Goal: Task Accomplishment & Management: Manage account settings

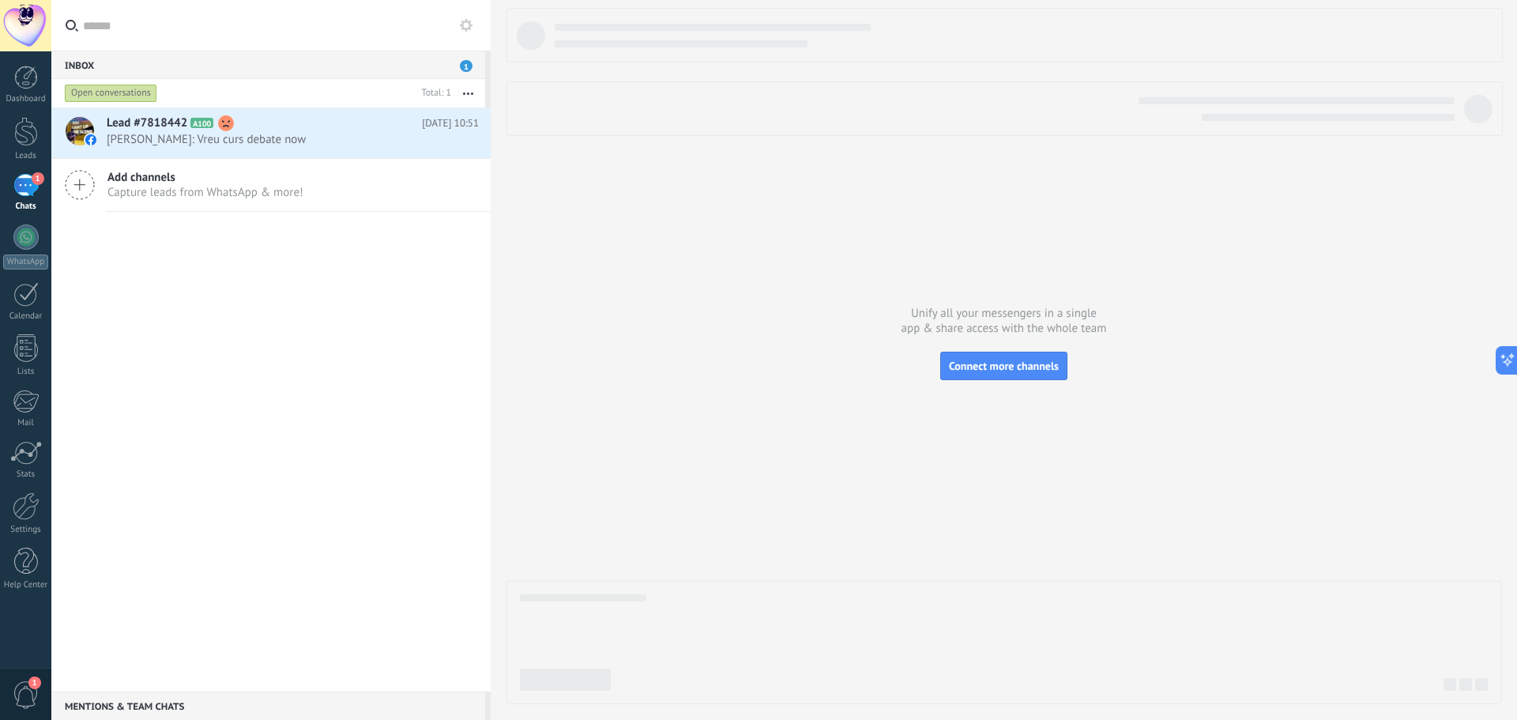
scroll to position [24, 0]
click at [20, 83] on div at bounding box center [26, 78] width 24 height 24
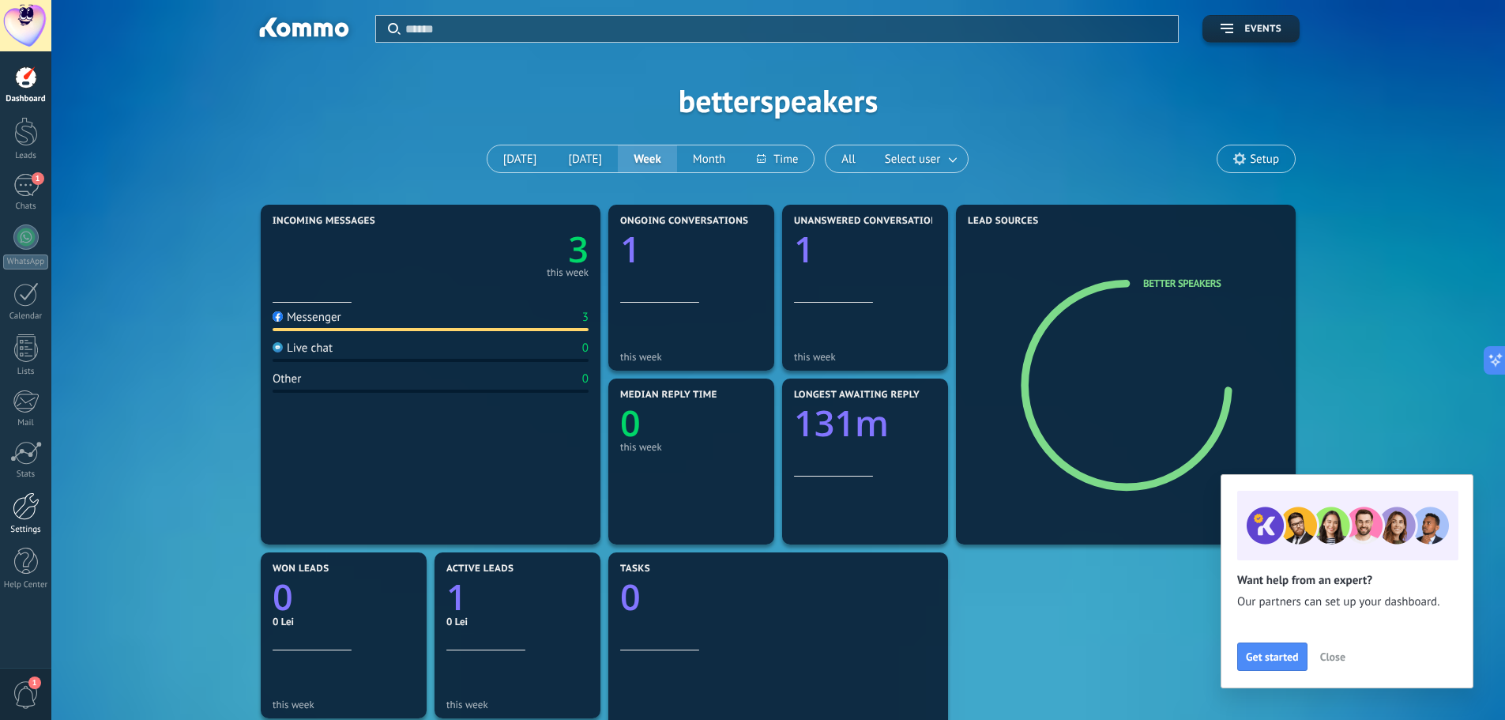
click at [31, 514] on div at bounding box center [26, 506] width 27 height 28
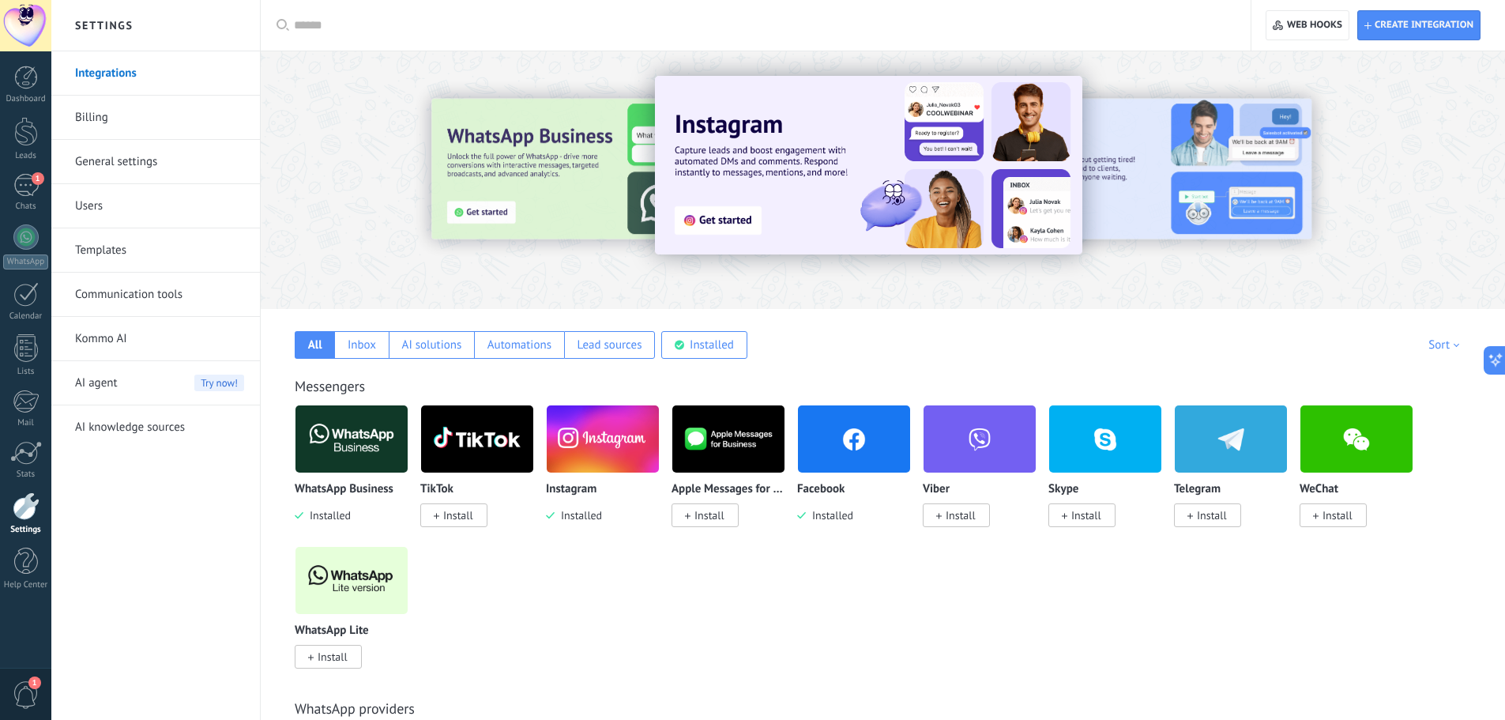
click at [137, 78] on link "Integrations" at bounding box center [159, 73] width 169 height 44
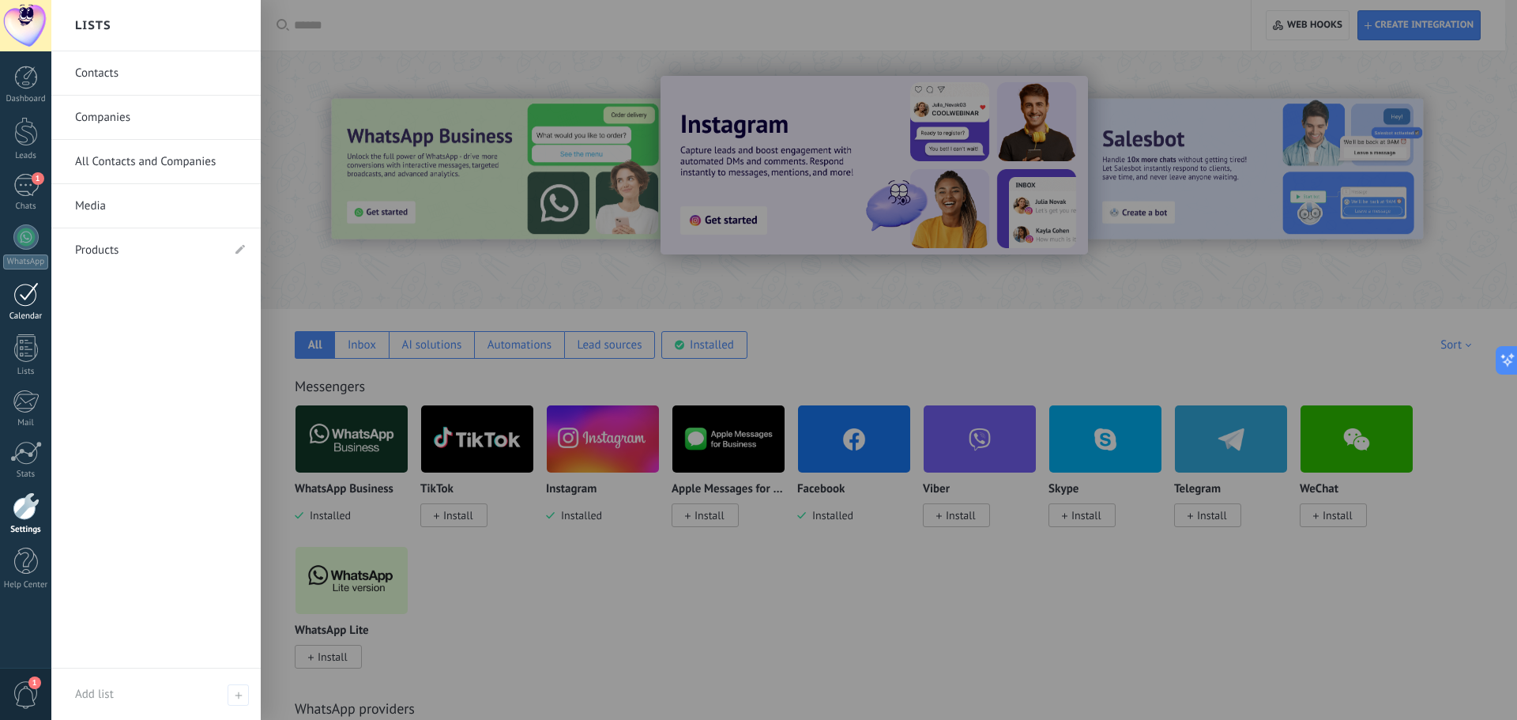
click at [27, 313] on div "Calendar" at bounding box center [26, 316] width 46 height 10
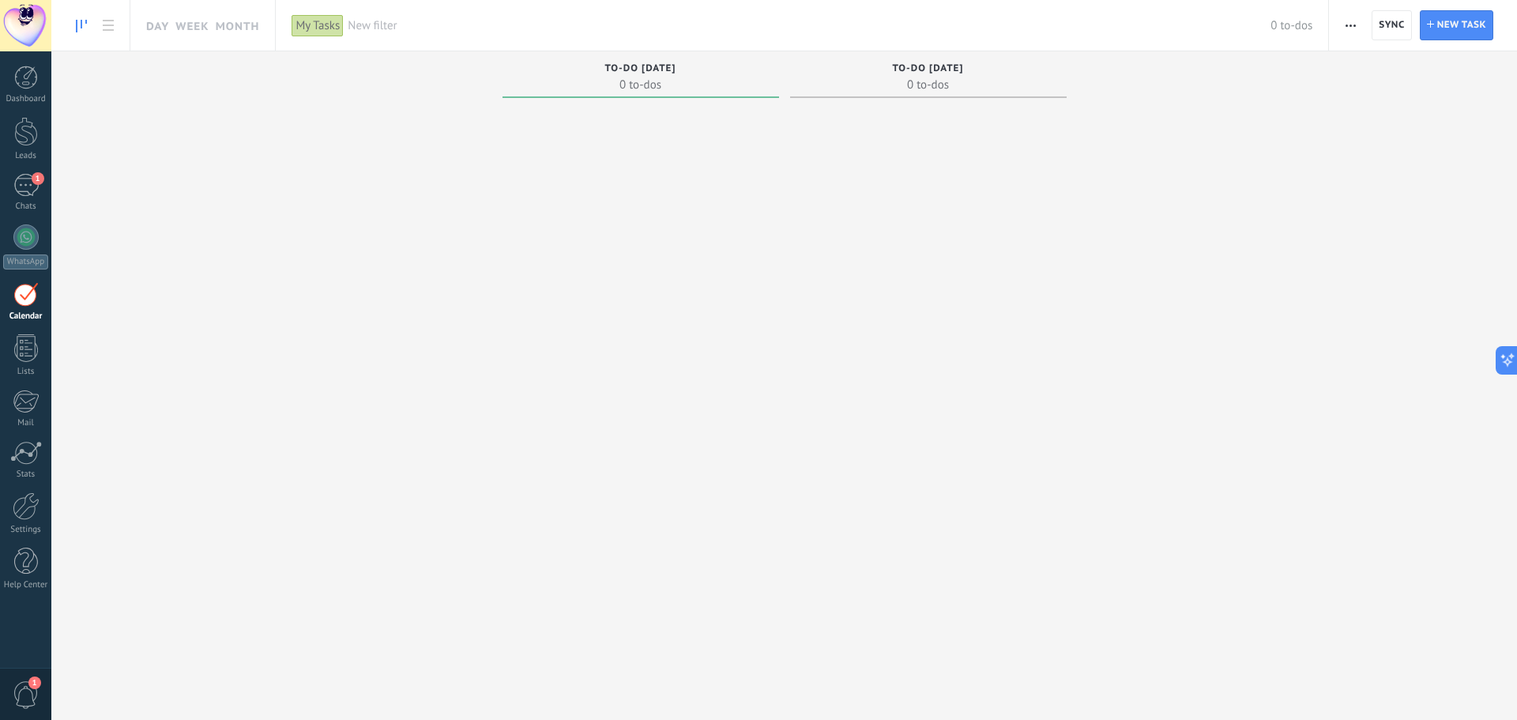
click at [626, 154] on div at bounding box center [640, 360] width 276 height 513
click at [23, 154] on div "Leads" at bounding box center [26, 156] width 46 height 10
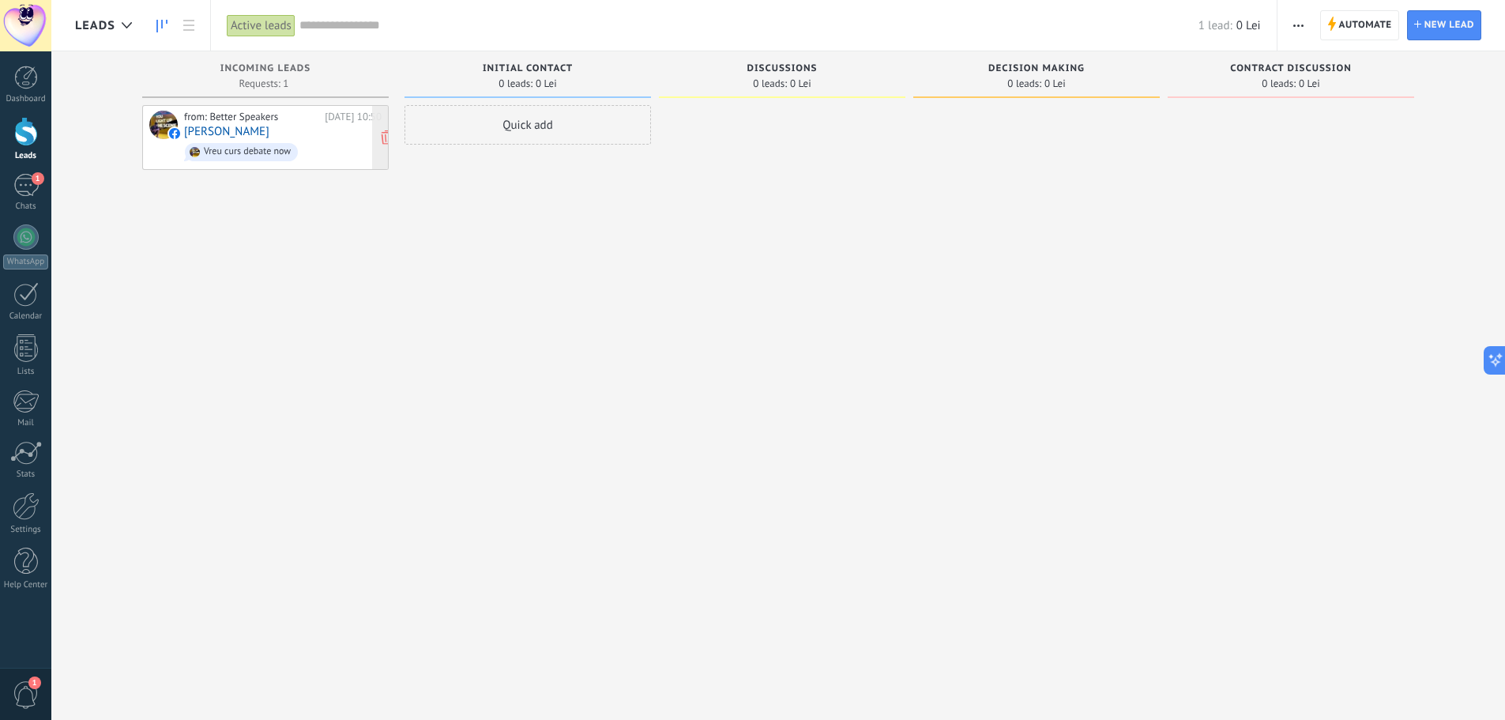
click at [303, 134] on div "from: Better Speakers Today 10:50 Edy Edy Vreu curs debate now" at bounding box center [282, 138] width 197 height 54
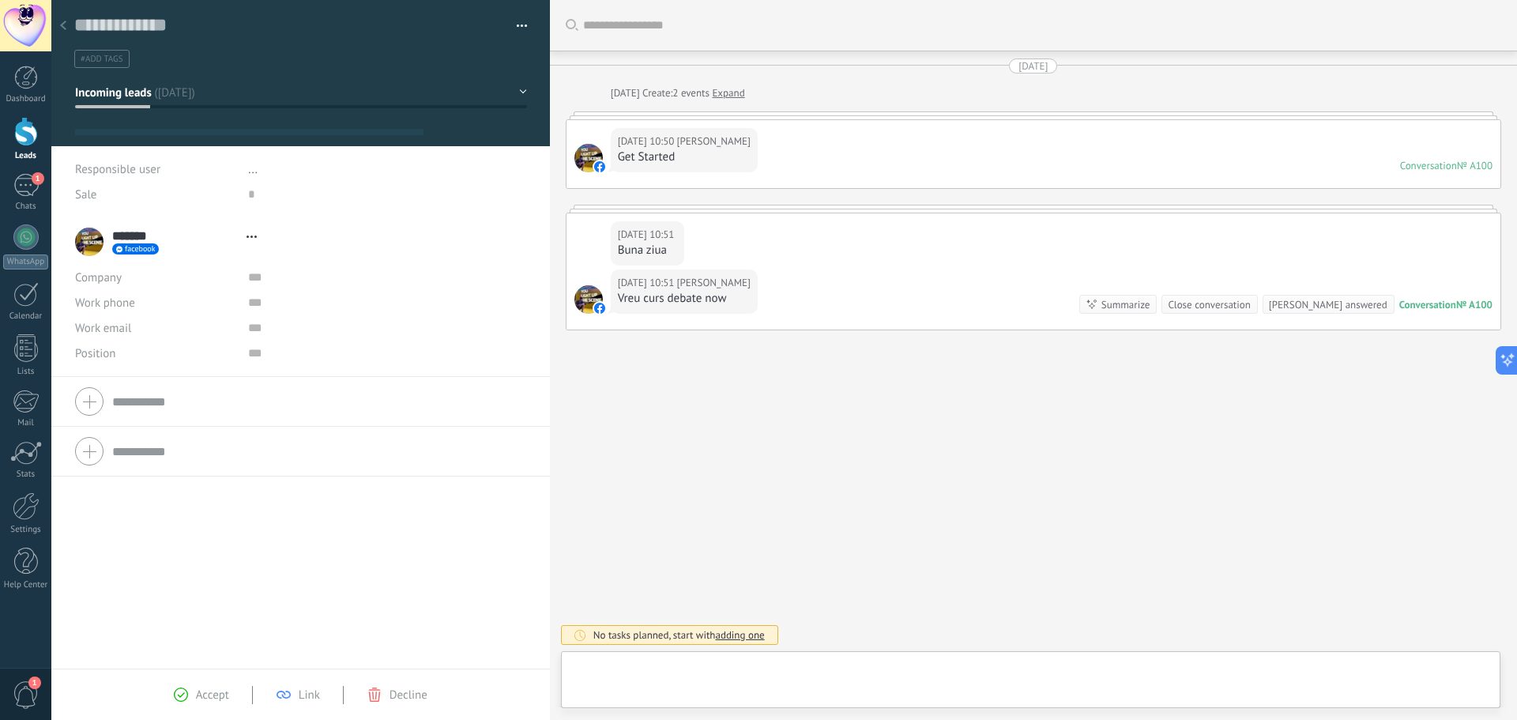
scroll to position [24, 0]
click at [70, 28] on div at bounding box center [63, 26] width 22 height 31
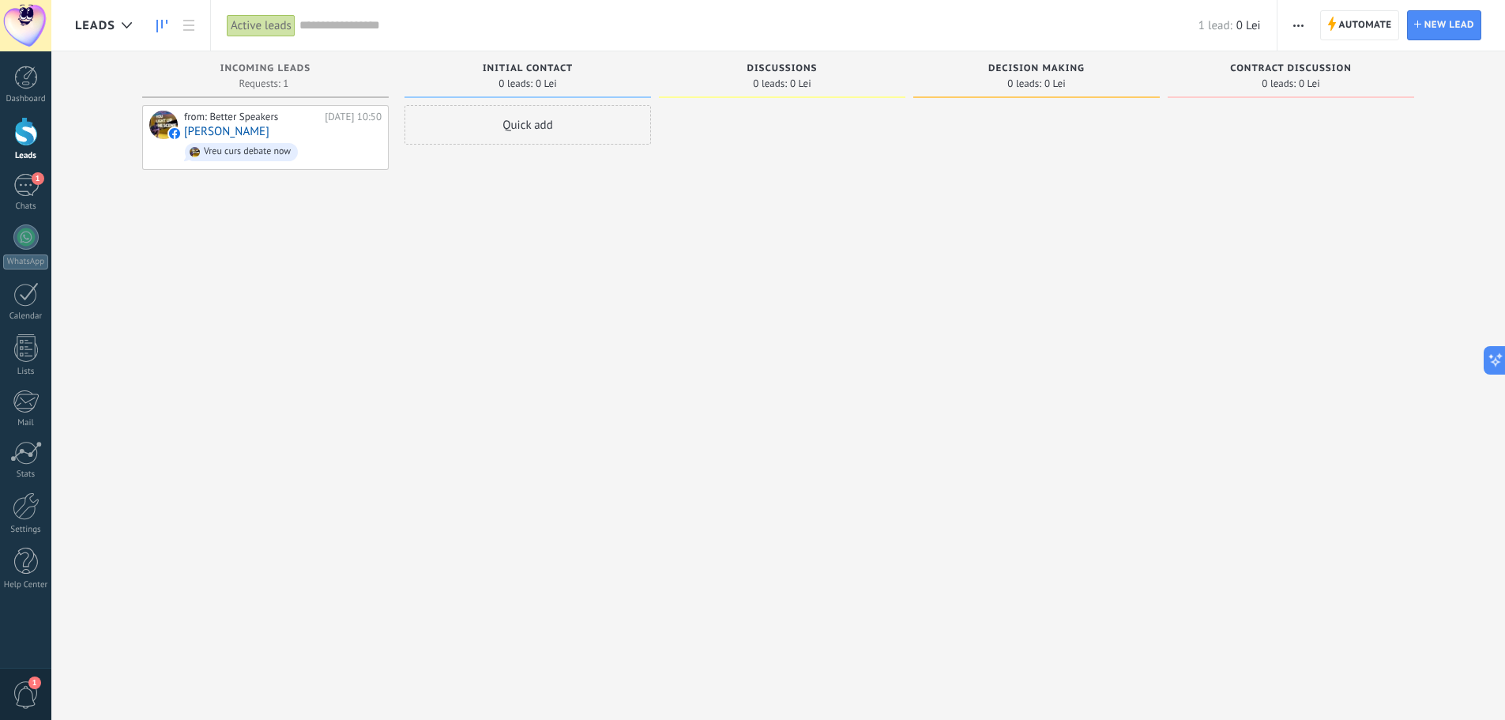
click at [329, 251] on div "from: Better Speakers Today 10:50 Edy Edy Vreu curs debate now" at bounding box center [265, 361] width 246 height 513
click at [273, 122] on div "from: Better Speakers" at bounding box center [251, 117] width 135 height 13
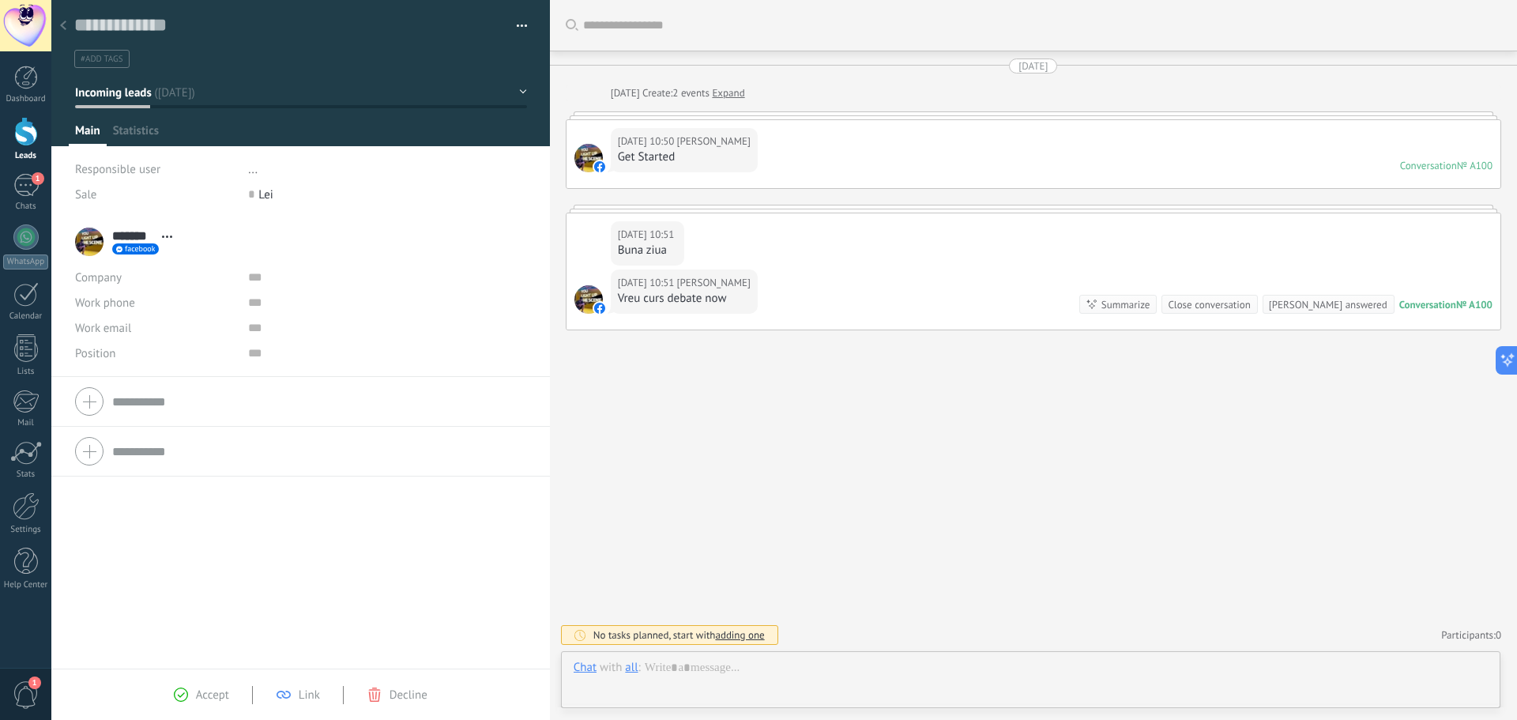
scroll to position [24, 0]
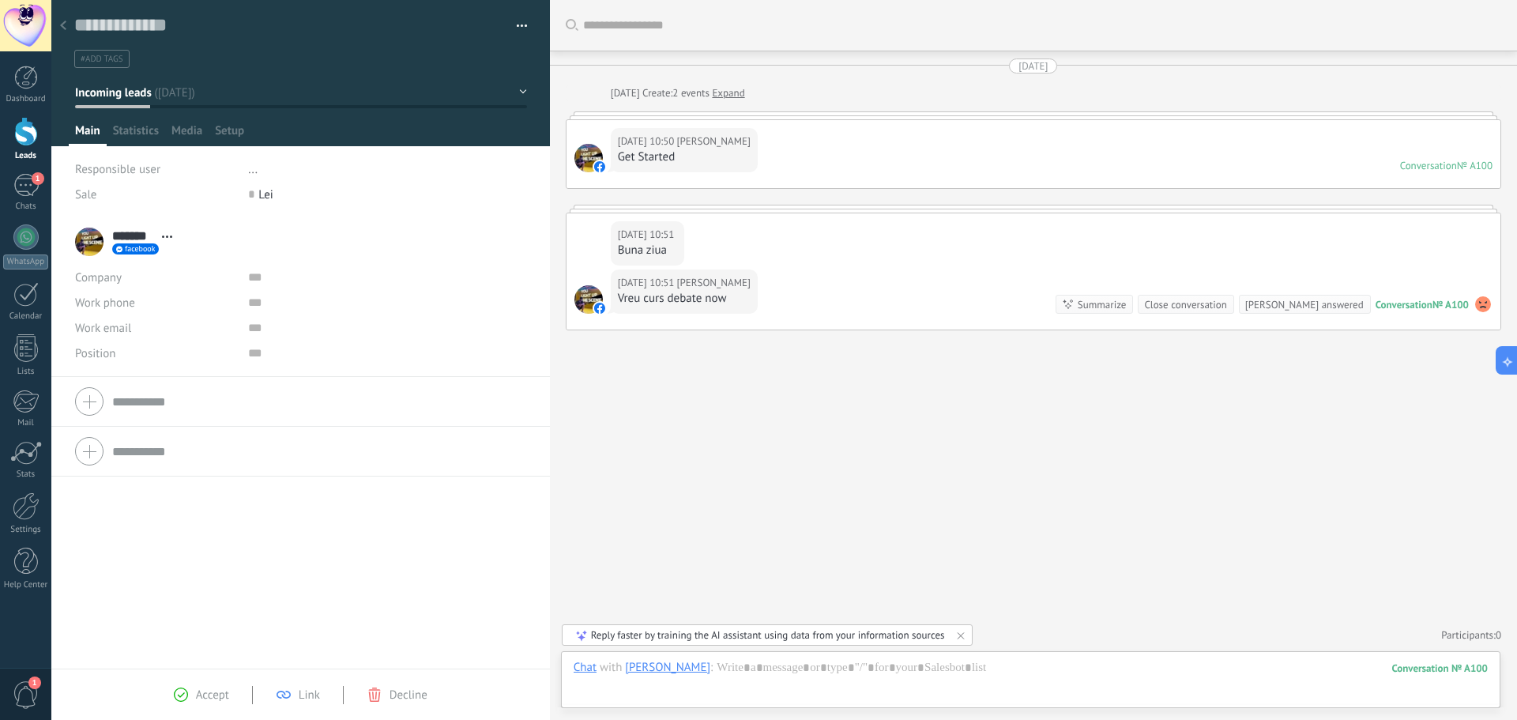
click at [62, 33] on div at bounding box center [63, 26] width 22 height 31
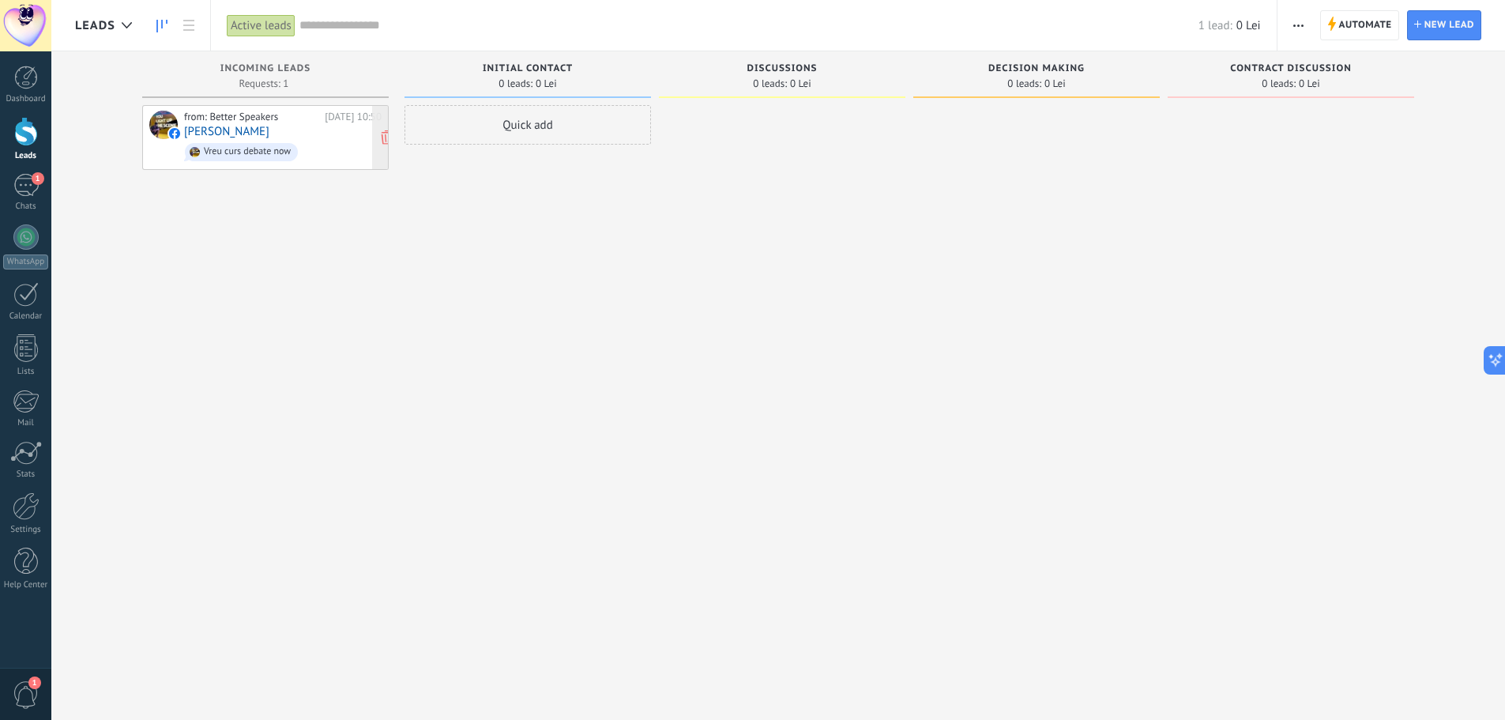
click at [225, 123] on div "from: Better Speakers Today 10:50 Edy Edy Vreu curs debate now" at bounding box center [282, 138] width 197 height 54
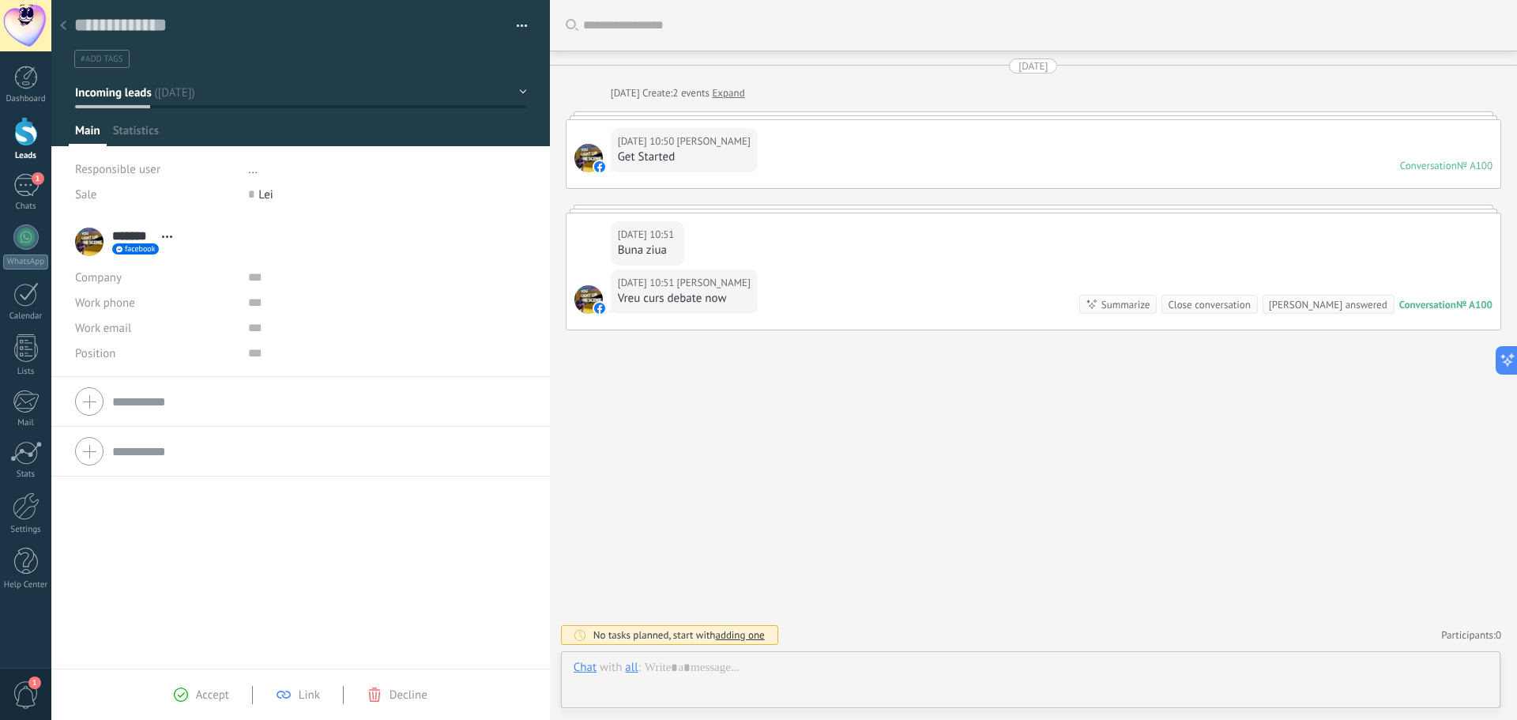
scroll to position [24, 0]
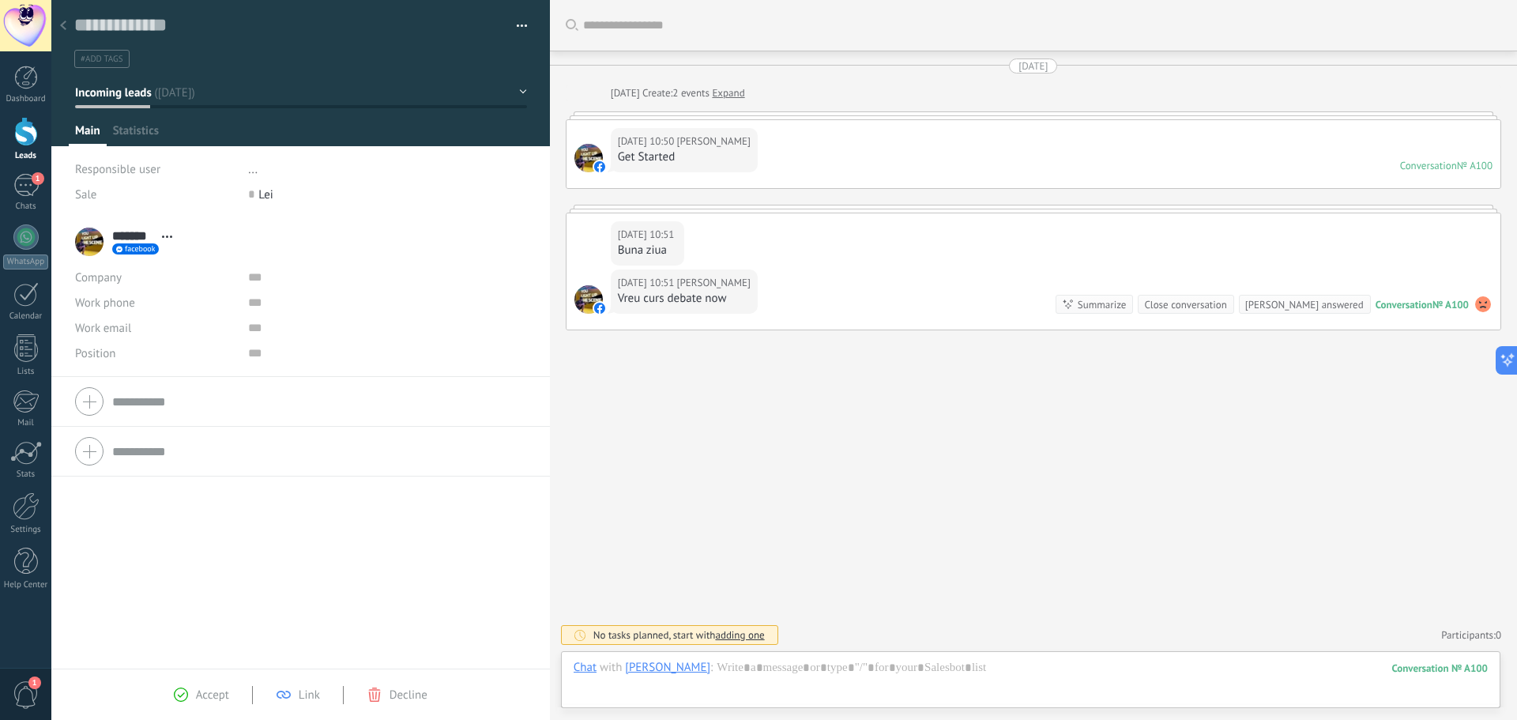
click at [65, 18] on div at bounding box center [63, 26] width 22 height 31
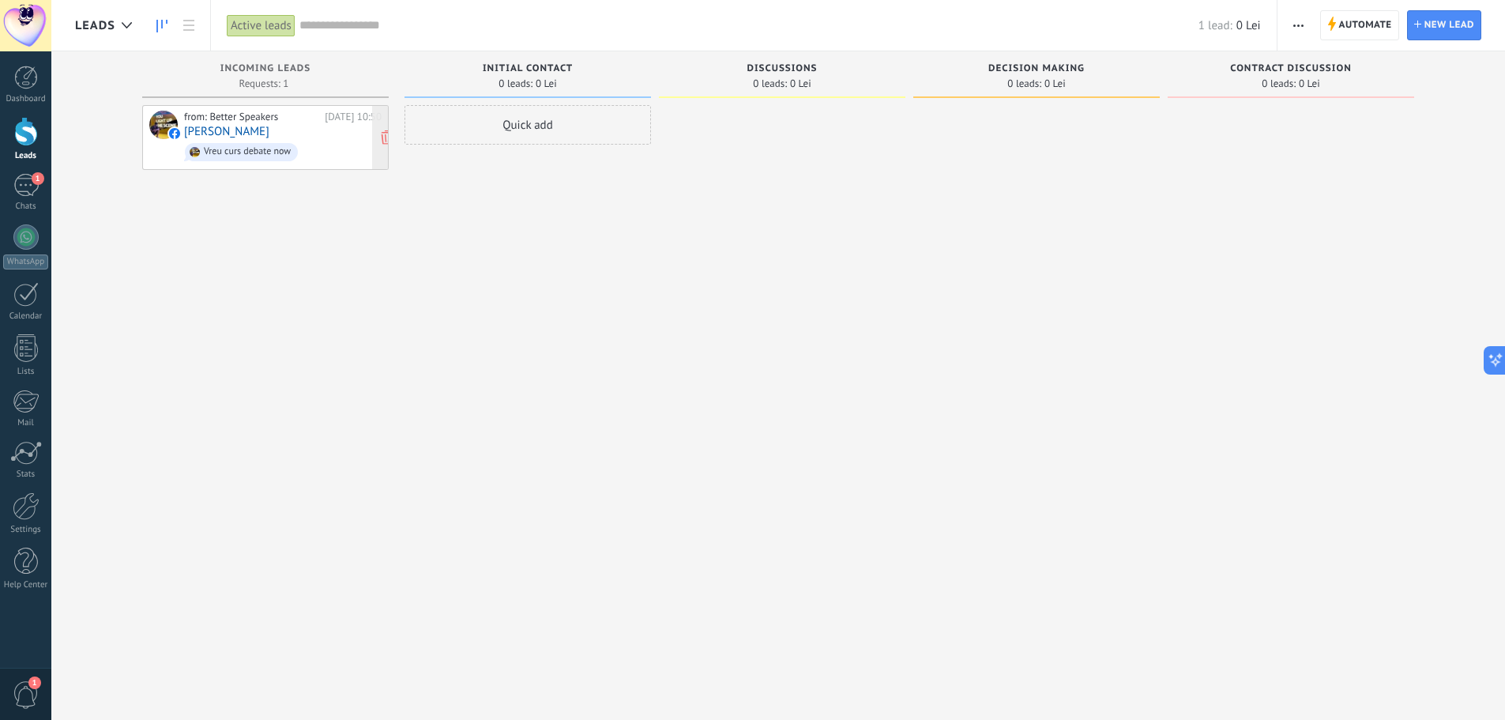
click at [233, 133] on div "from: Better Speakers Today 10:50 Edy Edy Vreu curs debate now" at bounding box center [282, 138] width 197 height 54
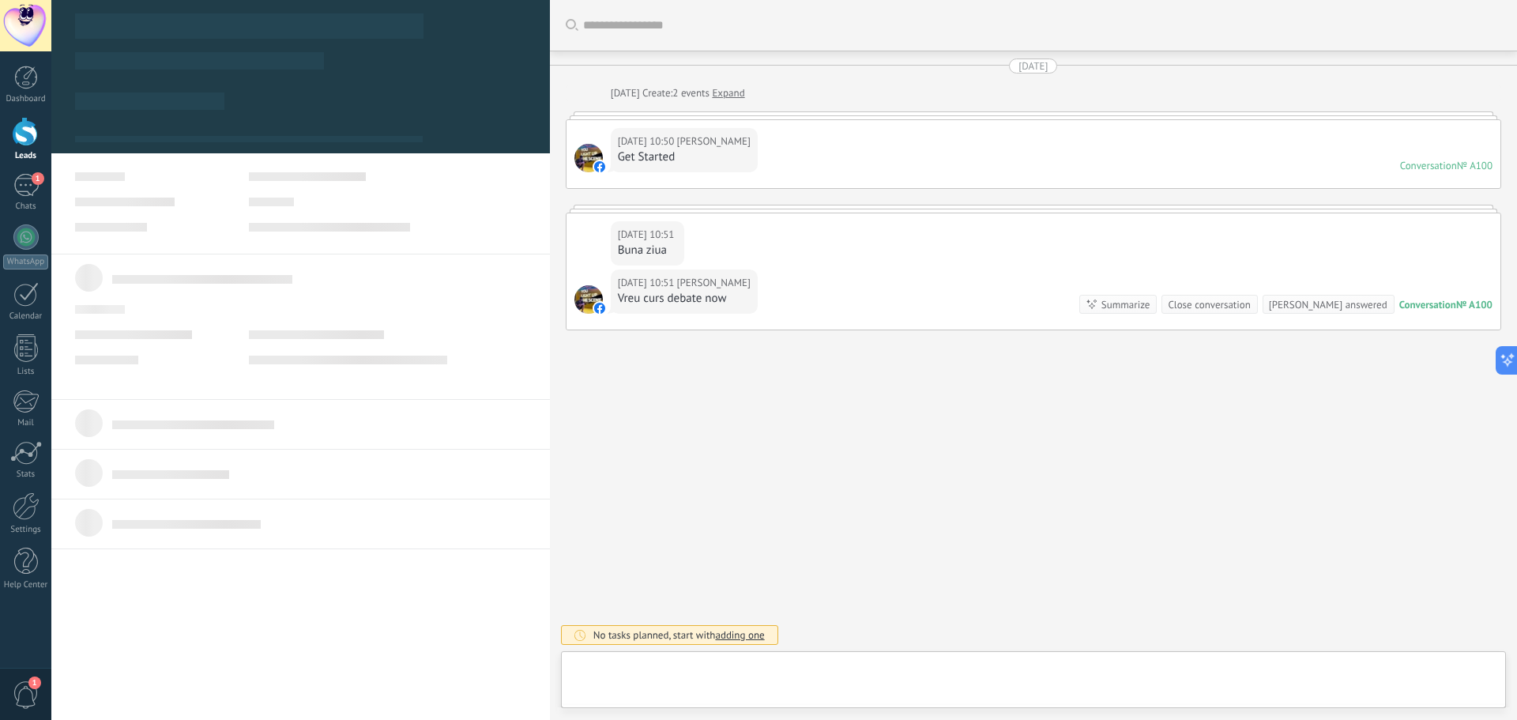
type textarea "**********"
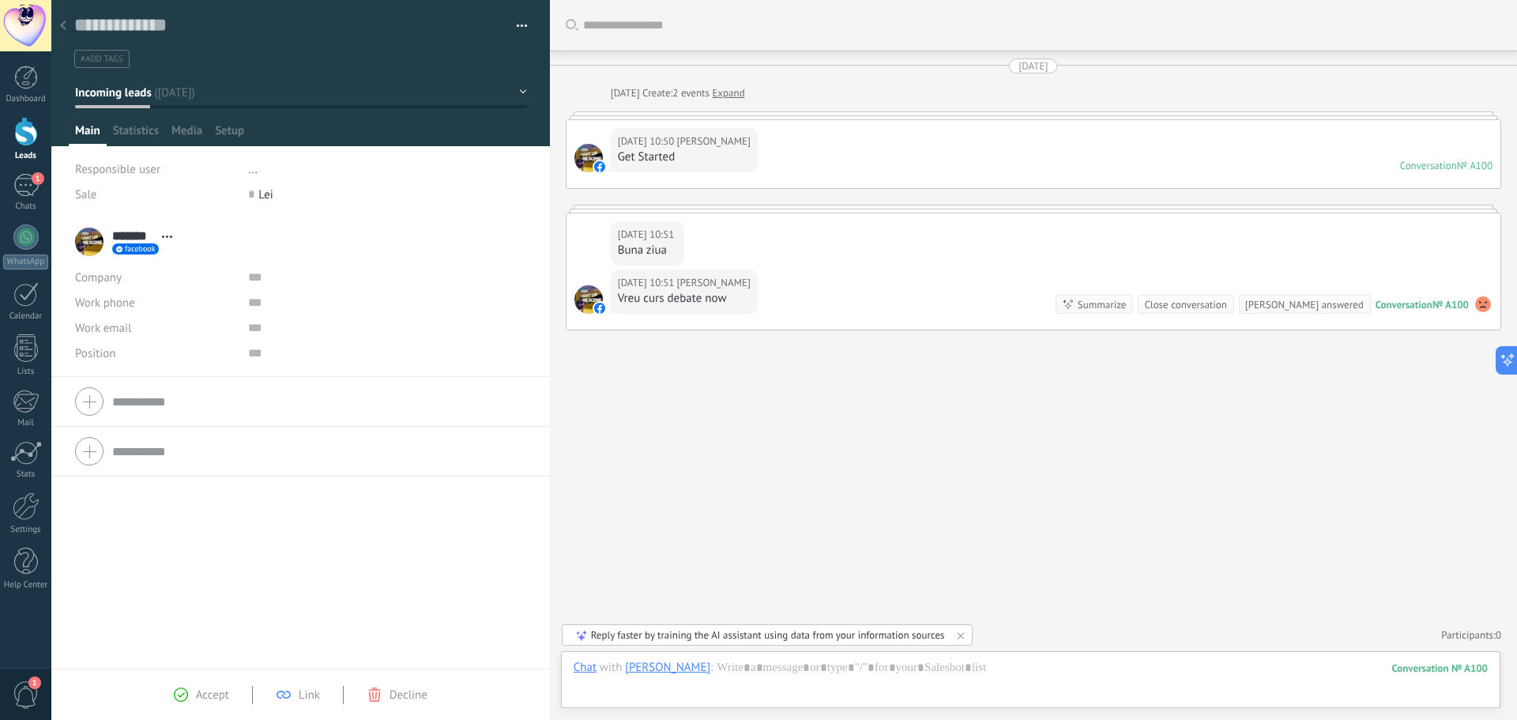
click at [295, 688] on div "Link" at bounding box center [297, 694] width 43 height 14
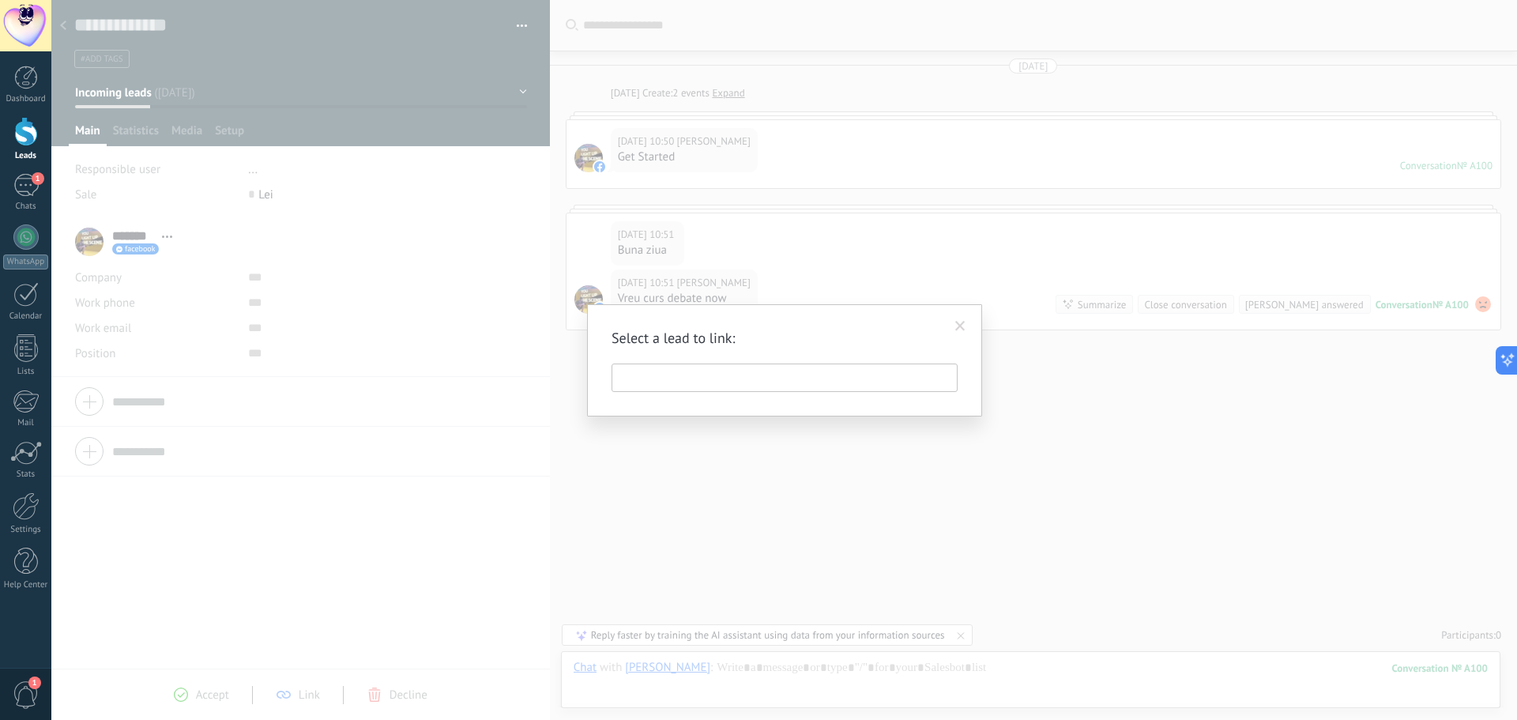
click at [326, 596] on div "Select a lead to link:" at bounding box center [783, 360] width 1465 height 720
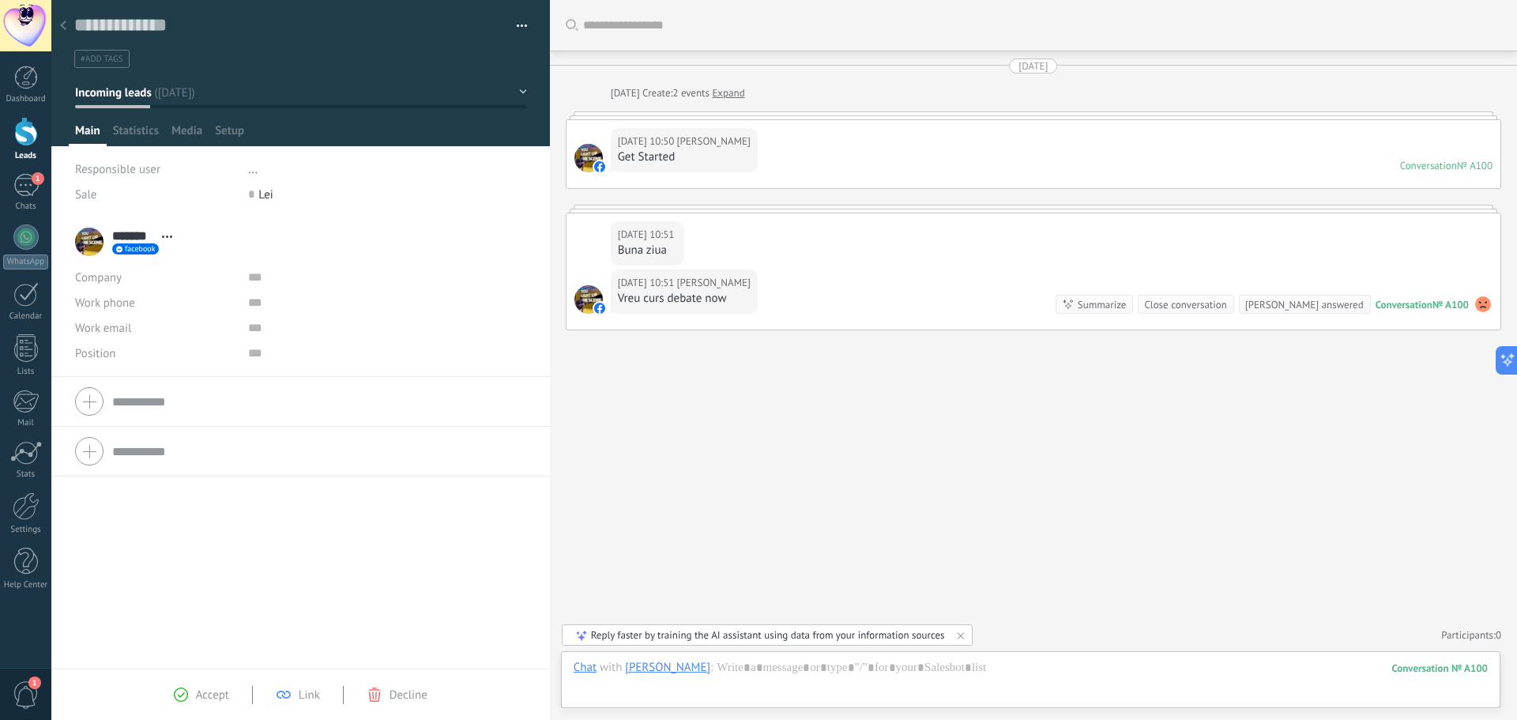
click at [298, 687] on div "Accept Link Decline" at bounding box center [300, 695] width 300 height 18
click at [290, 694] on use at bounding box center [283, 694] width 14 height 8
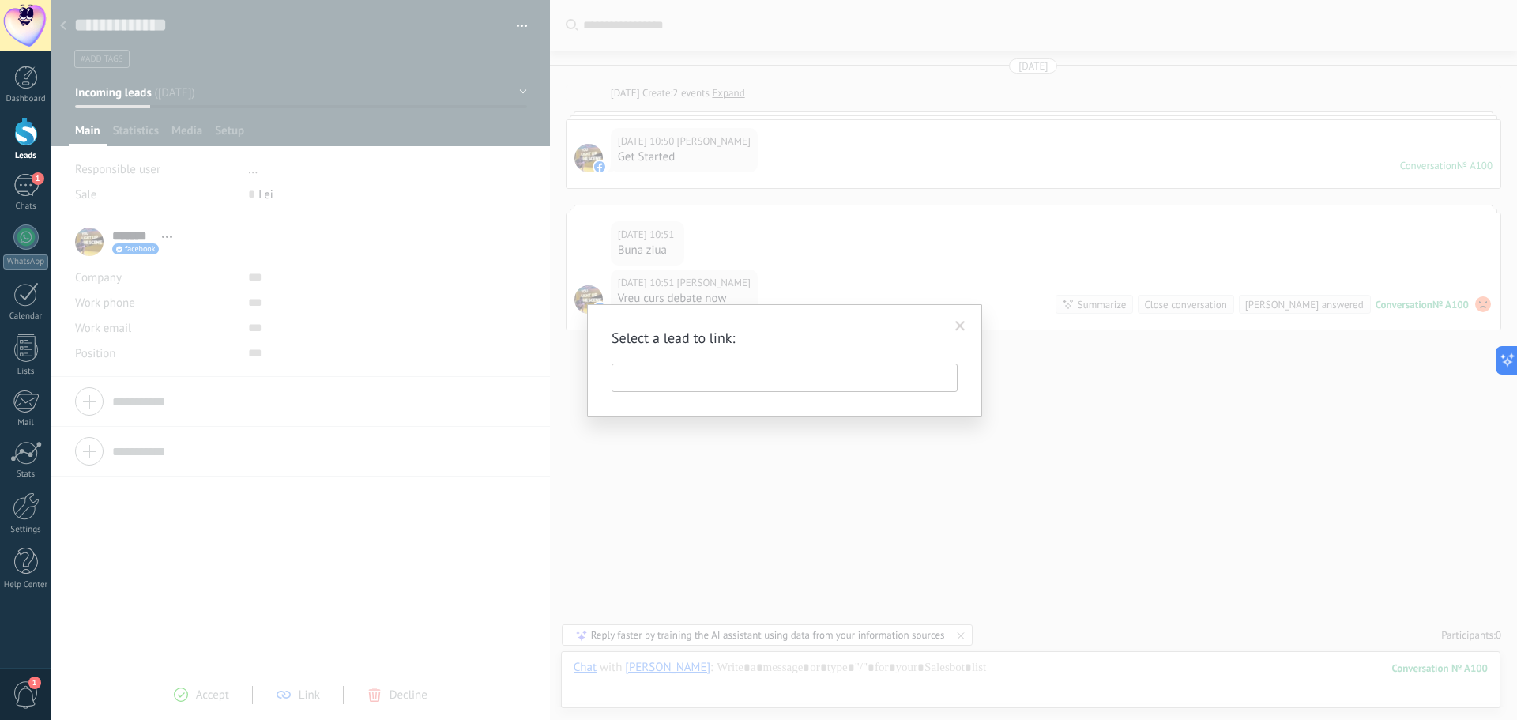
click at [339, 528] on div "Select a lead to link:" at bounding box center [783, 360] width 1465 height 720
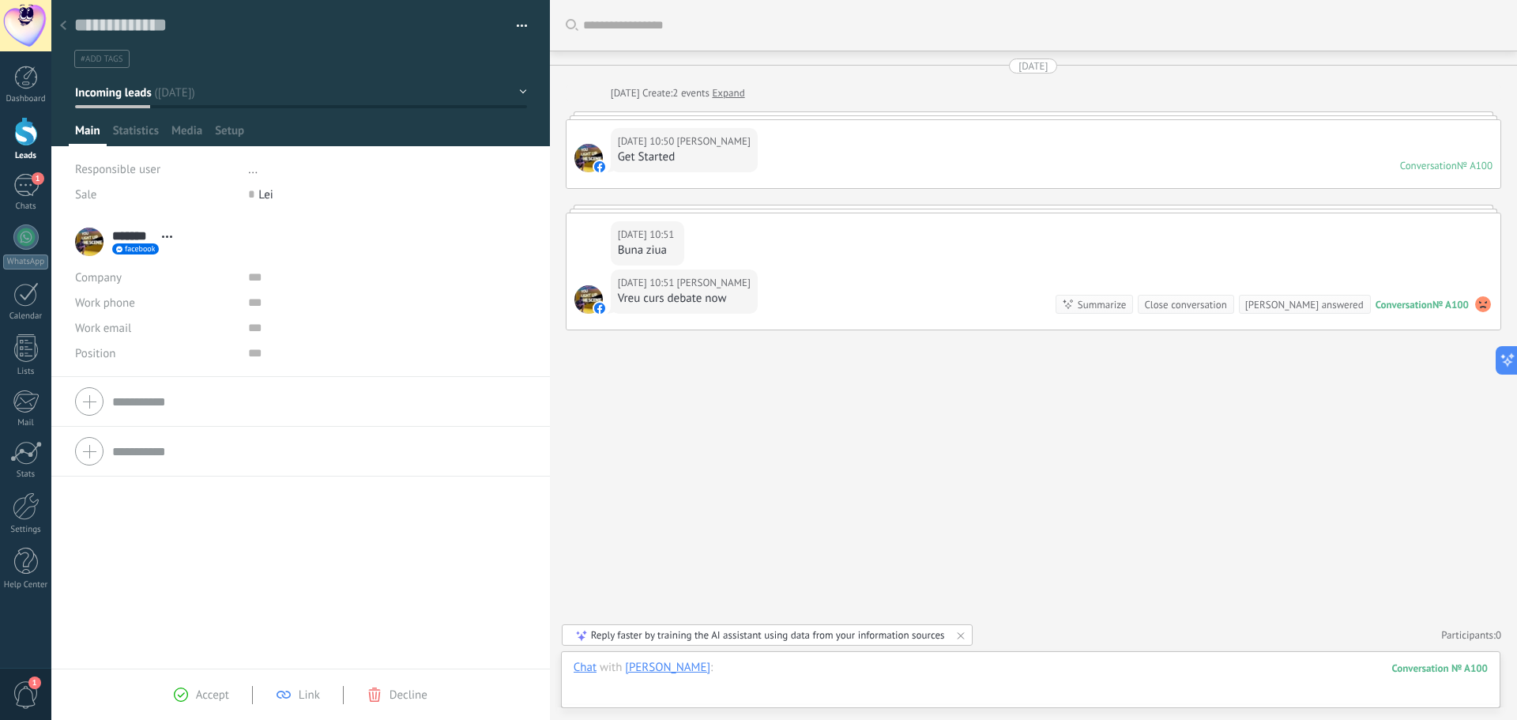
click at [586, 678] on div at bounding box center [1030, 683] width 914 height 47
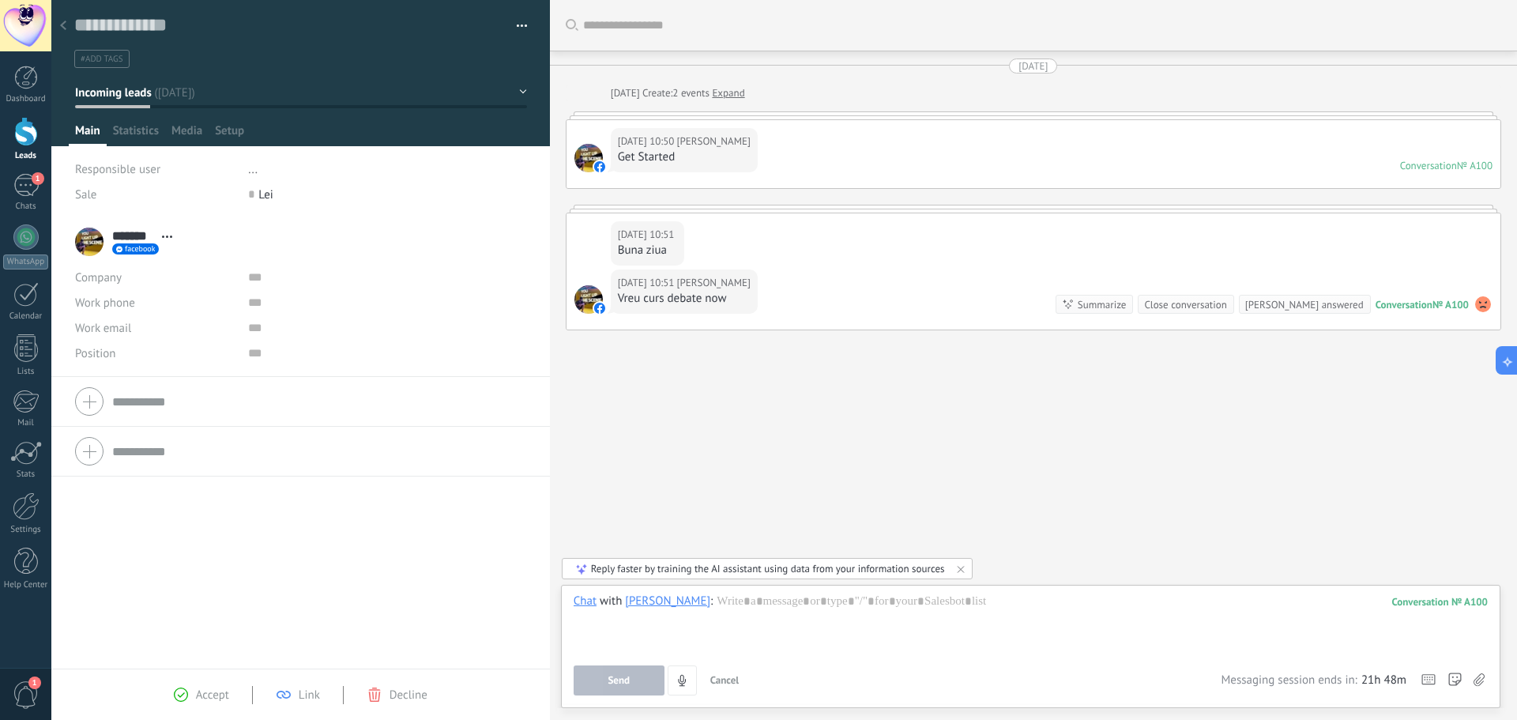
click at [593, 597] on div "Chat" at bounding box center [584, 600] width 23 height 14
click at [591, 569] on div "Task" at bounding box center [589, 573] width 54 height 27
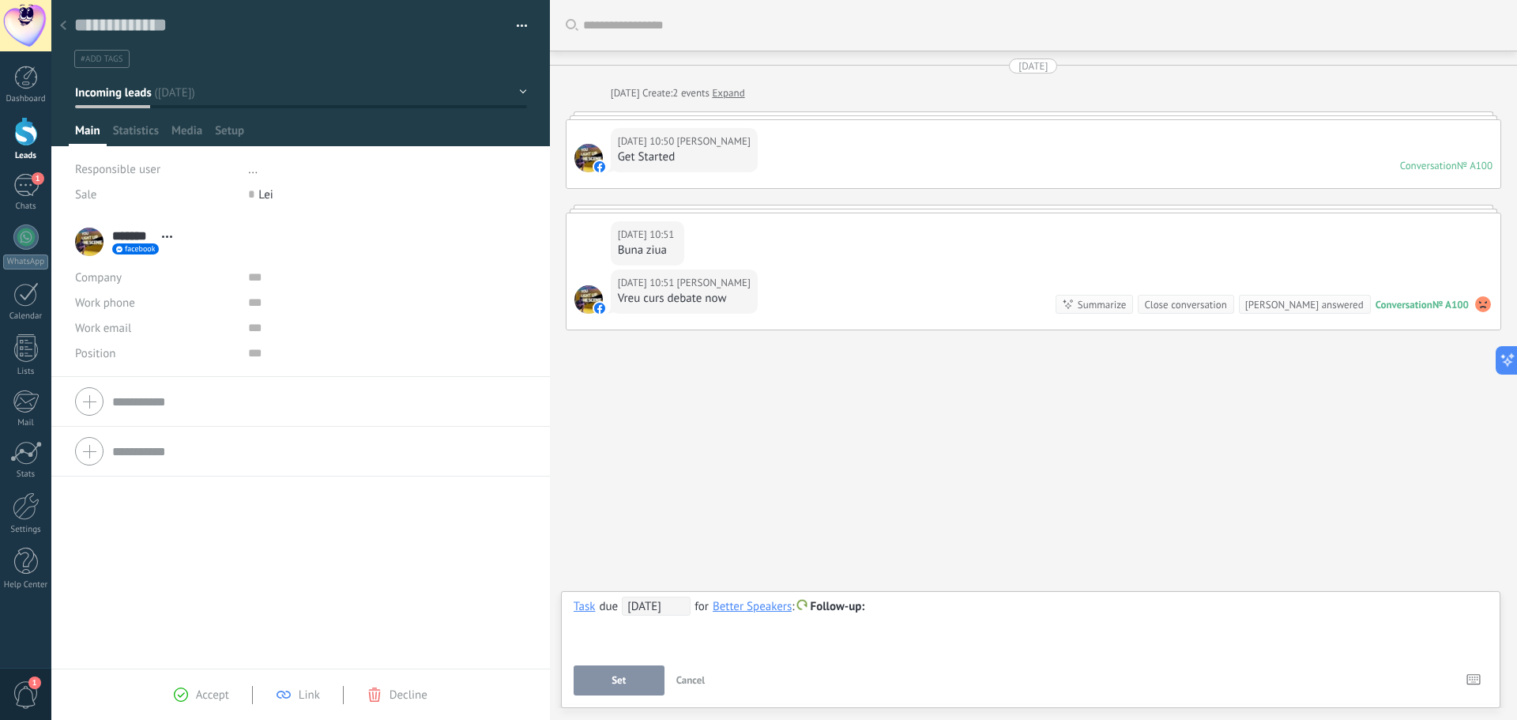
click at [839, 609] on span "Follow-up" at bounding box center [837, 606] width 55 height 15
click at [918, 614] on div at bounding box center [758, 360] width 1517 height 720
click at [926, 611] on div at bounding box center [1030, 606] width 914 height 19
click at [604, 673] on button "Set" at bounding box center [618, 680] width 91 height 30
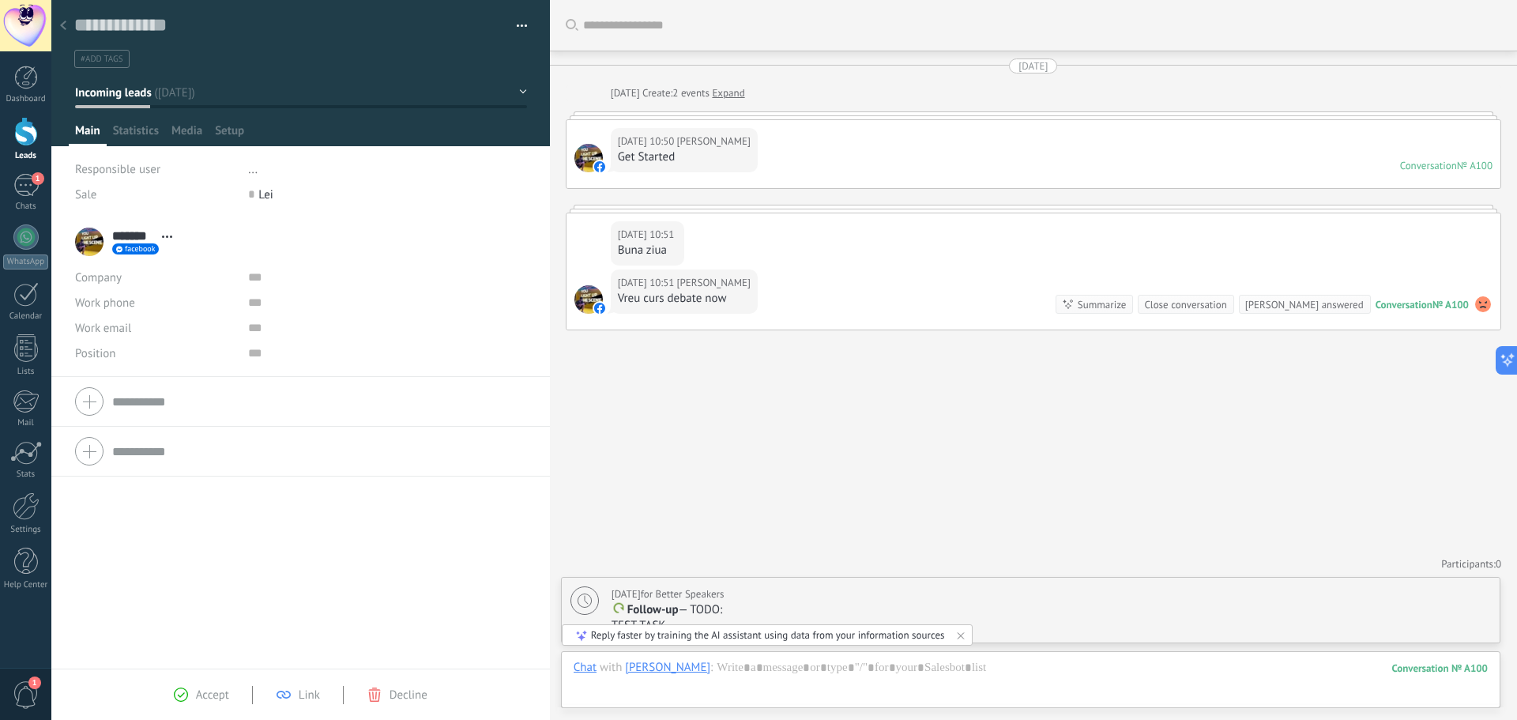
click at [959, 608] on p "Follow-up — TODO:" at bounding box center [1050, 610] width 879 height 16
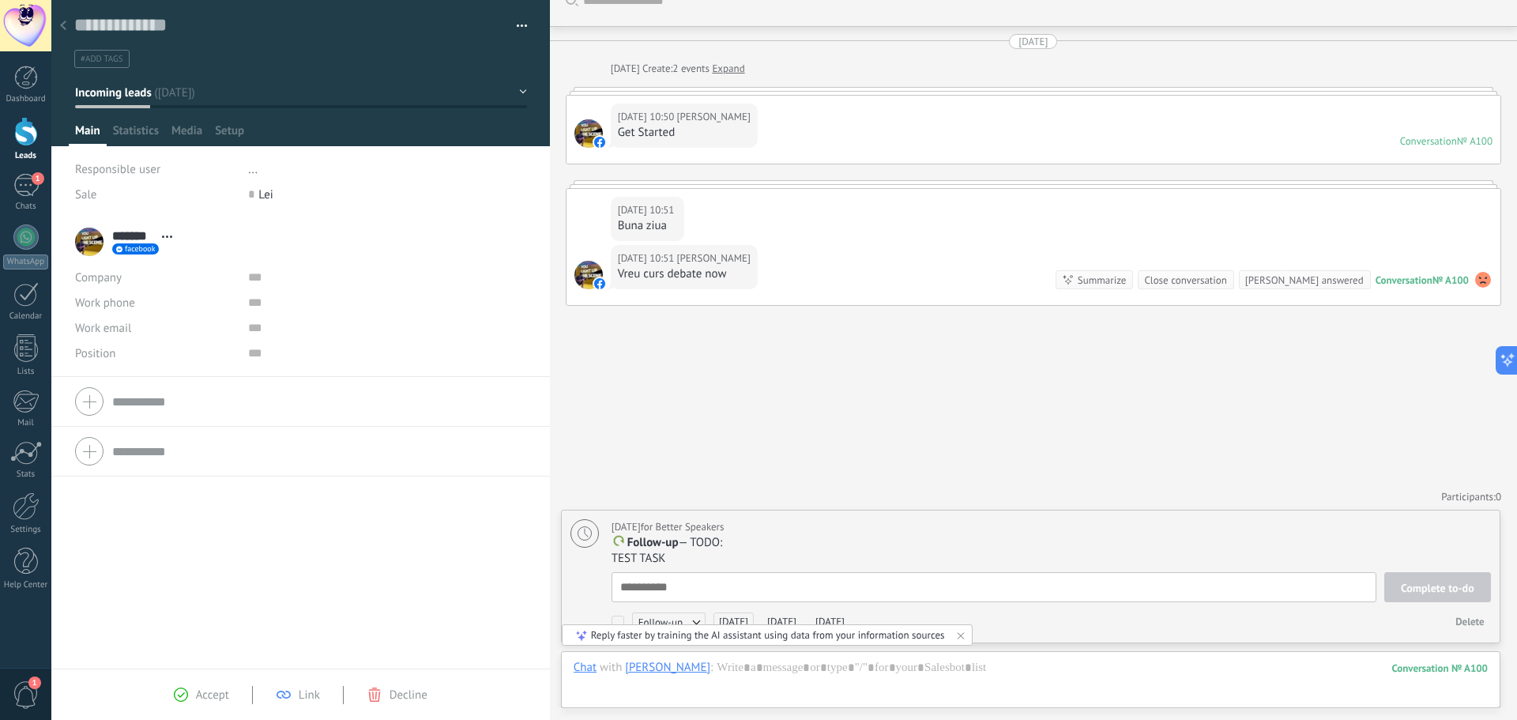
click at [756, 475] on div "Search Load more Today Today Create: 2 events Expand Today 10:50 Edy Edy Get St…" at bounding box center [1033, 348] width 967 height 744
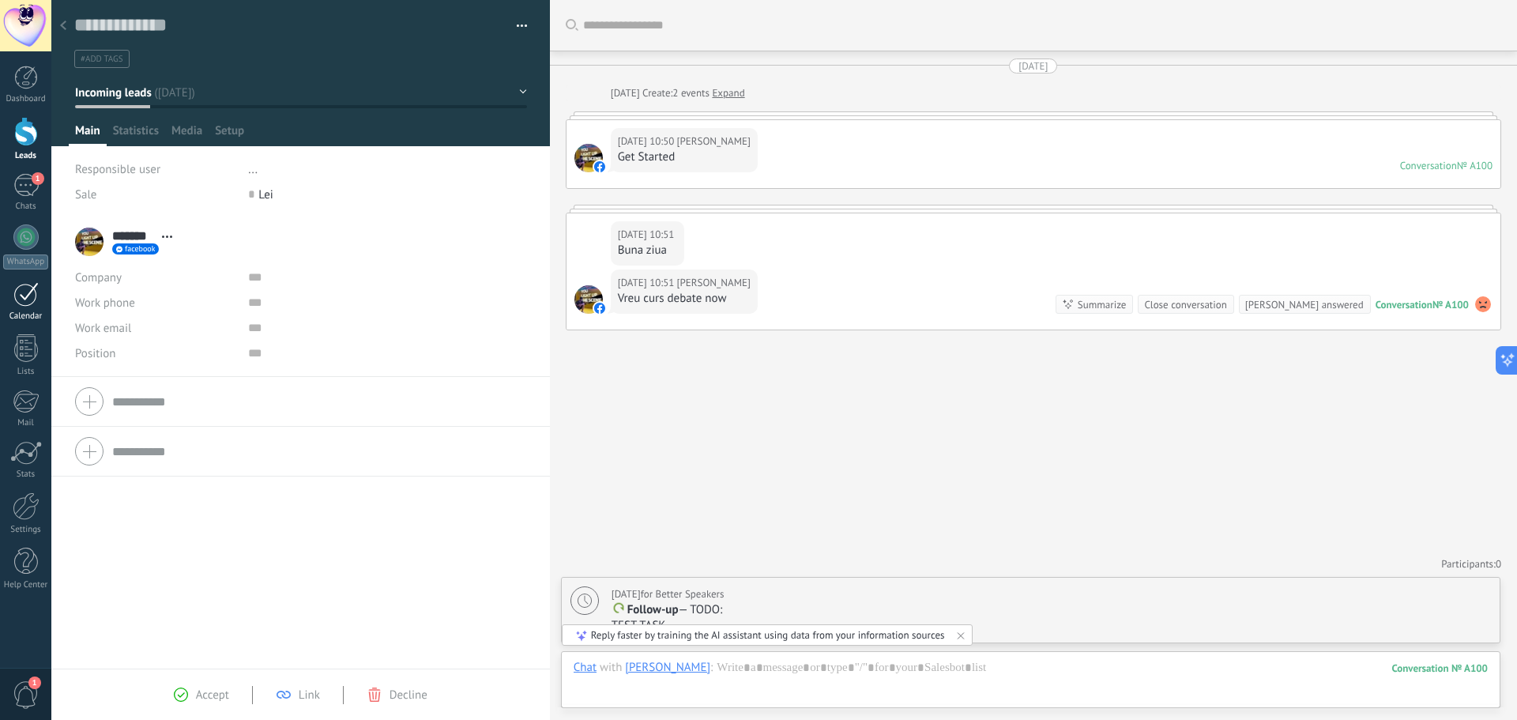
click at [25, 303] on div at bounding box center [25, 294] width 25 height 24
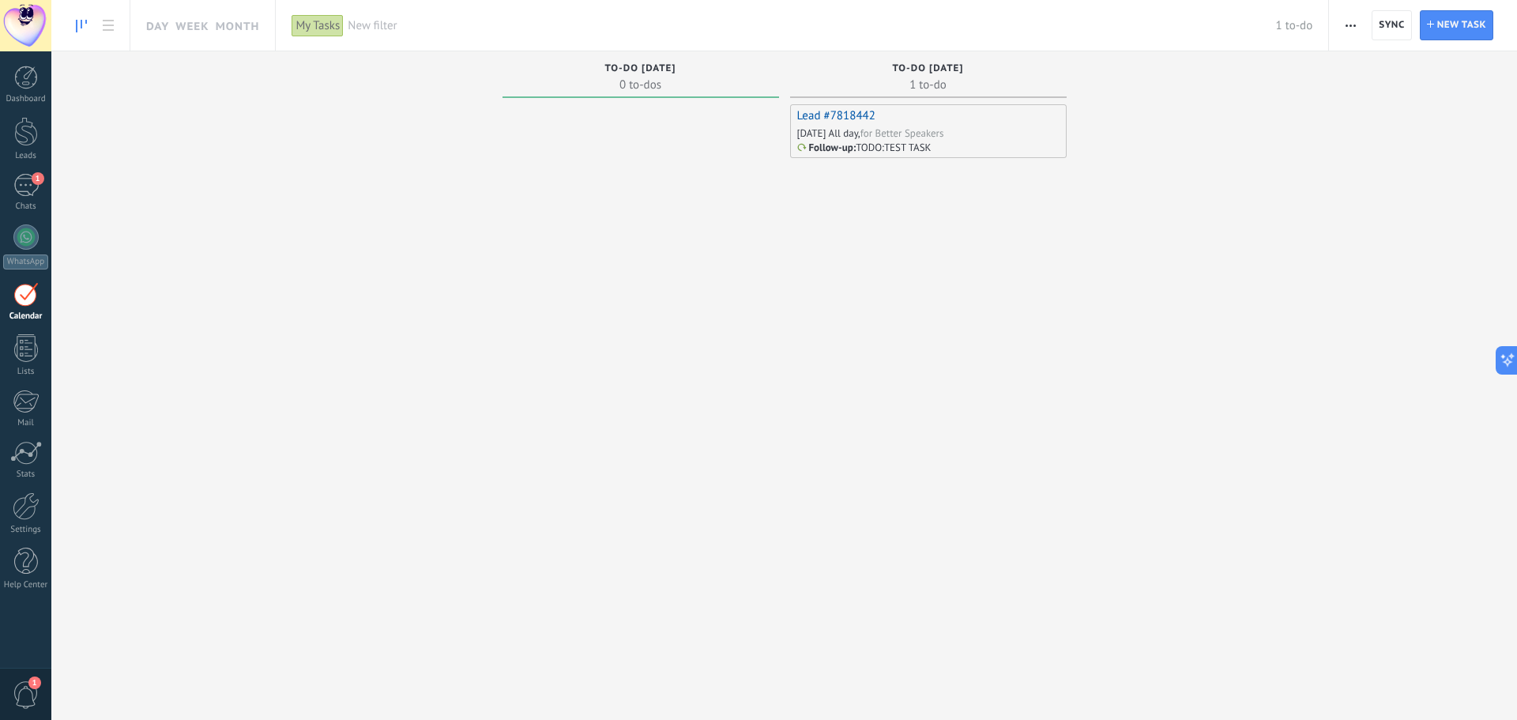
click at [886, 133] on div "for Better Speakers" at bounding box center [902, 132] width 84 height 13
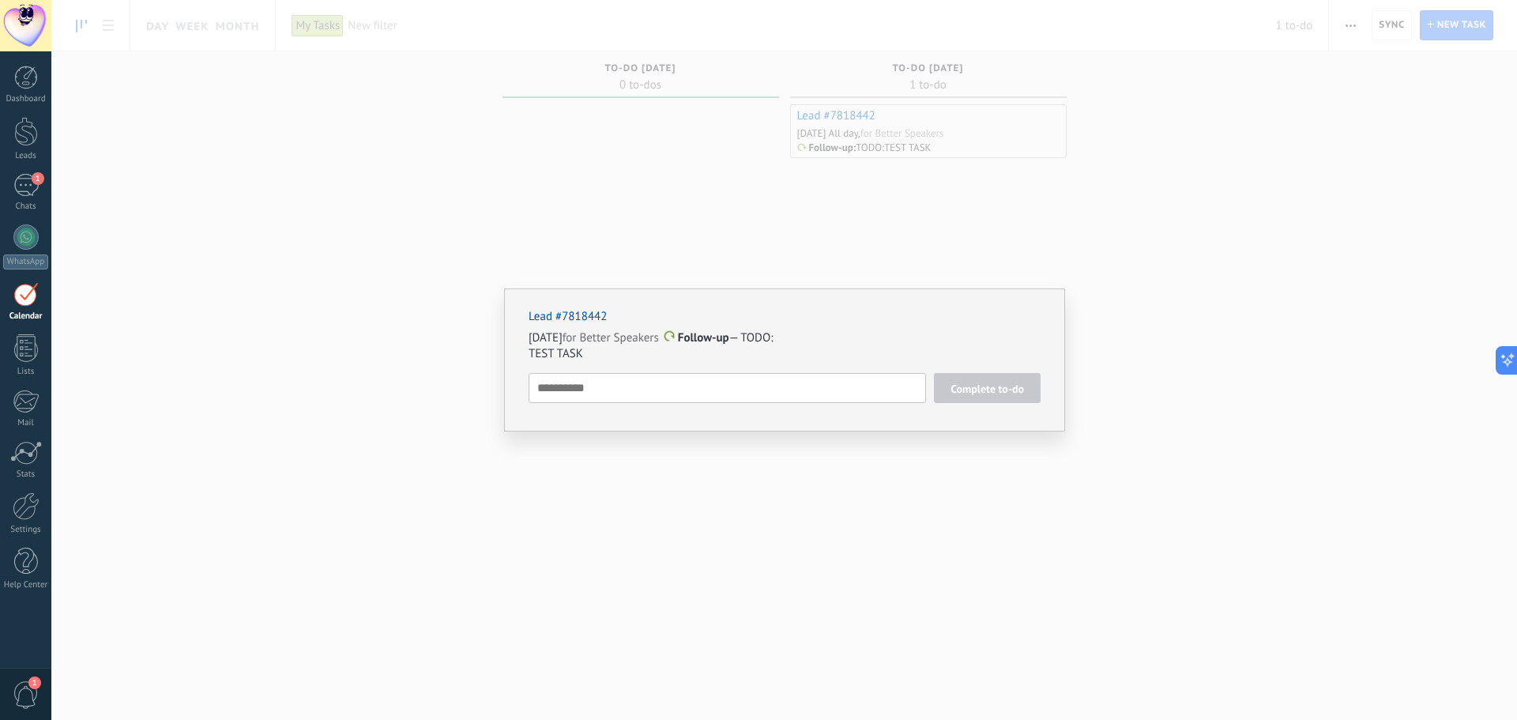
click at [562, 313] on link "Lead #7818442" at bounding box center [567, 316] width 78 height 15
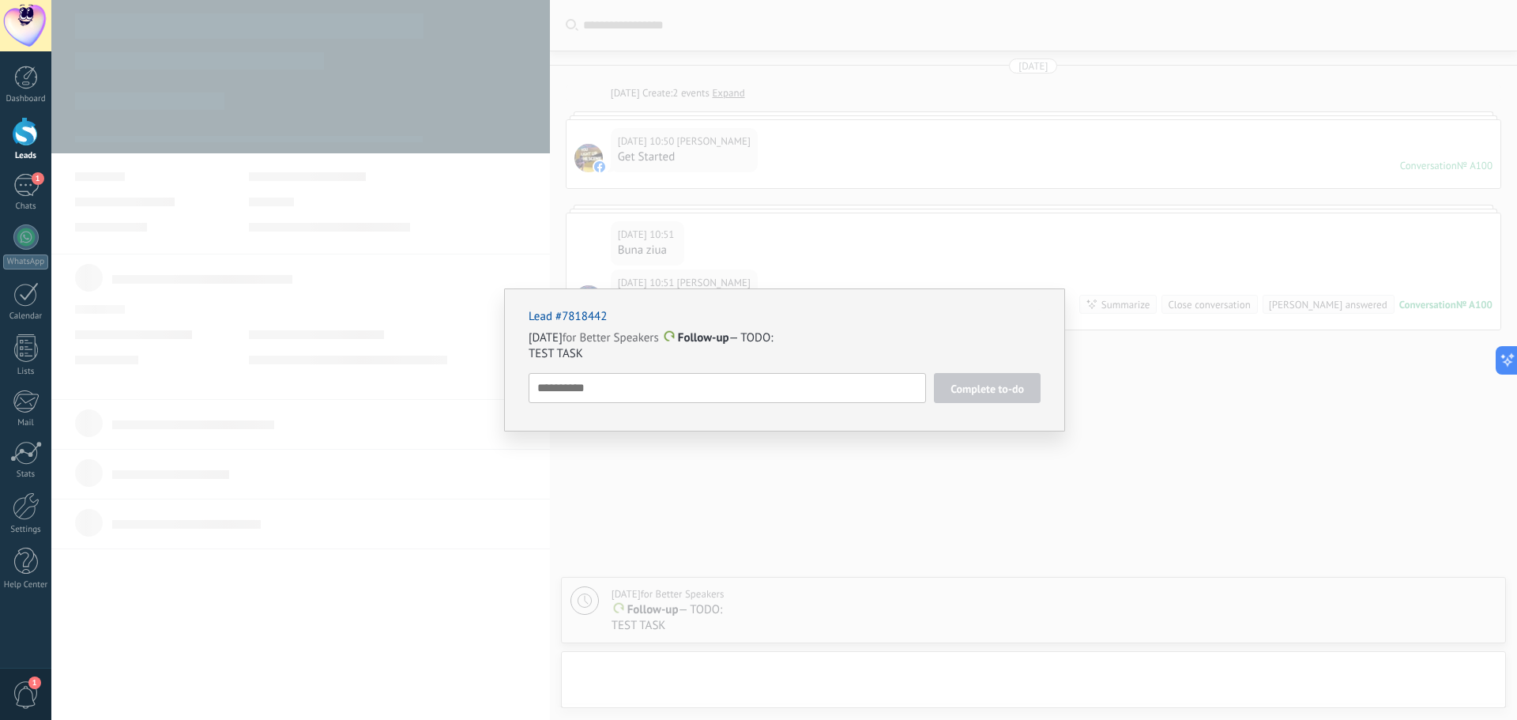
type textarea "**********"
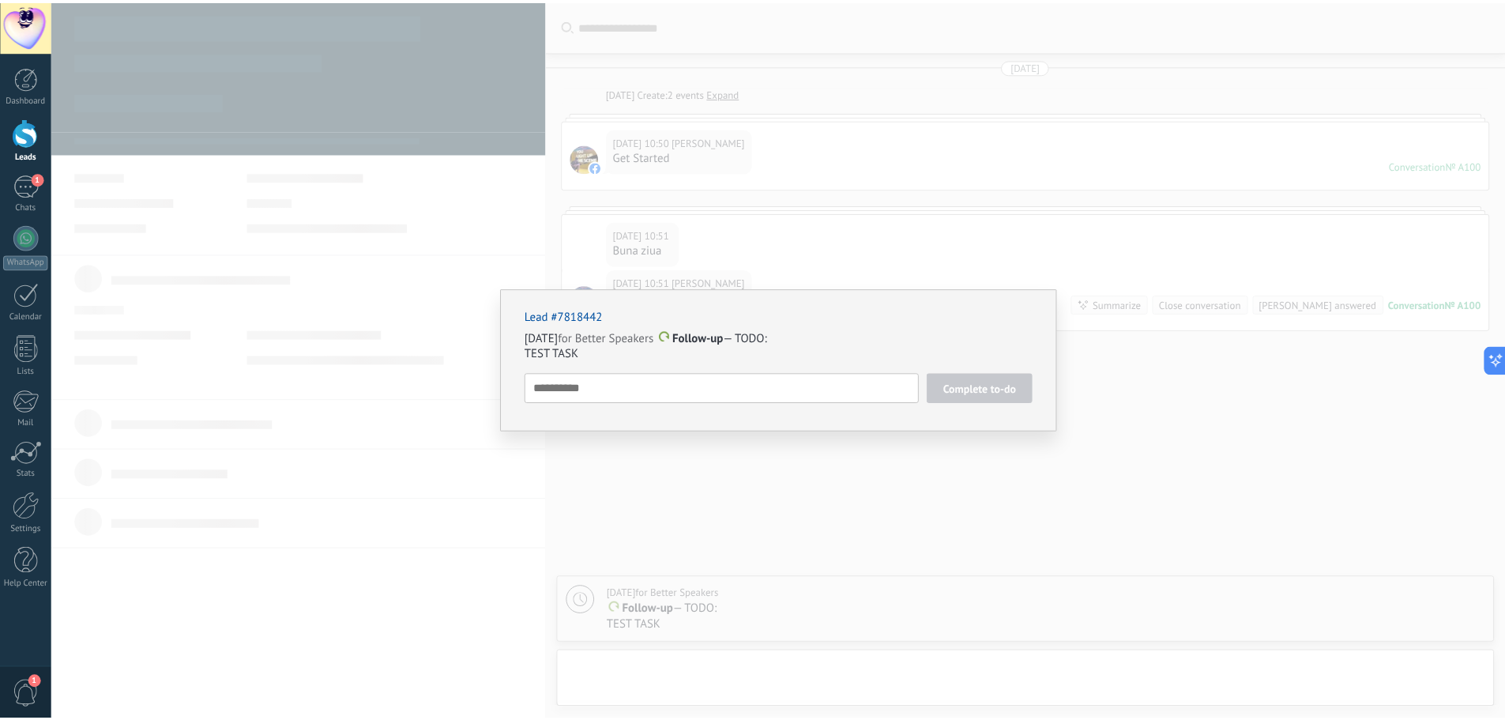
scroll to position [24, 0]
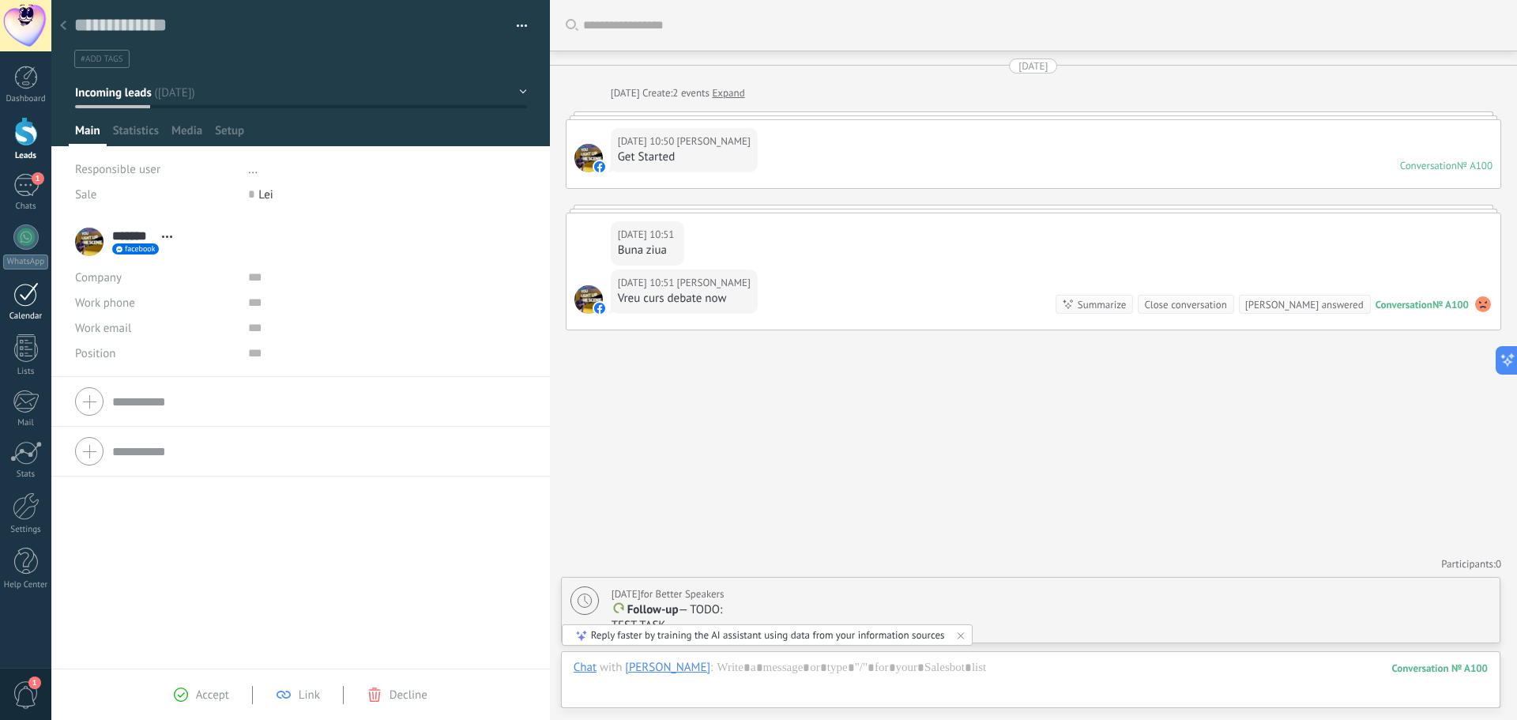
click at [37, 297] on div at bounding box center [25, 294] width 25 height 24
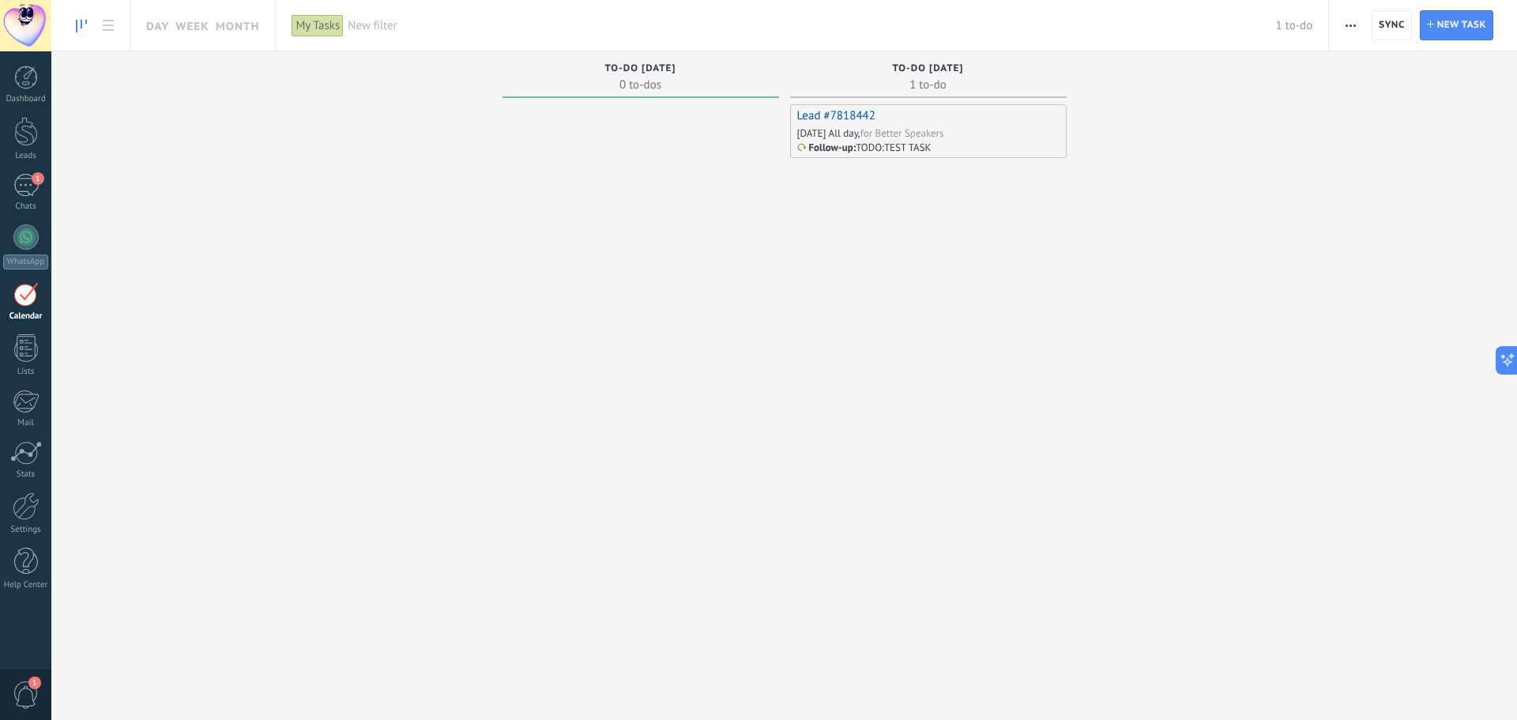
click at [892, 141] on p "TEST TASK" at bounding box center [907, 147] width 47 height 13
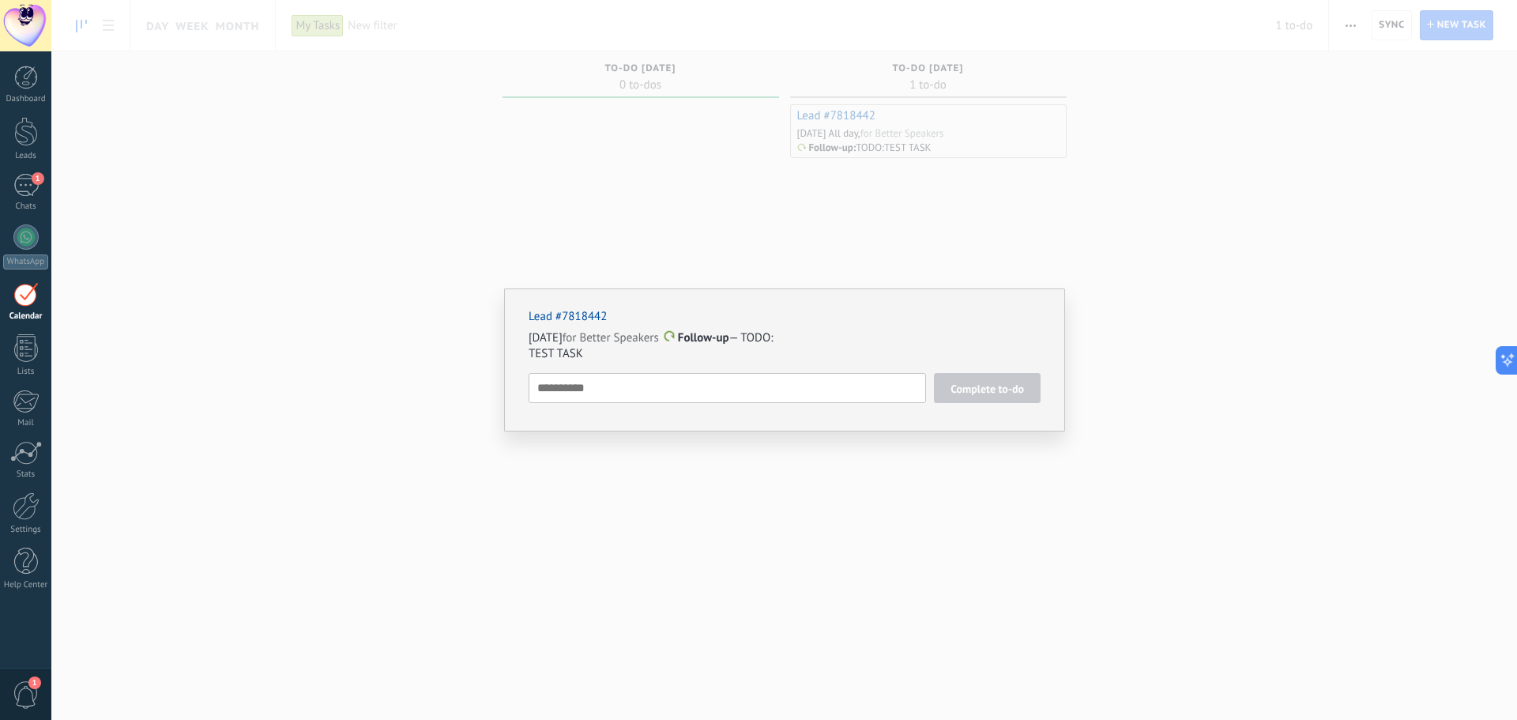
click at [856, 147] on div "Lead #7818442 Tomorrow for Better Speakers Follow-up — TODO: TEST TASK Complete…" at bounding box center [783, 360] width 1465 height 720
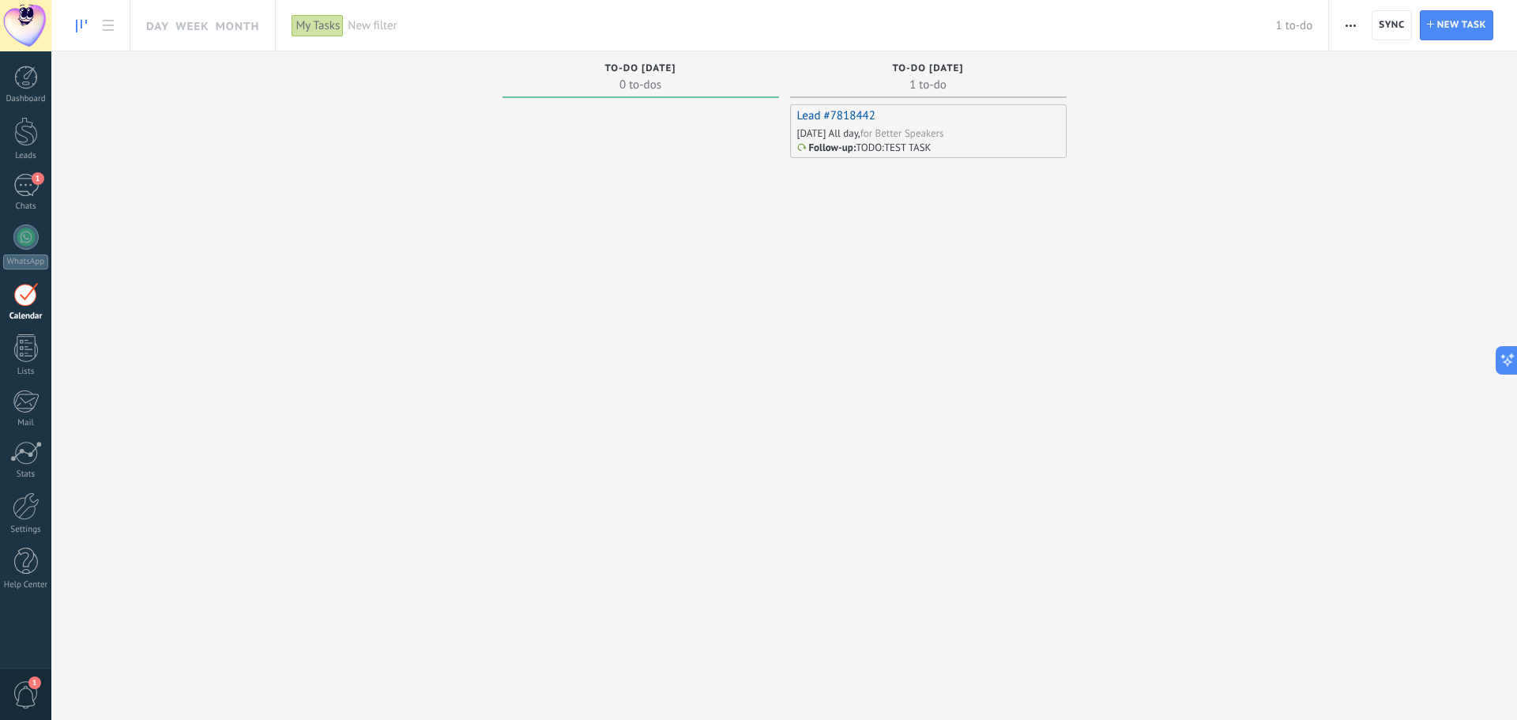
click at [859, 159] on div "Lead #7818442 Tomorrow All day, for Better Speakers Follow-up : TODO: TEST TASK" at bounding box center [928, 360] width 276 height 513
click at [863, 152] on p "TODO:" at bounding box center [870, 147] width 28 height 13
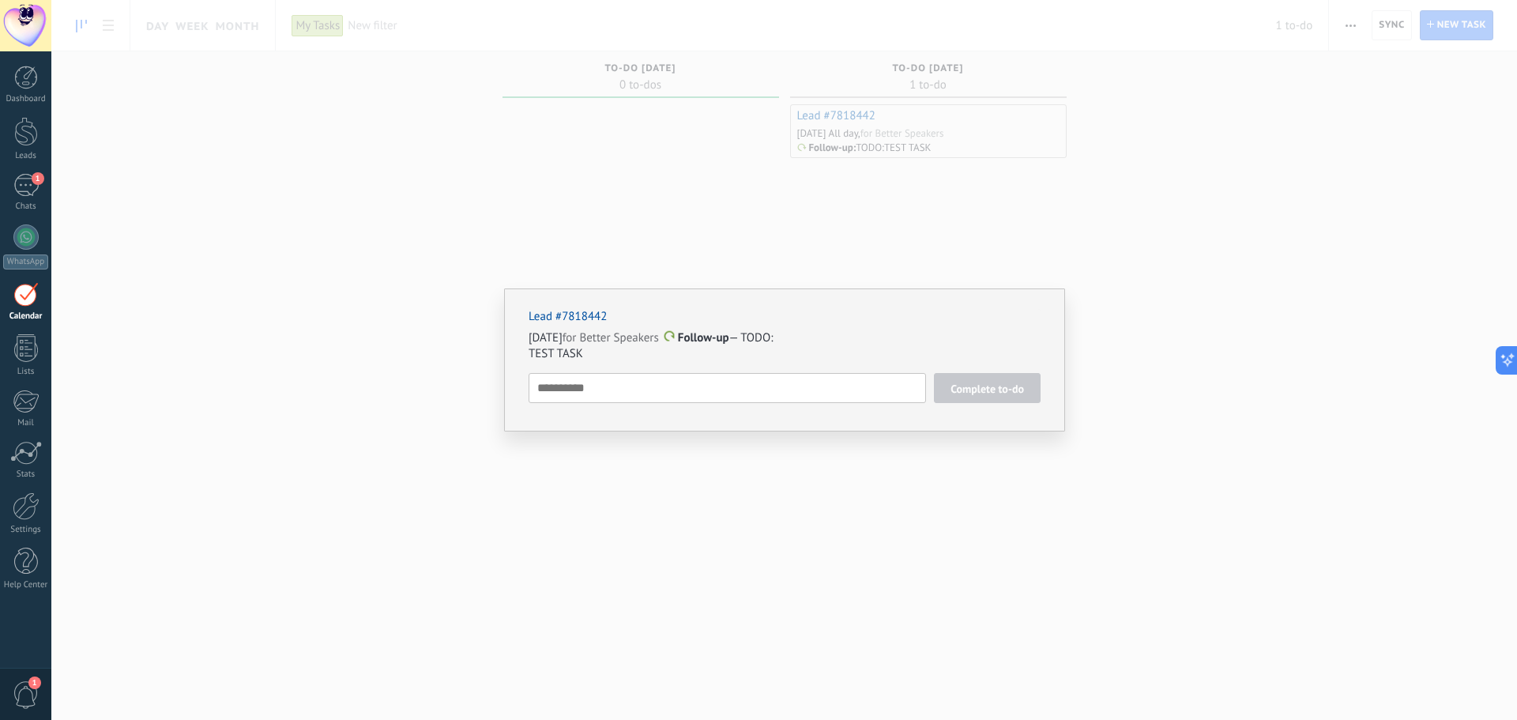
click at [630, 397] on textarea at bounding box center [726, 388] width 397 height 30
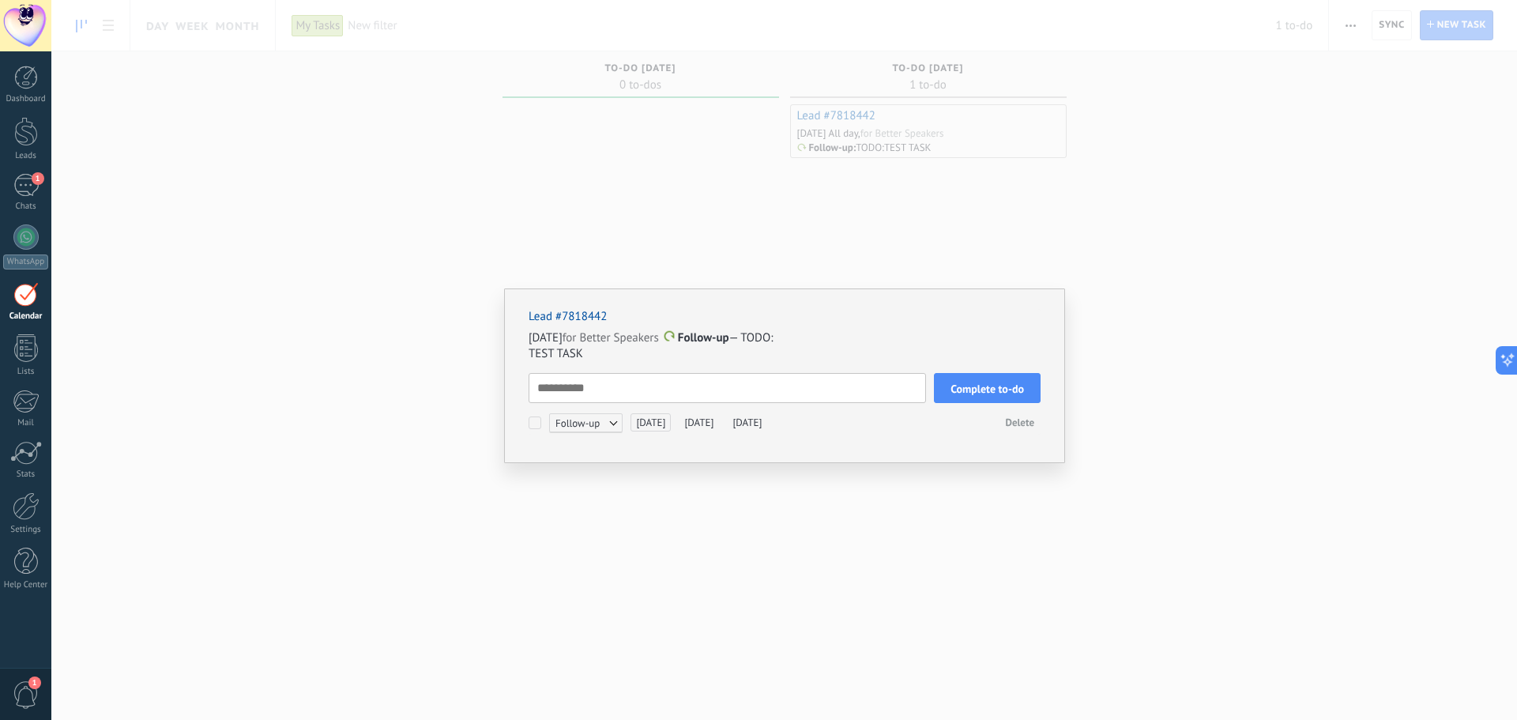
click at [525, 426] on div "Lead #7818442 Tomorrow for Better Speakers Follow-up — TODO: TEST TASK Complete…" at bounding box center [784, 375] width 561 height 175
click at [1028, 424] on span "Delete" at bounding box center [1019, 422] width 29 height 13
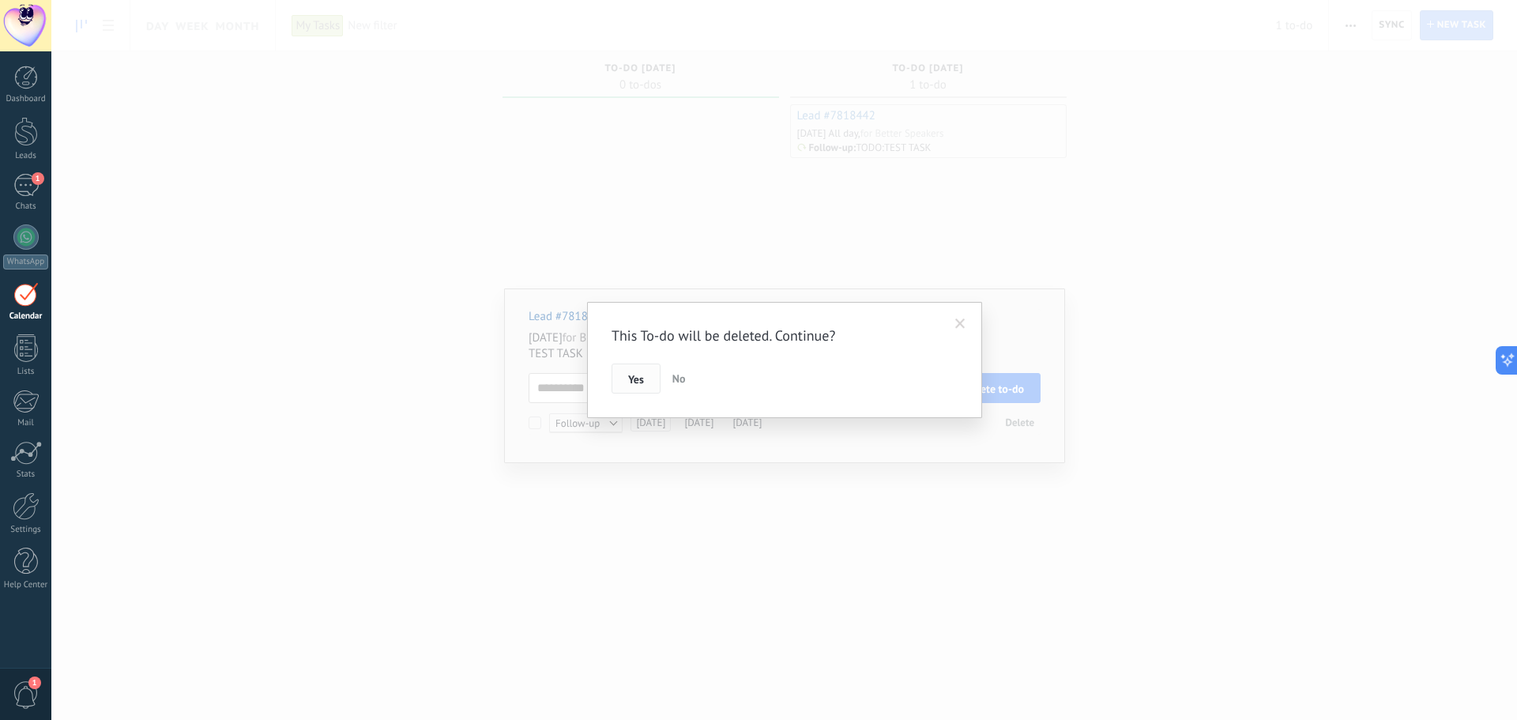
click at [622, 386] on button "Yes" at bounding box center [635, 378] width 49 height 30
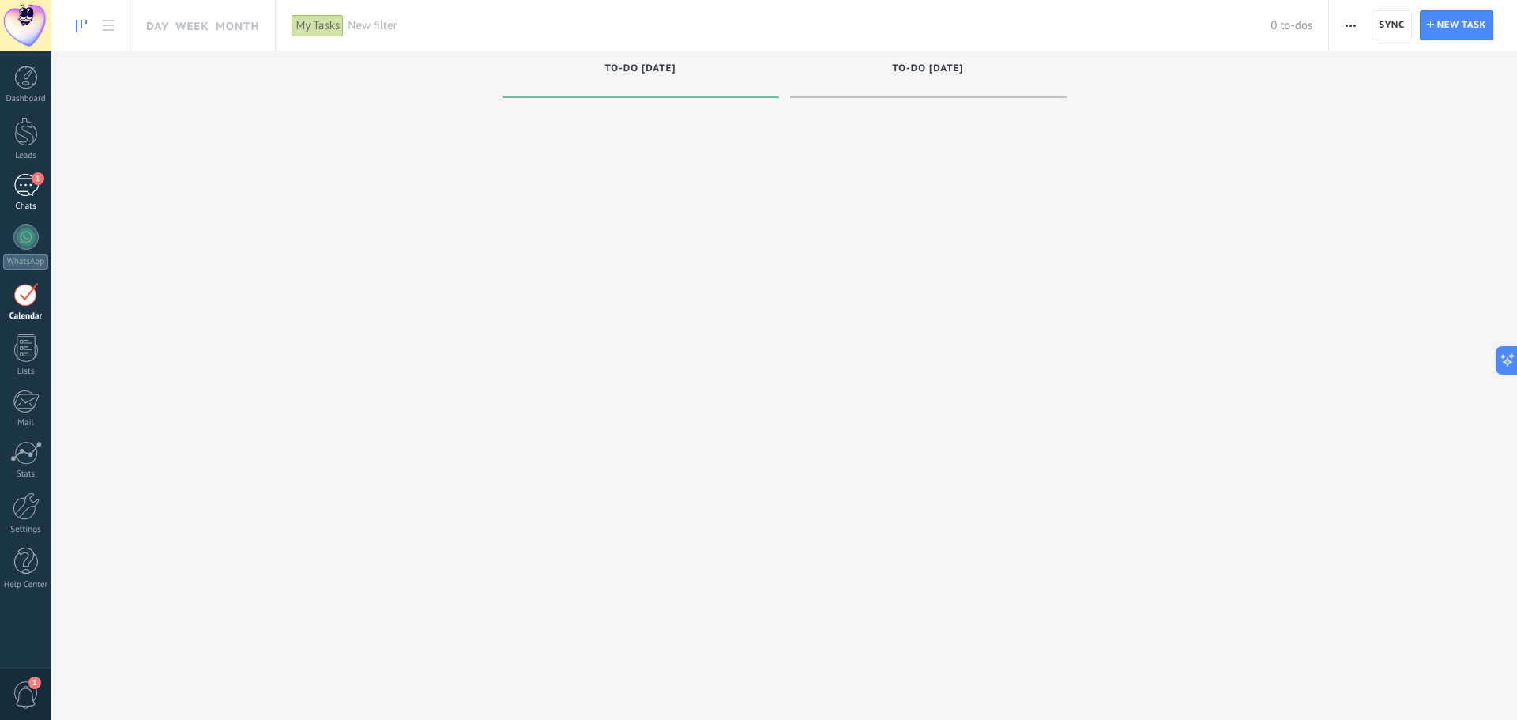
click at [28, 183] on div "1" at bounding box center [25, 185] width 25 height 23
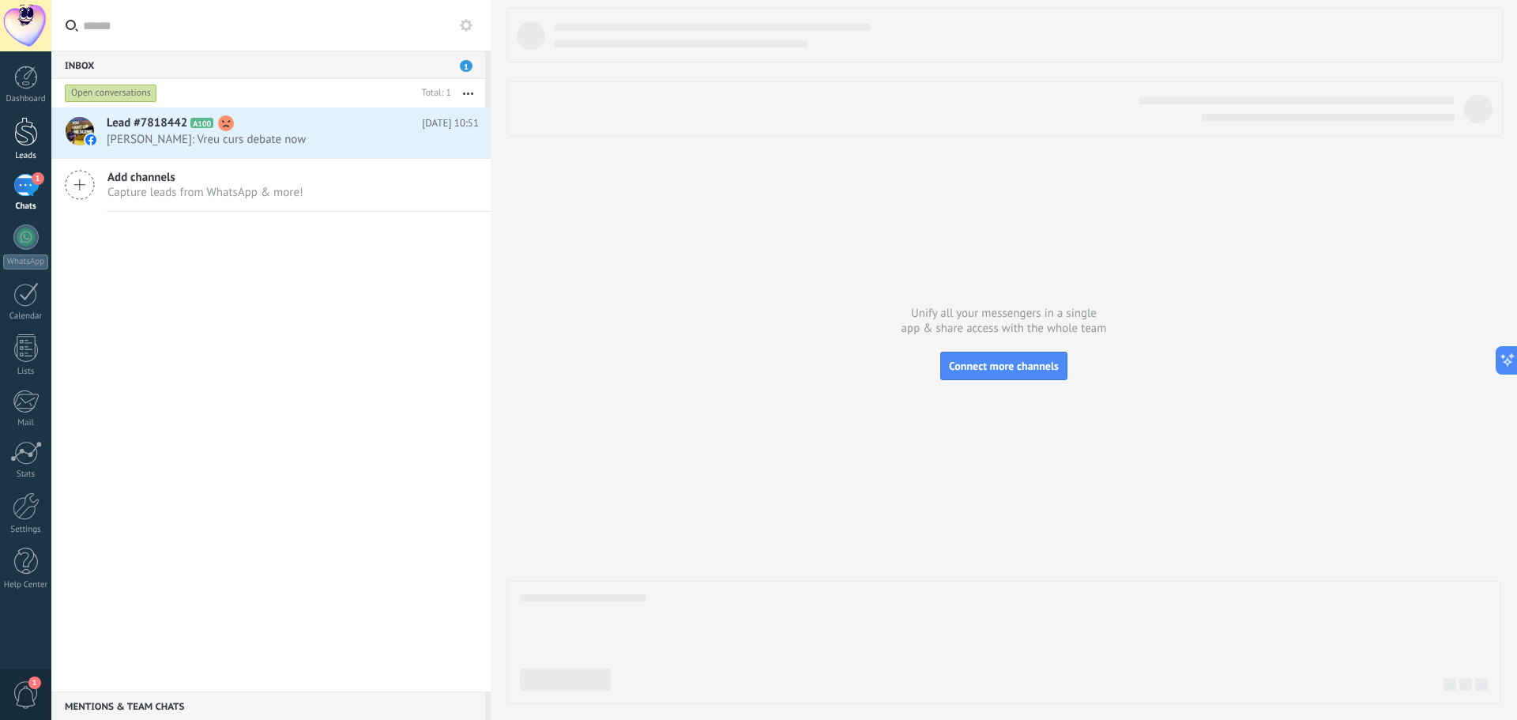
click at [36, 134] on div at bounding box center [26, 131] width 24 height 29
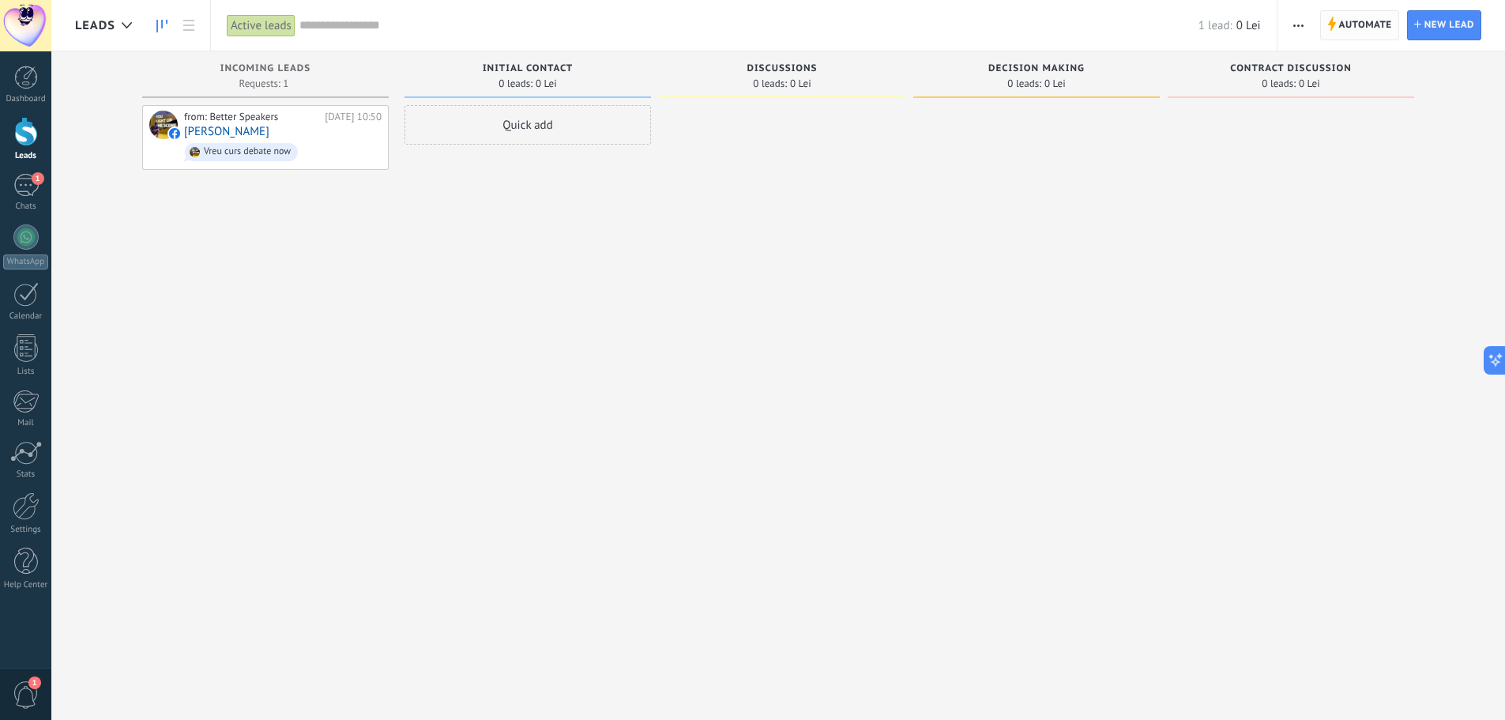
click at [1351, 36] on span "Automate" at bounding box center [1365, 25] width 53 height 28
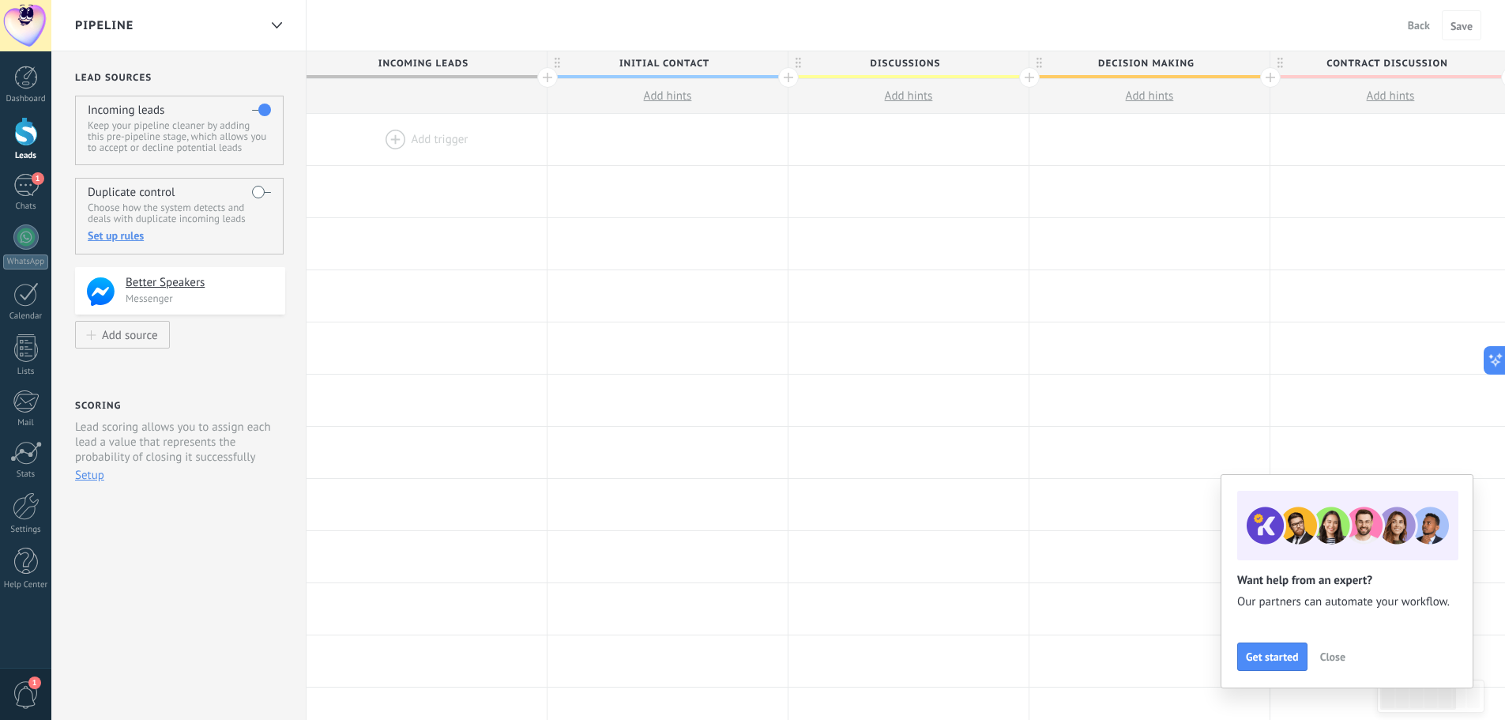
click at [394, 136] on div at bounding box center [426, 139] width 240 height 51
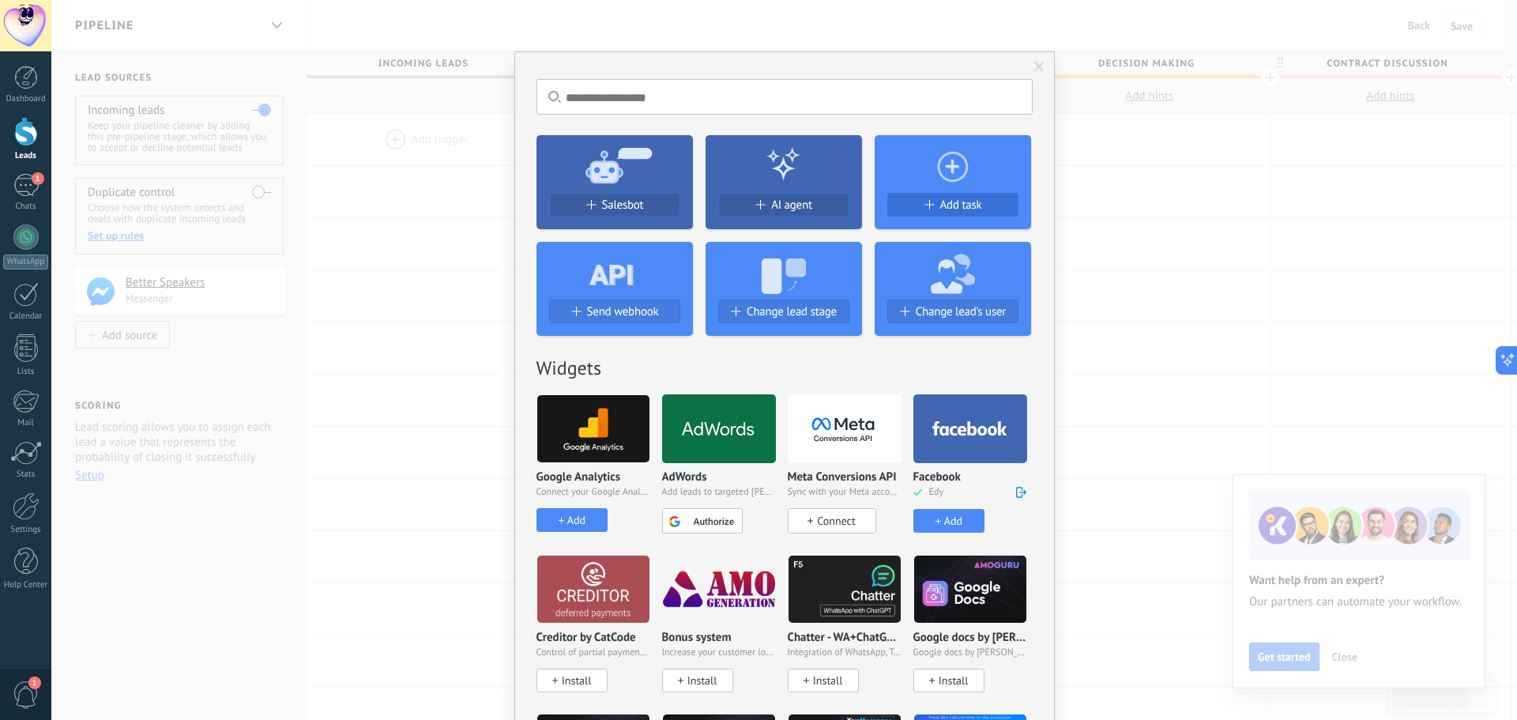
click at [965, 213] on button "Add task" at bounding box center [952, 205] width 131 height 24
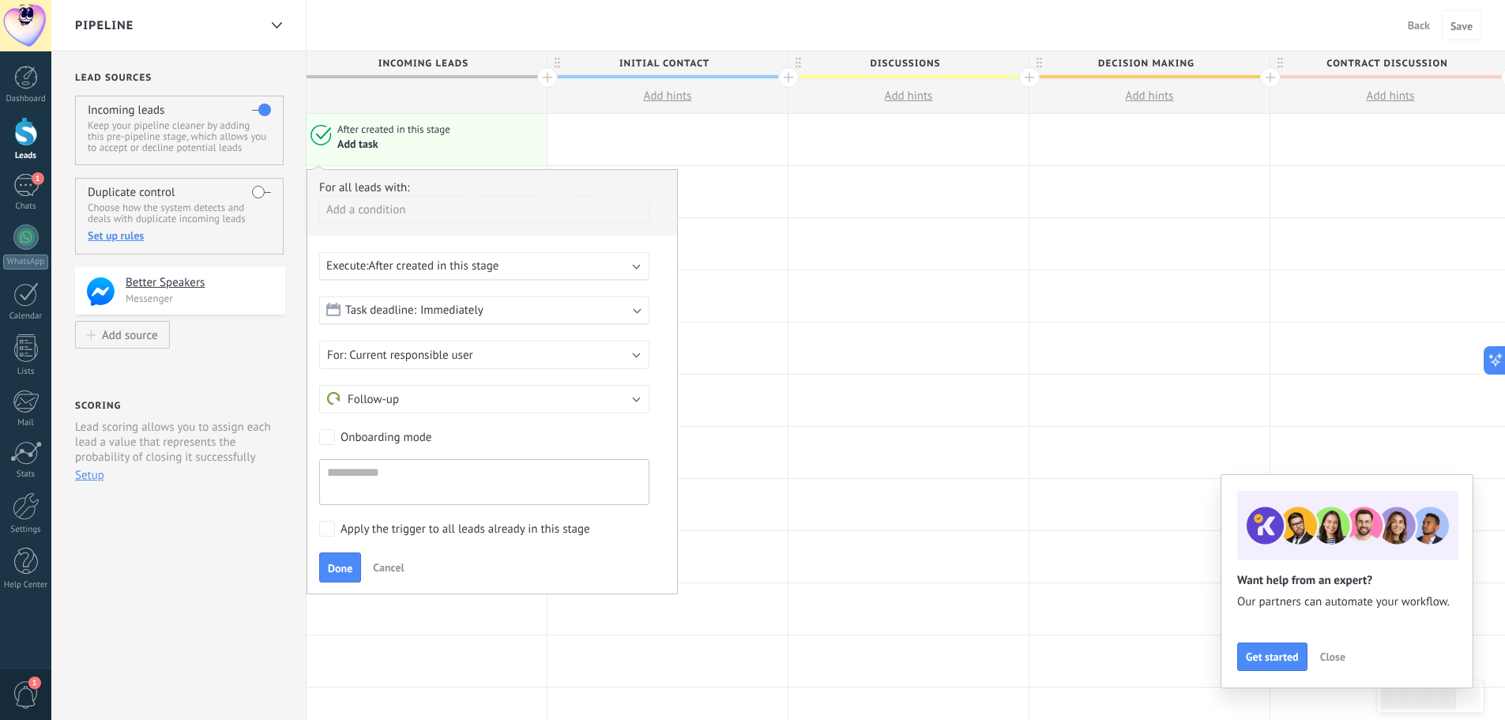
click at [449, 275] on div "Execute: After created in this stage" at bounding box center [484, 266] width 330 height 28
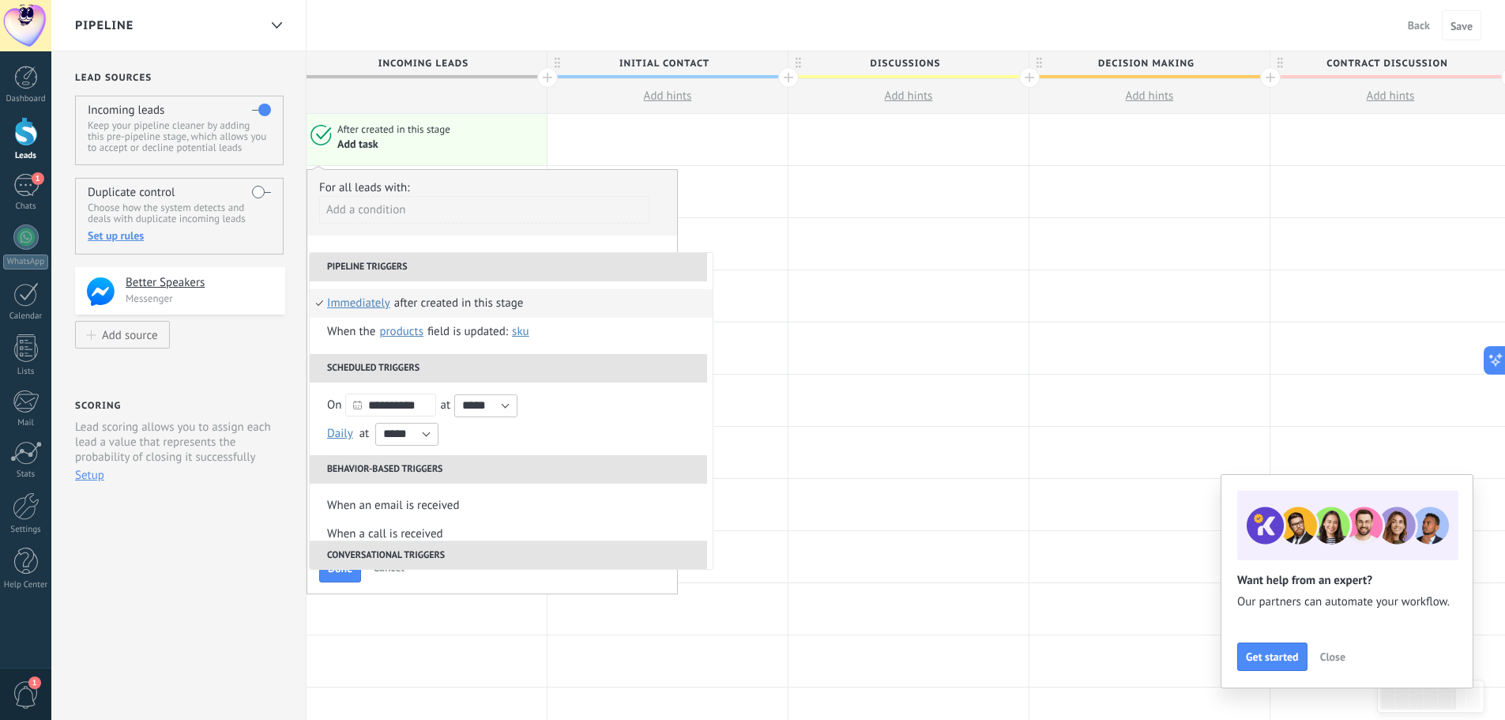
click at [517, 180] on div "For all leads with: Add a condition" at bounding box center [492, 207] width 346 height 55
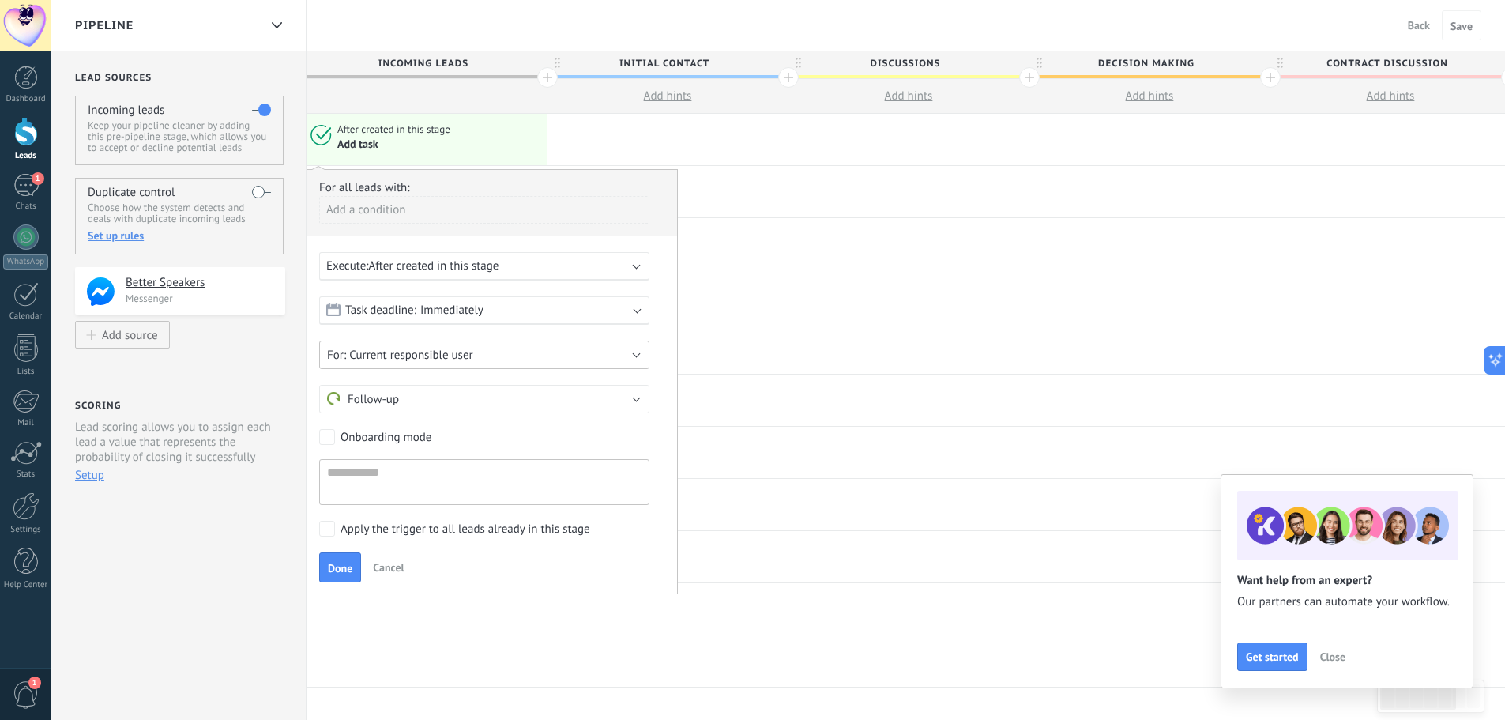
click at [435, 353] on span "Current responsible user" at bounding box center [410, 355] width 123 height 15
click at [471, 255] on div "Execute: After created in this stage" at bounding box center [484, 266] width 330 height 28
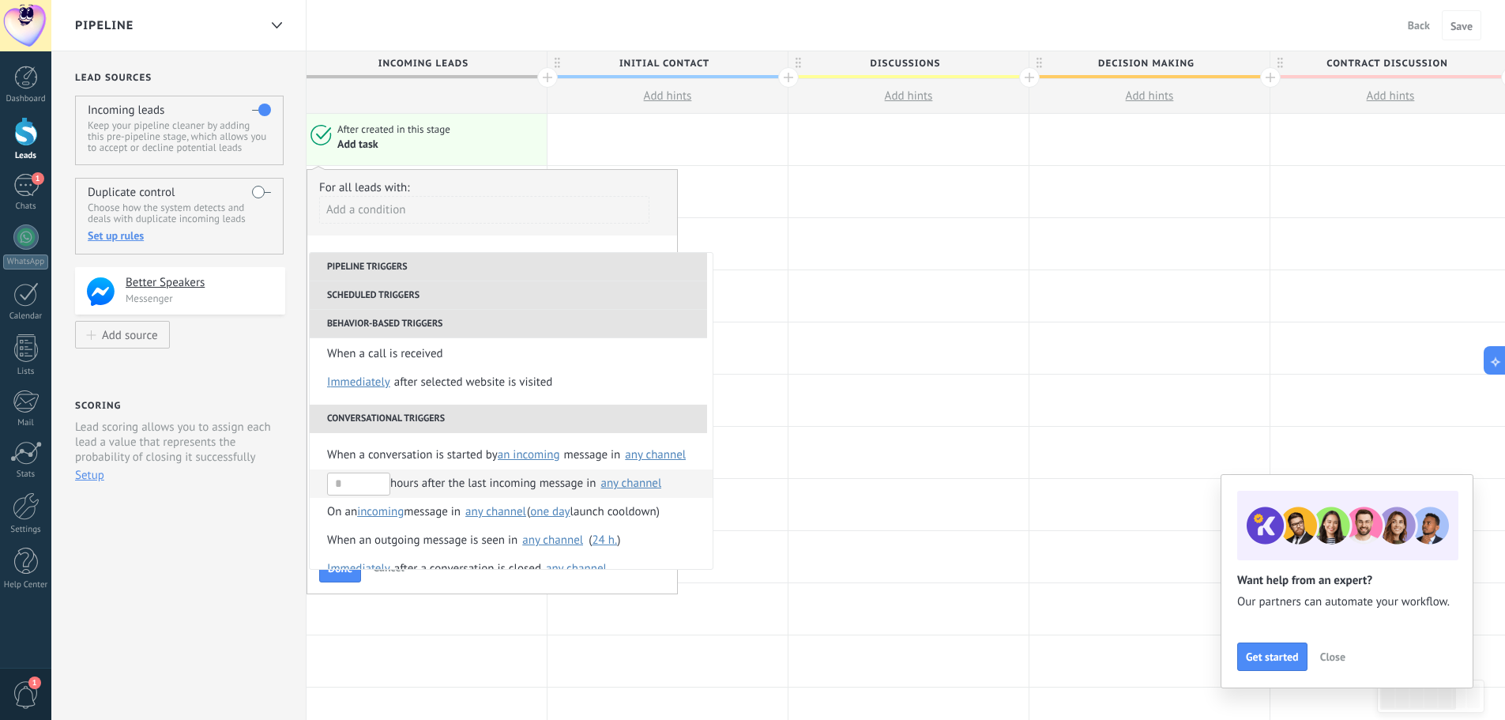
scroll to position [259, 0]
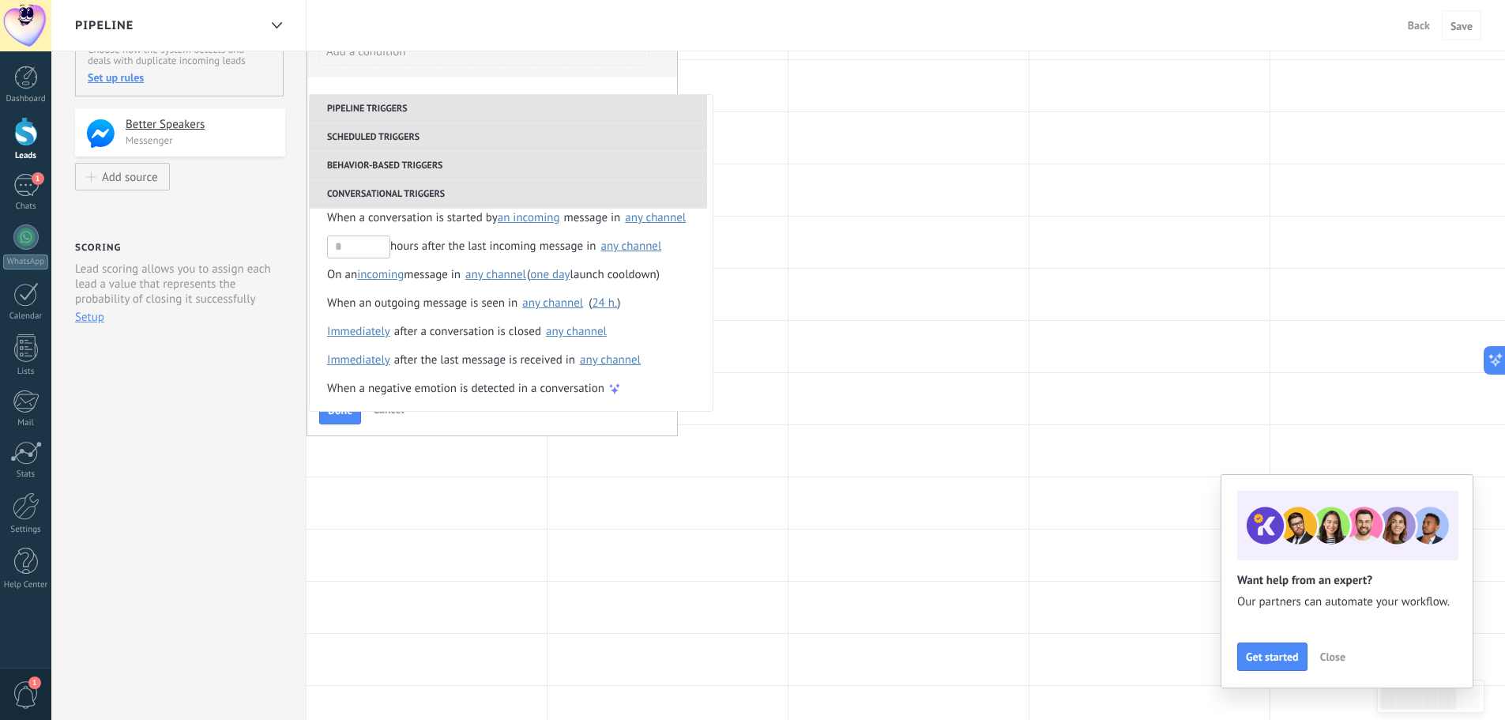
click at [145, 465] on div "**********" at bounding box center [178, 473] width 255 height 1161
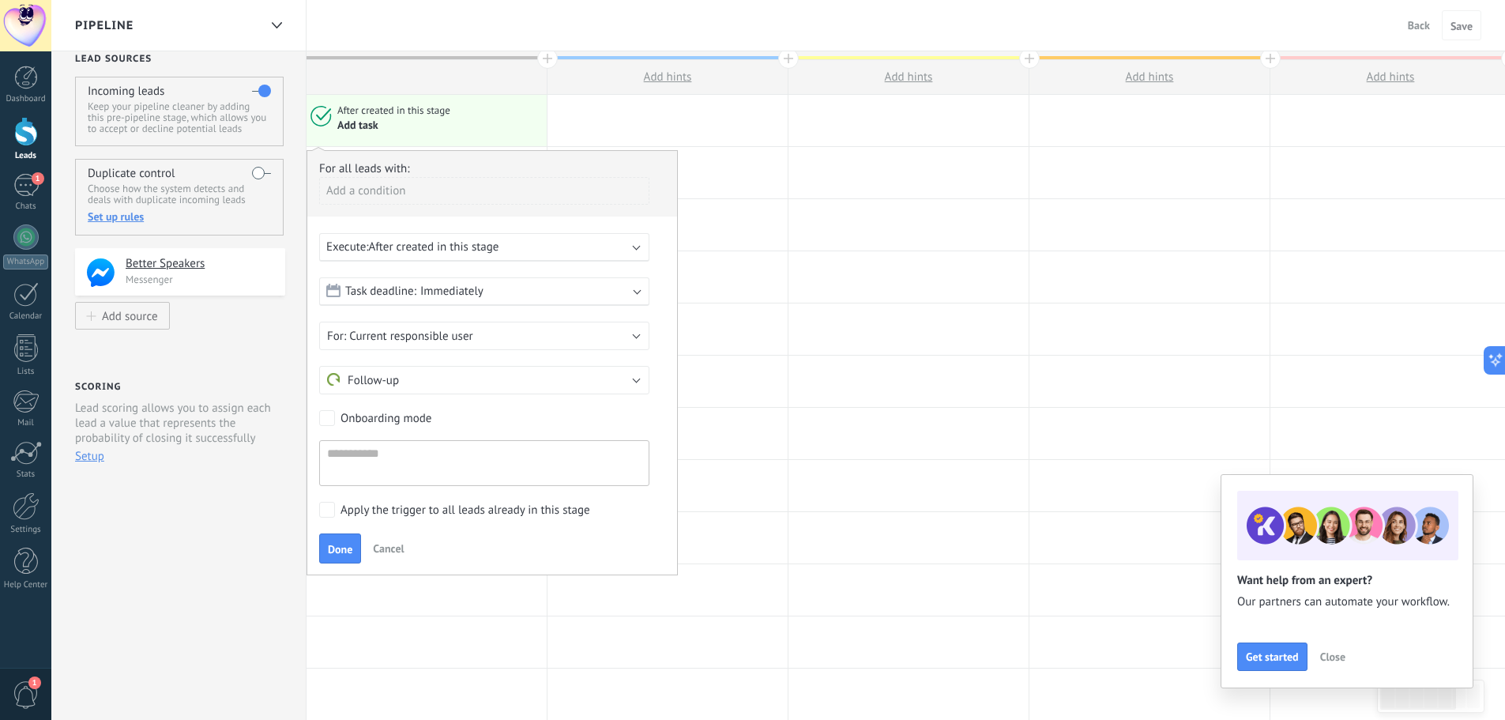
scroll to position [0, 0]
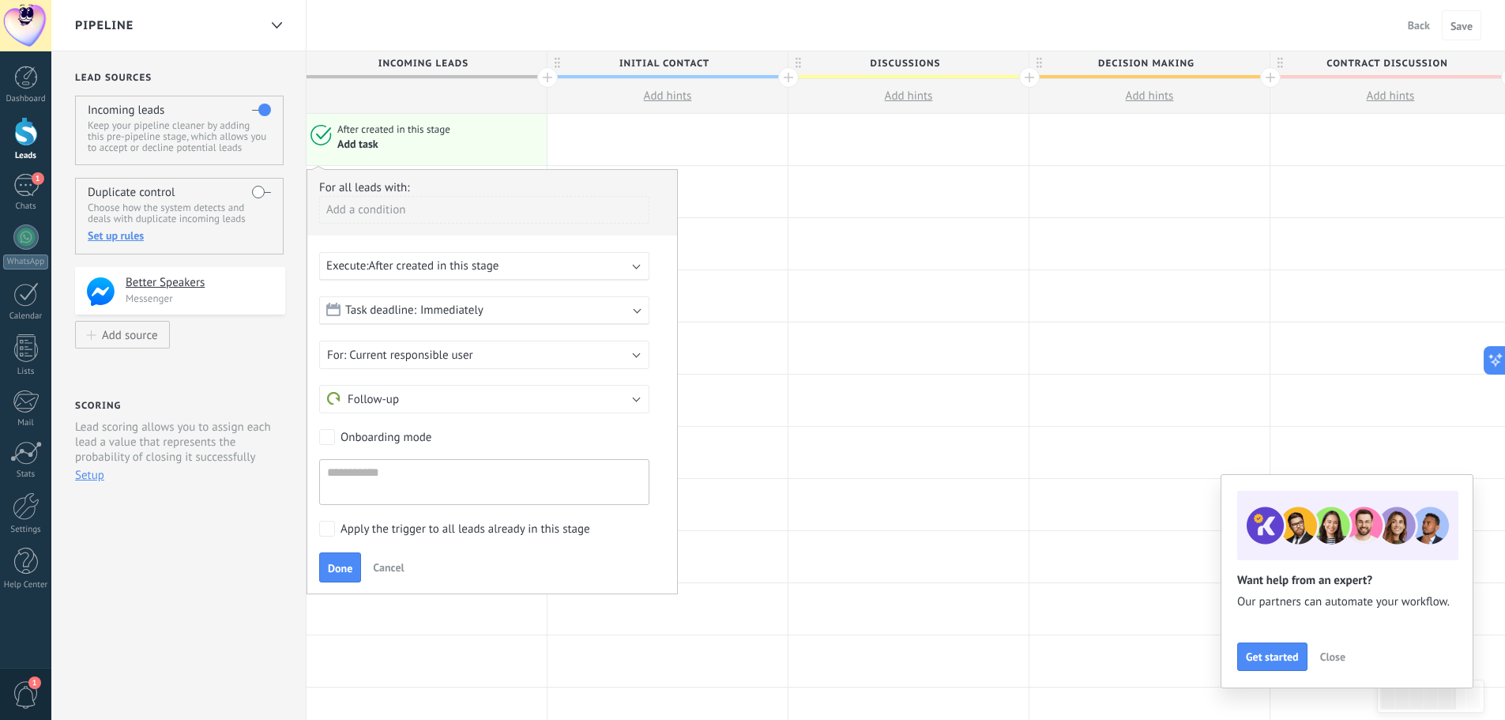
click at [381, 567] on span "Cancel" at bounding box center [388, 567] width 31 height 14
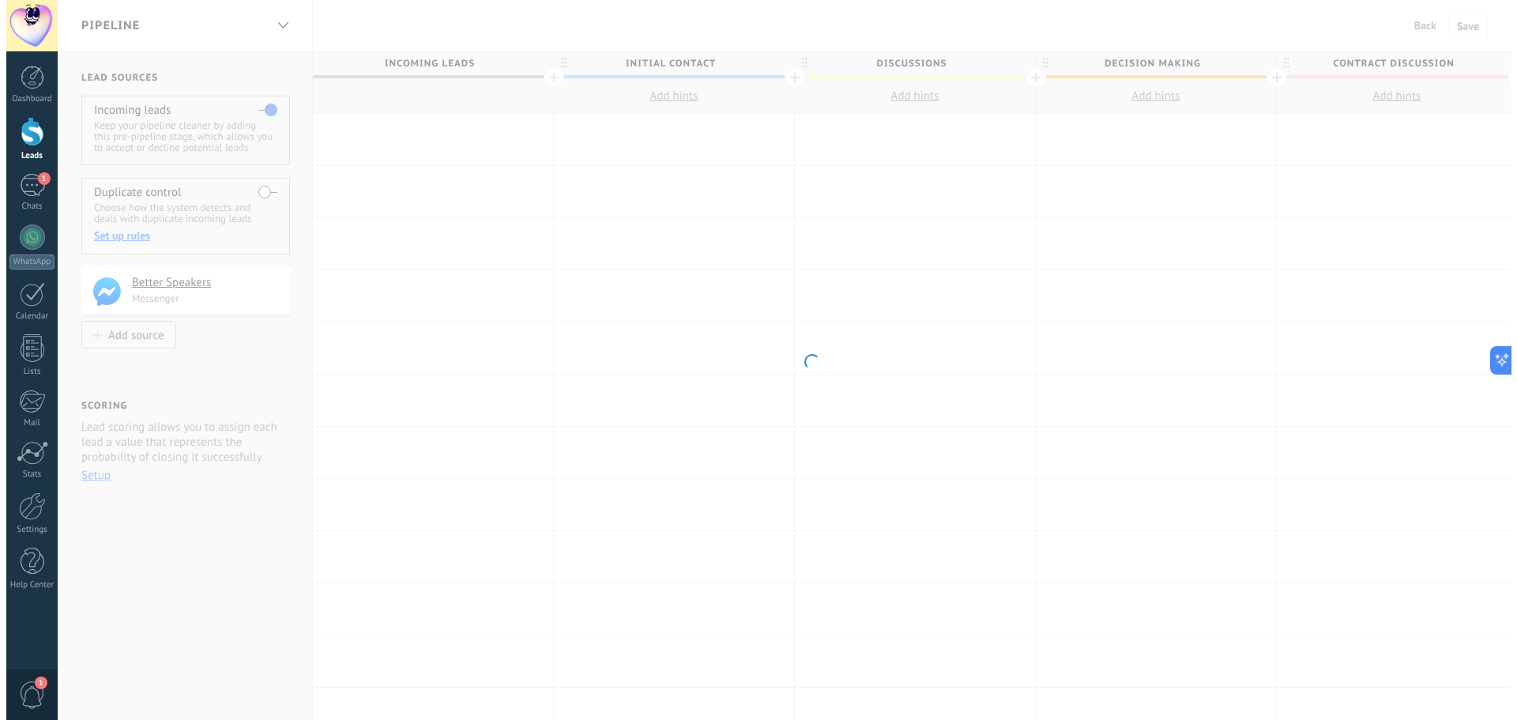
scroll to position [0, 3]
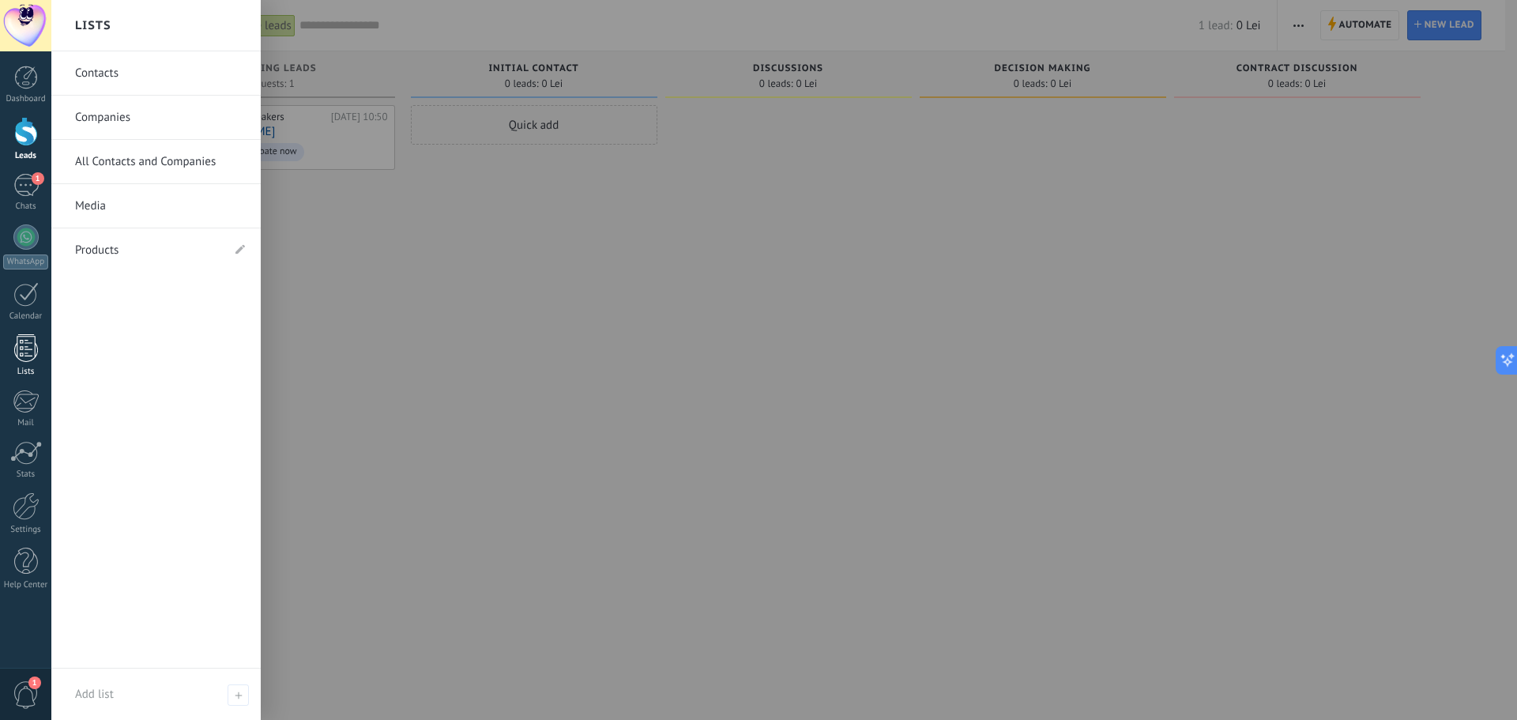
click at [42, 355] on link "Lists" at bounding box center [25, 355] width 51 height 43
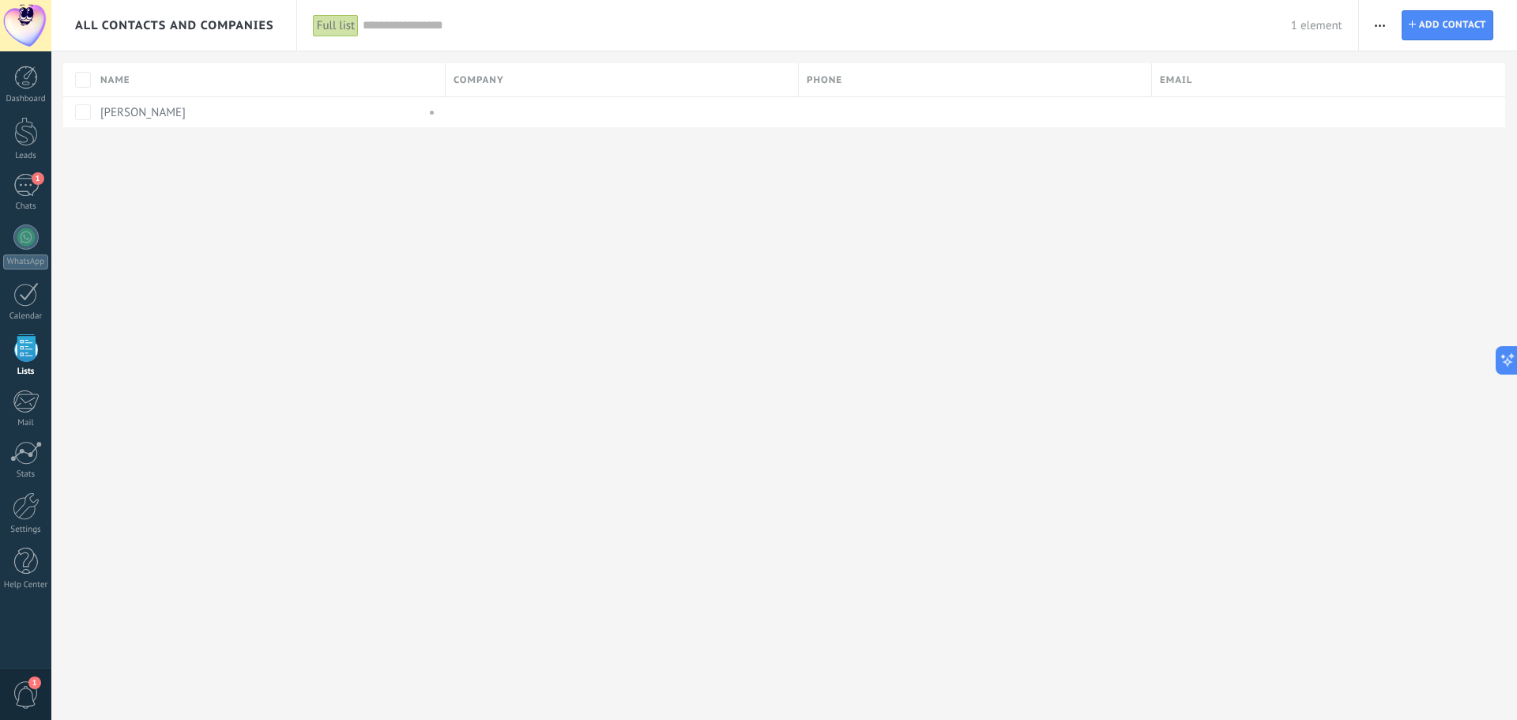
click at [1373, 21] on button "button" at bounding box center [1379, 25] width 23 height 30
click at [1374, 21] on button "button" at bounding box center [1379, 25] width 23 height 30
click at [1439, 27] on span "Add contact" at bounding box center [1452, 25] width 67 height 28
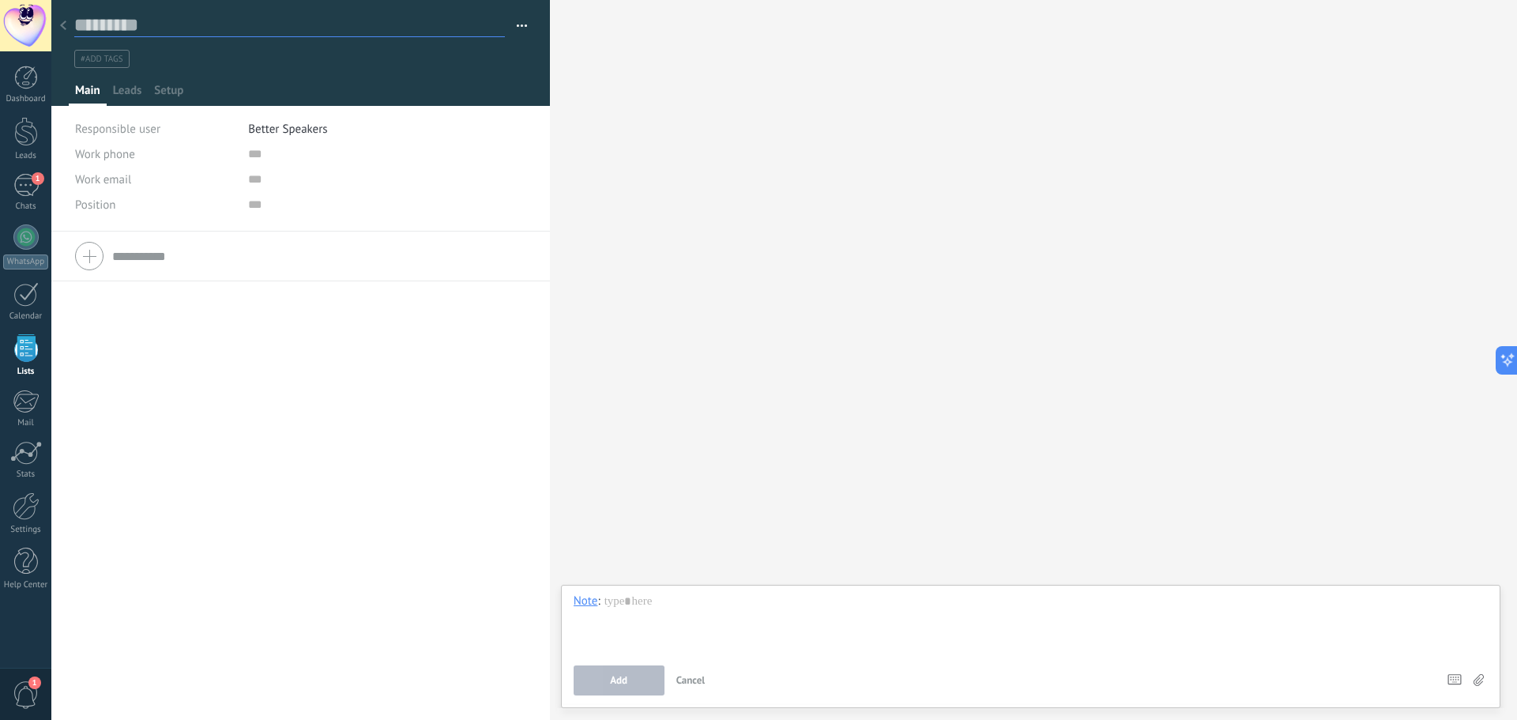
click at [125, 25] on input "text" at bounding box center [289, 25] width 431 height 24
type input "*********"
click at [239, 426] on div "Work phone Work DD Mobile Fax Home Other Work phone Call Copy Edit Work email P…" at bounding box center [300, 449] width 498 height 437
click at [101, 683] on button "Save" at bounding box center [94, 694] width 39 height 30
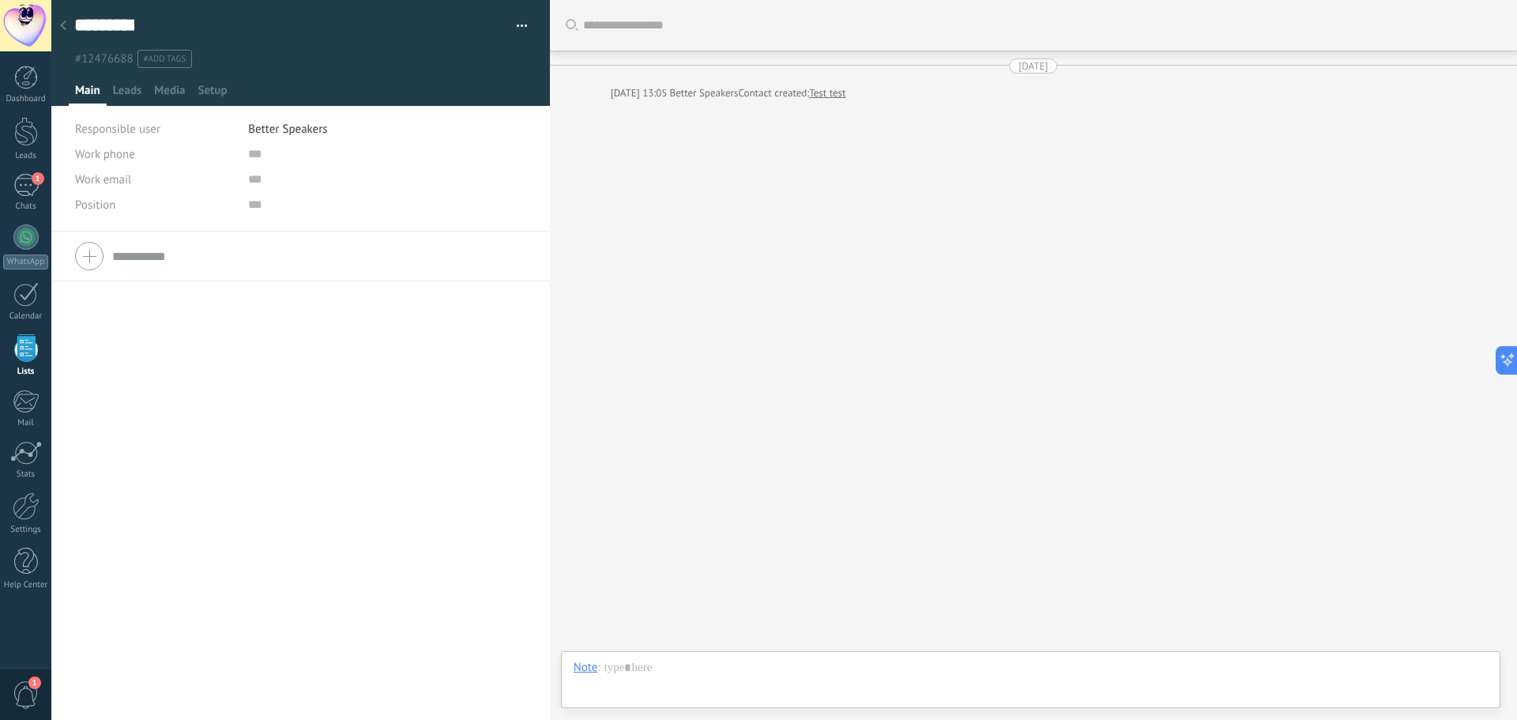
click at [571, 667] on div "Chat Email Note Task Note : Add Cancel Shortcuts – select action – insert field…" at bounding box center [1030, 679] width 939 height 57
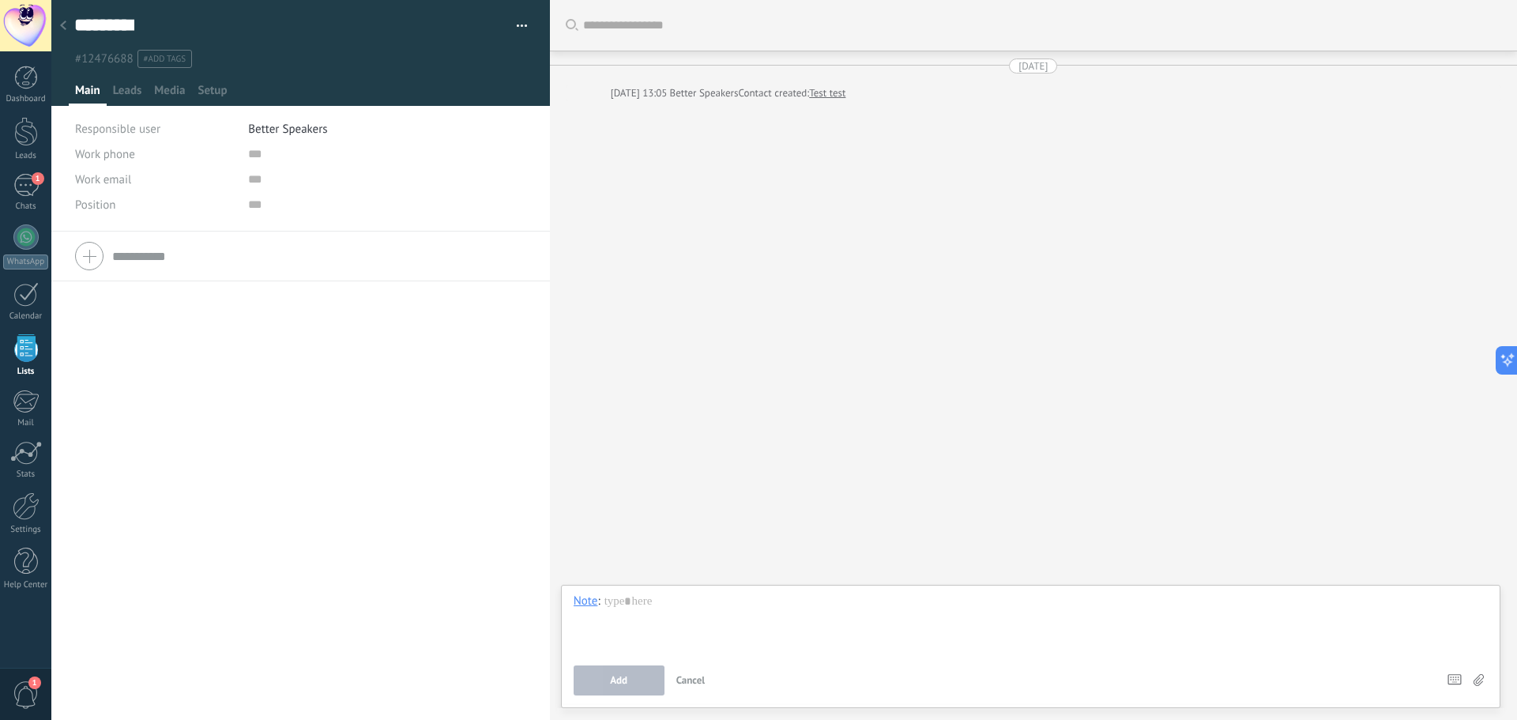
click at [577, 669] on button "Add" at bounding box center [618, 680] width 91 height 30
click at [592, 598] on div "Note" at bounding box center [585, 600] width 24 height 14
click at [591, 563] on div "Task" at bounding box center [589, 573] width 54 height 27
click at [58, 16] on div at bounding box center [63, 26] width 22 height 31
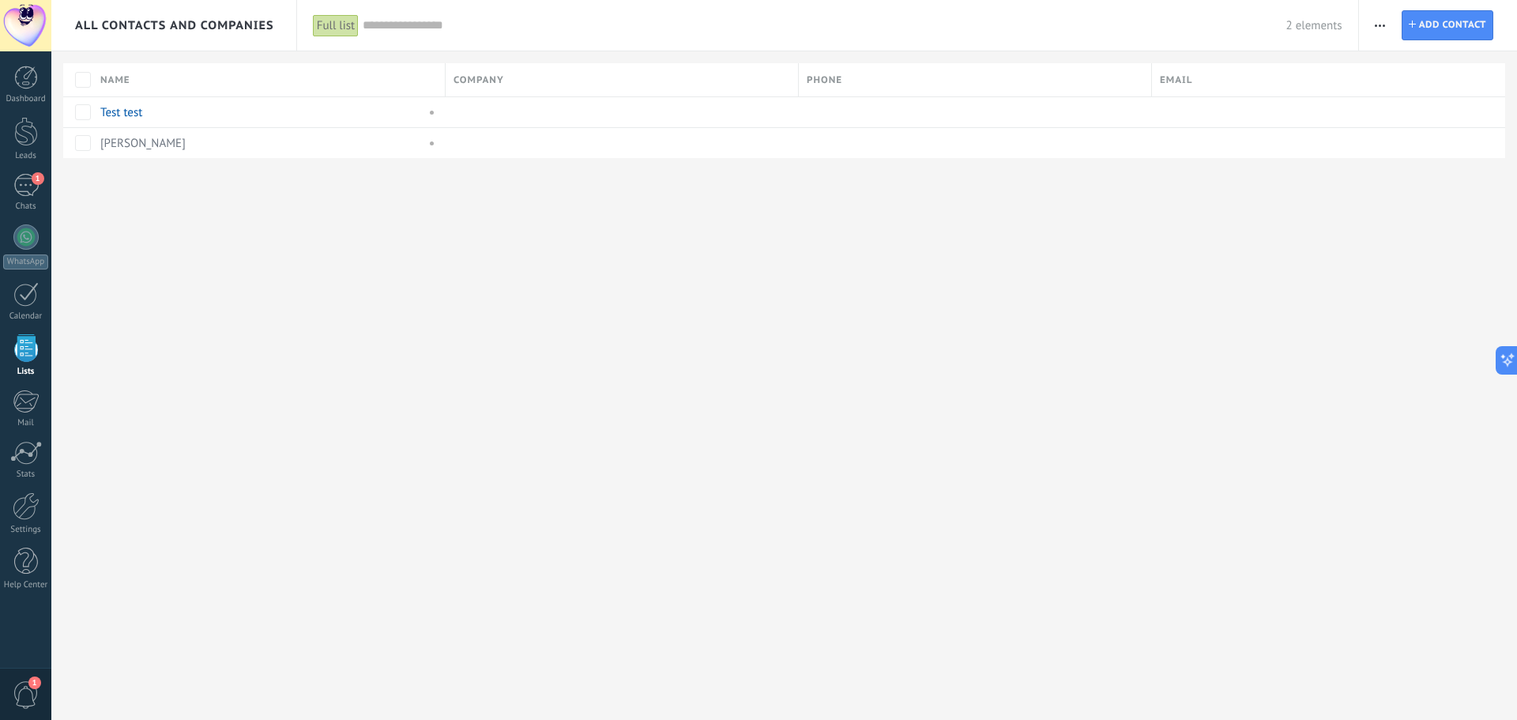
click at [205, 39] on div "All Contacts and Companies" at bounding box center [174, 25] width 199 height 51
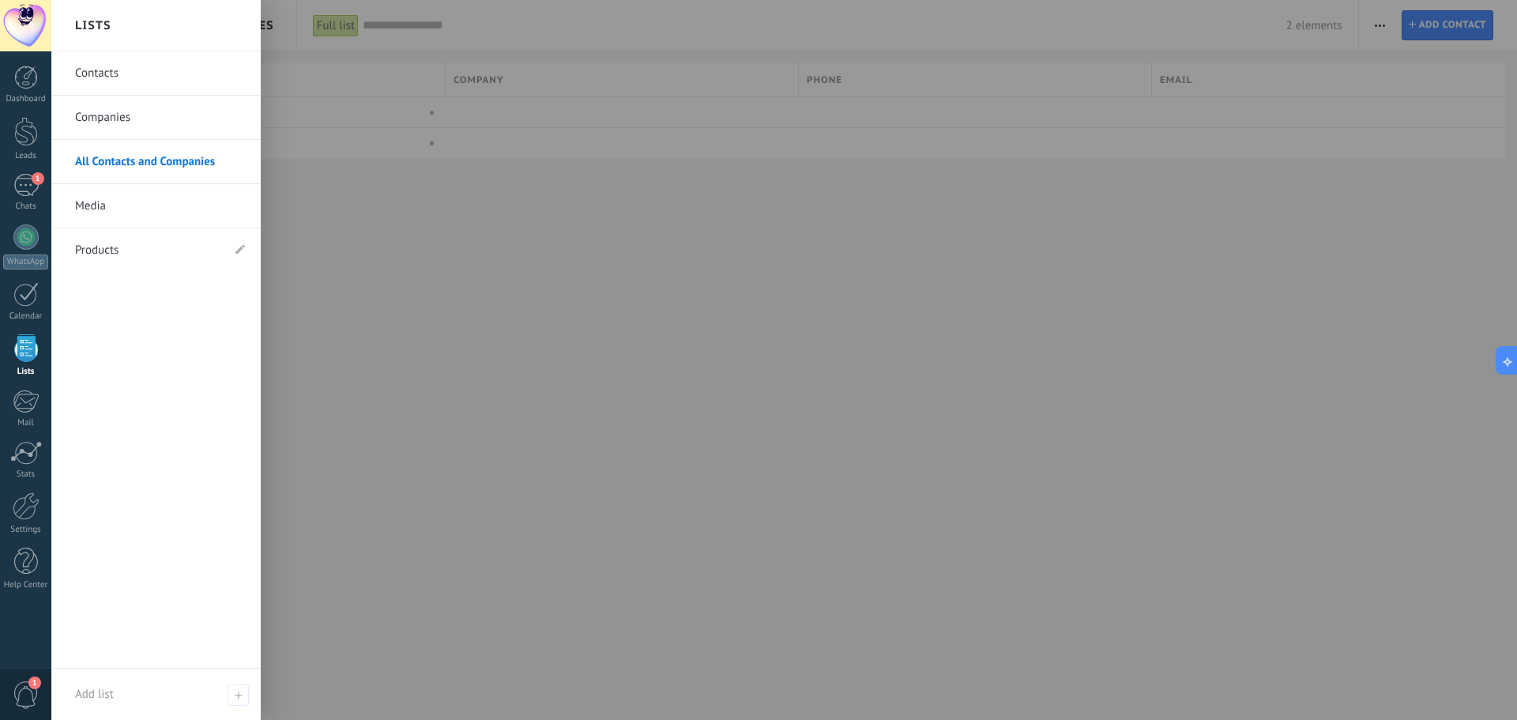
click at [147, 58] on link "Contacts" at bounding box center [160, 73] width 170 height 44
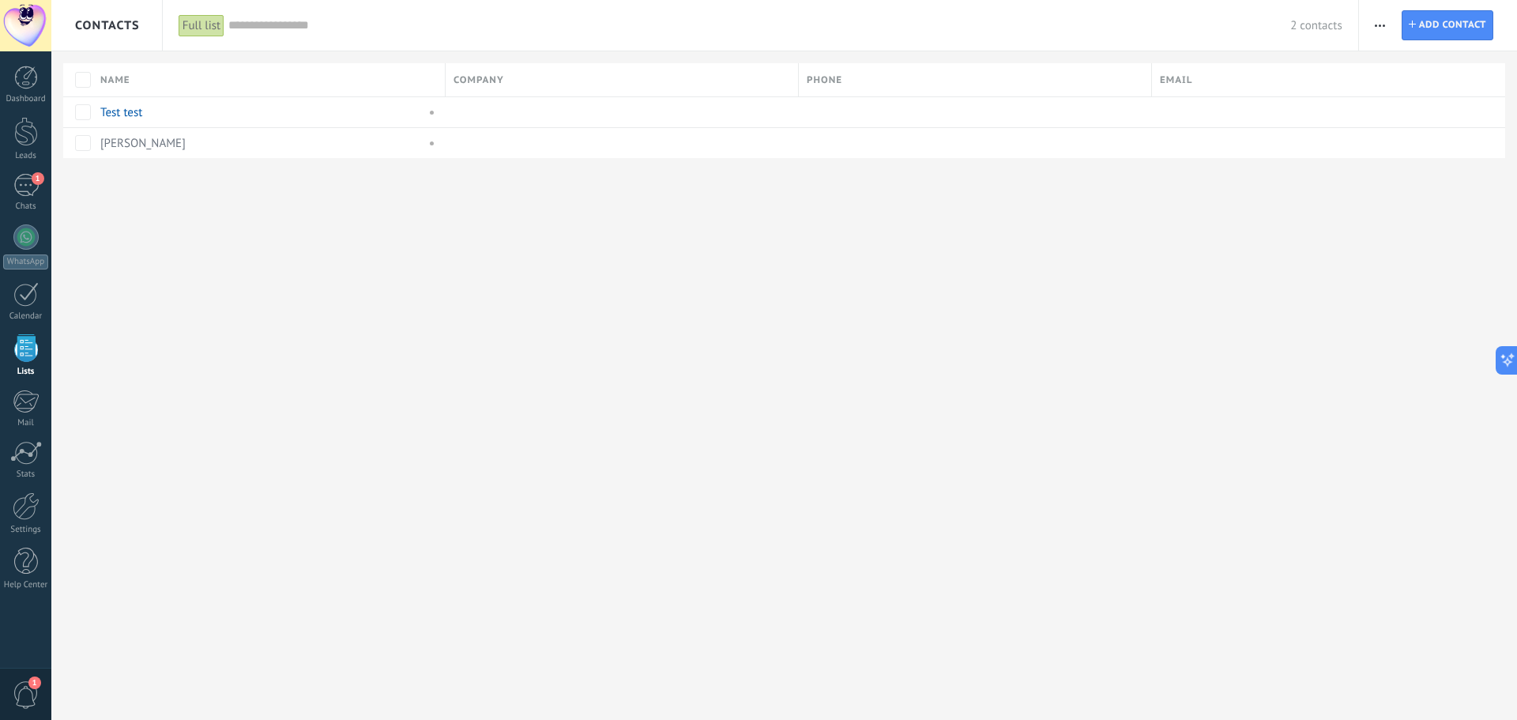
click at [127, 17] on div "Contacts" at bounding box center [107, 25] width 65 height 51
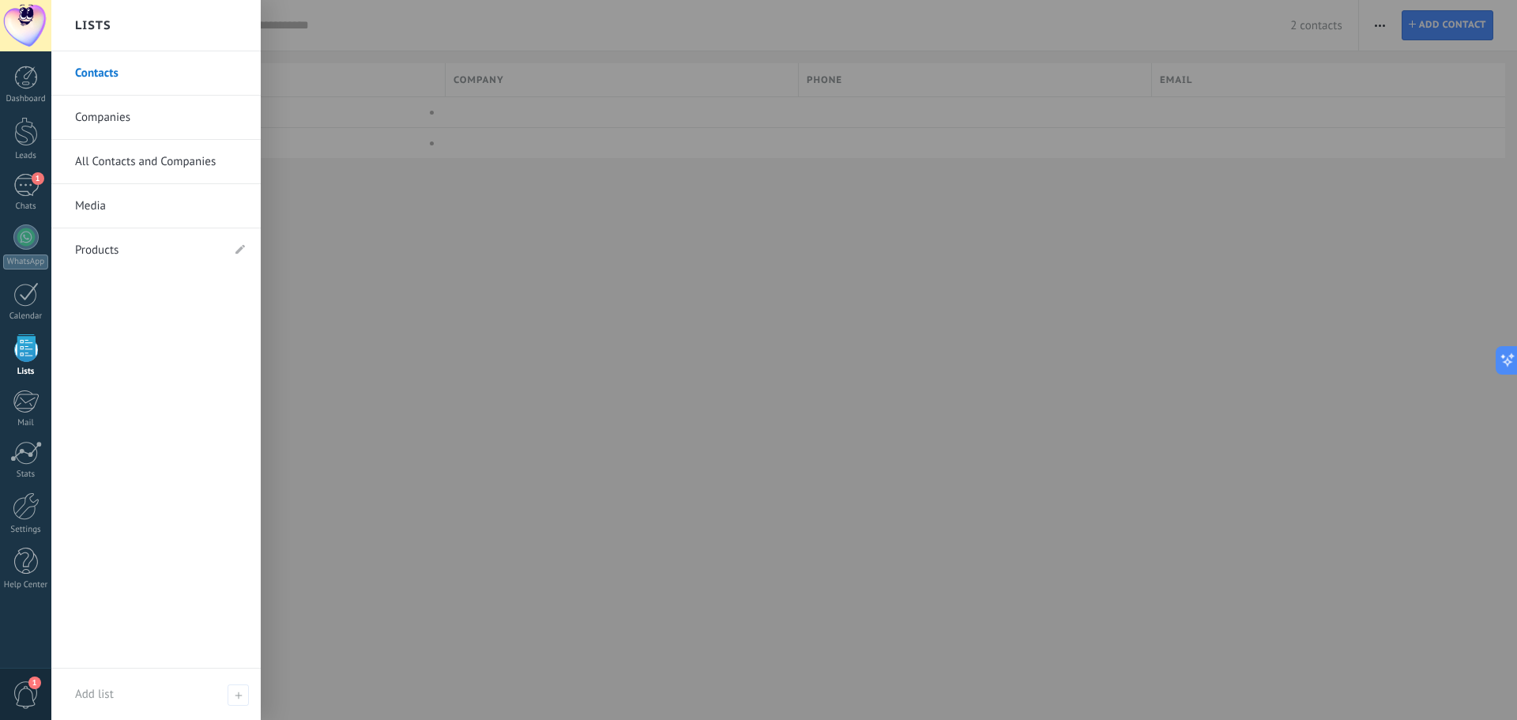
click at [385, 194] on div at bounding box center [809, 360] width 1517 height 720
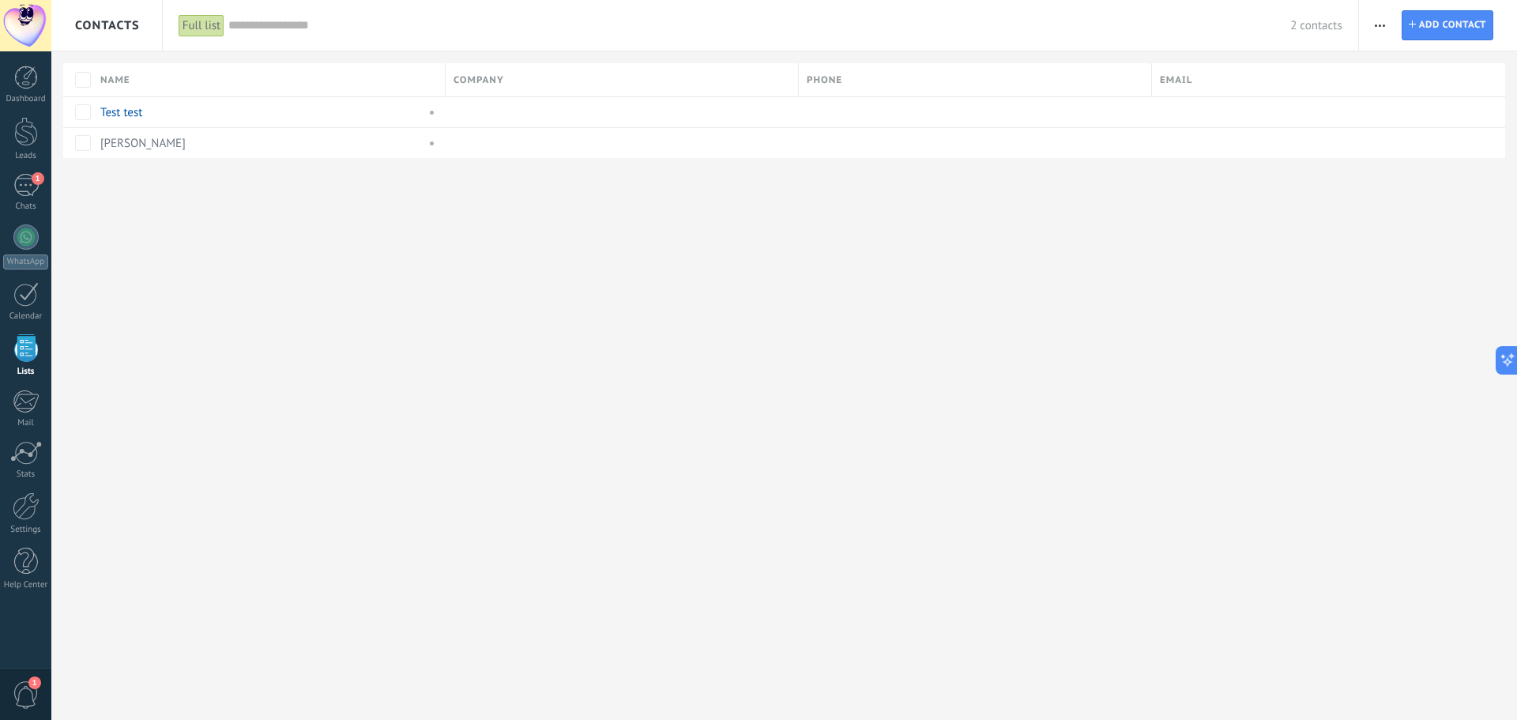
click at [186, 36] on div "Full list" at bounding box center [202, 25] width 46 height 23
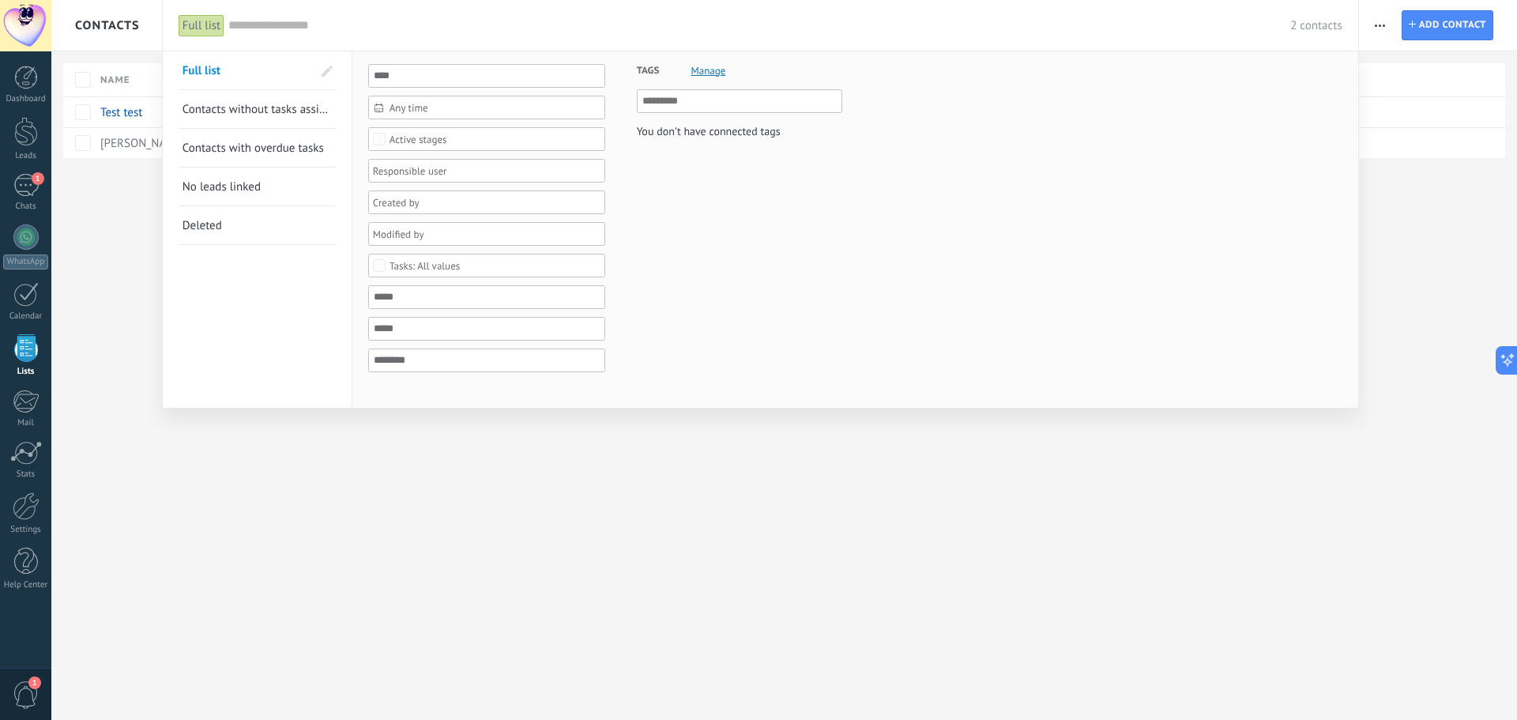
click at [650, 71] on span "Tags" at bounding box center [648, 70] width 23 height 39
drag, startPoint x: 1440, startPoint y: 256, endPoint x: 14, endPoint y: 198, distance: 1427.0
click at [1438, 256] on div at bounding box center [758, 360] width 1517 height 720
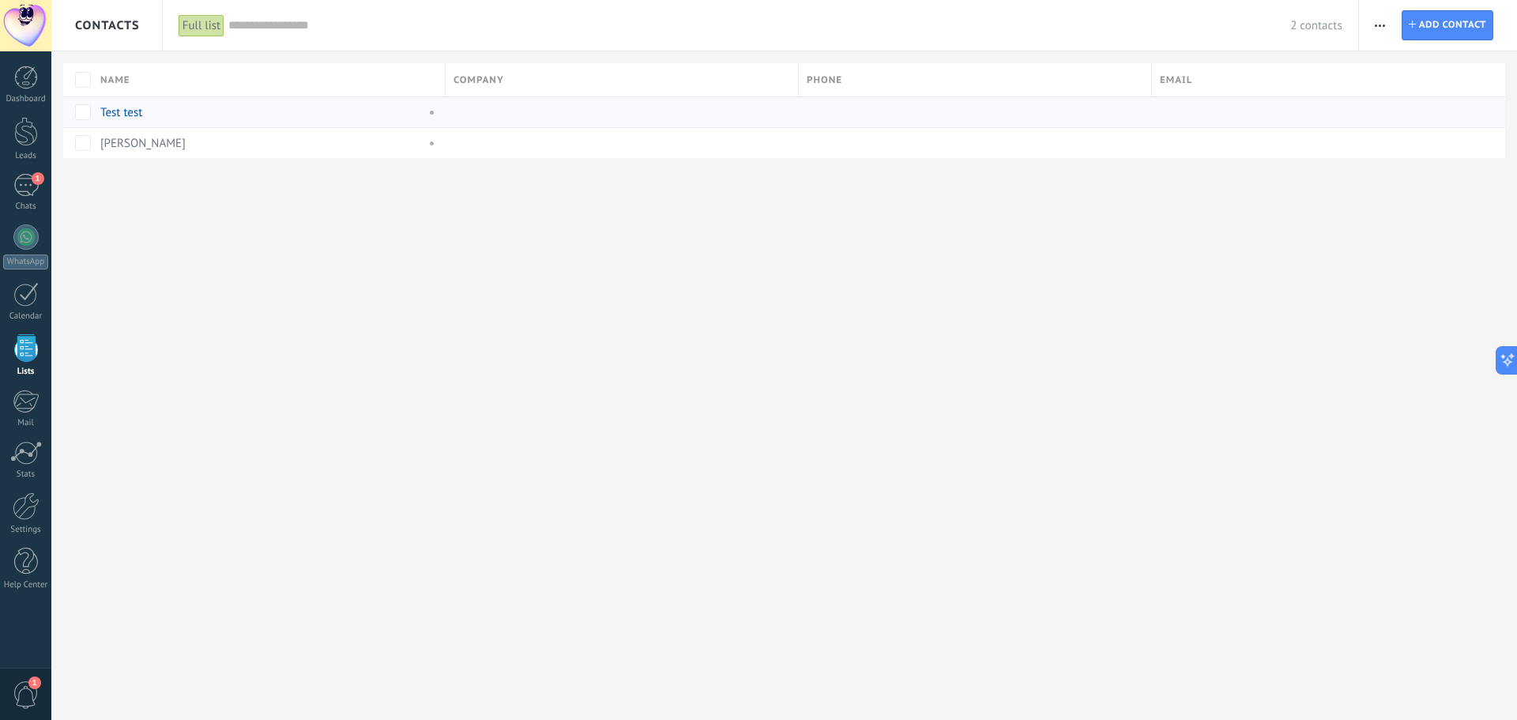
click at [123, 115] on link "Test test" at bounding box center [121, 112] width 42 height 15
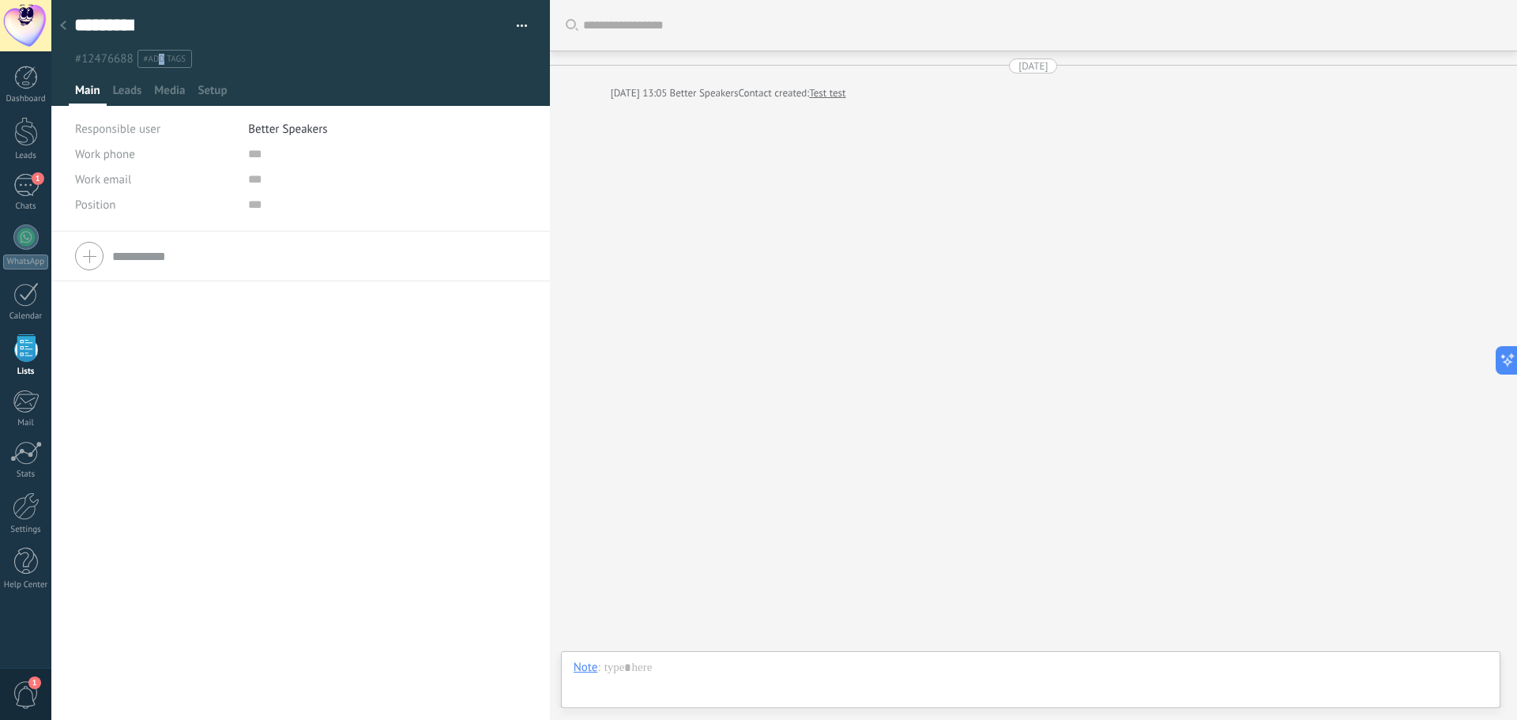
click at [163, 48] on ul "#12476688 #add tags" at bounding box center [298, 58] width 450 height 21
click at [163, 63] on input "text" at bounding box center [330, 59] width 379 height 17
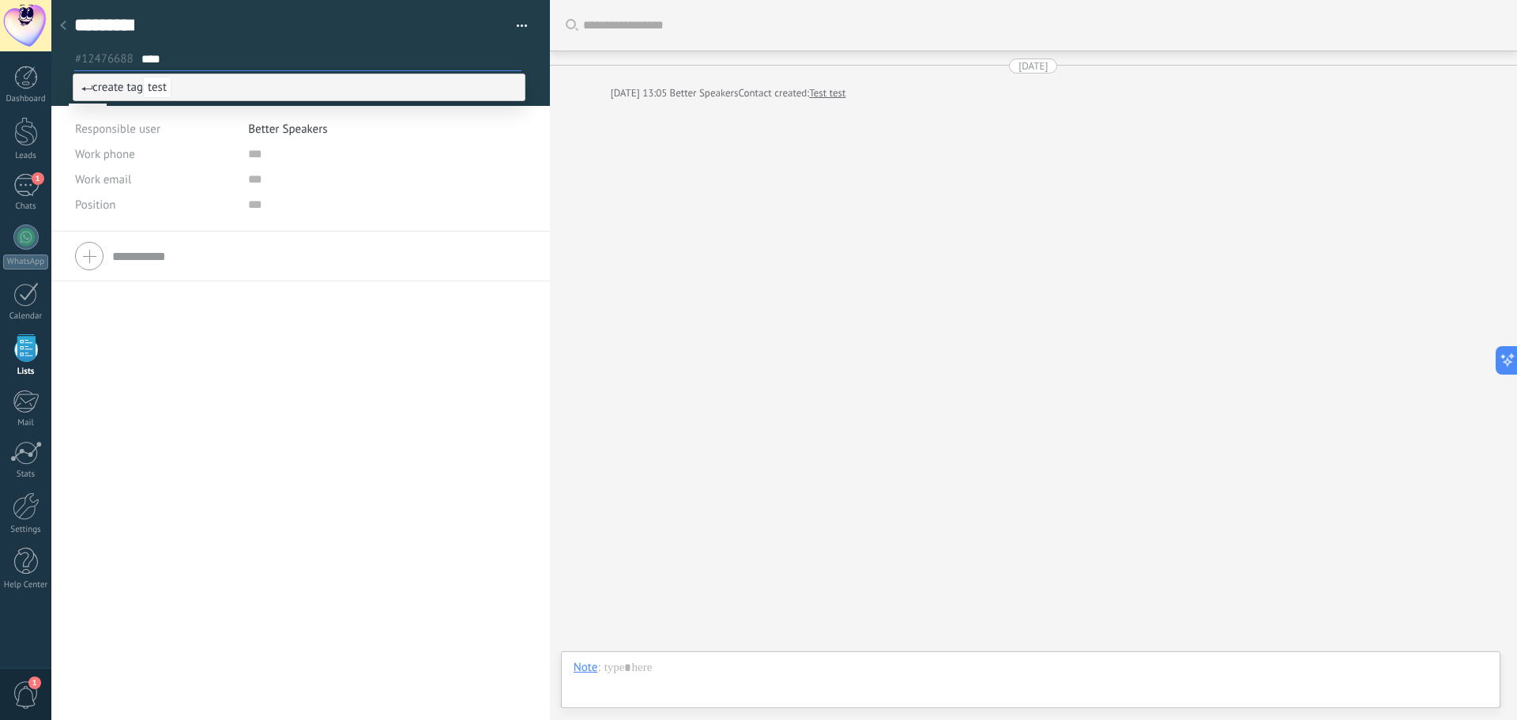
type input "****"
click at [191, 93] on li "create tag test" at bounding box center [298, 87] width 451 height 26
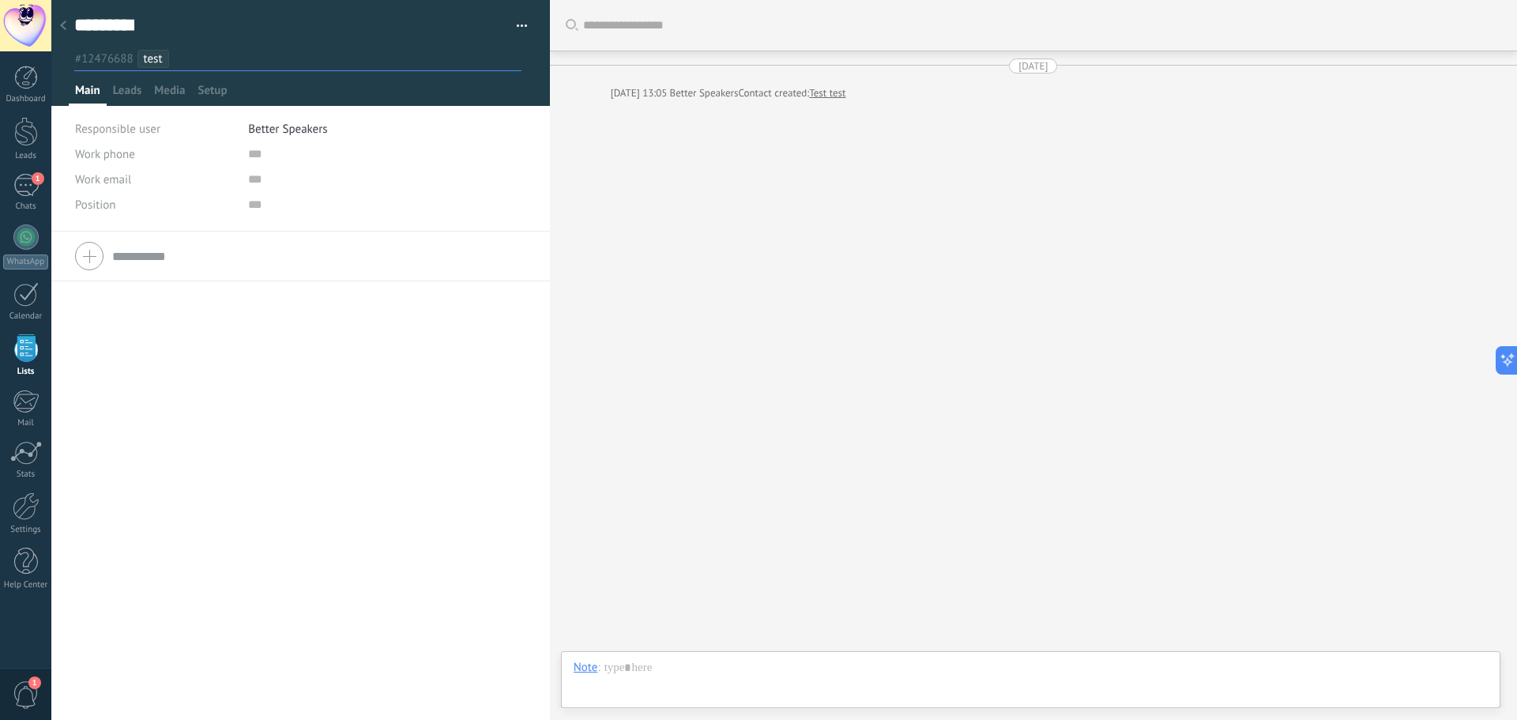
click at [66, 20] on div at bounding box center [63, 26] width 22 height 31
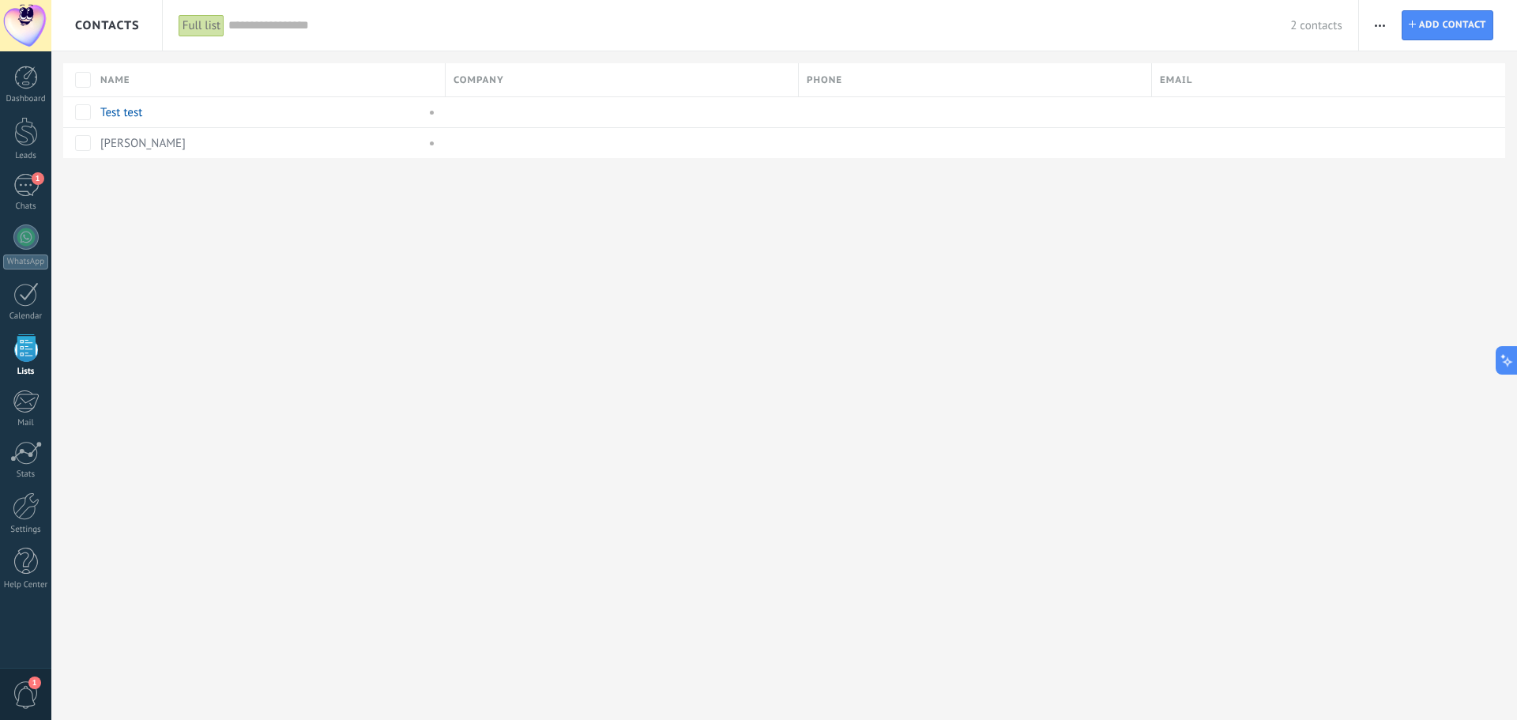
click at [67, 9] on div "Contacts" at bounding box center [106, 25] width 111 height 51
click at [88, 22] on span "Contacts" at bounding box center [107, 25] width 65 height 15
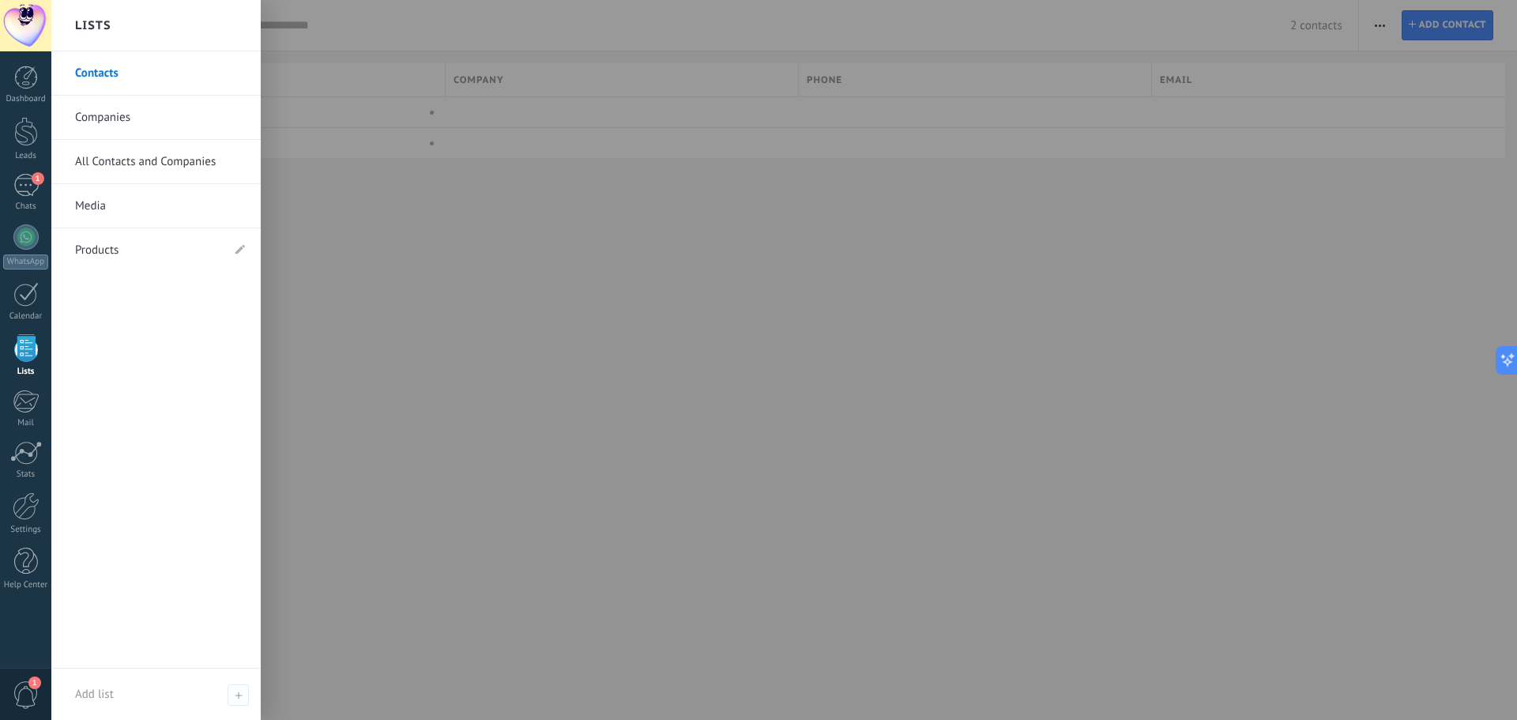
click at [324, 35] on div at bounding box center [809, 360] width 1517 height 720
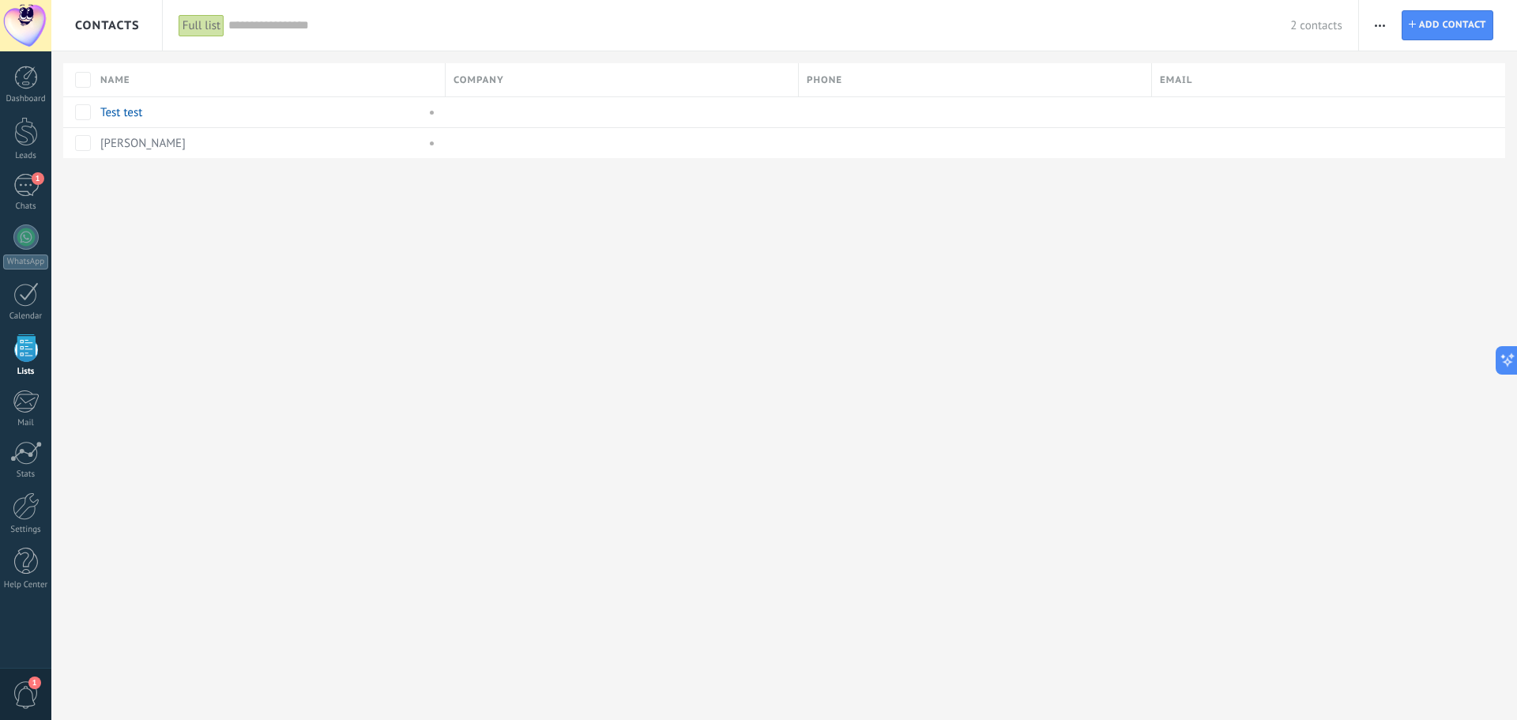
click at [233, 31] on input "text" at bounding box center [759, 25] width 1062 height 17
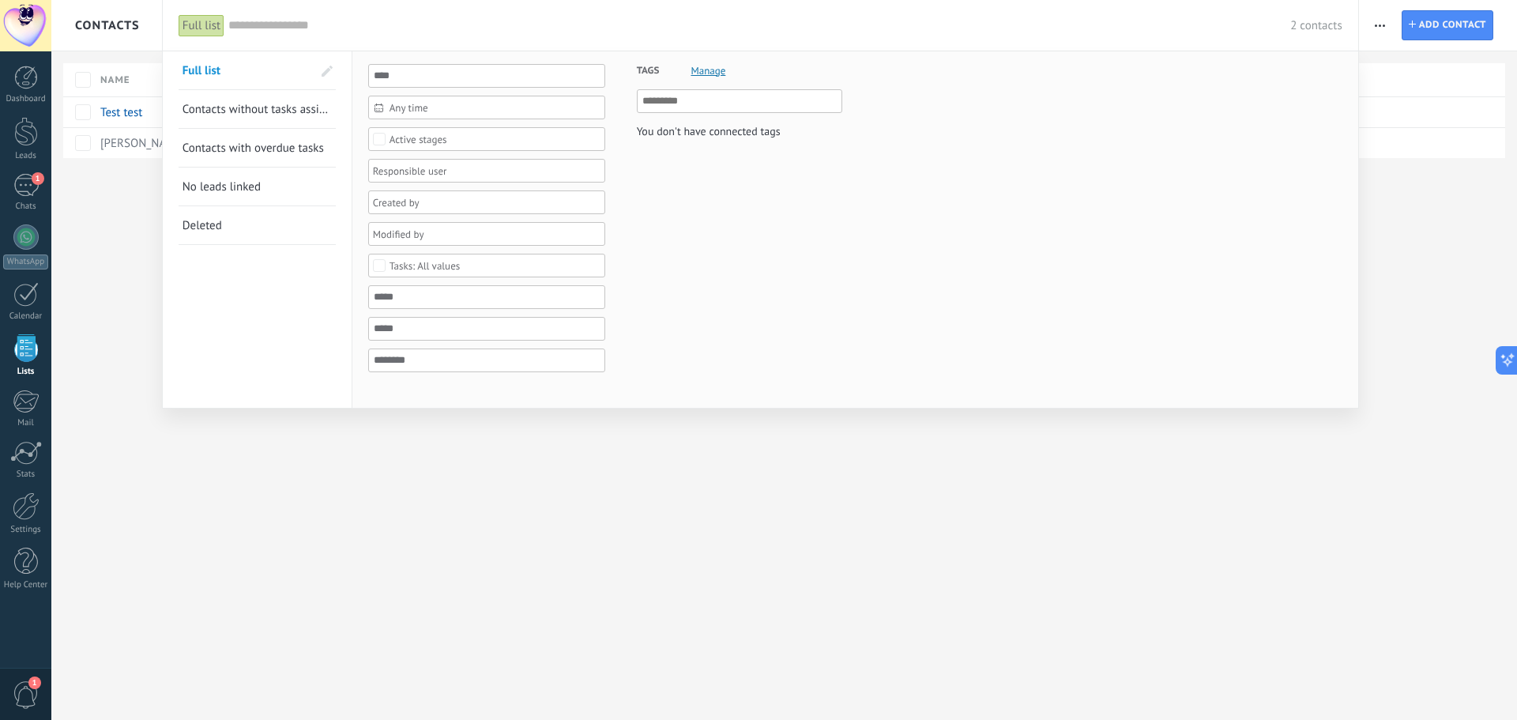
click at [204, 34] on div "Full list" at bounding box center [202, 25] width 46 height 23
click at [686, 117] on div "You don't have connected tags" at bounding box center [739, 119] width 205 height 60
click at [705, 67] on span "Manage" at bounding box center [707, 71] width 35 height 10
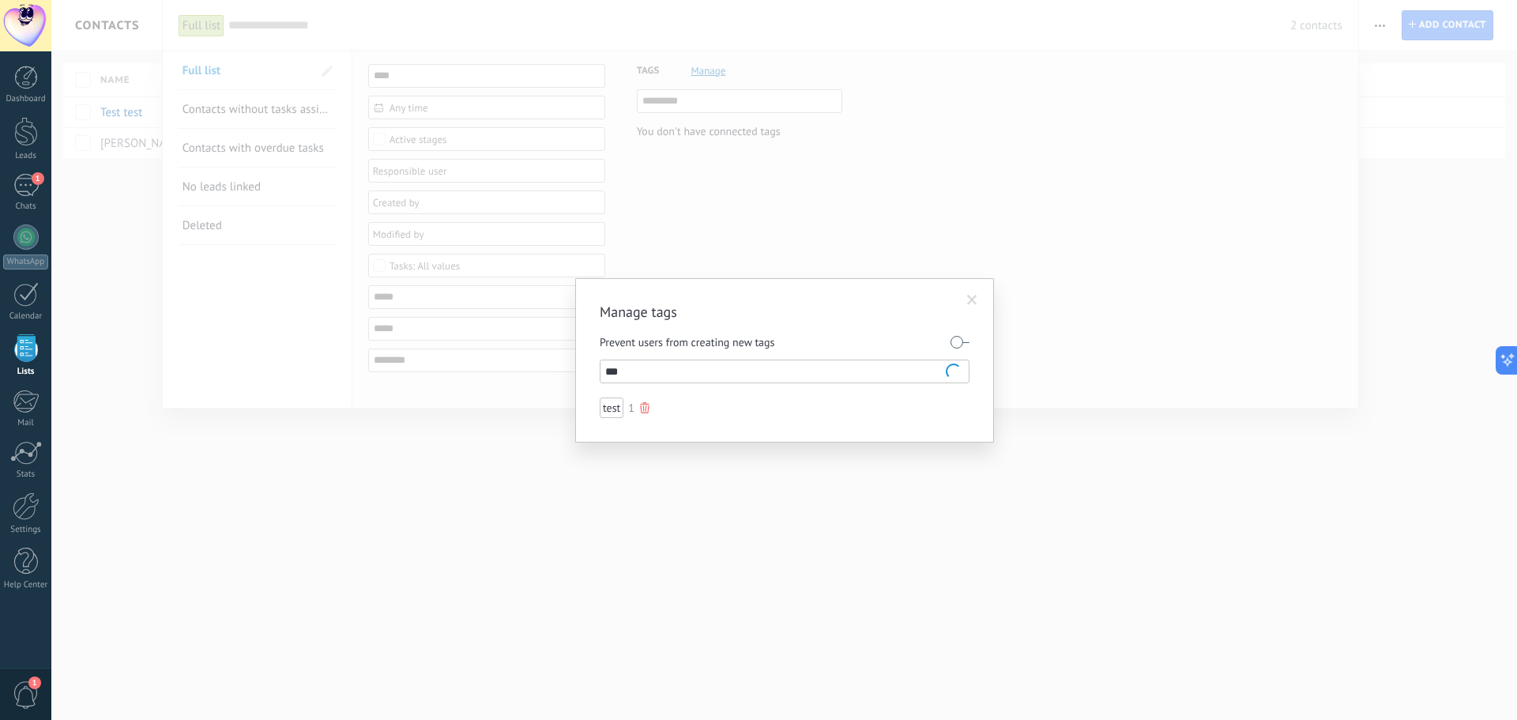
type input "****"
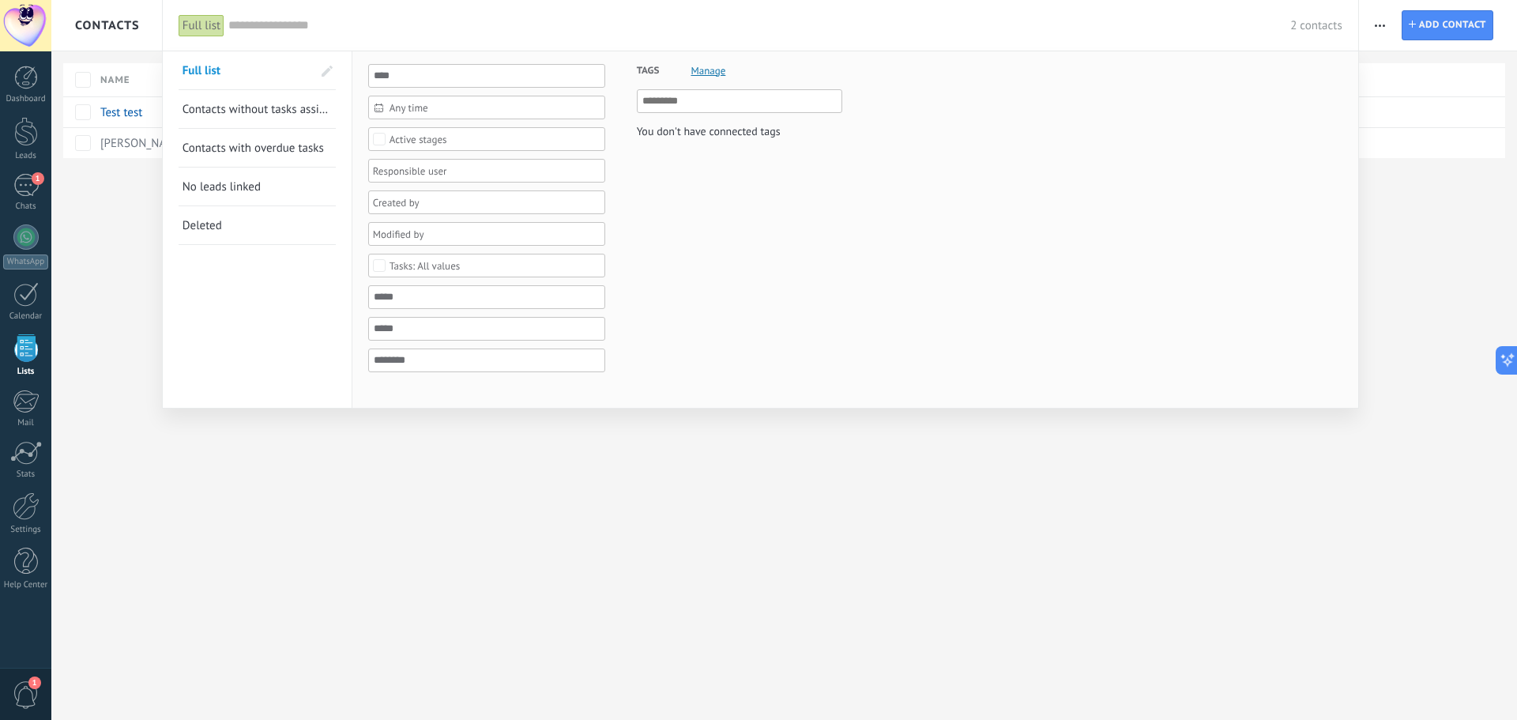
click at [754, 196] on div "Tags Manage You don't have connected tags" at bounding box center [723, 221] width 237 height 340
click at [727, 137] on div "Tags Manage You don't have connected tags" at bounding box center [723, 221] width 237 height 340
click at [690, 102] on input "text" at bounding box center [740, 101] width 196 height 19
click at [680, 133] on div "You don't have connected tags" at bounding box center [709, 131] width 144 height 21
click at [698, 127] on div "You don't have connected tags" at bounding box center [709, 131] width 144 height 21
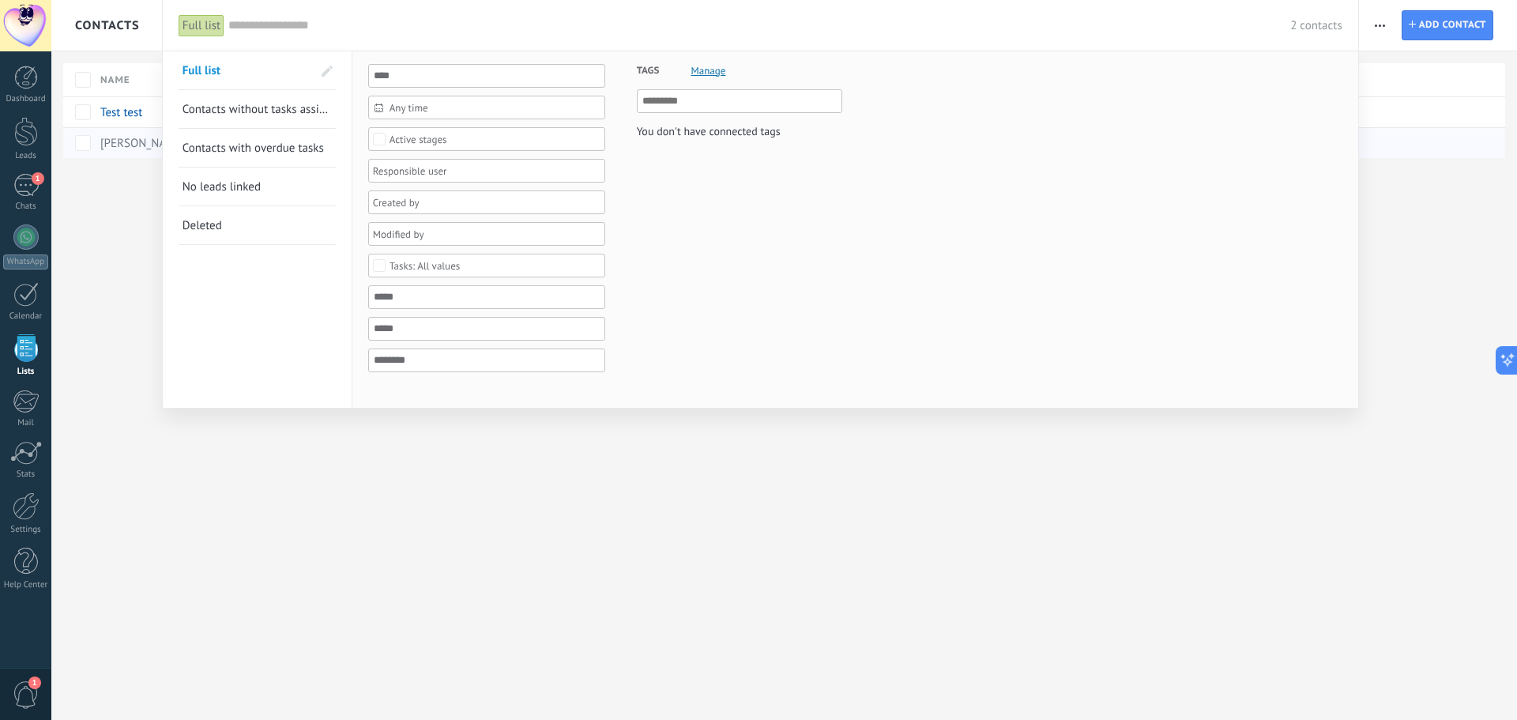
click at [1386, 154] on div at bounding box center [758, 360] width 1517 height 720
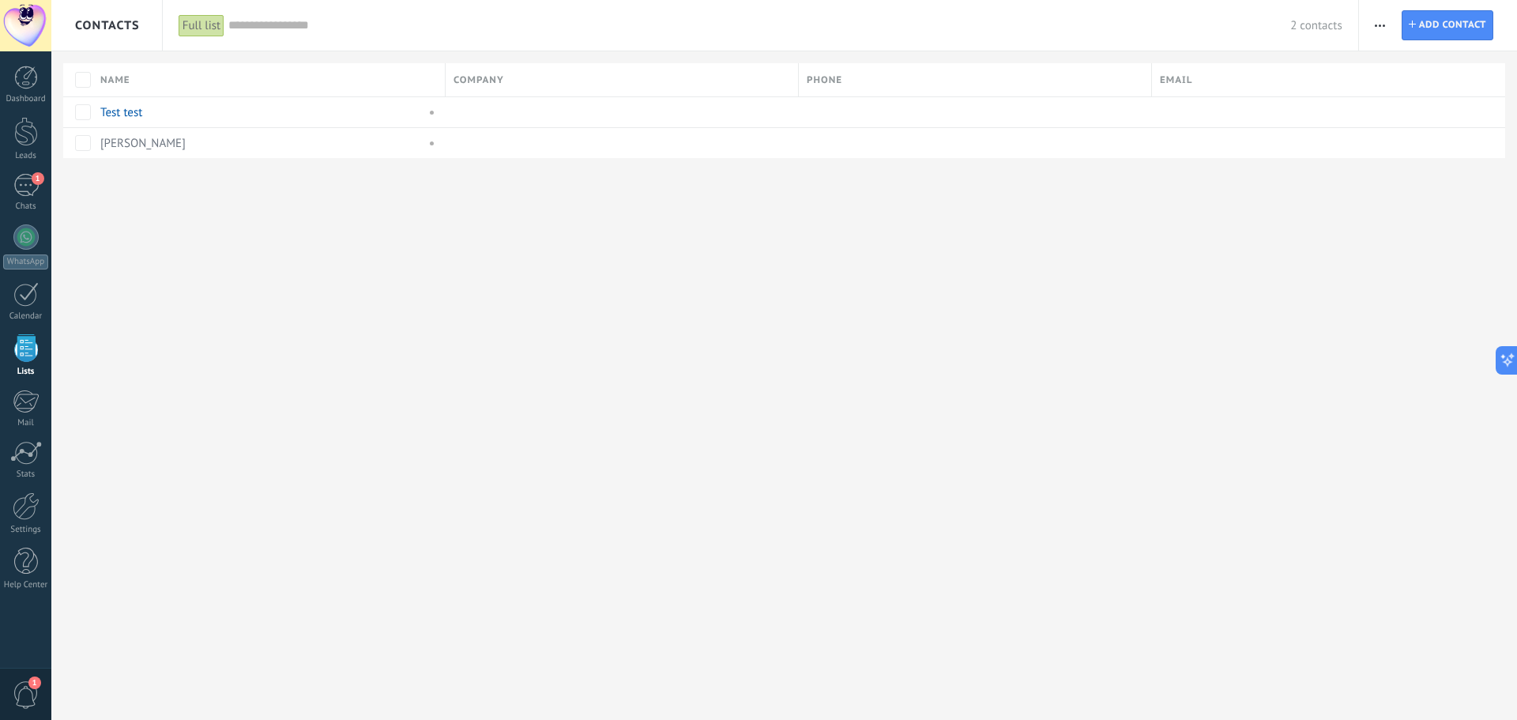
click at [220, 23] on div "Full list" at bounding box center [202, 25] width 46 height 23
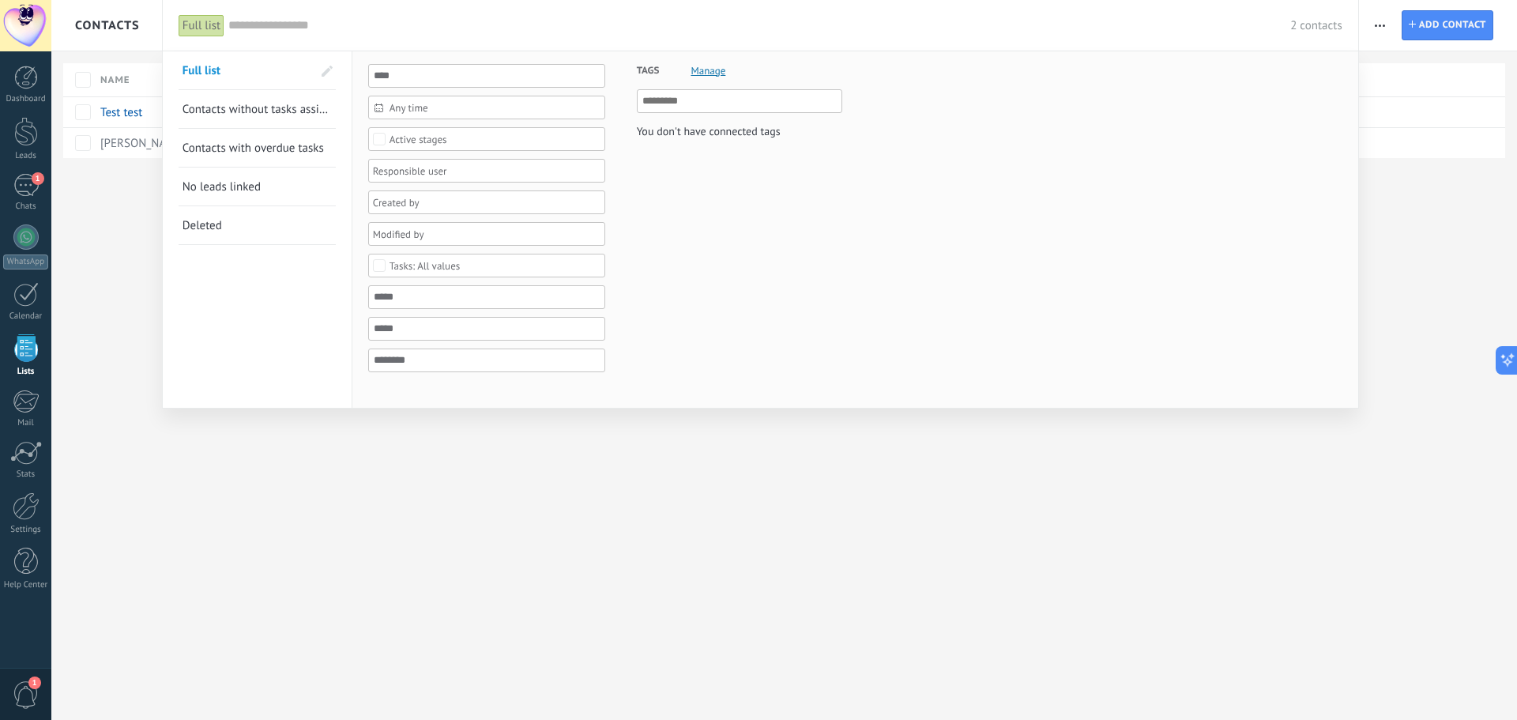
click at [715, 105] on input "text" at bounding box center [740, 101] width 196 height 19
type input "****"
click at [645, 126] on div "test" at bounding box center [649, 131] width 24 height 21
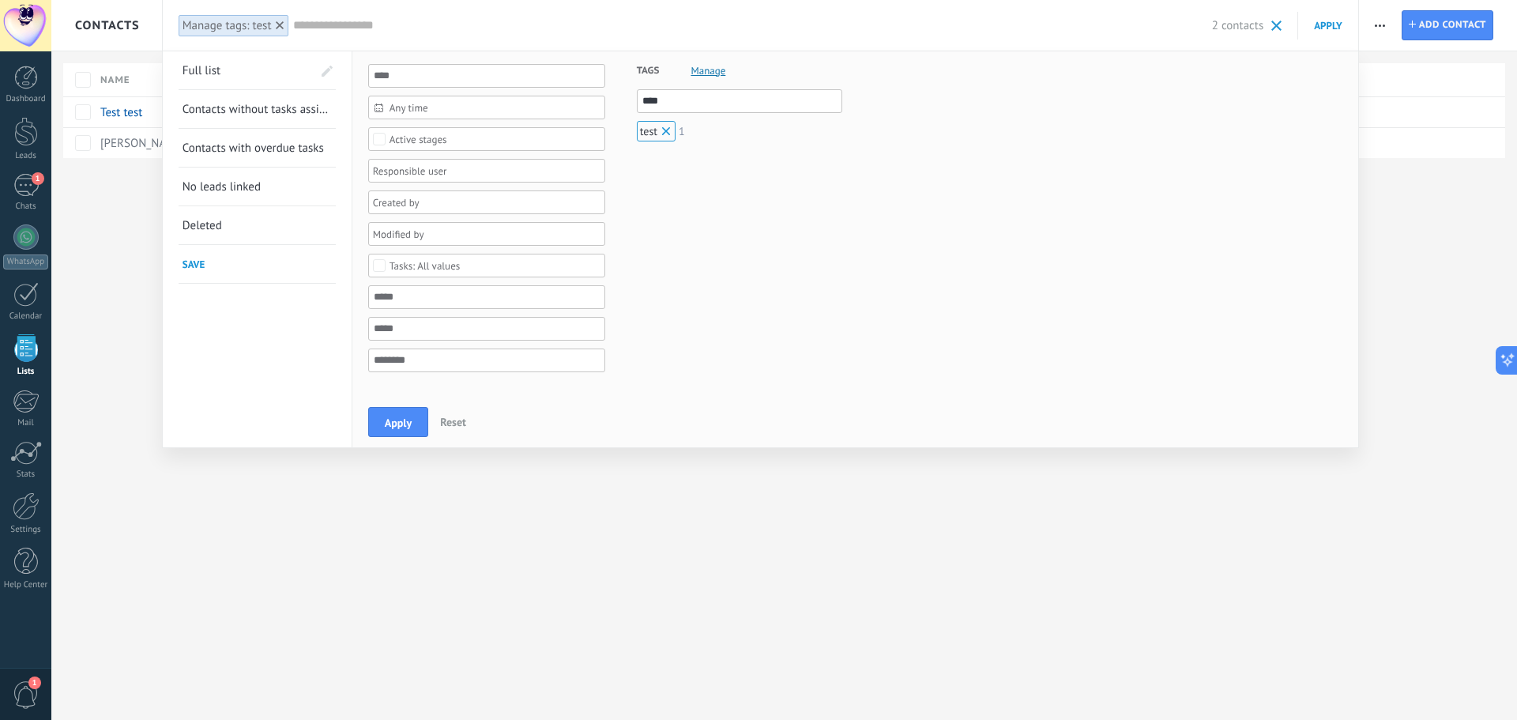
click at [660, 517] on div at bounding box center [758, 360] width 1517 height 720
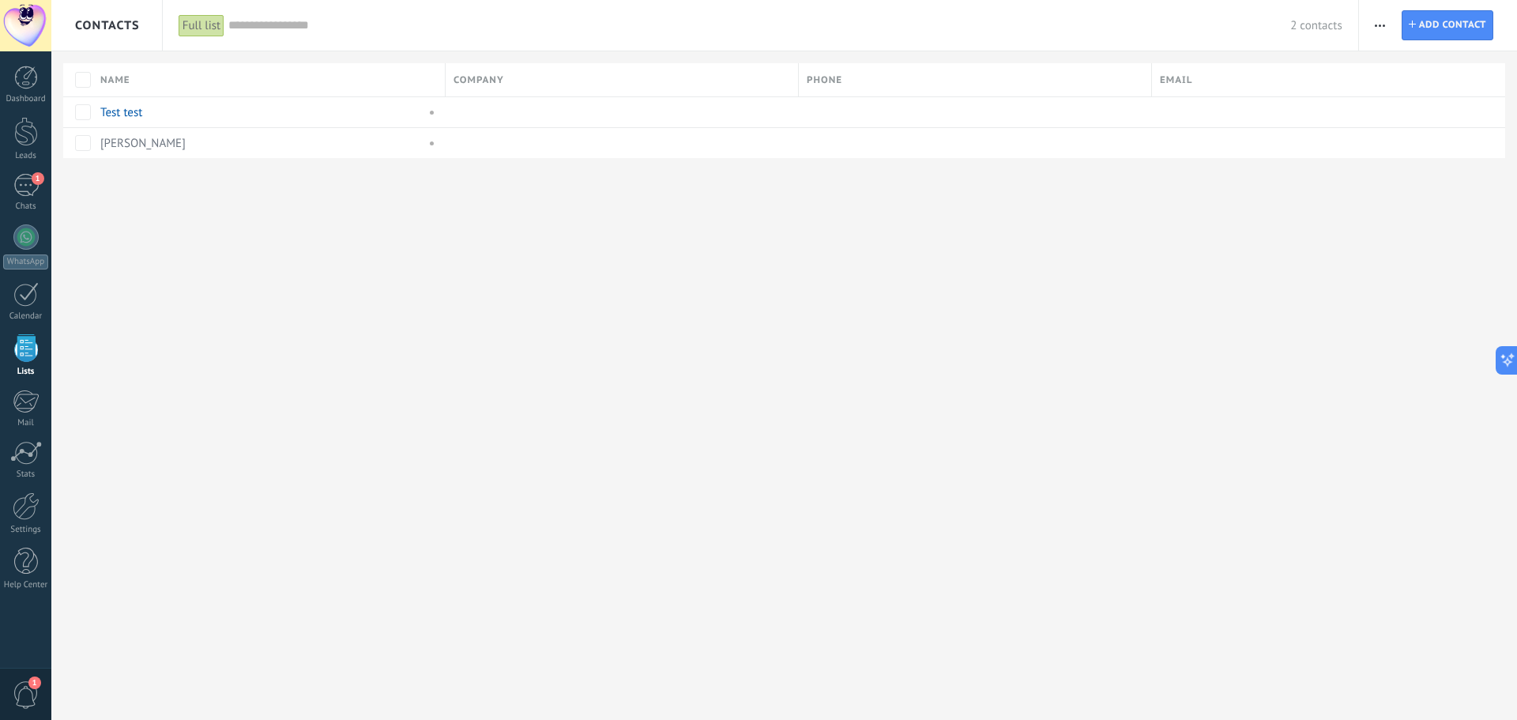
click at [201, 25] on div "Full list" at bounding box center [202, 25] width 46 height 23
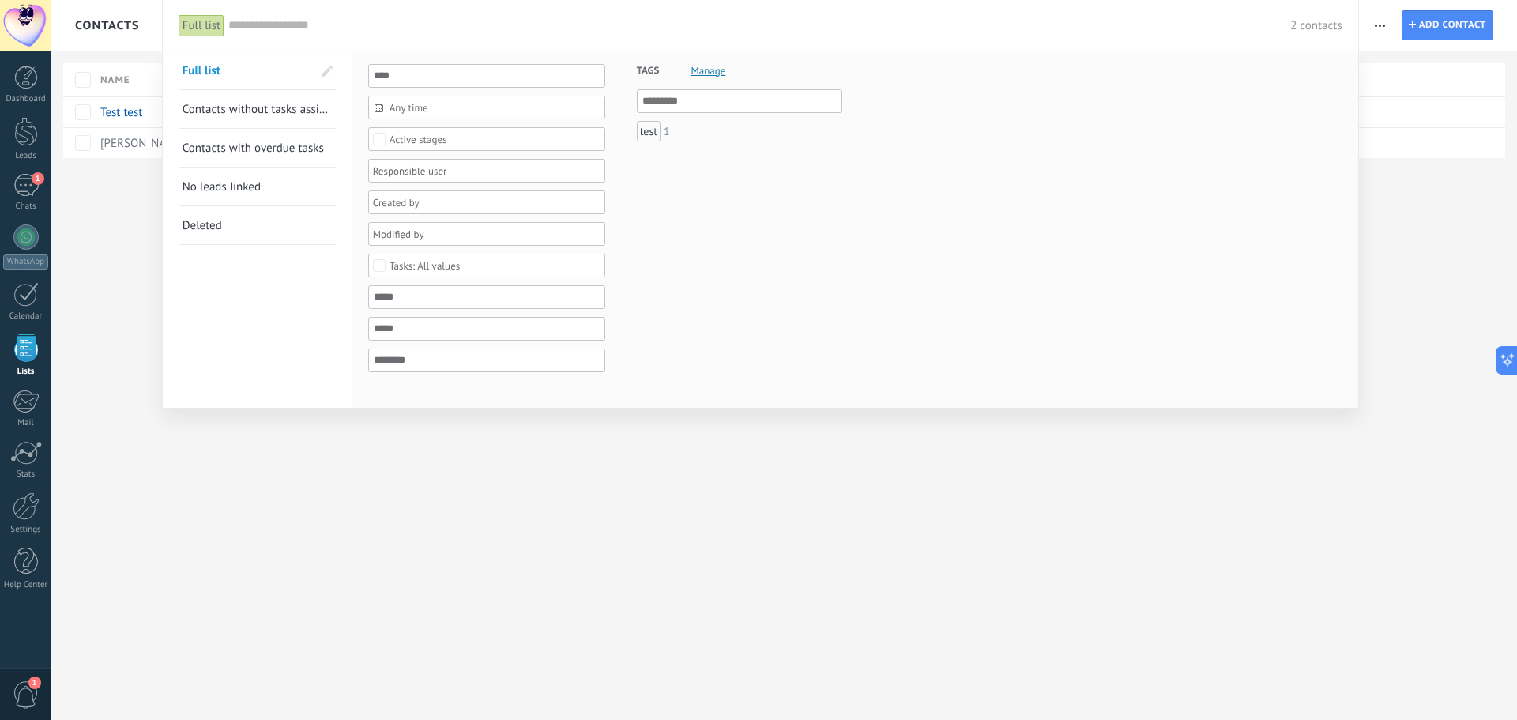
click at [651, 133] on div "test" at bounding box center [649, 131] width 24 height 21
click at [975, 421] on div at bounding box center [758, 360] width 1517 height 720
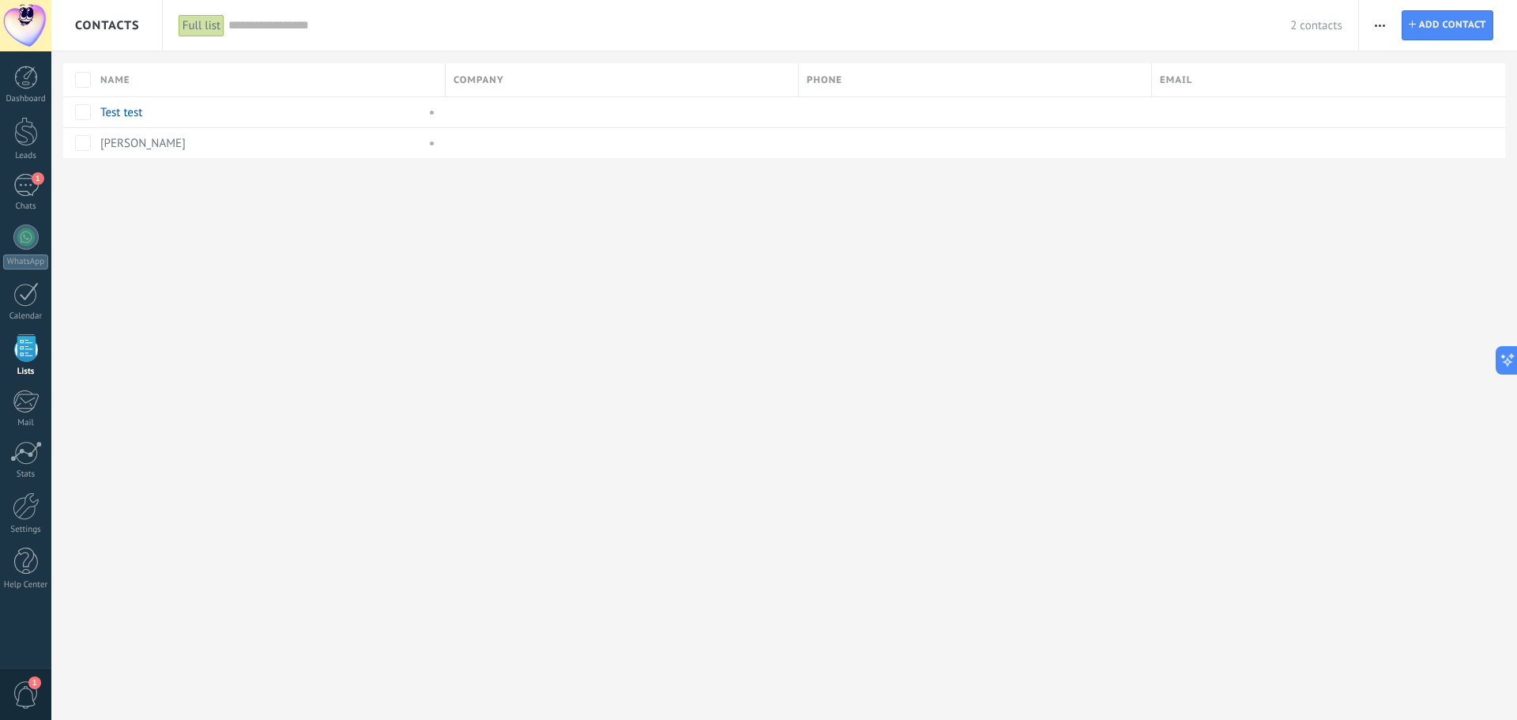
click at [177, 26] on div "Full list Apply 2 contacts Full list Contacts without tasks assigned Contacts w…" at bounding box center [760, 25] width 1197 height 51
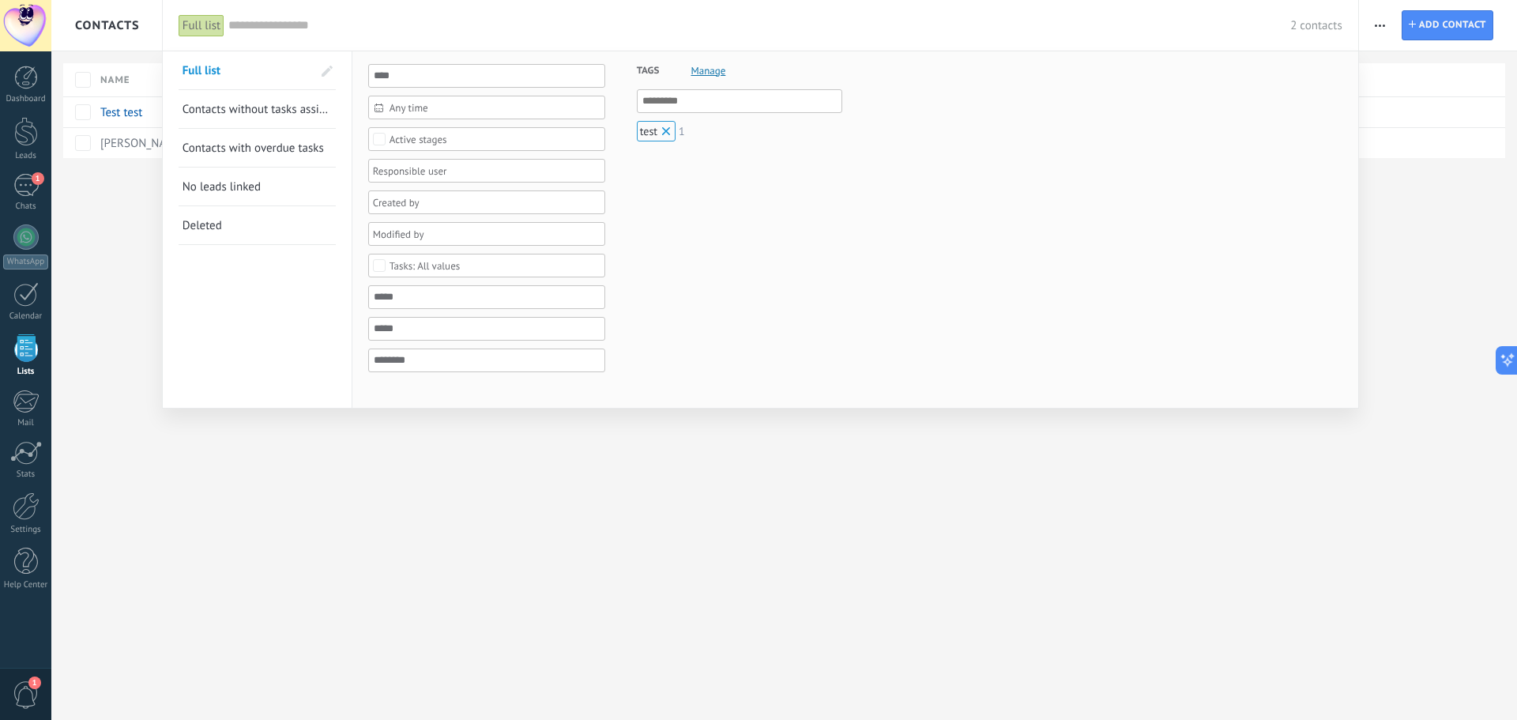
click at [645, 133] on div "test" at bounding box center [656, 131] width 39 height 21
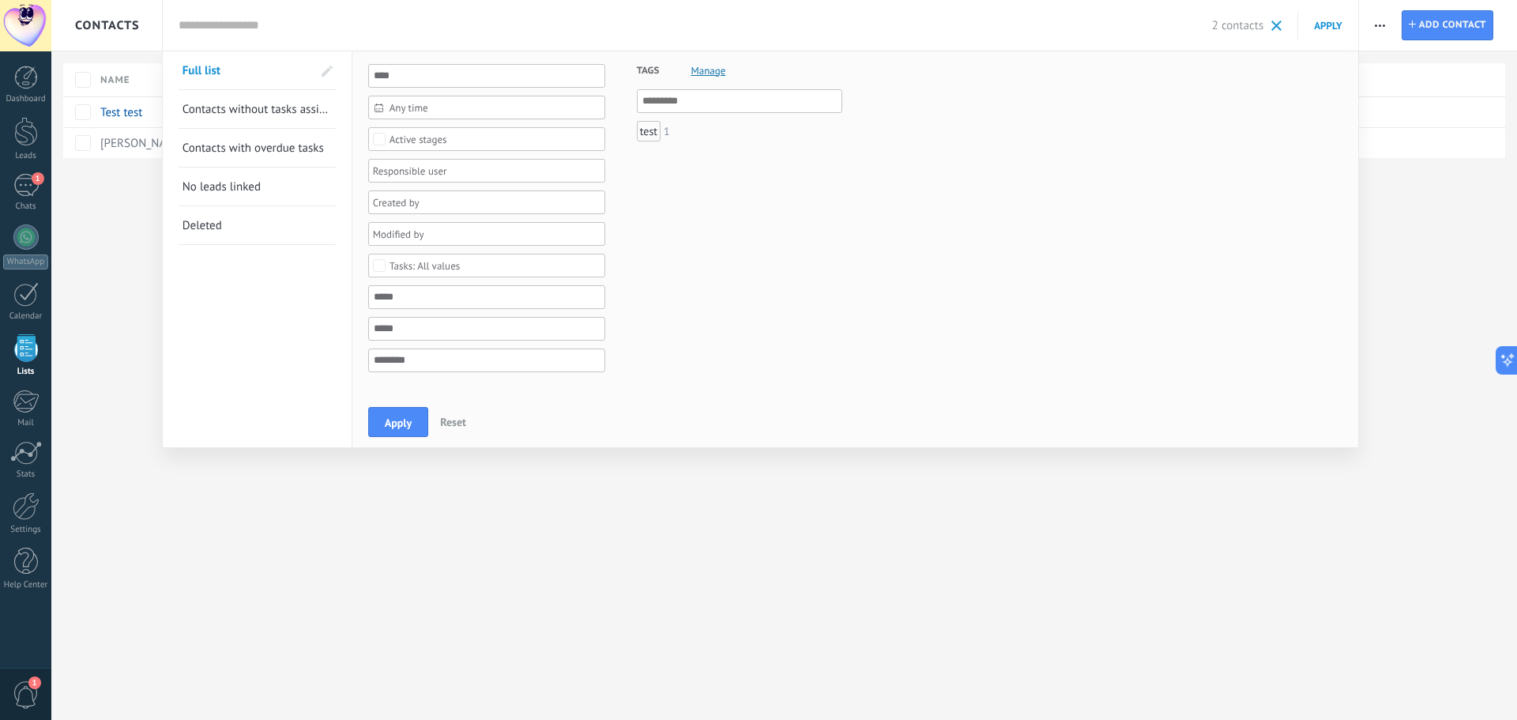
click at [646, 132] on div "test" at bounding box center [649, 131] width 24 height 21
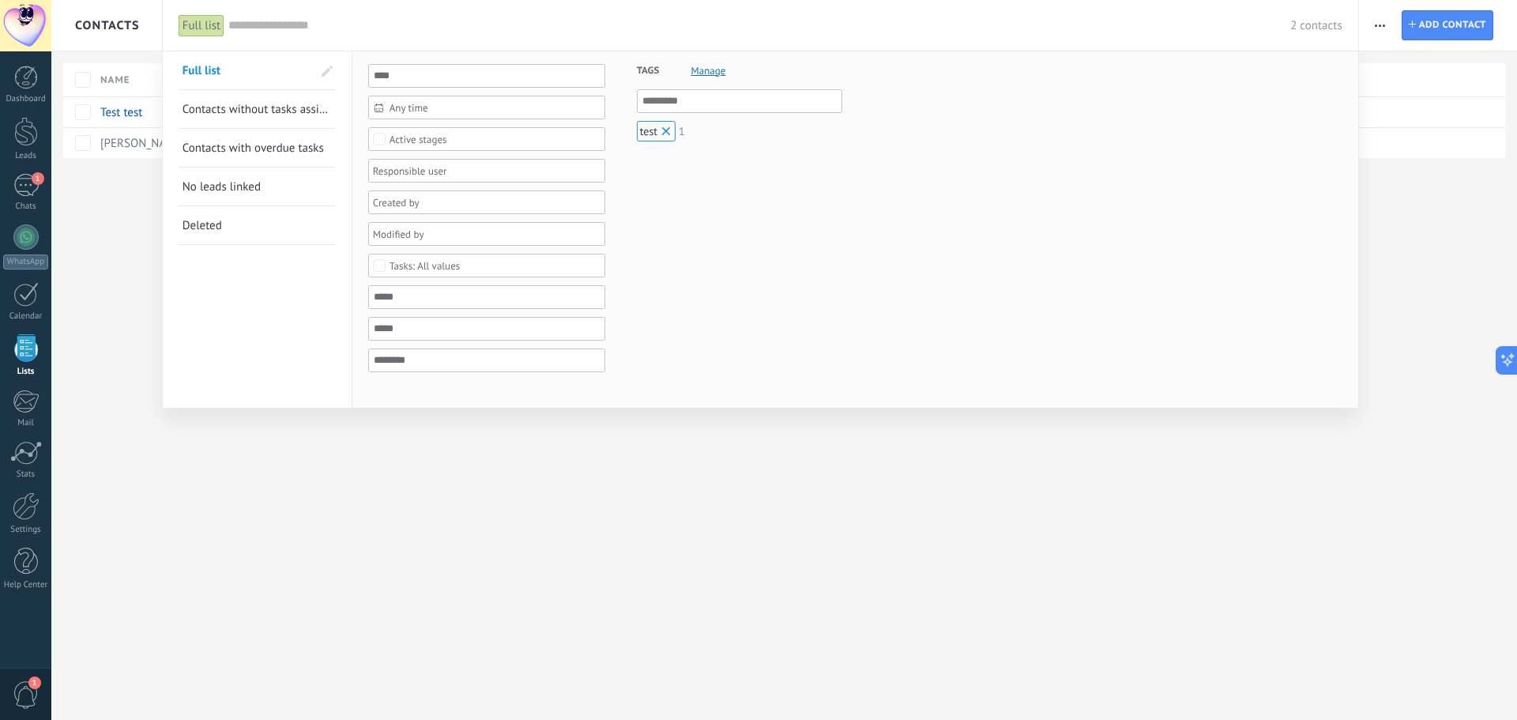
click at [642, 137] on div "test" at bounding box center [656, 131] width 39 height 21
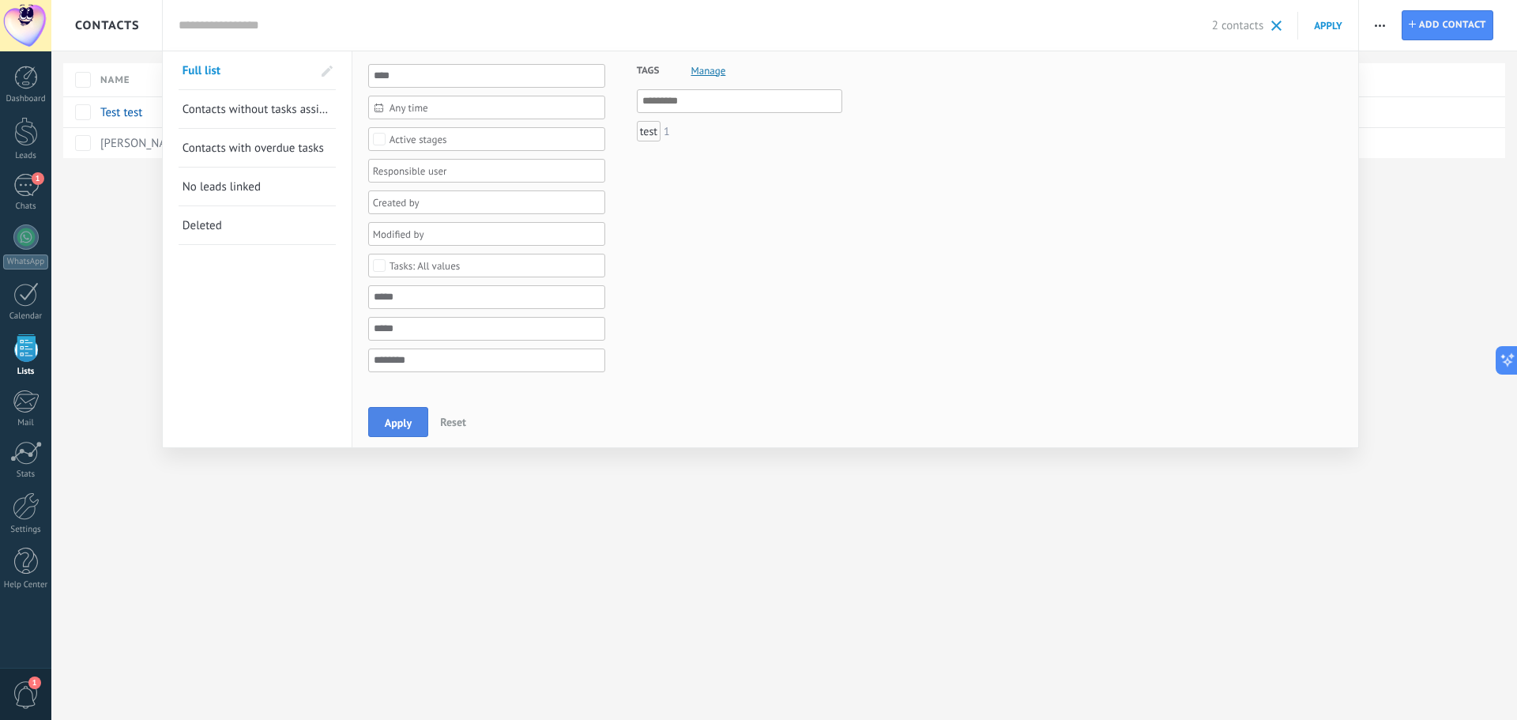
click at [388, 421] on span "Apply" at bounding box center [398, 422] width 27 height 11
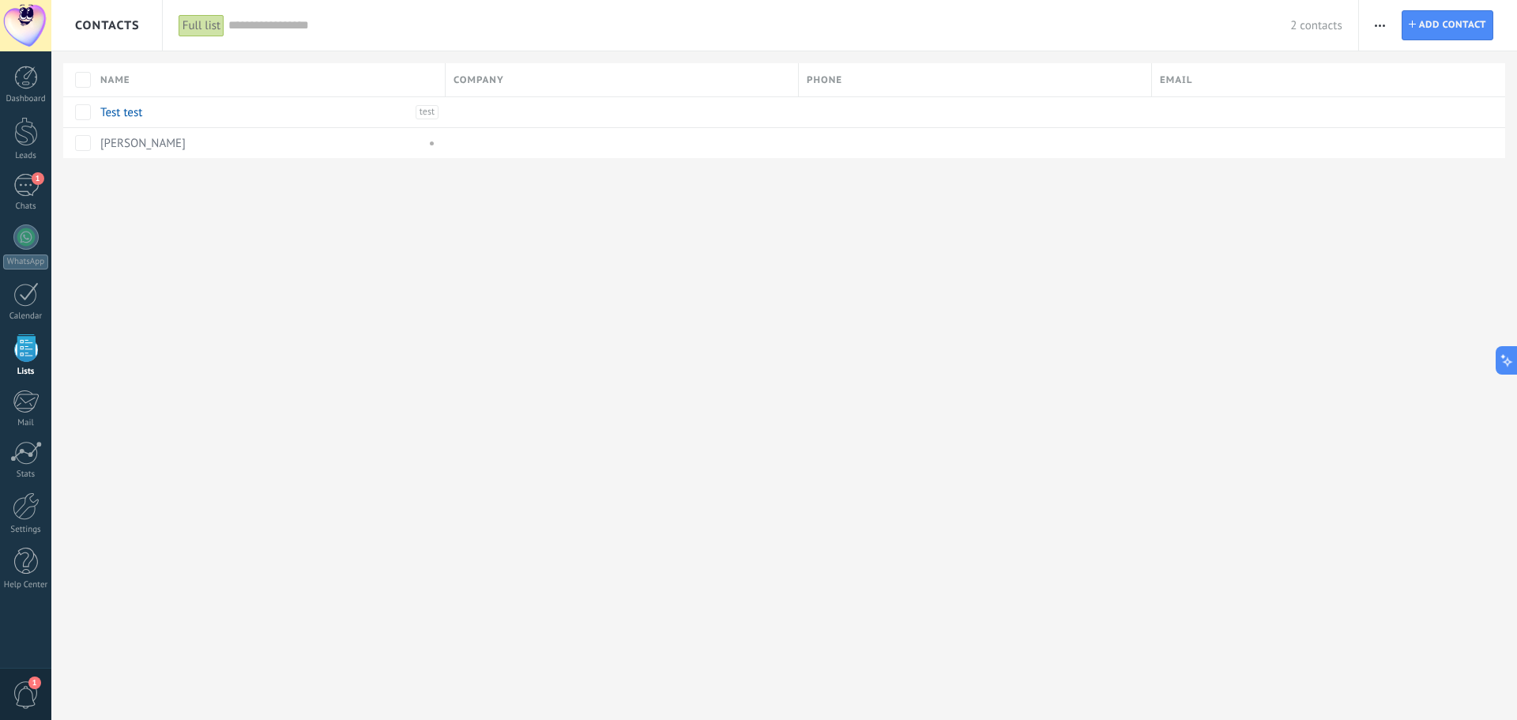
click at [206, 18] on div "Full list" at bounding box center [202, 25] width 46 height 23
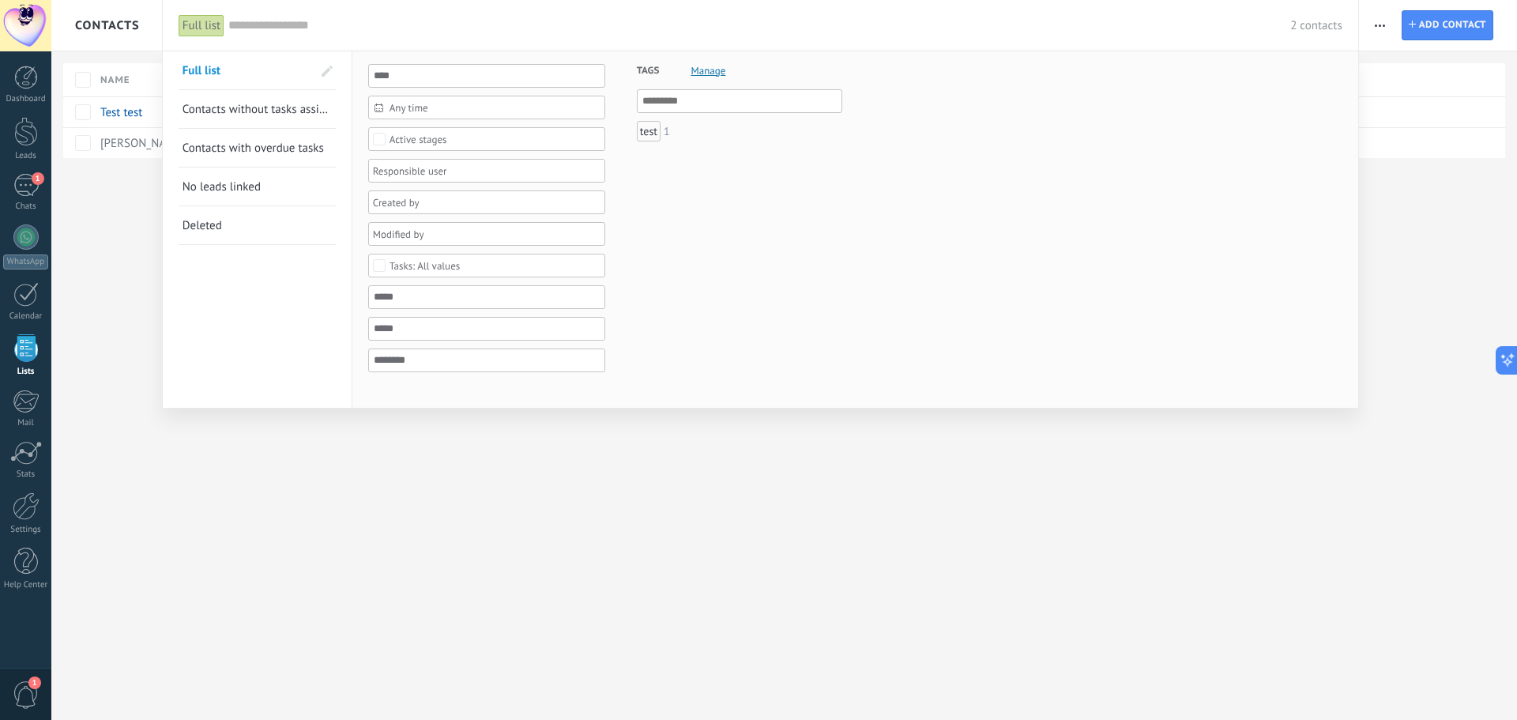
click at [641, 124] on div "test" at bounding box center [649, 131] width 24 height 21
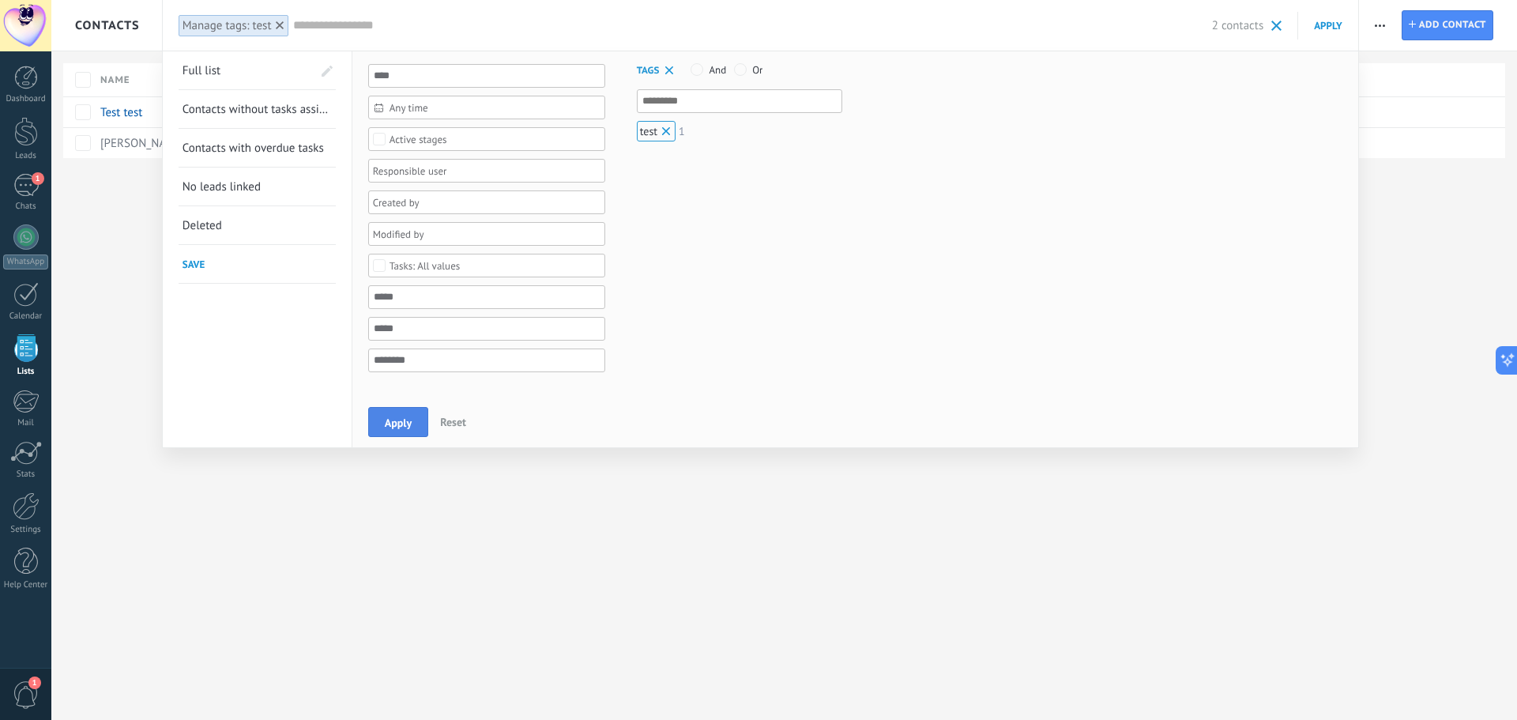
click at [408, 419] on span "Apply" at bounding box center [398, 422] width 27 height 11
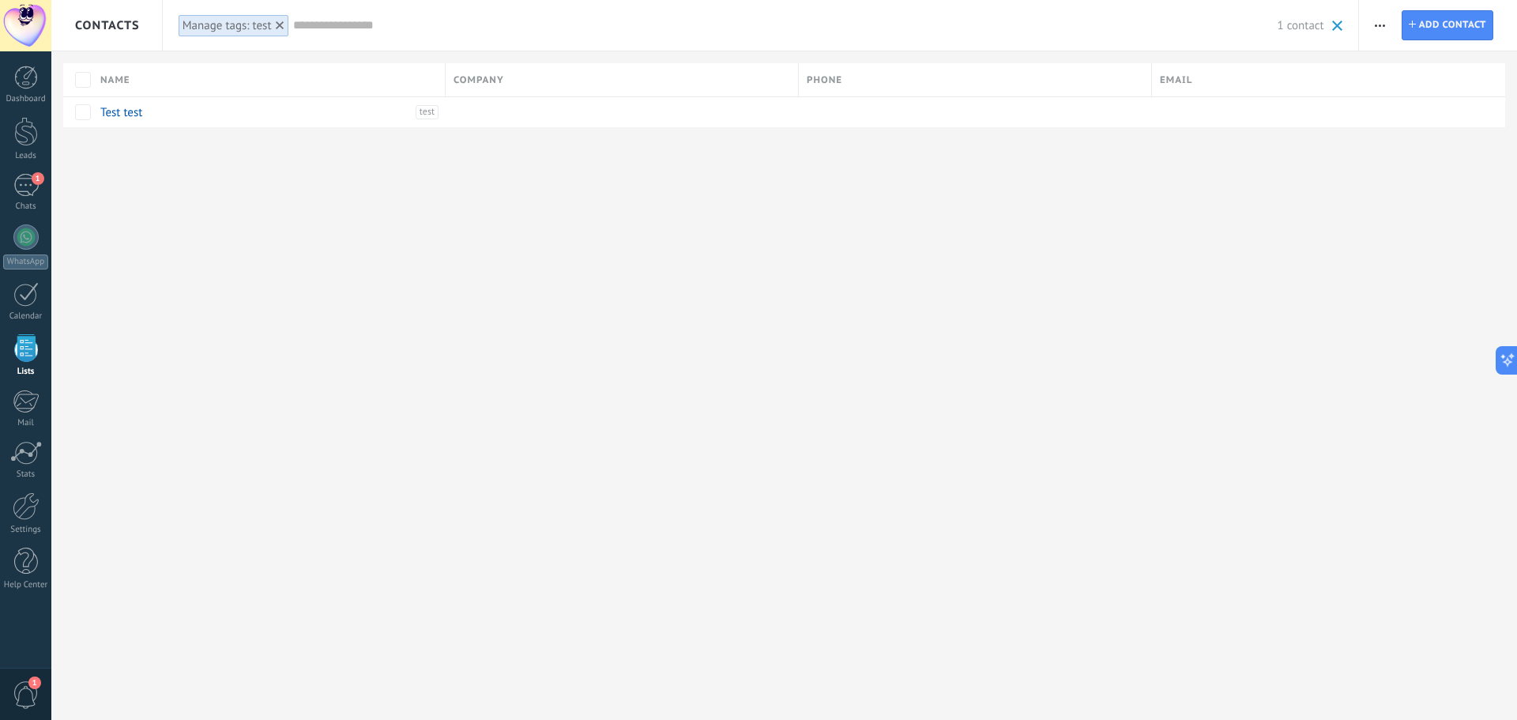
click at [212, 24] on div "Manage tags: test" at bounding box center [226, 25] width 89 height 15
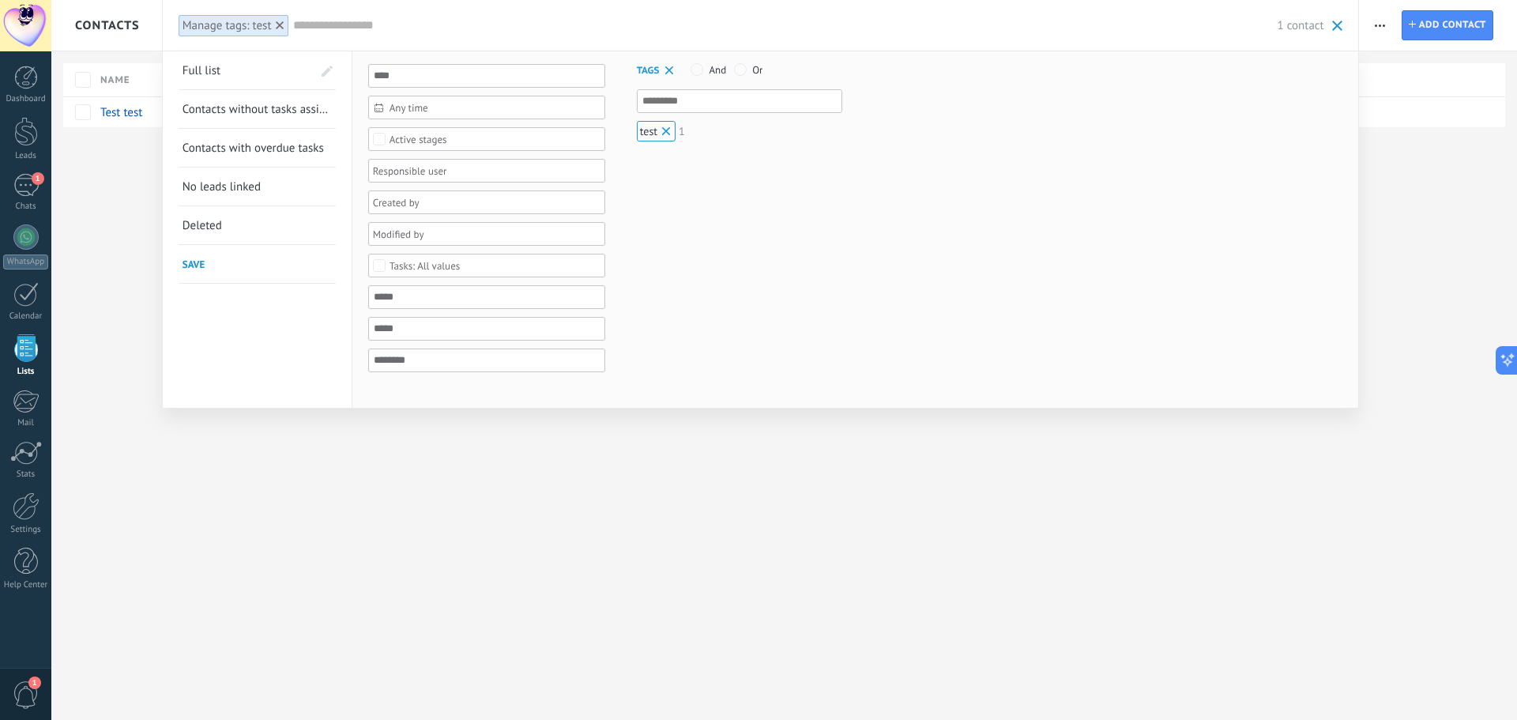
click at [715, 77] on label "And" at bounding box center [708, 70] width 36 height 14
click at [662, 130] on span at bounding box center [667, 131] width 16 height 16
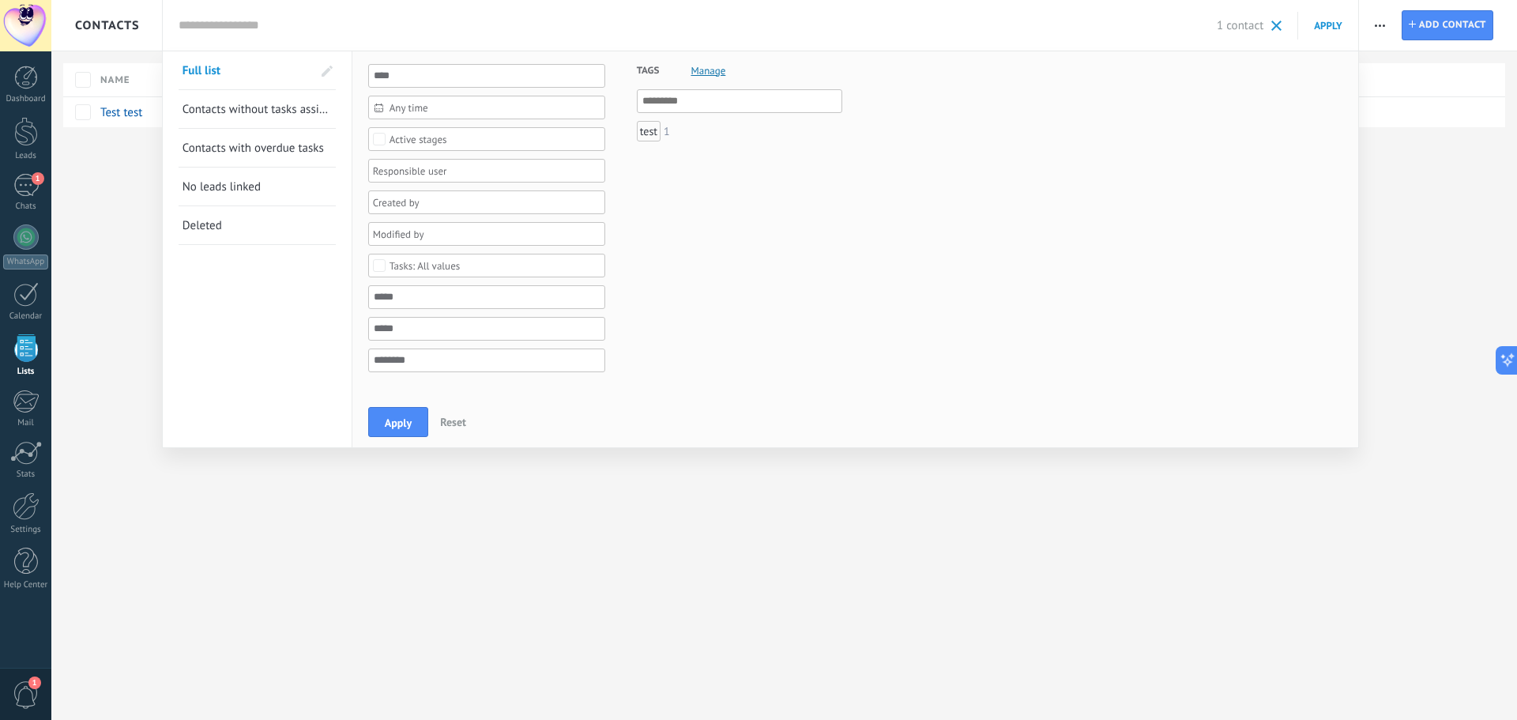
drag, startPoint x: 424, startPoint y: 419, endPoint x: 414, endPoint y: 418, distance: 10.3
click at [423, 419] on button "Apply" at bounding box center [398, 422] width 60 height 30
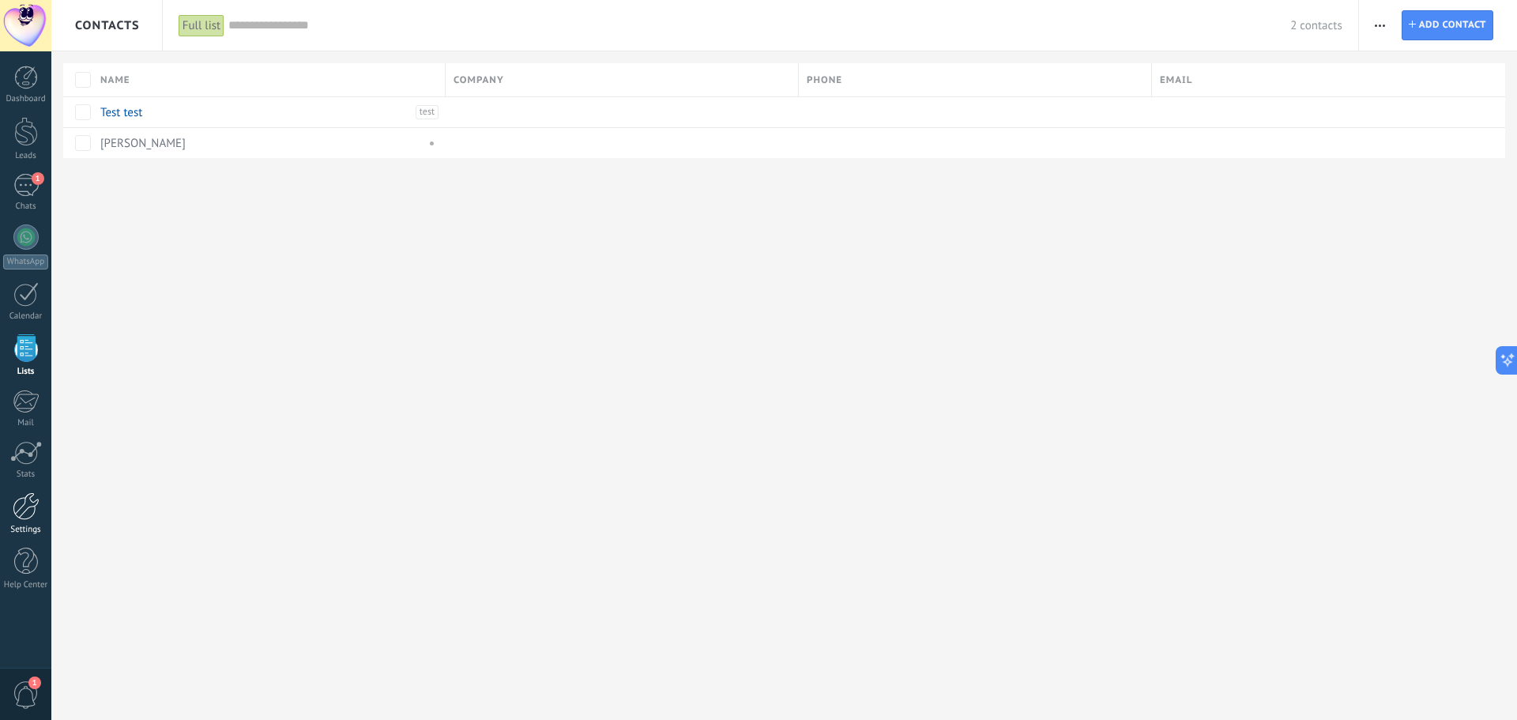
click at [34, 506] on div at bounding box center [26, 506] width 27 height 28
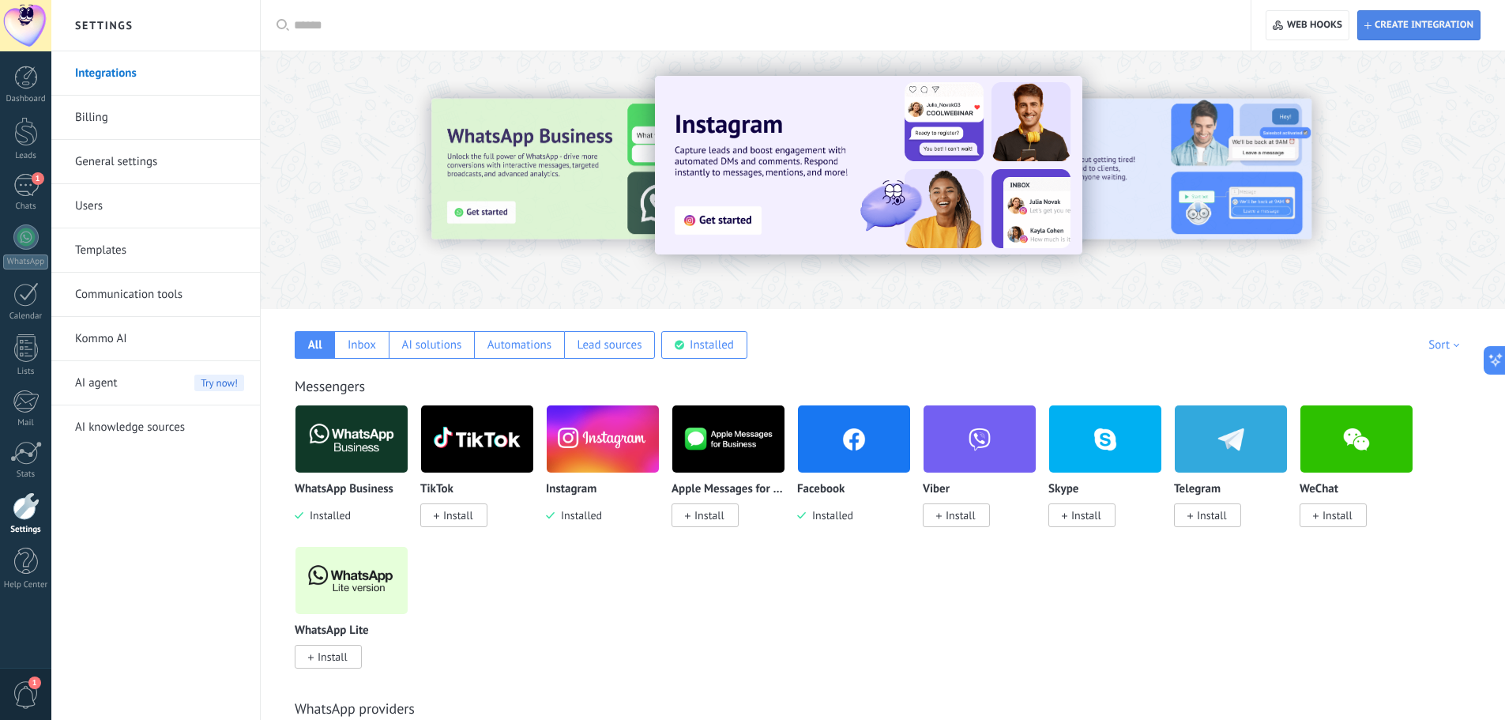
click at [1405, 11] on span "Create integration" at bounding box center [1418, 25] width 109 height 28
type textarea "**********"
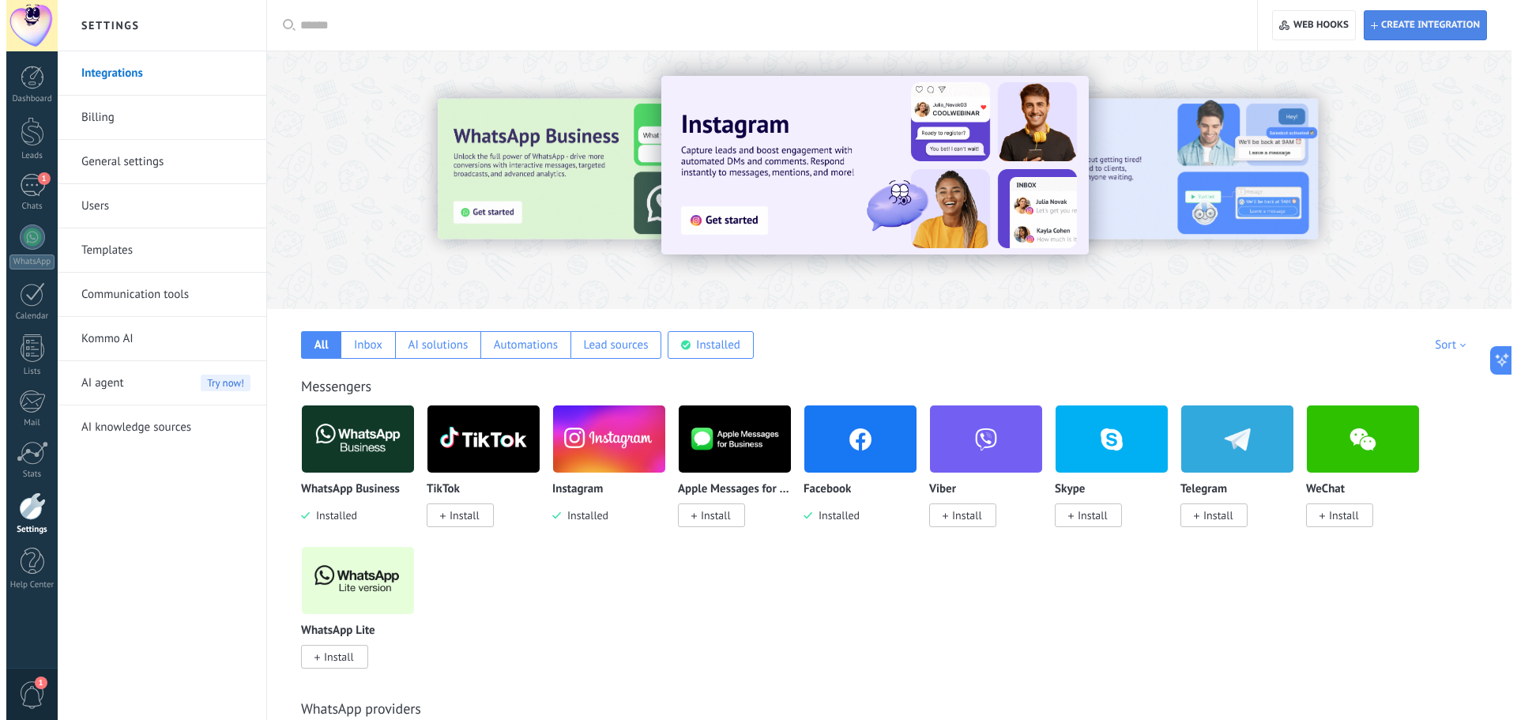
scroll to position [15, 0]
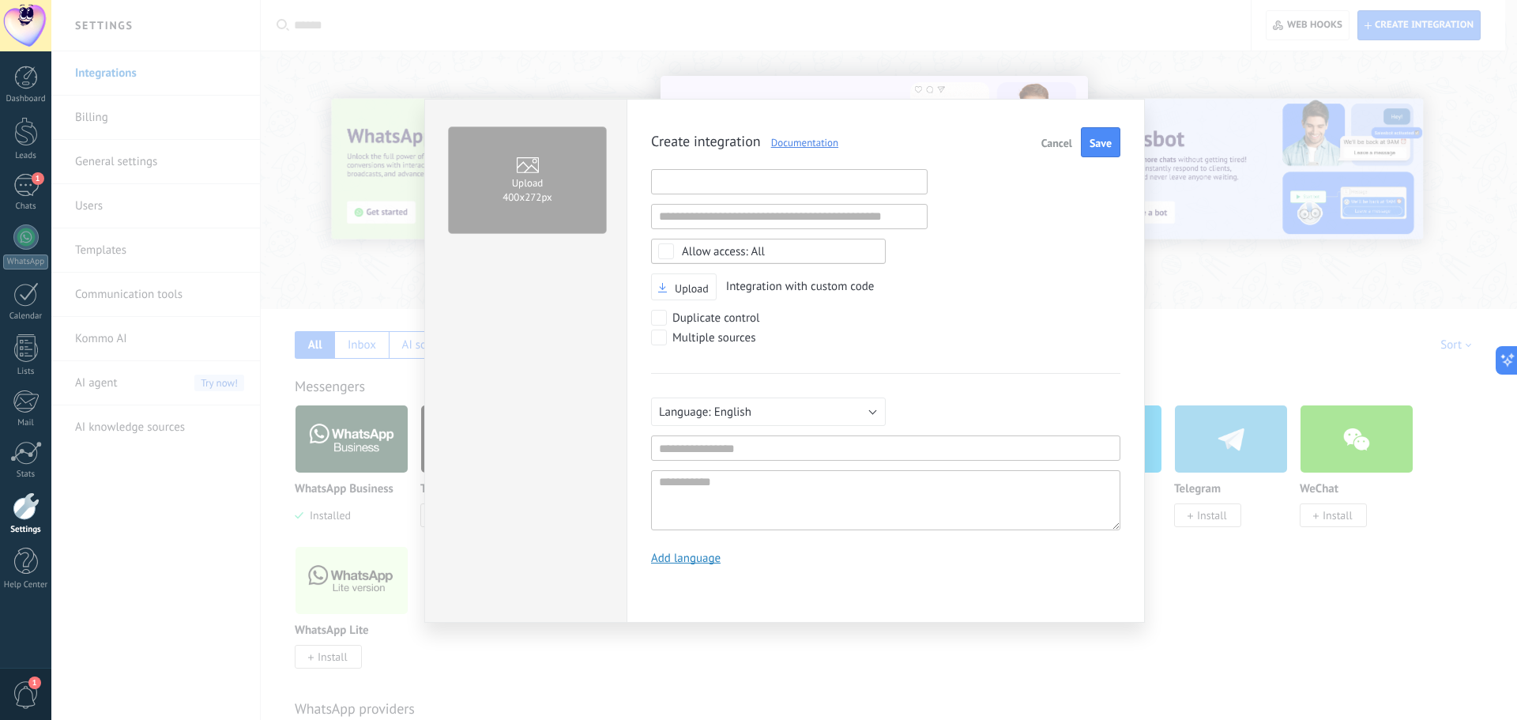
click at [791, 181] on input "text" at bounding box center [789, 181] width 276 height 25
type input "******"
type input "*"
type input "***"
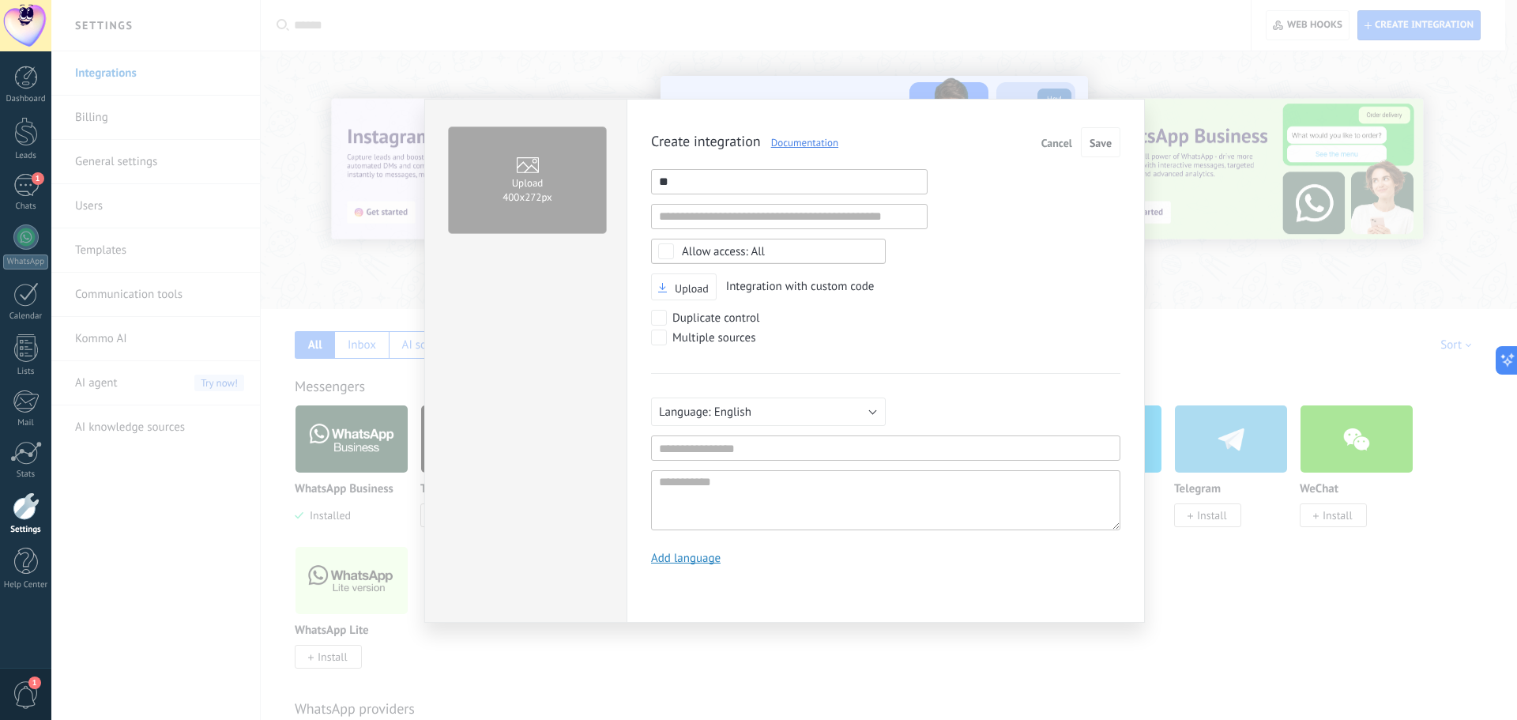
type input "*"
click at [1015, 200] on div "Create integration Documentation Cancel Save Invalid URL Invalid URL Select non…" at bounding box center [885, 351] width 469 height 449
click at [758, 444] on input "text" at bounding box center [885, 447] width 469 height 25
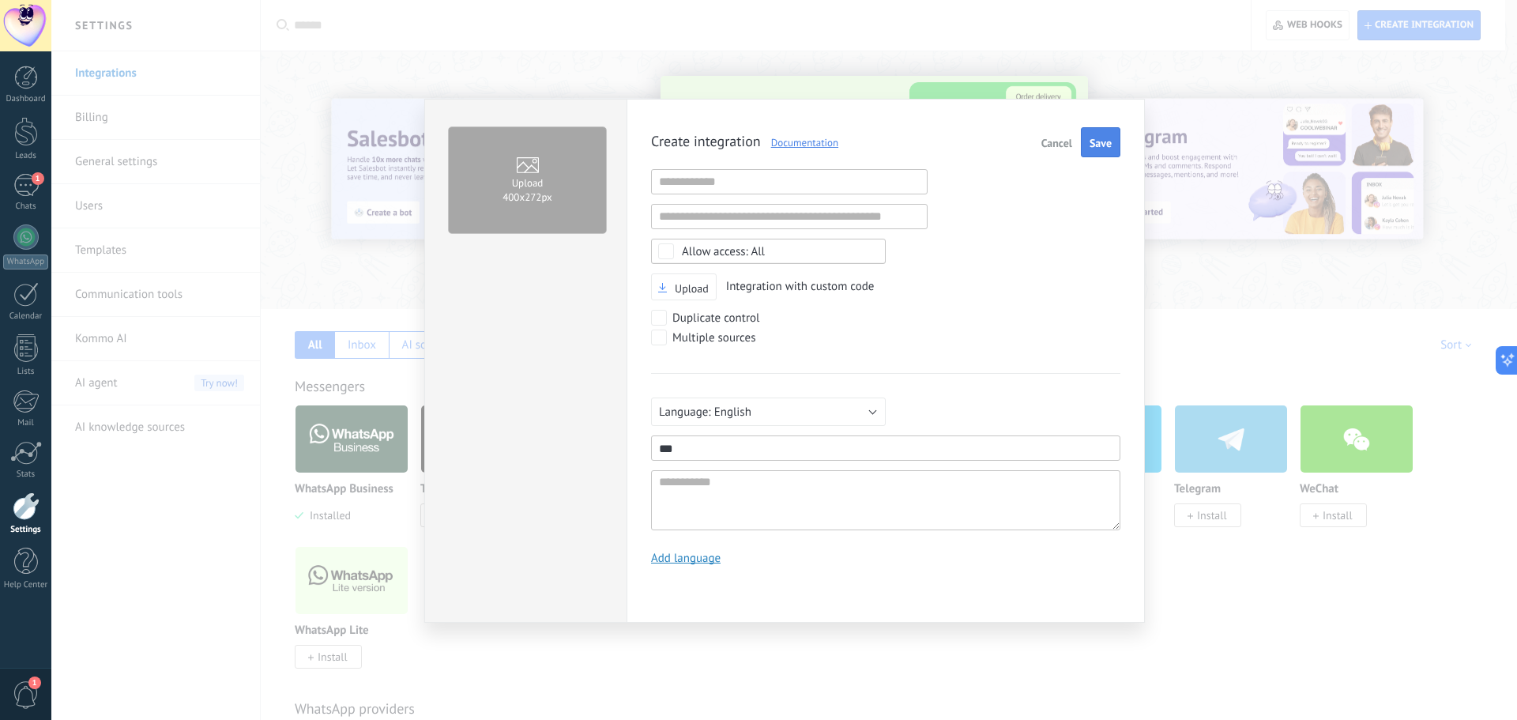
type input "***"
click at [1090, 147] on span "Save" at bounding box center [1100, 142] width 22 height 11
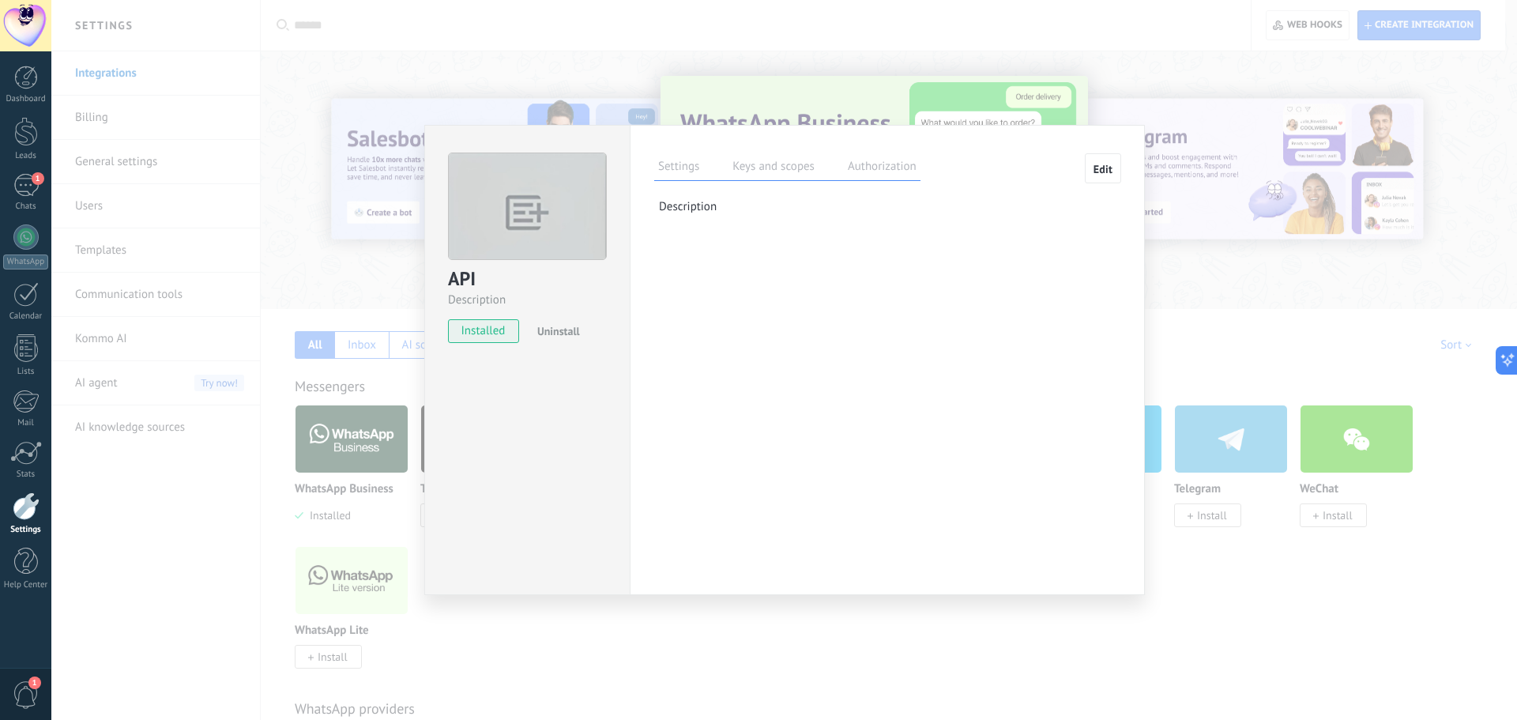
click at [815, 171] on label "Keys and scopes" at bounding box center [773, 168] width 90 height 23
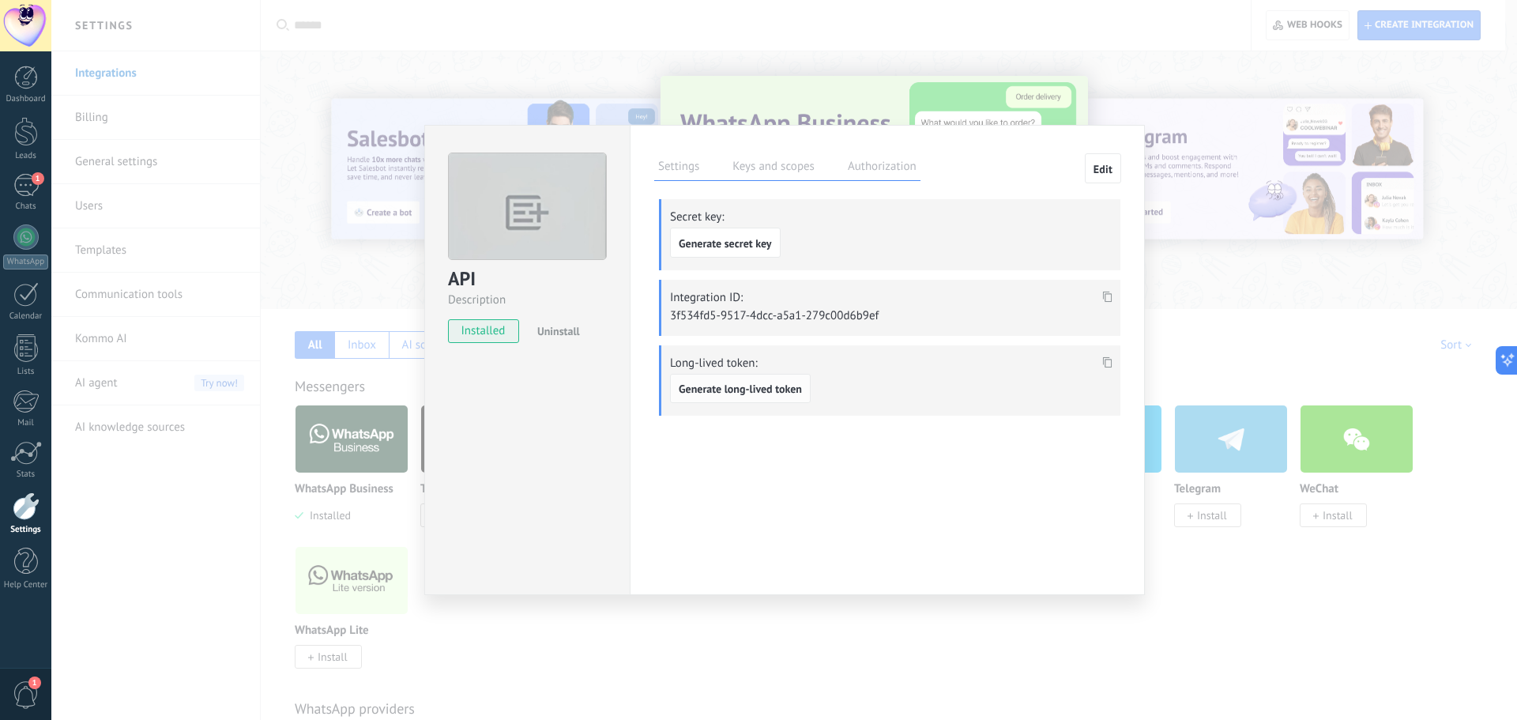
click at [765, 387] on span "Generate long-lived token" at bounding box center [740, 388] width 123 height 11
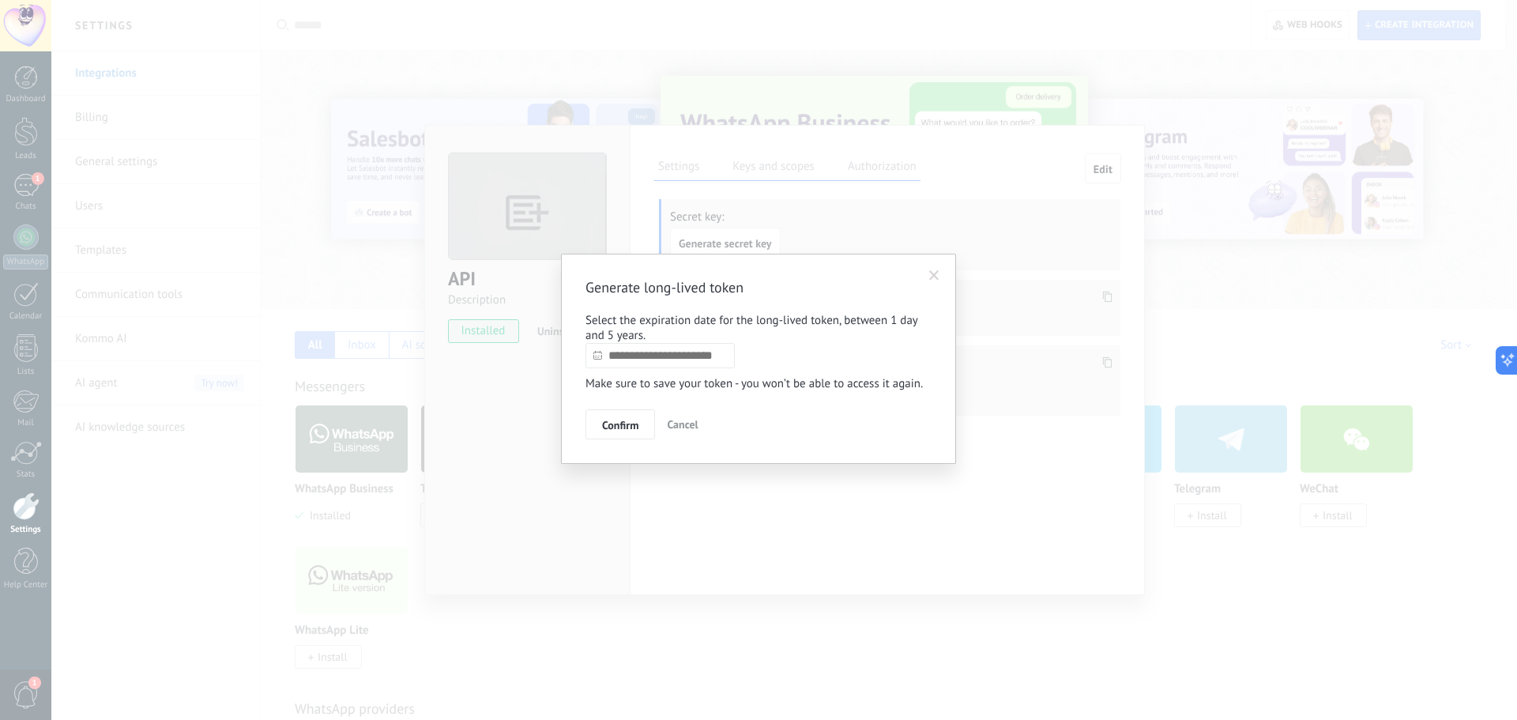
click at [652, 367] on input "text" at bounding box center [659, 355] width 149 height 25
type input "**********"
click at [660, 514] on span "30" at bounding box center [655, 513] width 24 height 23
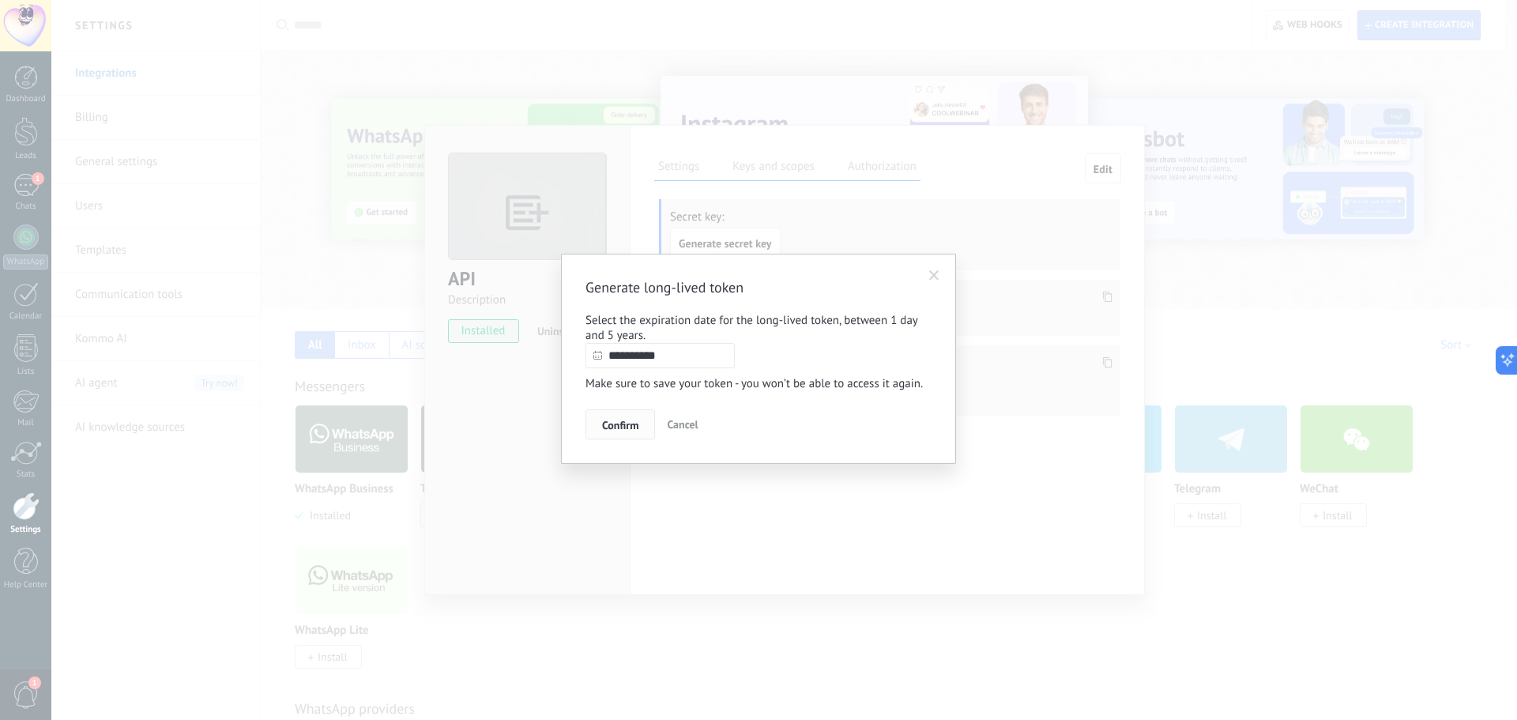
click at [615, 431] on span "Confirm" at bounding box center [620, 424] width 36 height 11
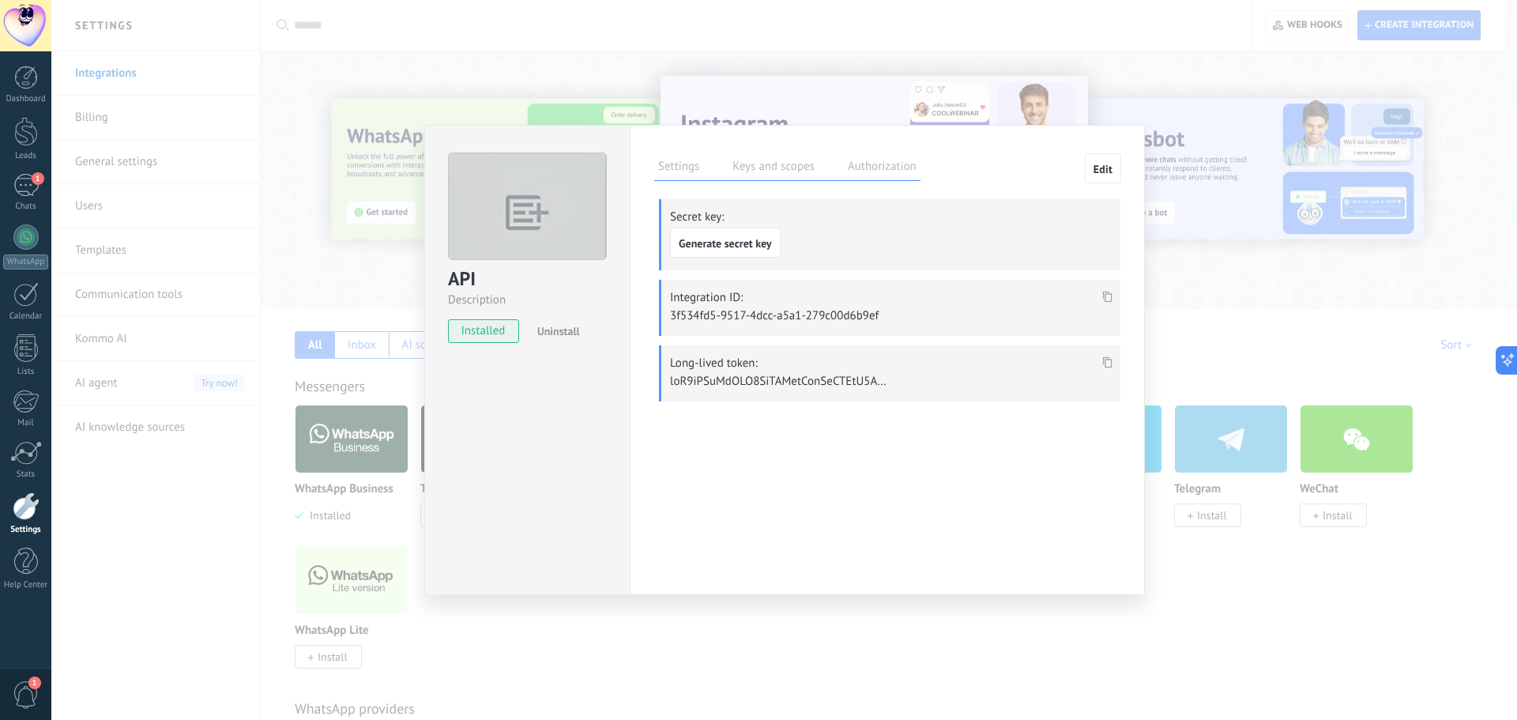
click at [748, 374] on p at bounding box center [780, 381] width 221 height 15
click at [1107, 357] on icon at bounding box center [1107, 361] width 9 height 11
click at [872, 164] on label "Authorization" at bounding box center [882, 168] width 77 height 23
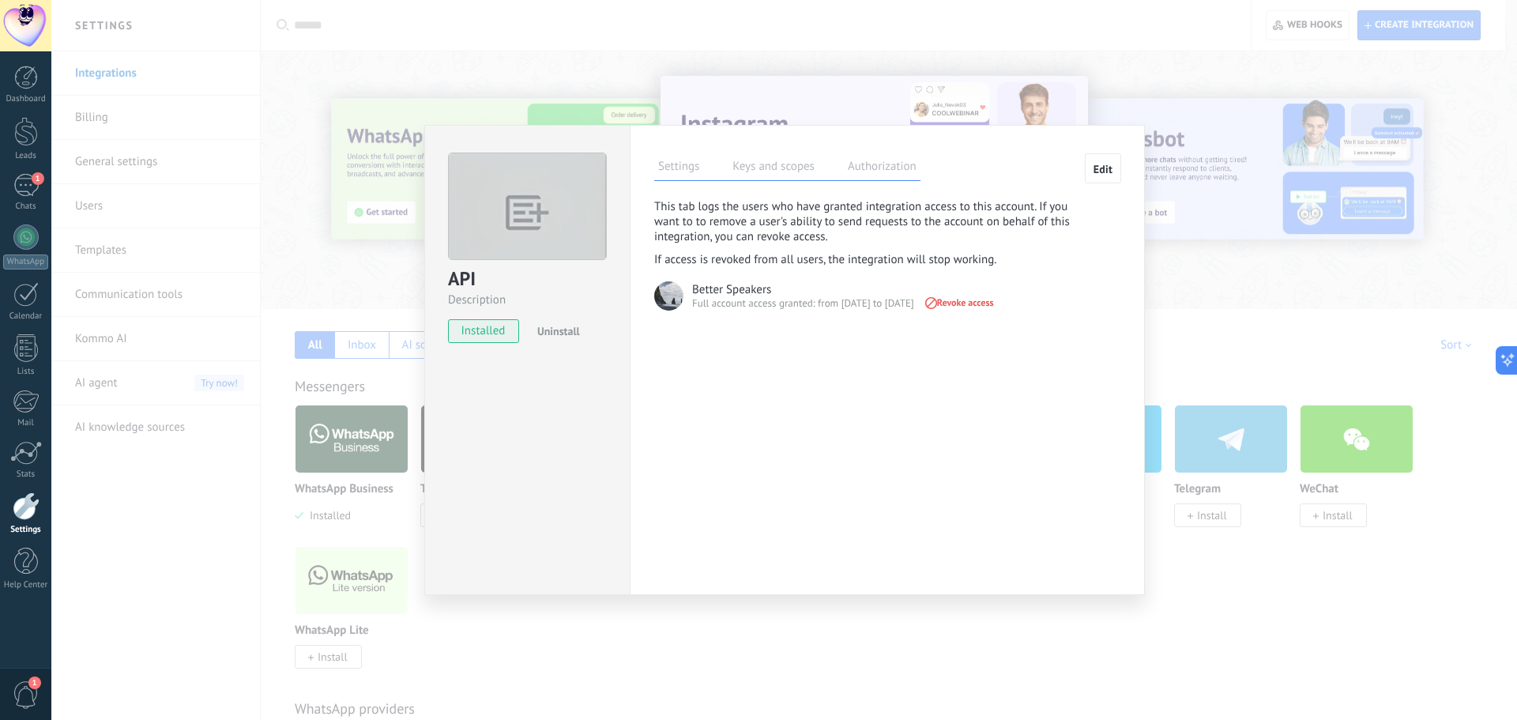
click at [784, 164] on label "Keys and scopes" at bounding box center [773, 168] width 90 height 23
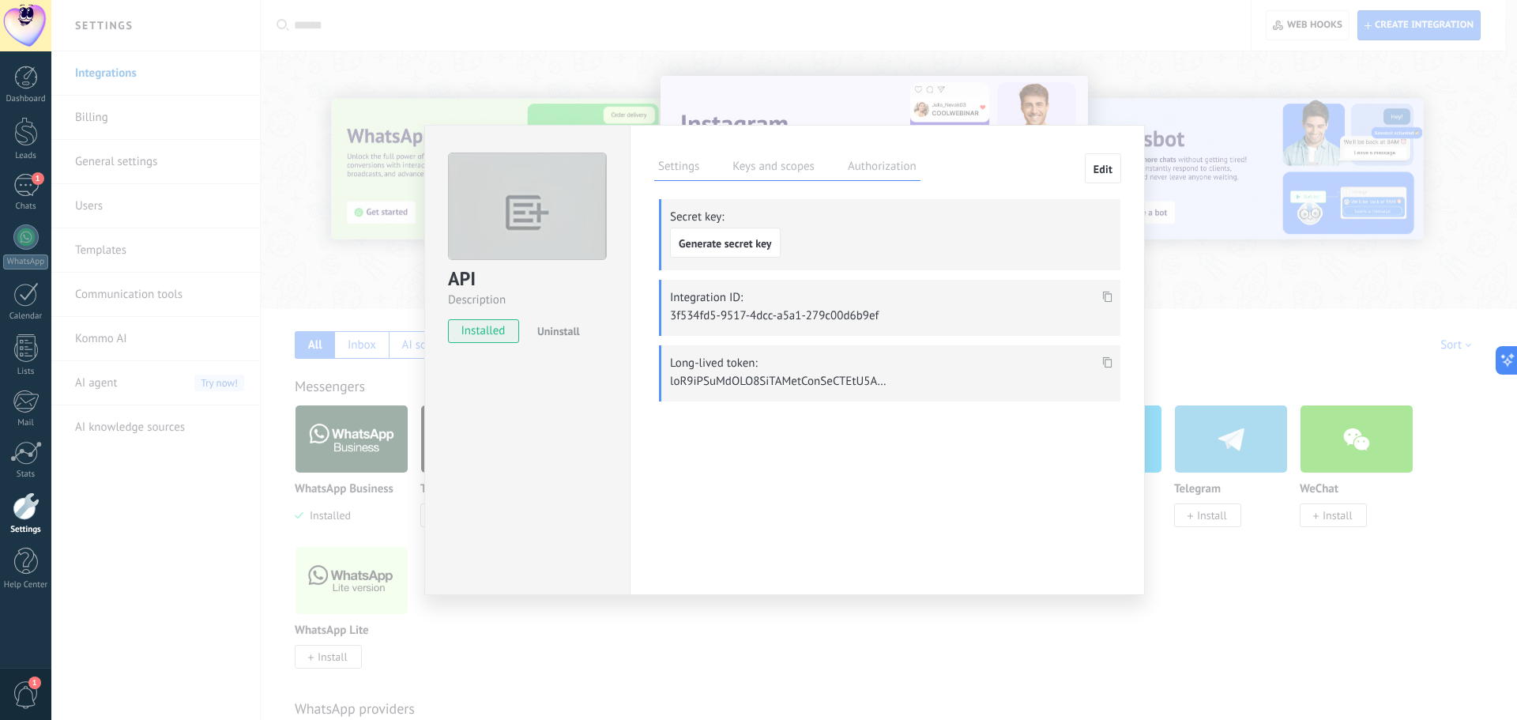
click at [1109, 363] on icon at bounding box center [1107, 361] width 9 height 11
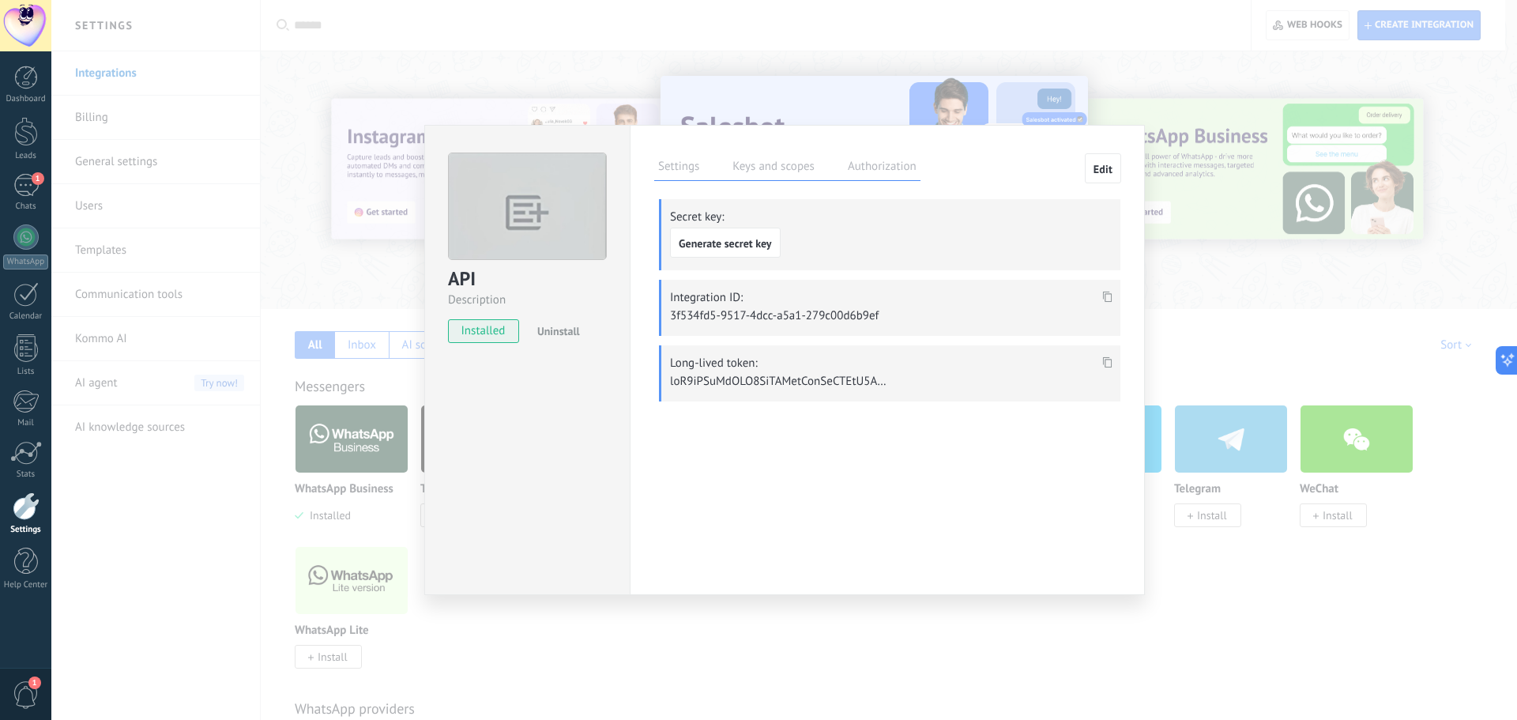
click at [163, 216] on div "API Description installed Uninstall Settings Keys and scopes Authorization Edit…" at bounding box center [783, 360] width 1465 height 720
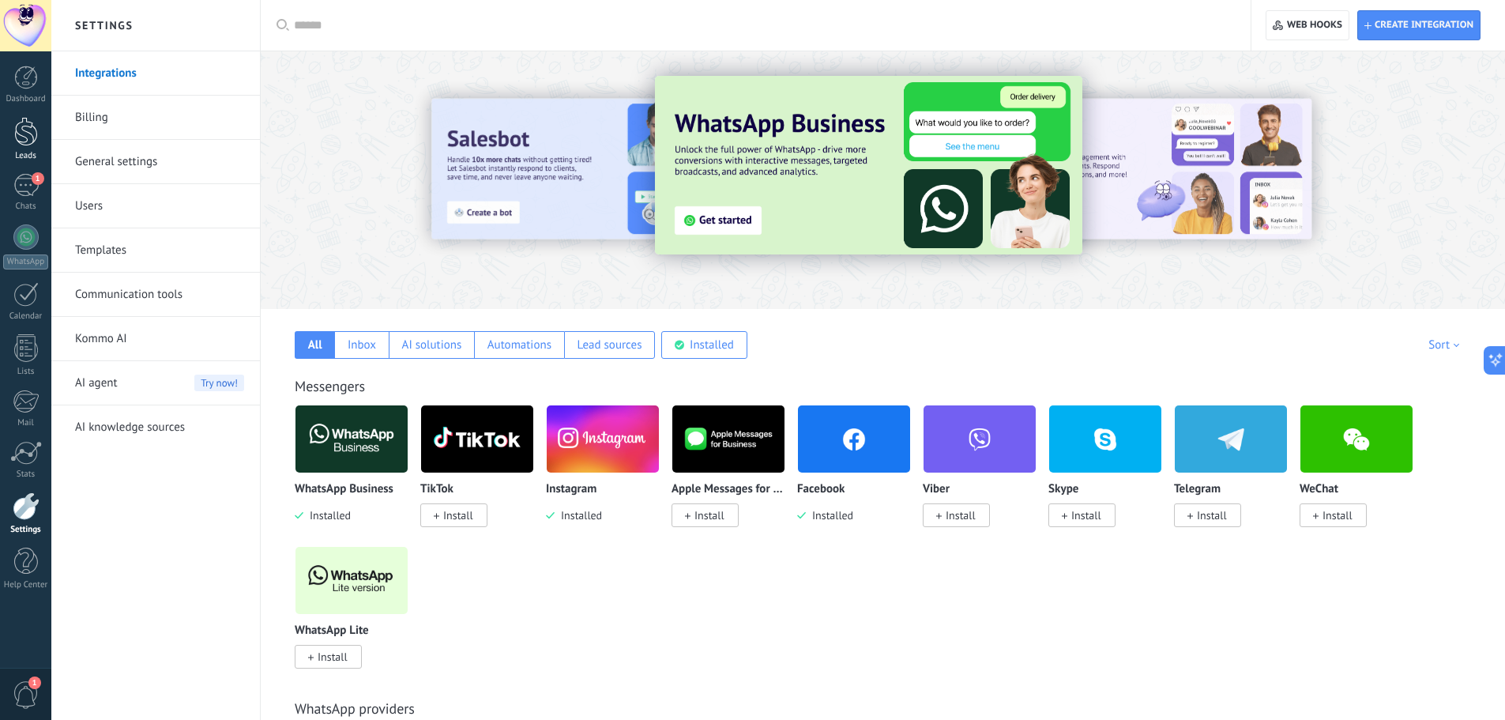
click at [28, 133] on div at bounding box center [26, 131] width 24 height 29
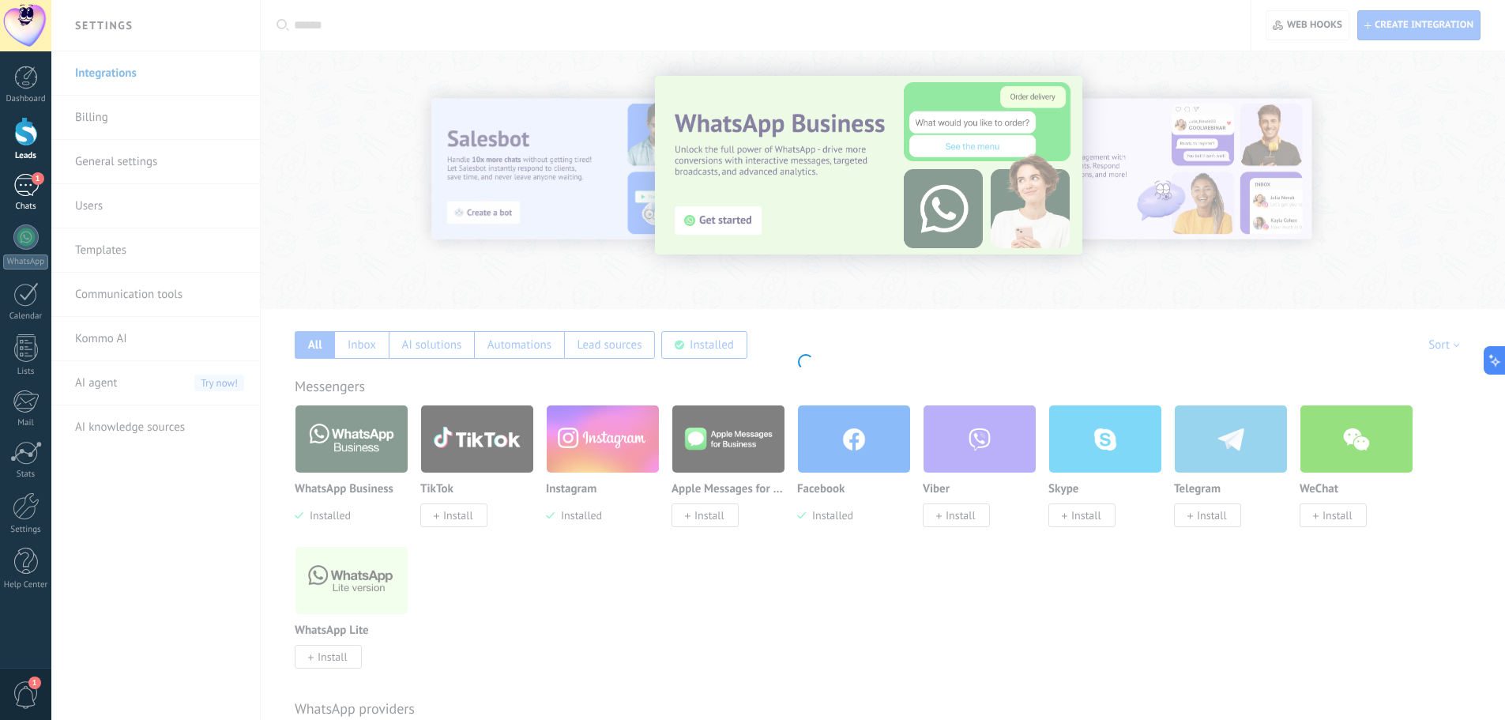
click at [32, 179] on div "1" at bounding box center [25, 185] width 25 height 23
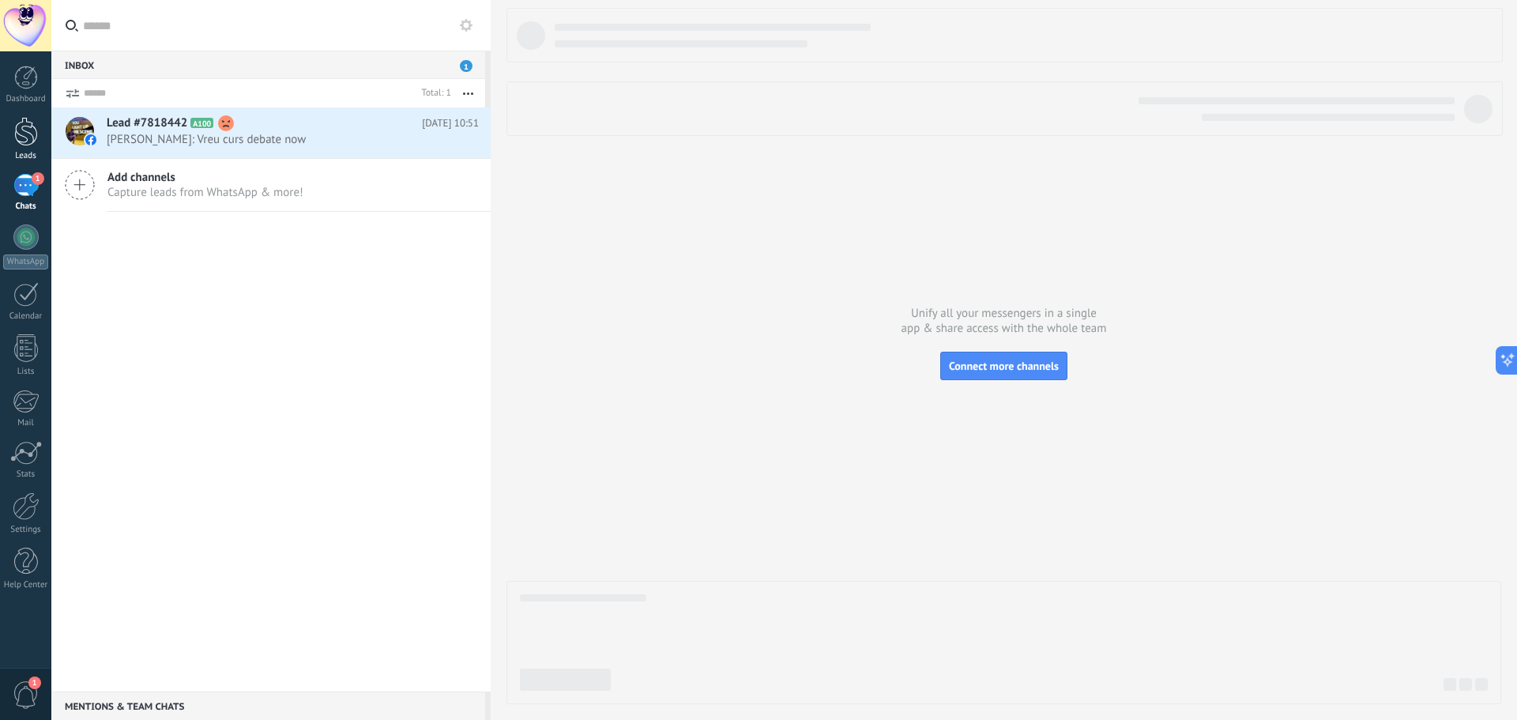
click at [28, 152] on div "Leads" at bounding box center [26, 156] width 46 height 10
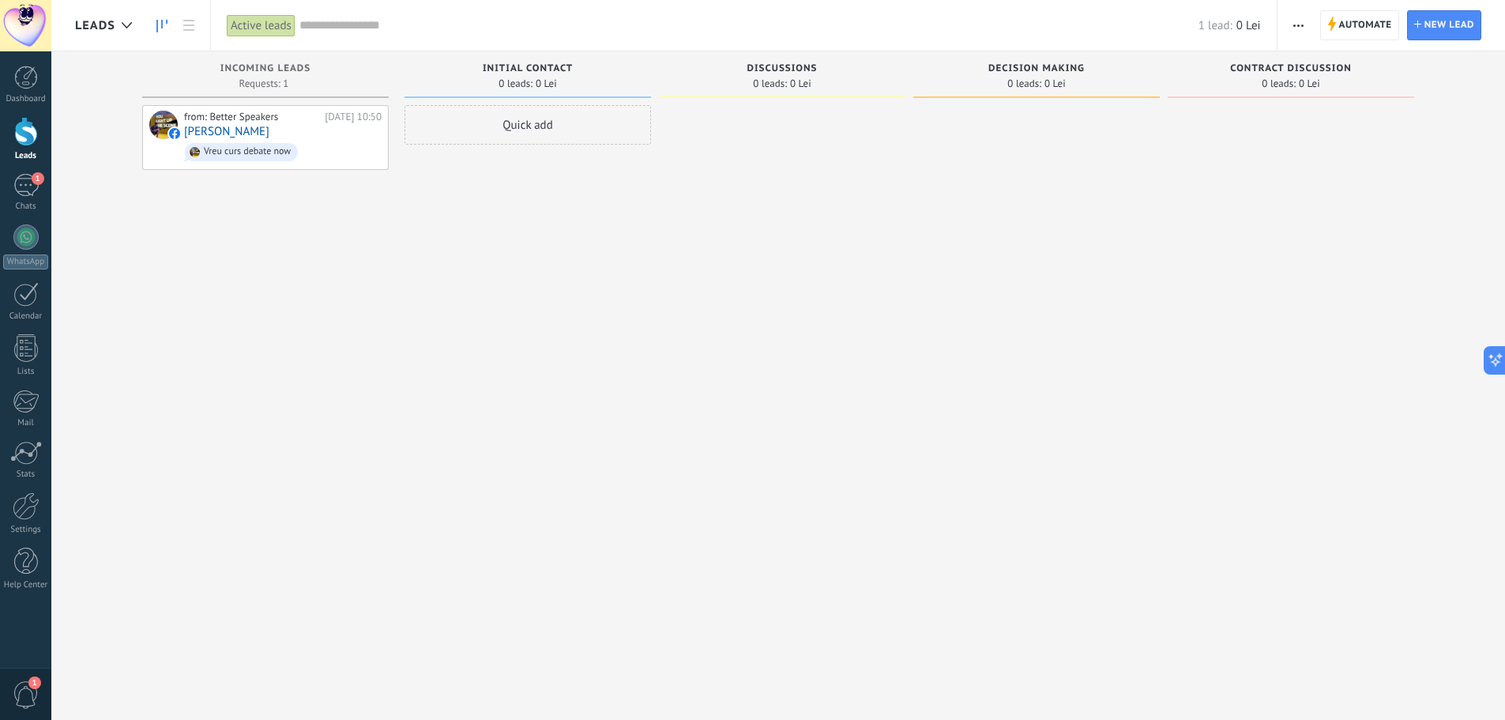
click at [454, 163] on div "Quick add" at bounding box center [527, 361] width 246 height 513
click at [265, 20] on div "Active leads" at bounding box center [261, 25] width 69 height 23
click at [258, 144] on div "Vreu curs debate now" at bounding box center [241, 152] width 113 height 18
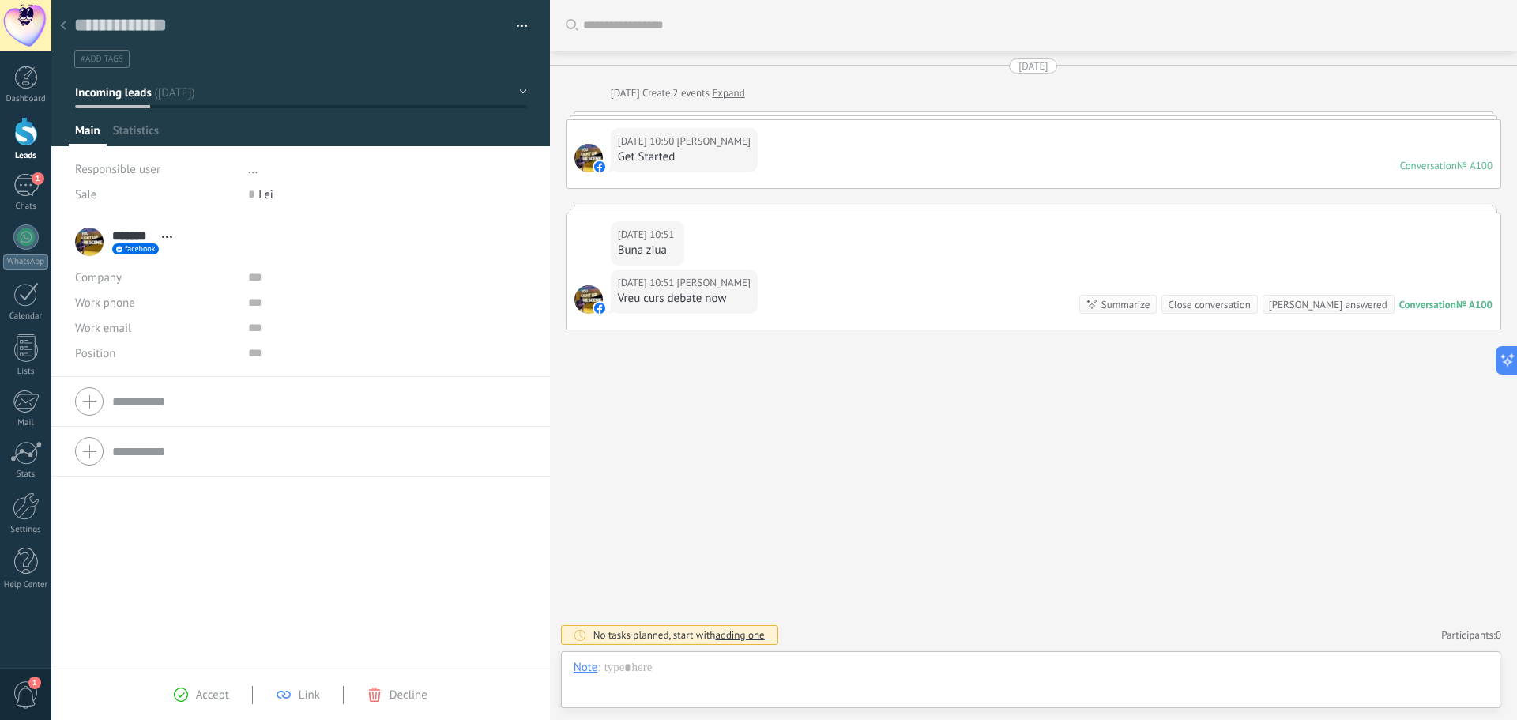
scroll to position [24, 0]
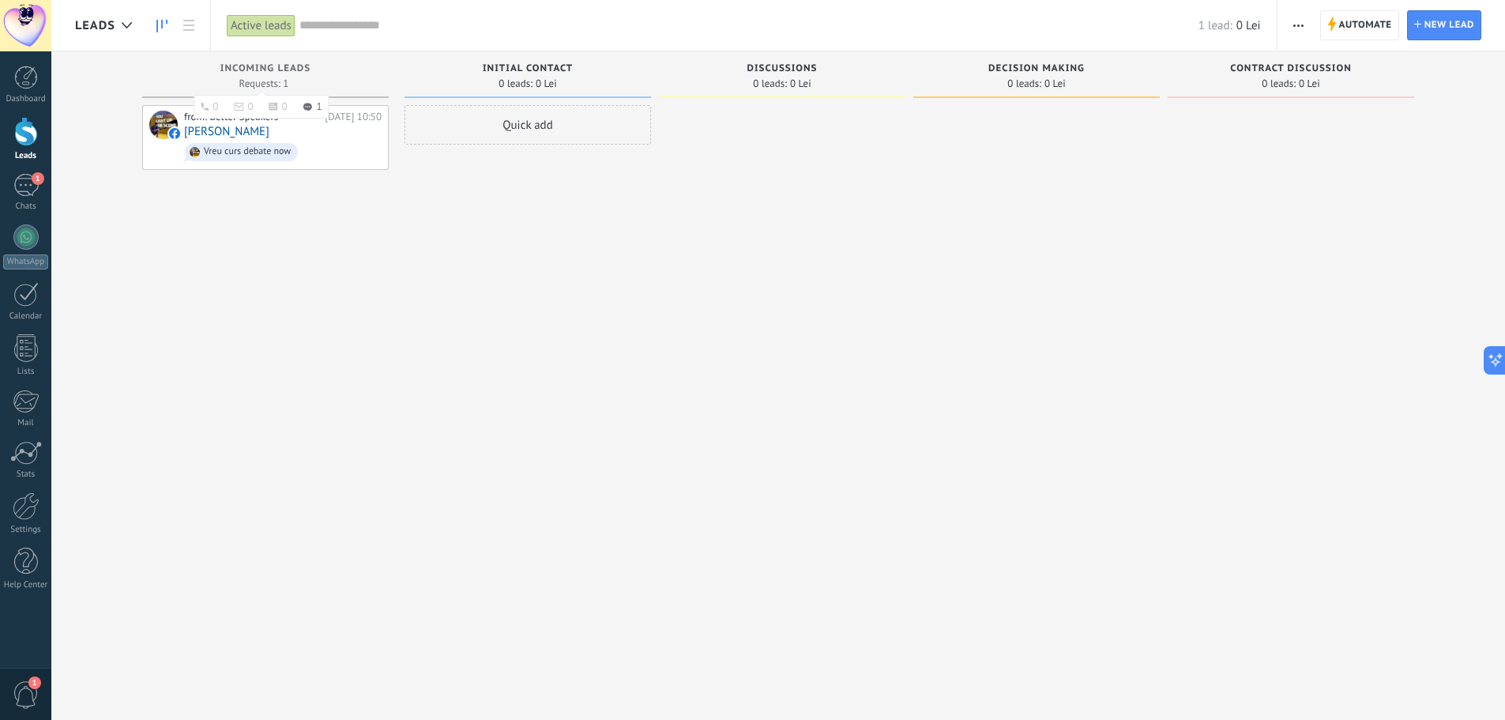
drag, startPoint x: 228, startPoint y: 225, endPoint x: 312, endPoint y: 94, distance: 156.0
click at [227, 230] on div "from: Better Speakers Today 10:50 Edy Edy Vreu curs debate now" at bounding box center [265, 361] width 246 height 513
click at [73, 16] on div "Leads" at bounding box center [130, 25] width 159 height 51
click at [83, 20] on span "Leads" at bounding box center [95, 25] width 40 height 15
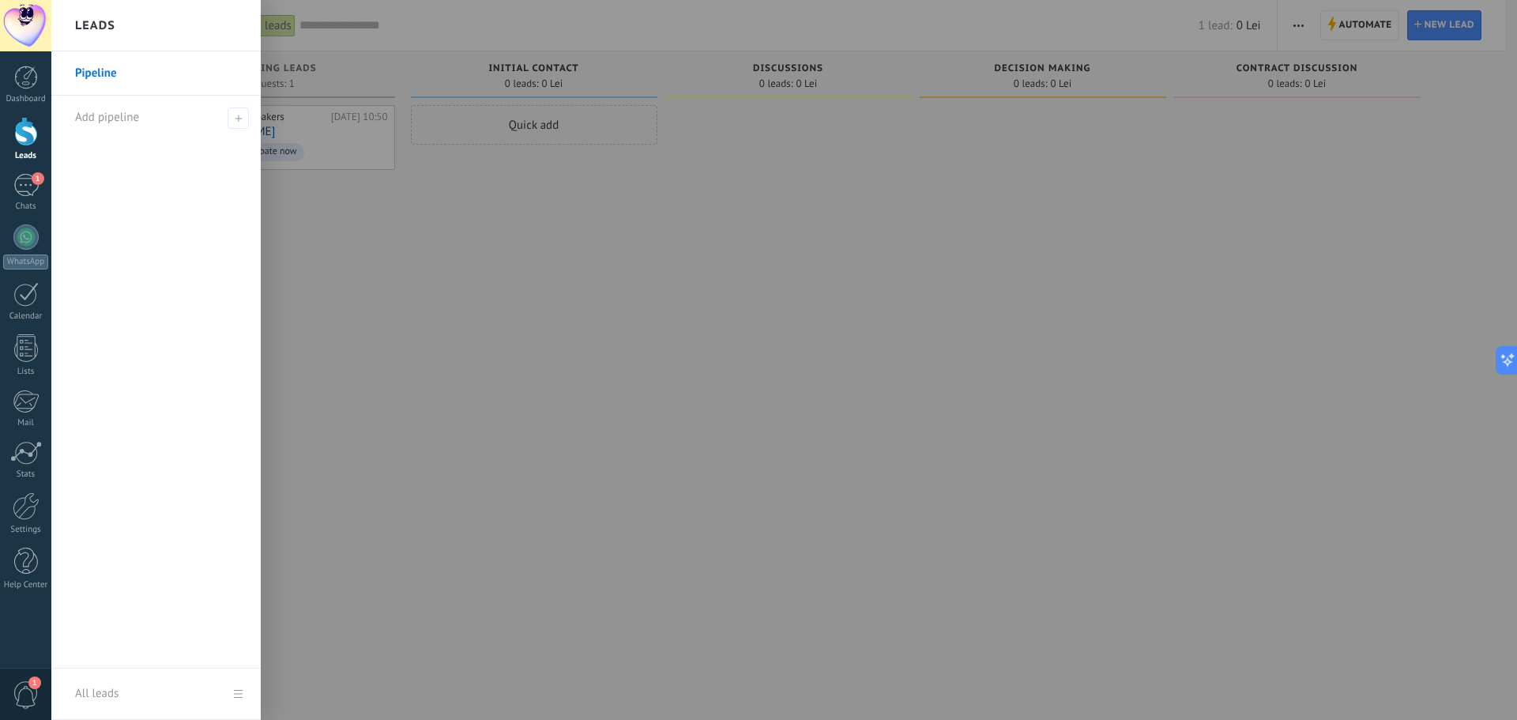
click at [111, 72] on link "Pipeline" at bounding box center [160, 73] width 170 height 44
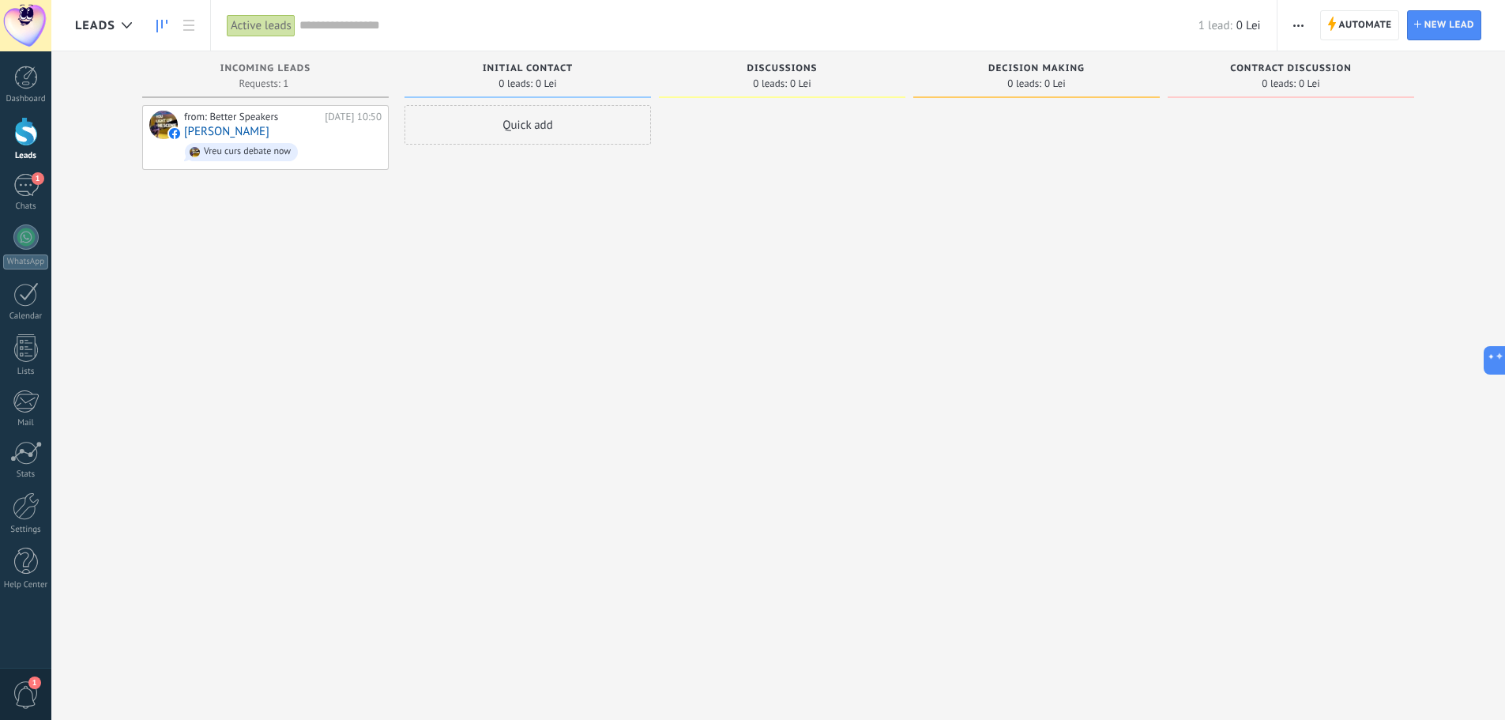
click at [787, 357] on div at bounding box center [782, 361] width 246 height 513
click at [247, 120] on div "from: Better Speakers" at bounding box center [251, 117] width 135 height 13
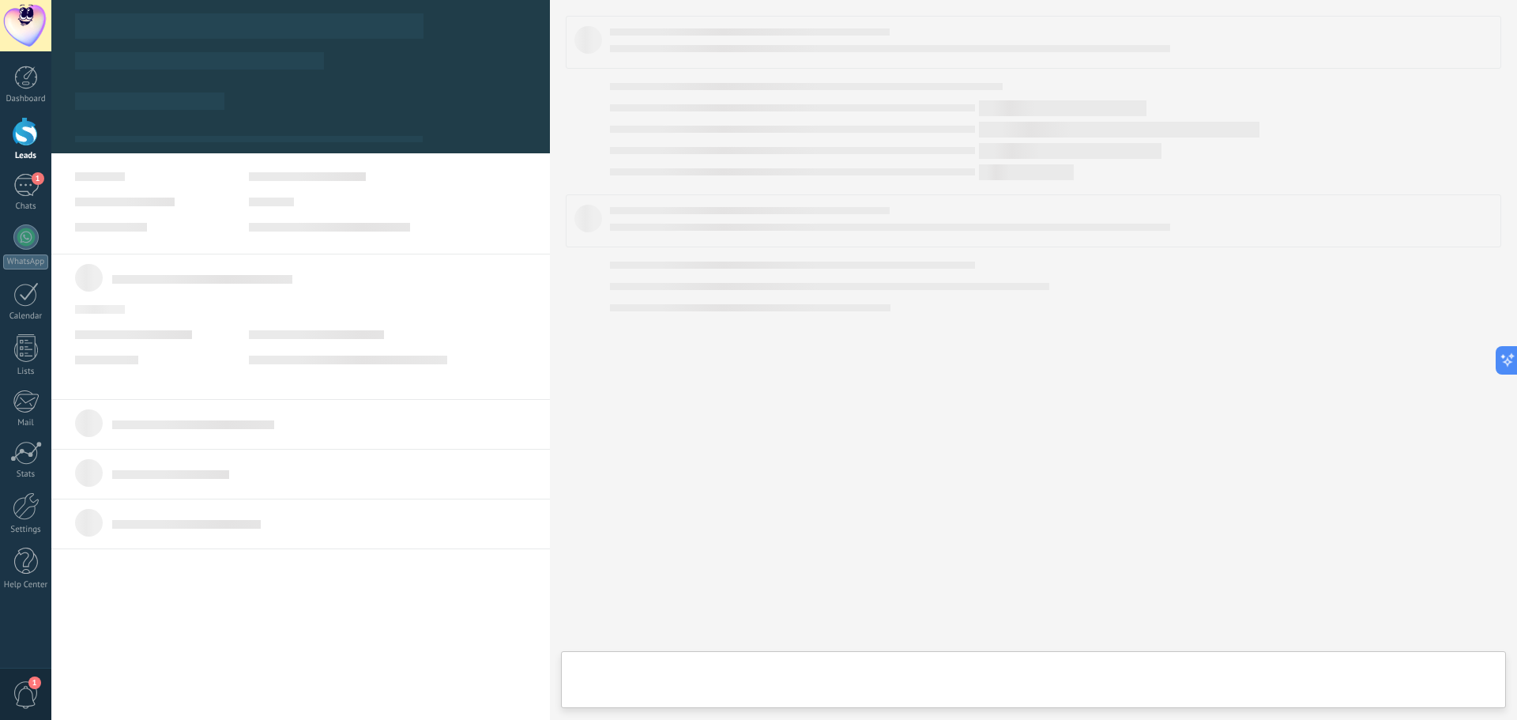
scroll to position [24, 0]
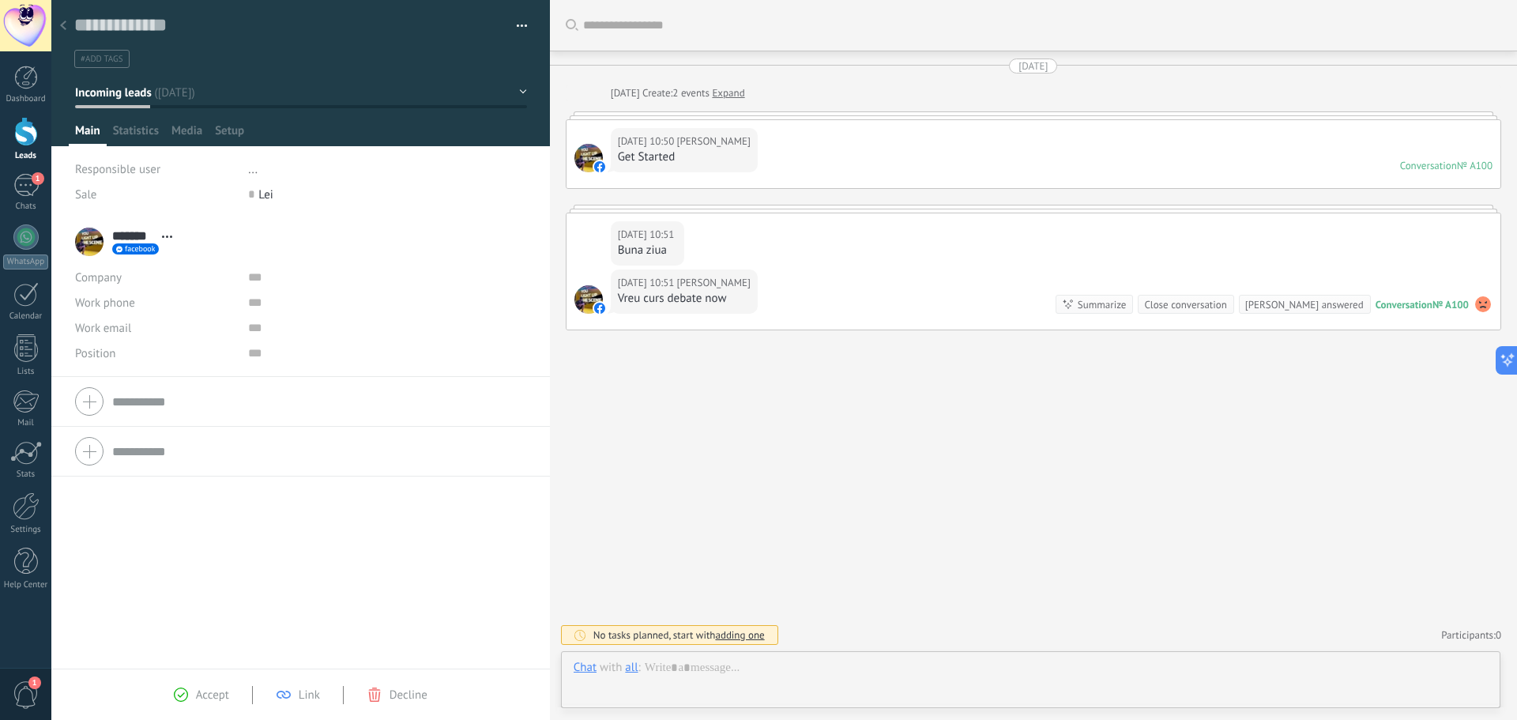
click at [62, 24] on icon at bounding box center [63, 25] width 6 height 9
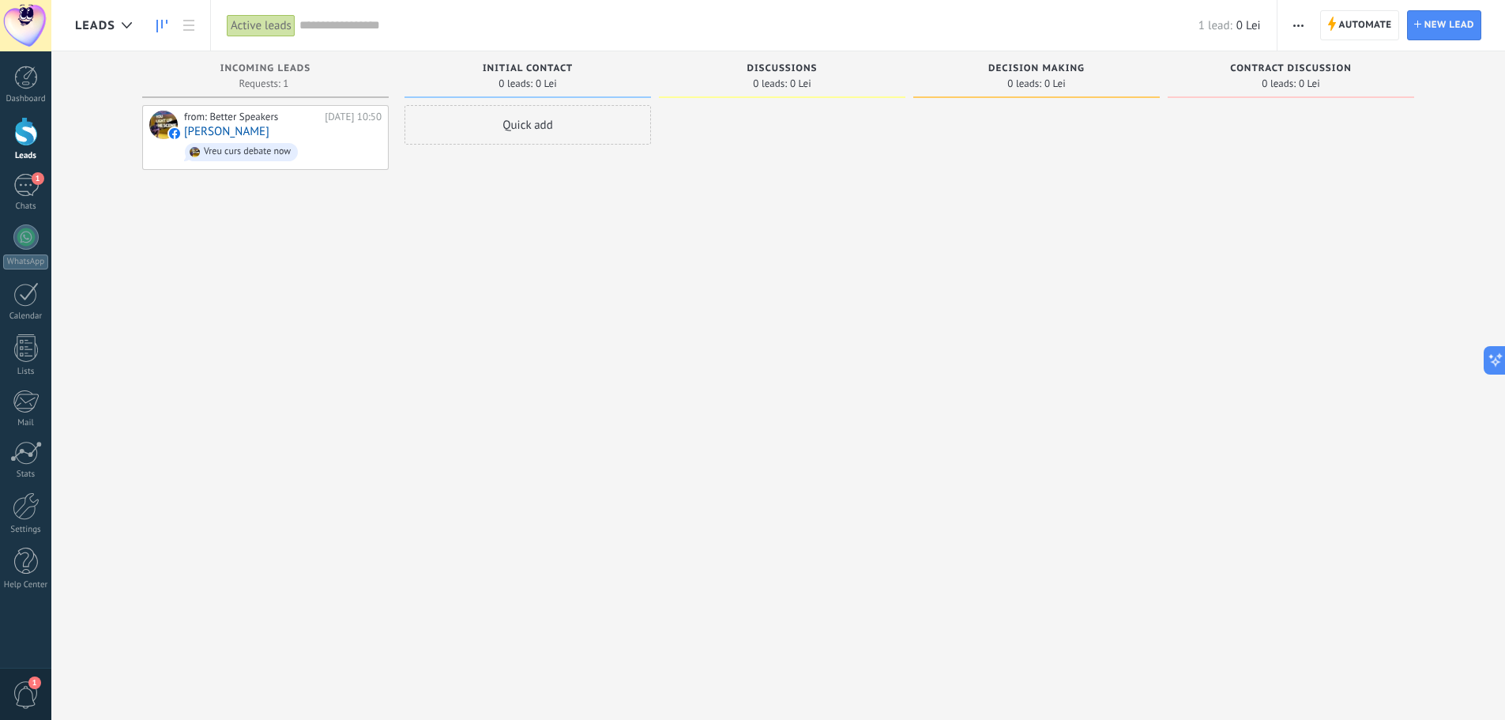
click at [1296, 28] on span "button" at bounding box center [1298, 25] width 10 height 30
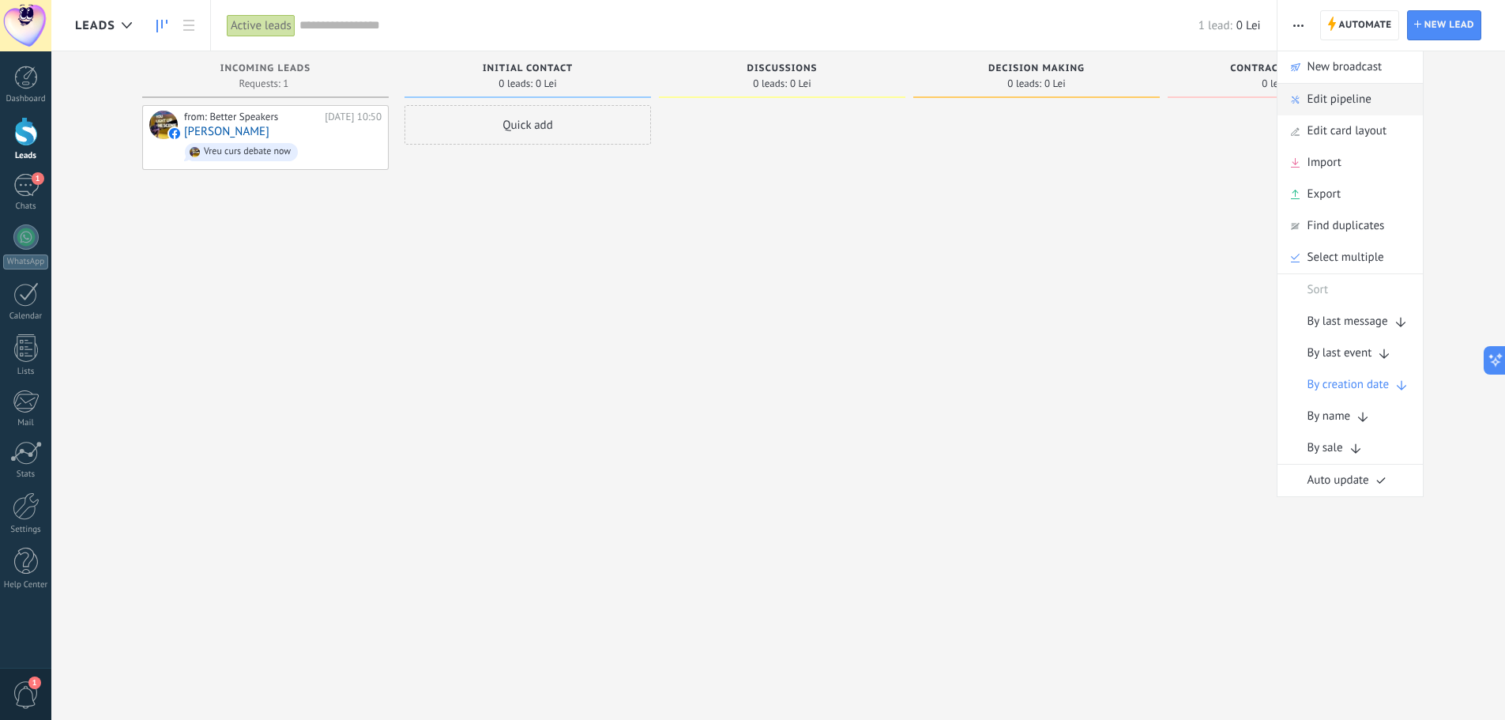
click at [1330, 92] on span "Edit pipeline" at bounding box center [1339, 100] width 64 height 32
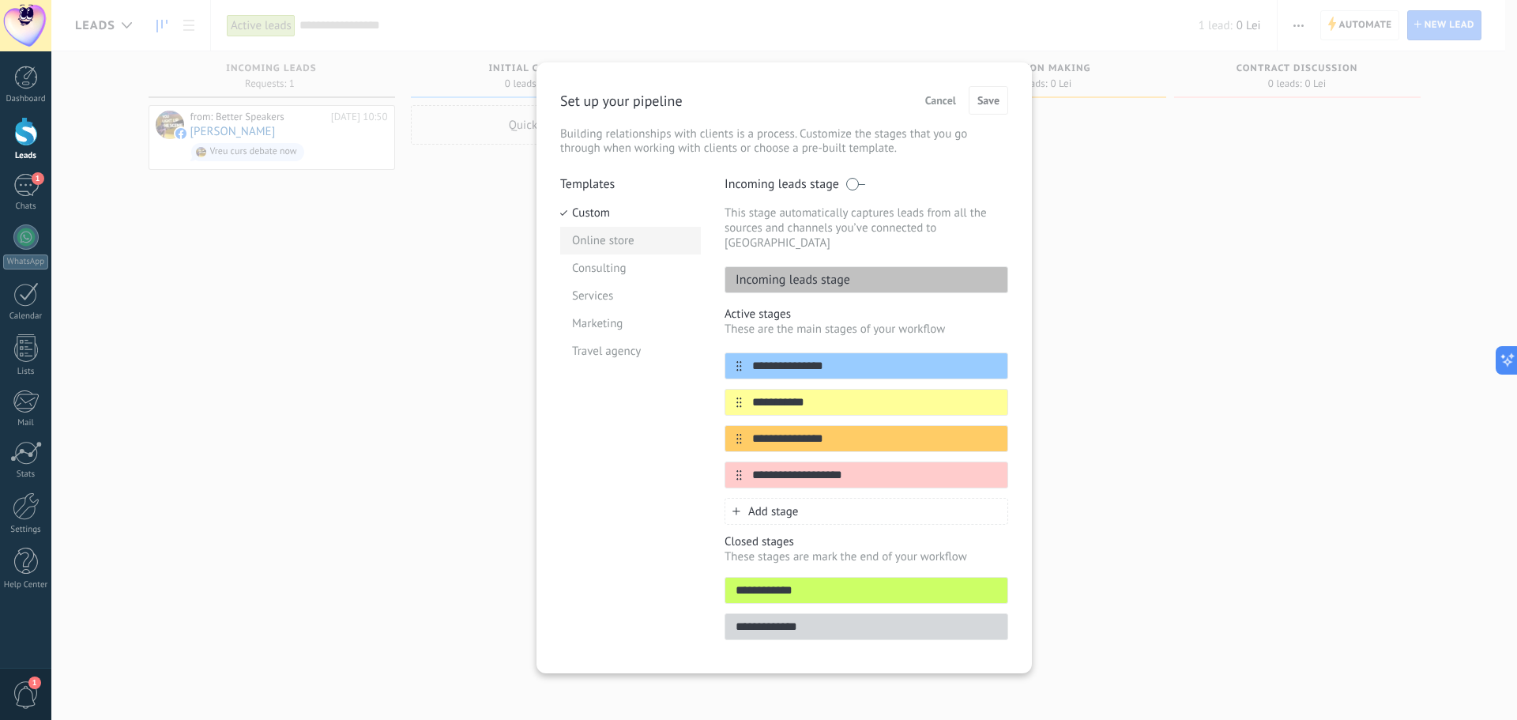
click at [628, 229] on li "Online store" at bounding box center [630, 241] width 141 height 28
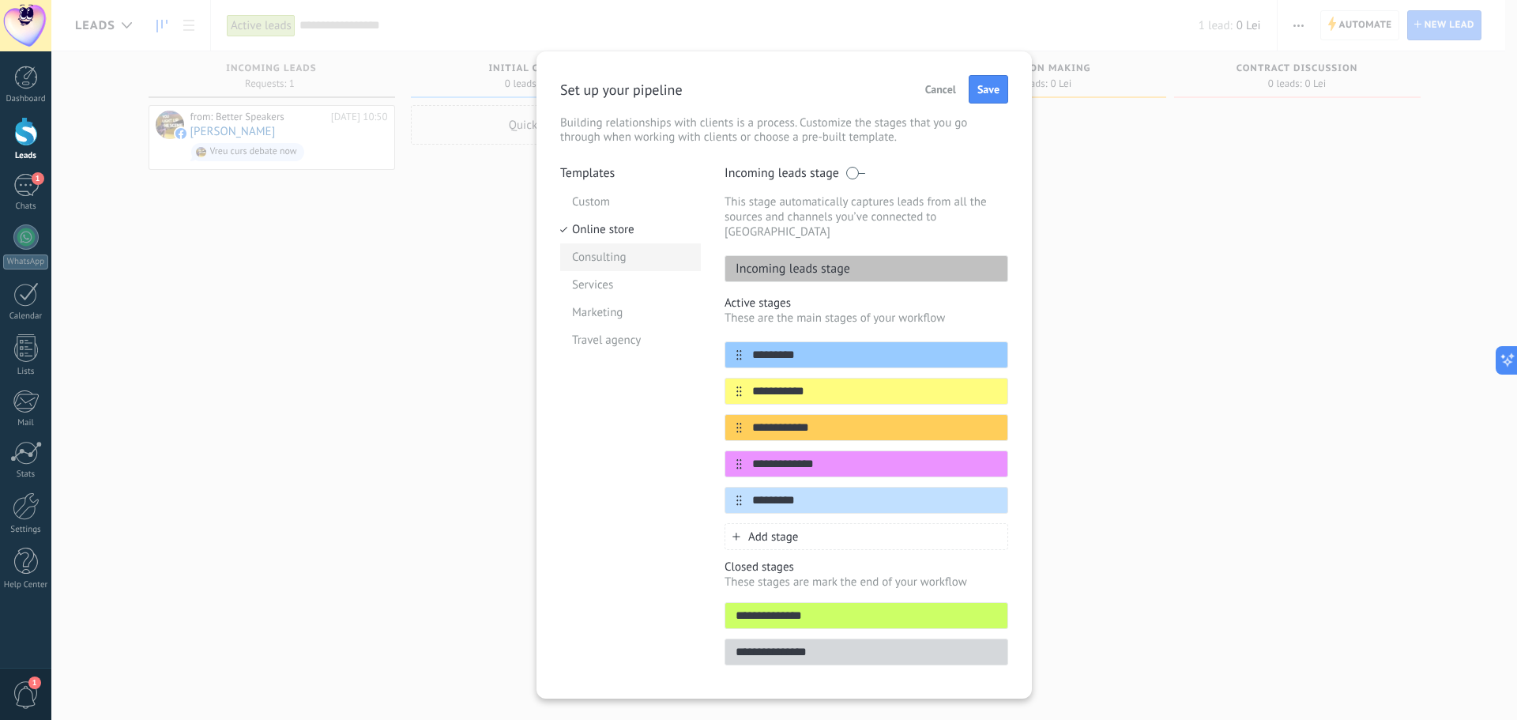
click at [621, 258] on li "Consulting" at bounding box center [630, 257] width 141 height 28
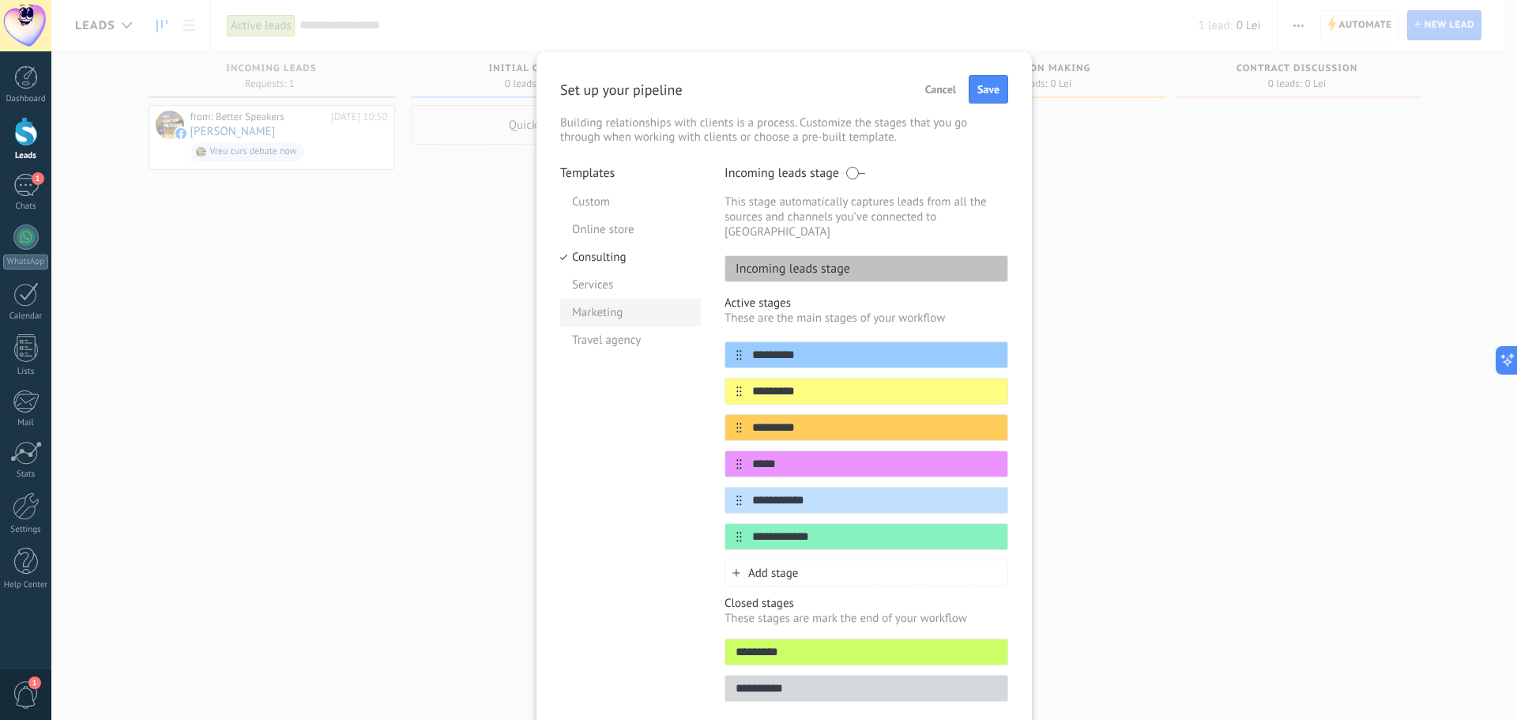
click at [619, 301] on li "Marketing" at bounding box center [630, 313] width 141 height 28
click at [615, 335] on li "Travel agency" at bounding box center [630, 340] width 141 height 28
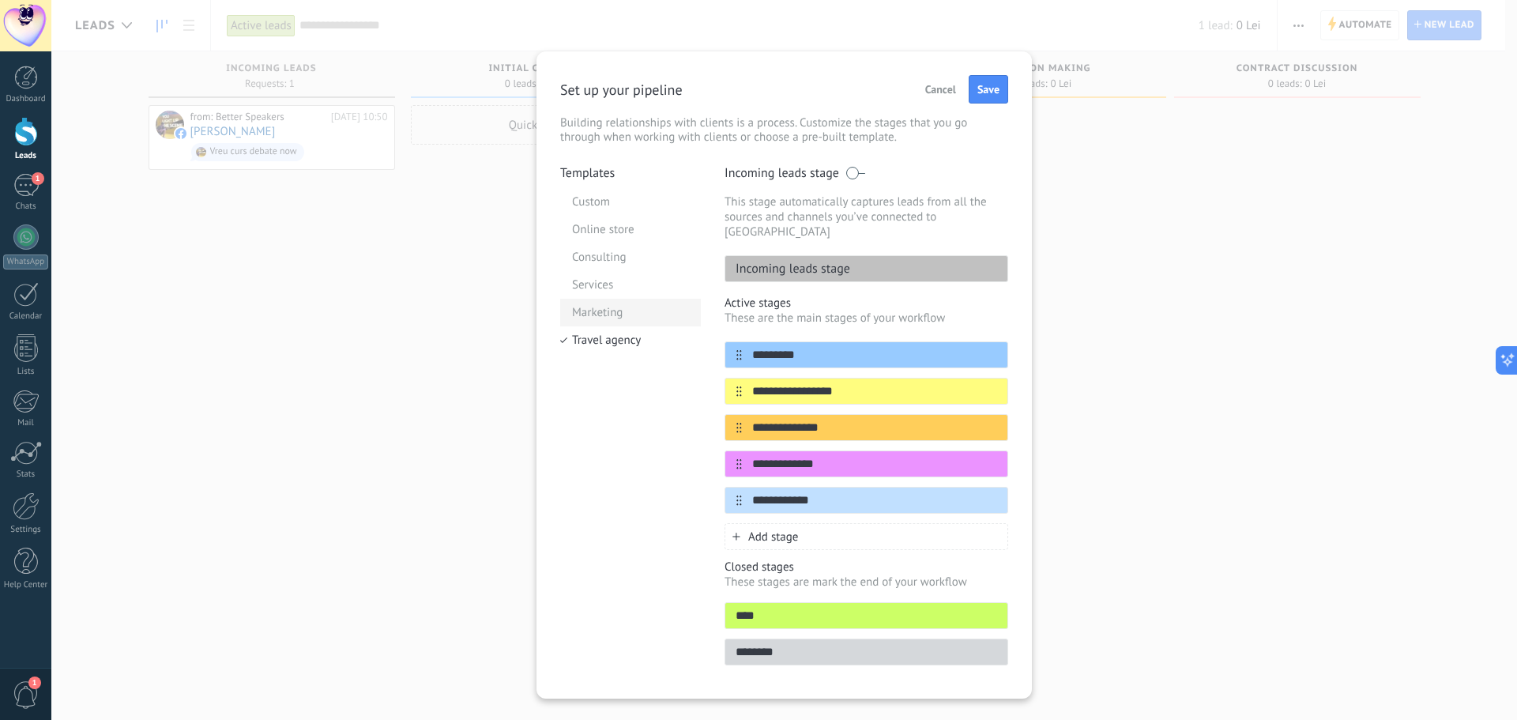
click at [629, 304] on li "Marketing" at bounding box center [630, 313] width 141 height 28
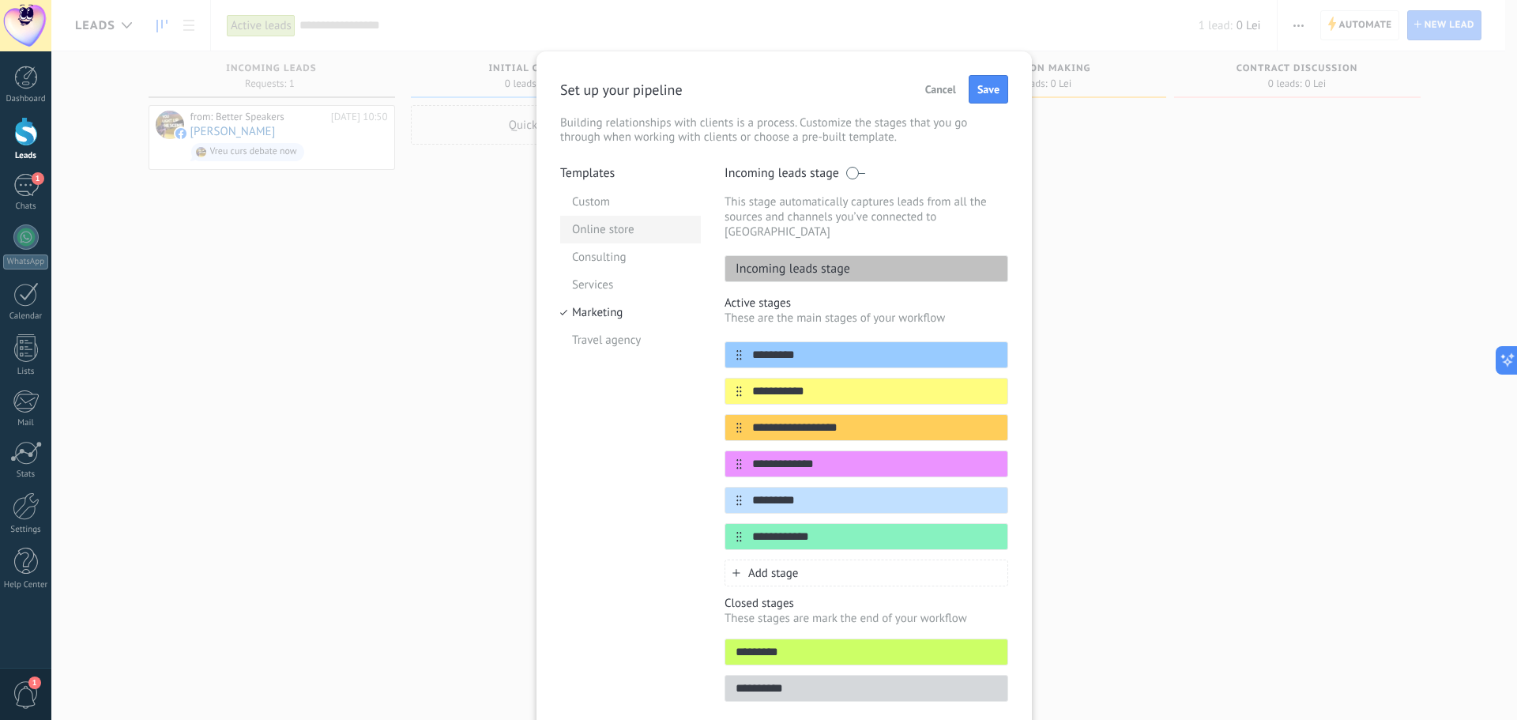
click at [636, 226] on li "Online store" at bounding box center [630, 230] width 141 height 28
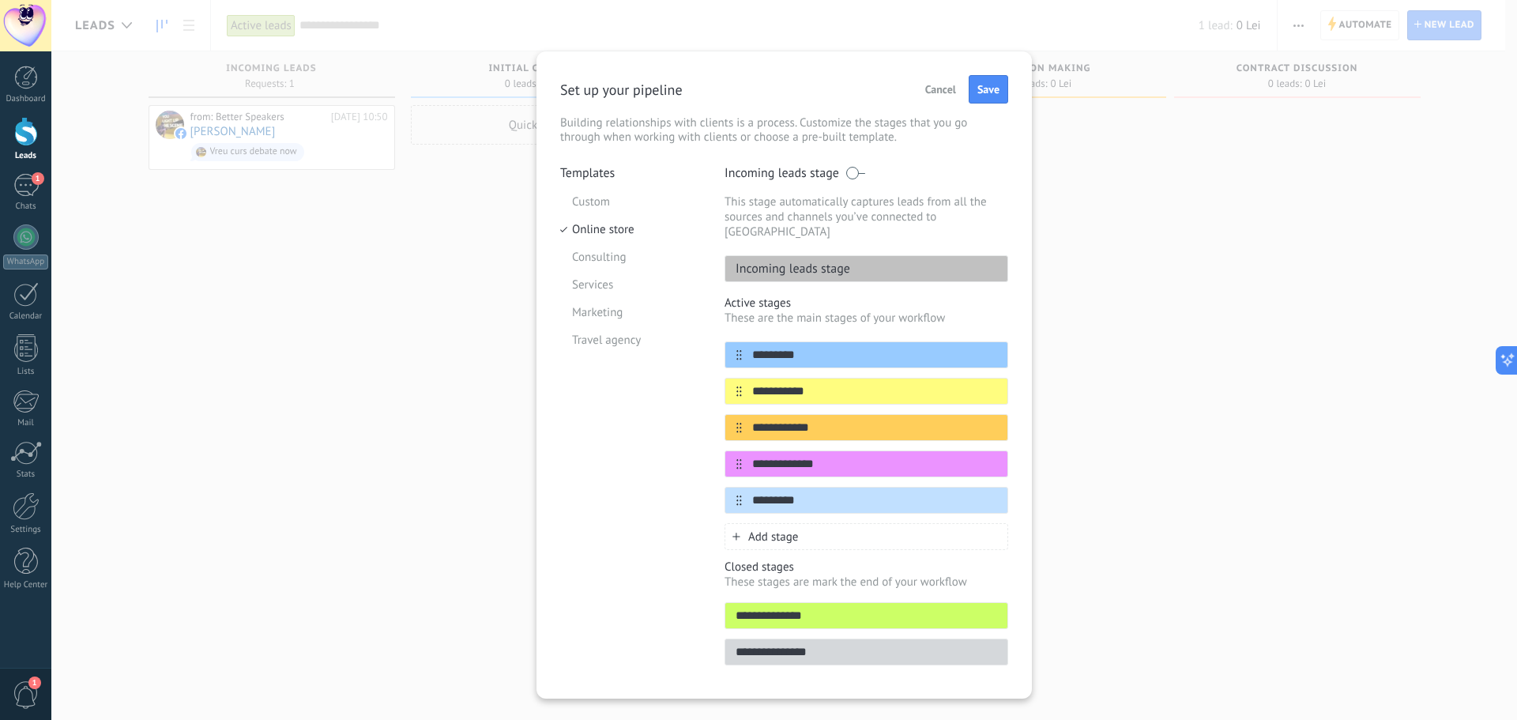
drag, startPoint x: 636, startPoint y: 226, endPoint x: 628, endPoint y: 194, distance: 32.6
click at [630, 194] on li "Custom" at bounding box center [630, 202] width 141 height 28
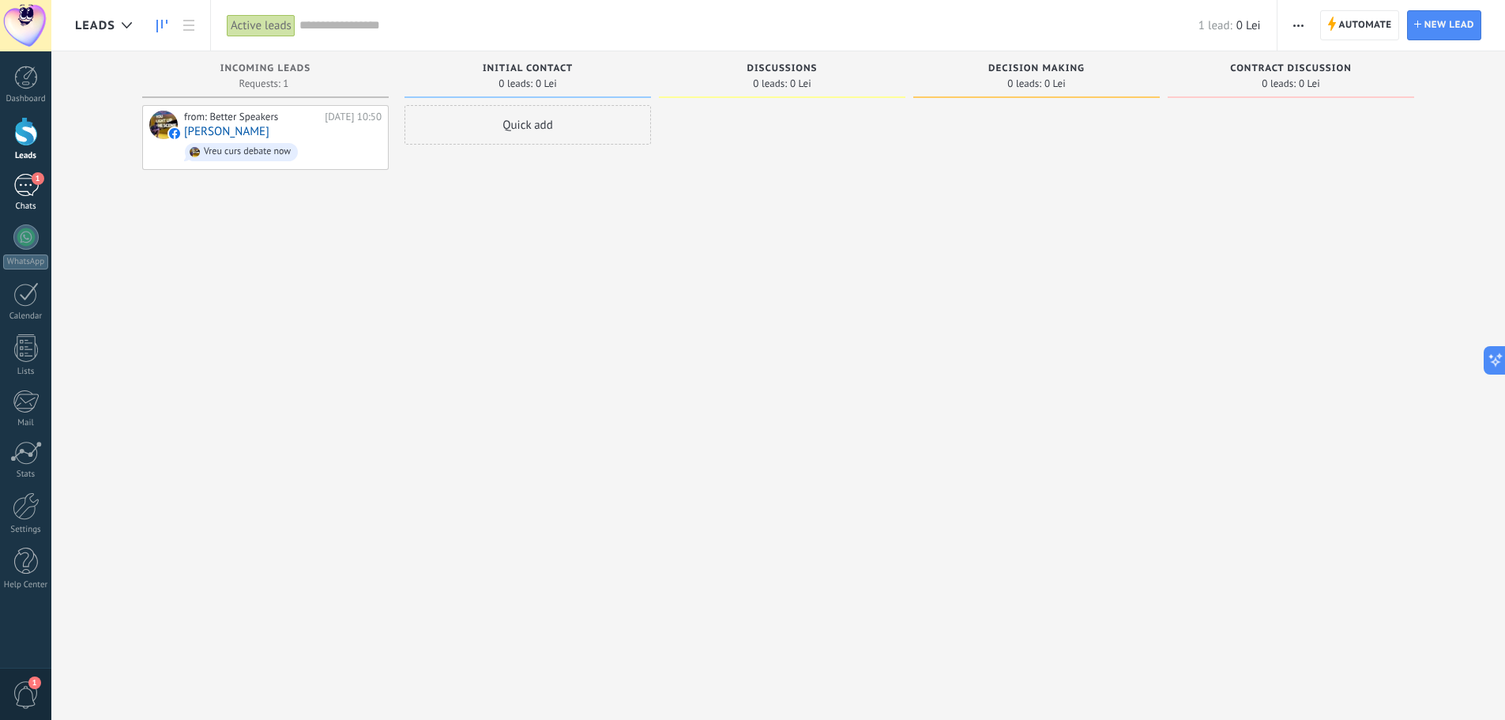
click at [24, 190] on div "1" at bounding box center [25, 185] width 25 height 23
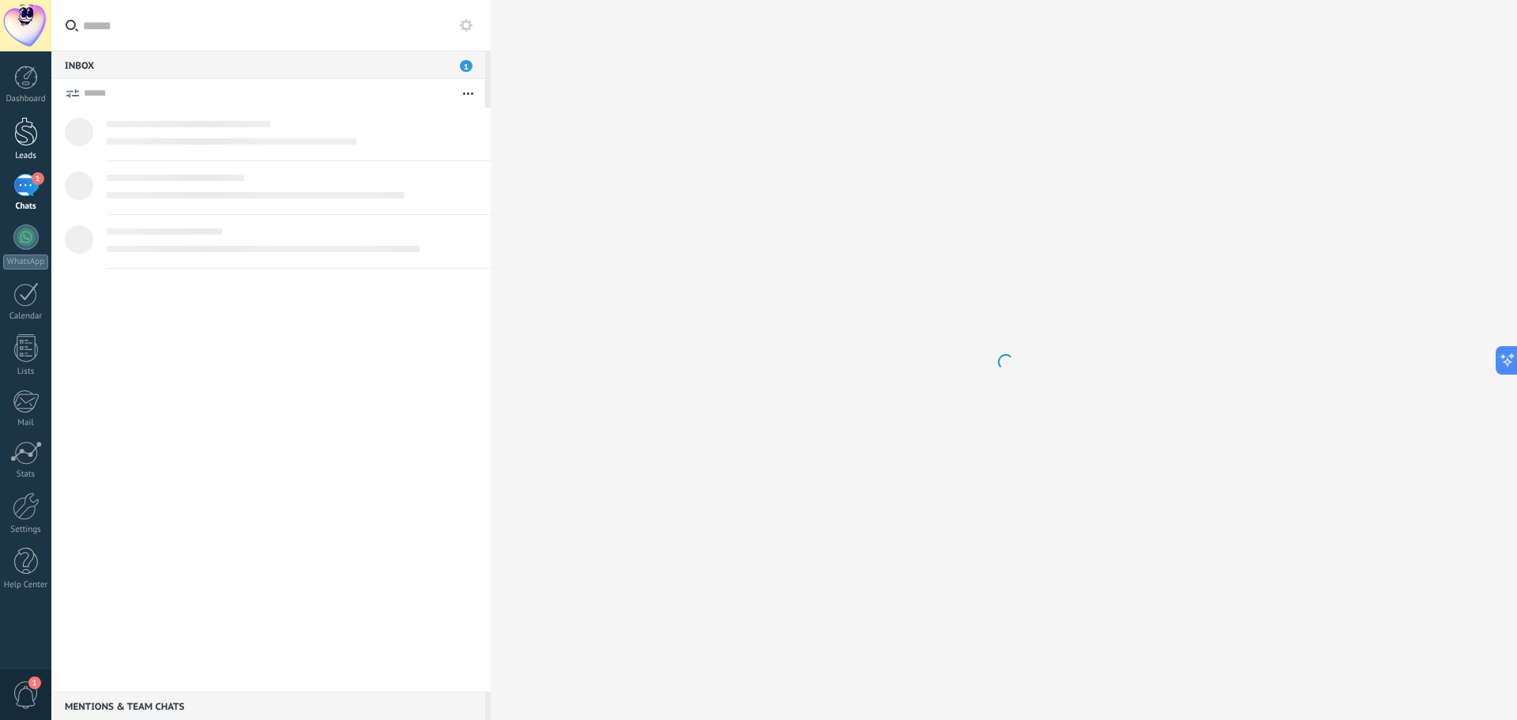
click at [26, 135] on div at bounding box center [26, 131] width 24 height 29
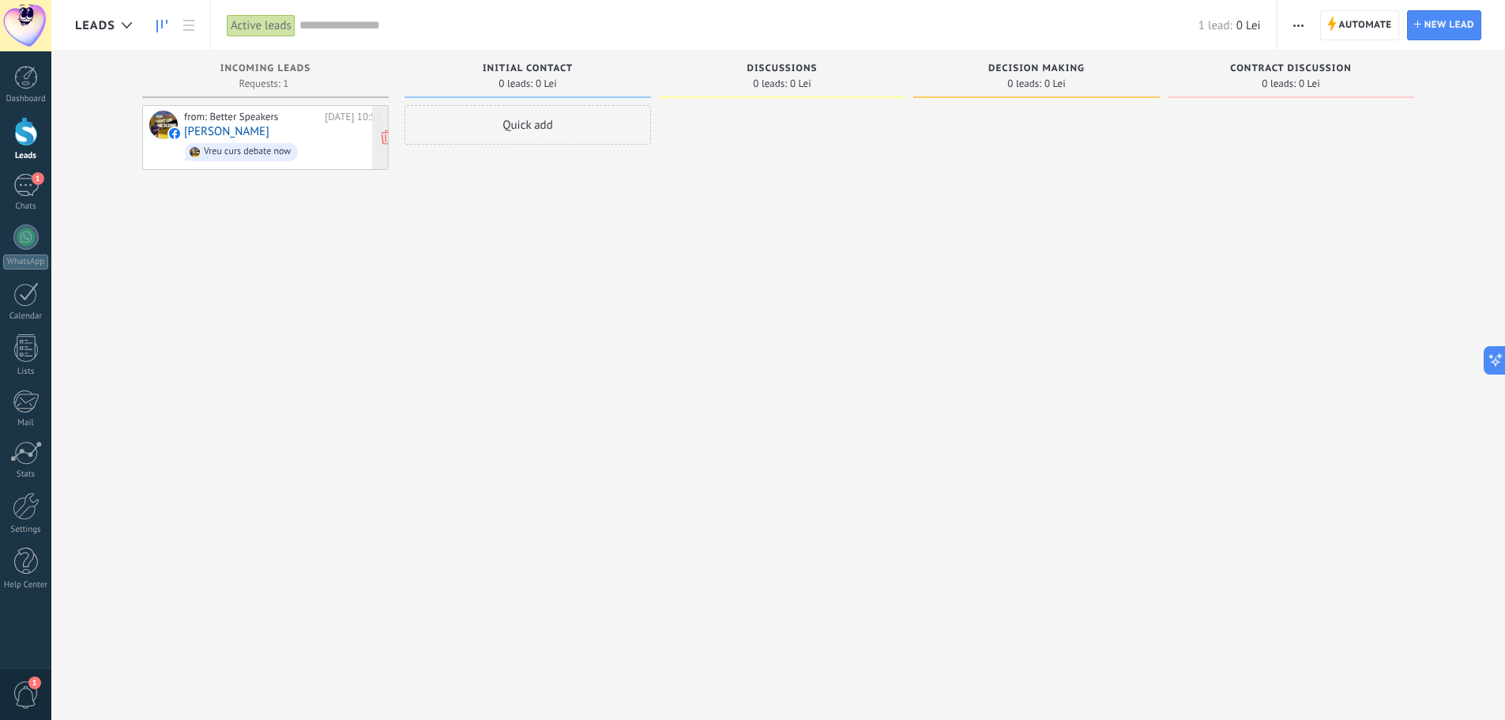
click at [202, 130] on link "[PERSON_NAME]" at bounding box center [226, 131] width 85 height 13
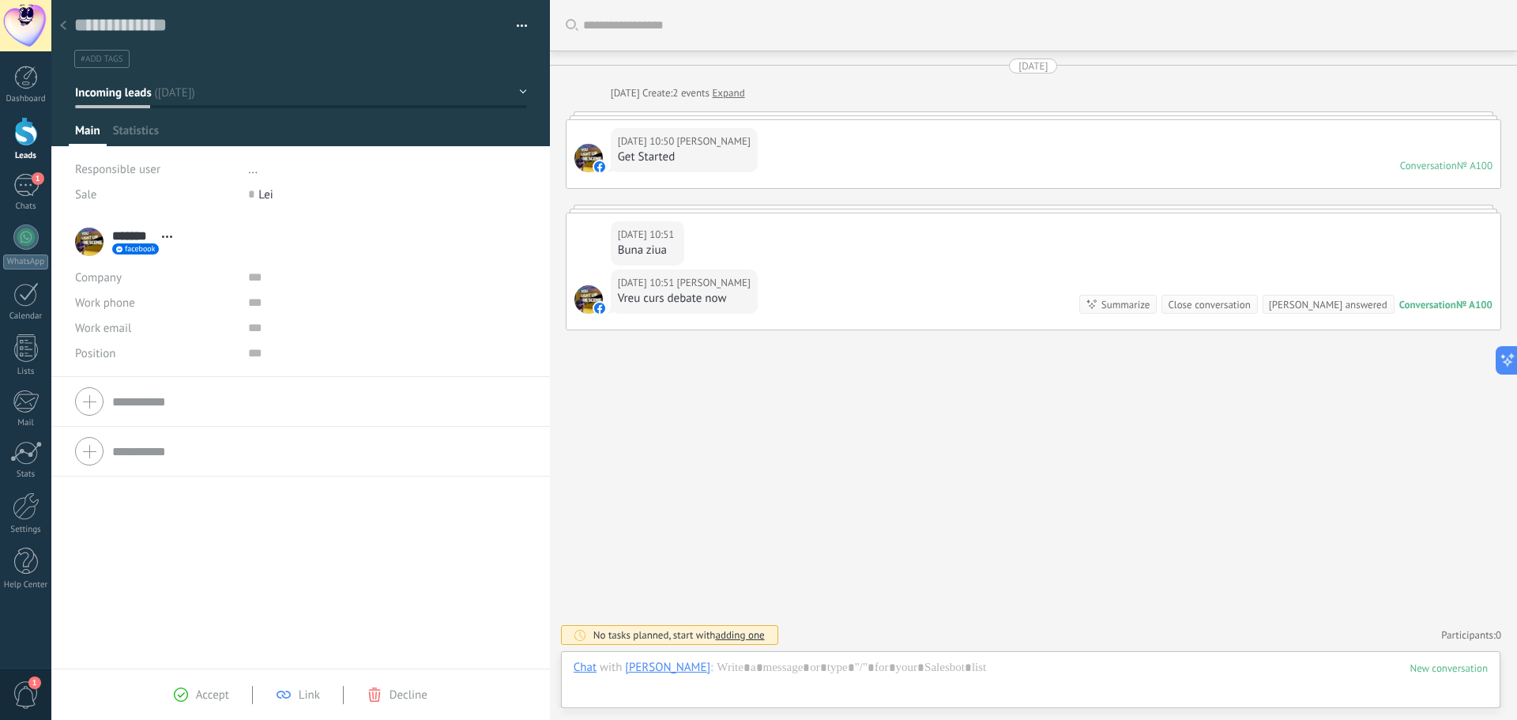
scroll to position [24, 0]
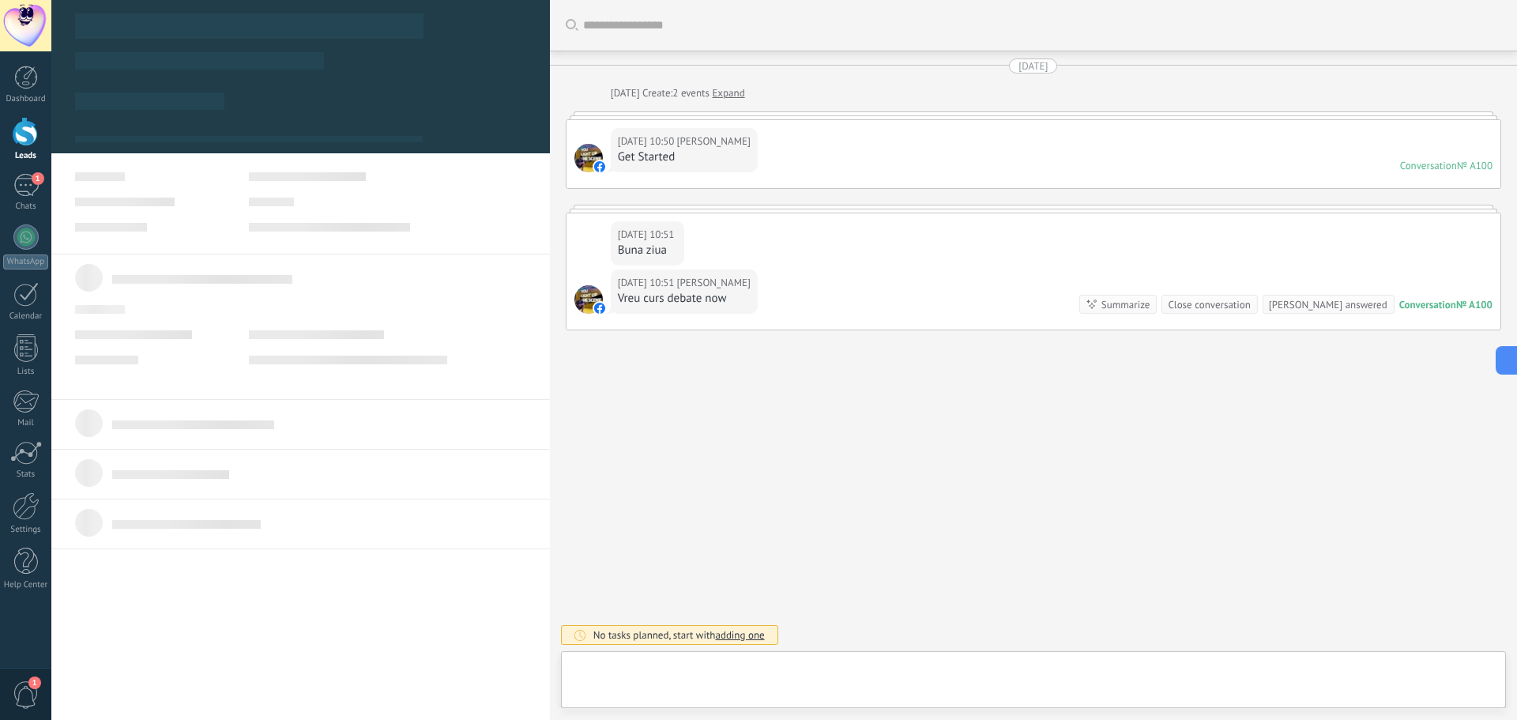
type textarea "**********"
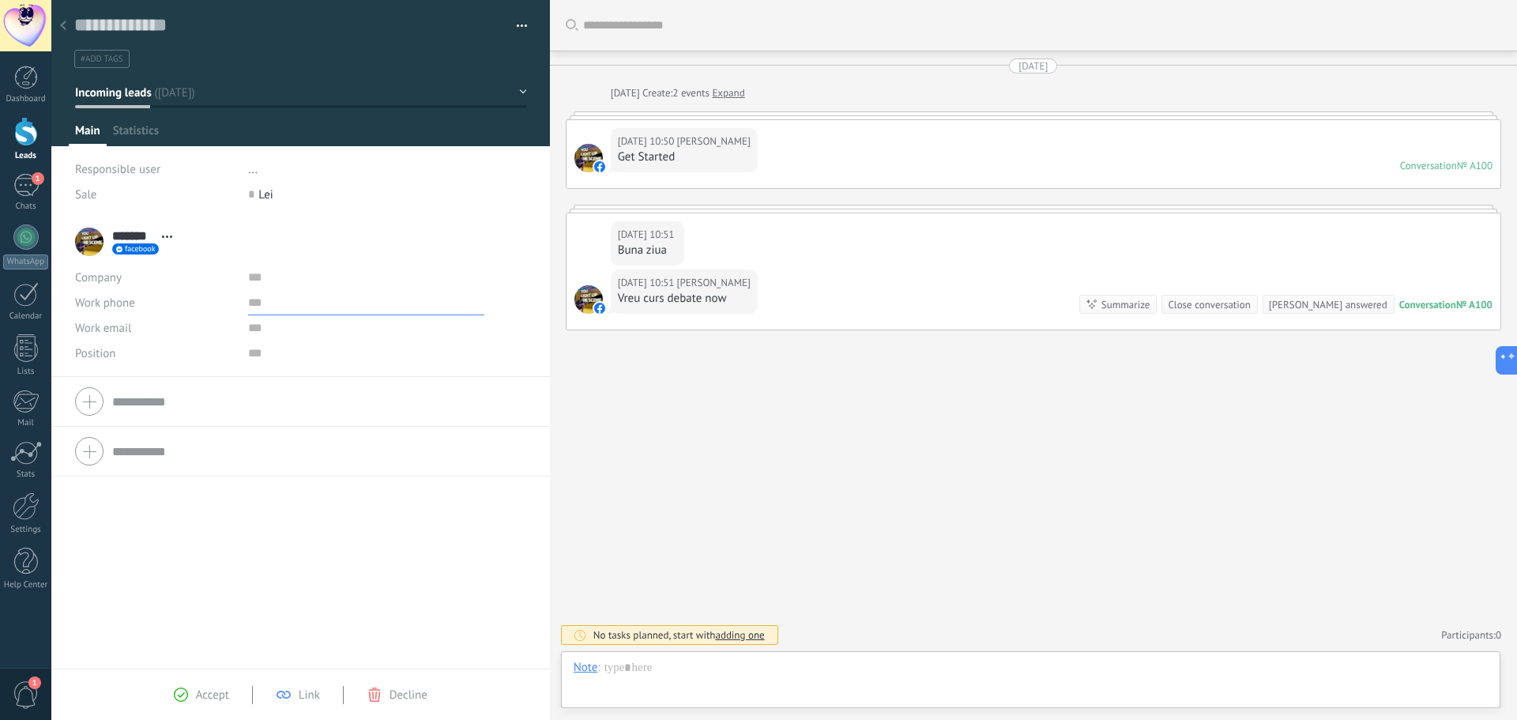
scroll to position [24, 0]
drag, startPoint x: 410, startPoint y: 307, endPoint x: 394, endPoint y: 288, distance: 25.3
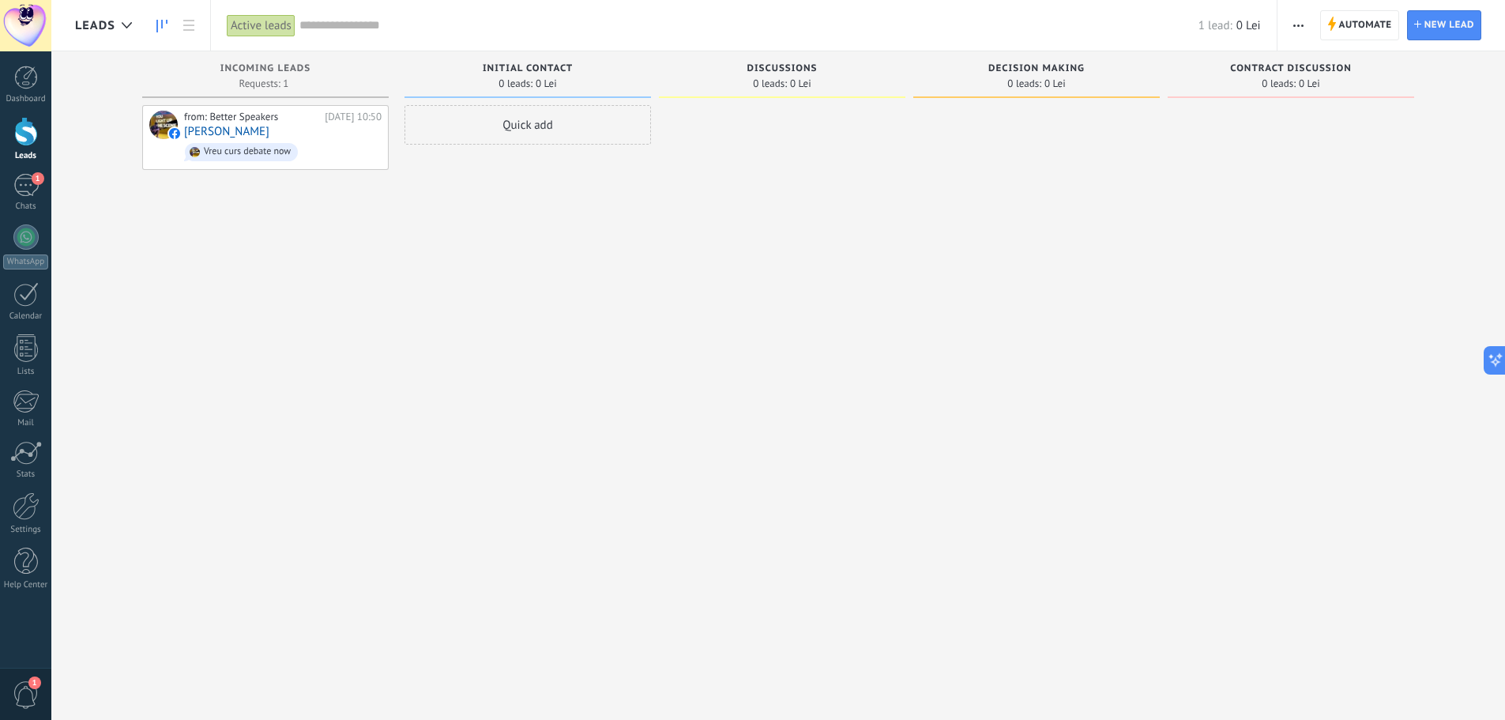
click at [1291, 31] on button "button" at bounding box center [1298, 25] width 23 height 30
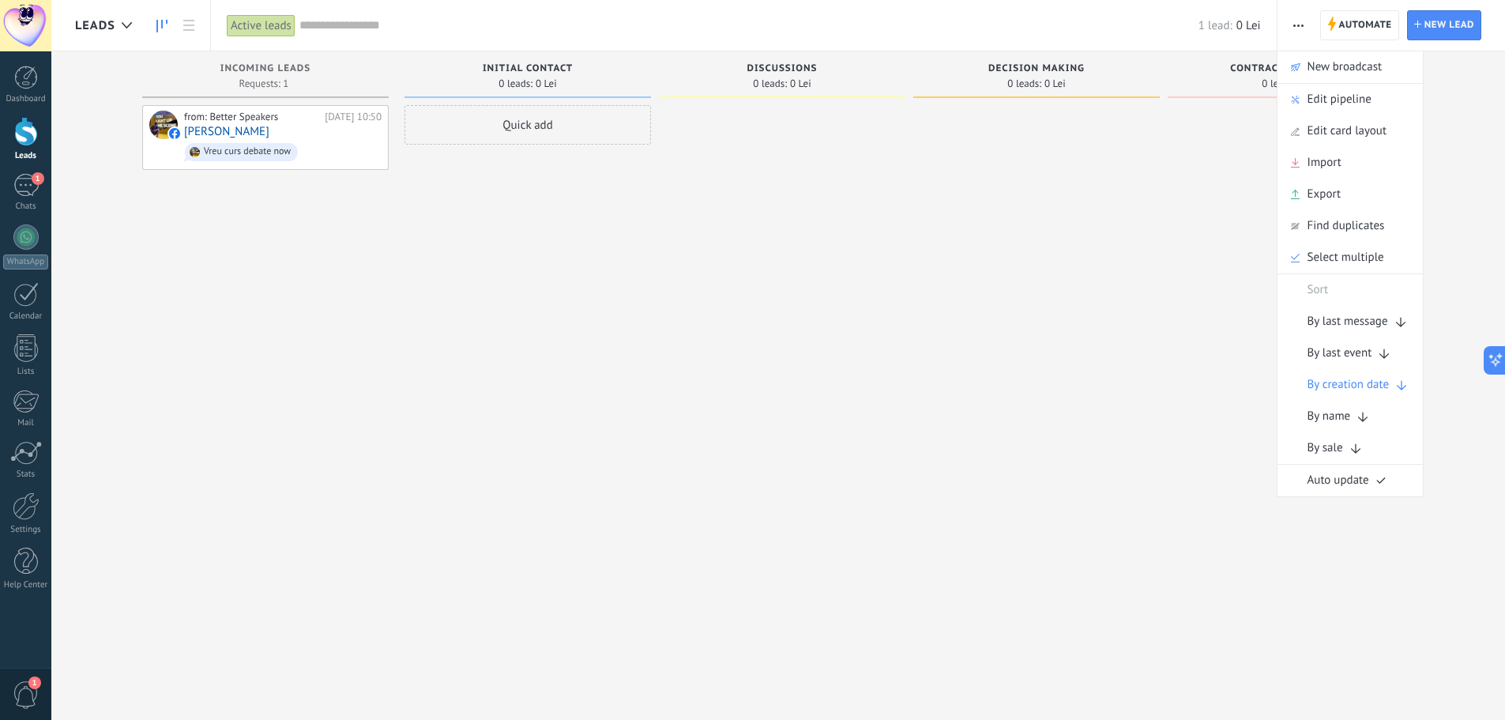
click at [171, 32] on link at bounding box center [162, 25] width 27 height 31
click at [189, 23] on icon at bounding box center [188, 25] width 11 height 11
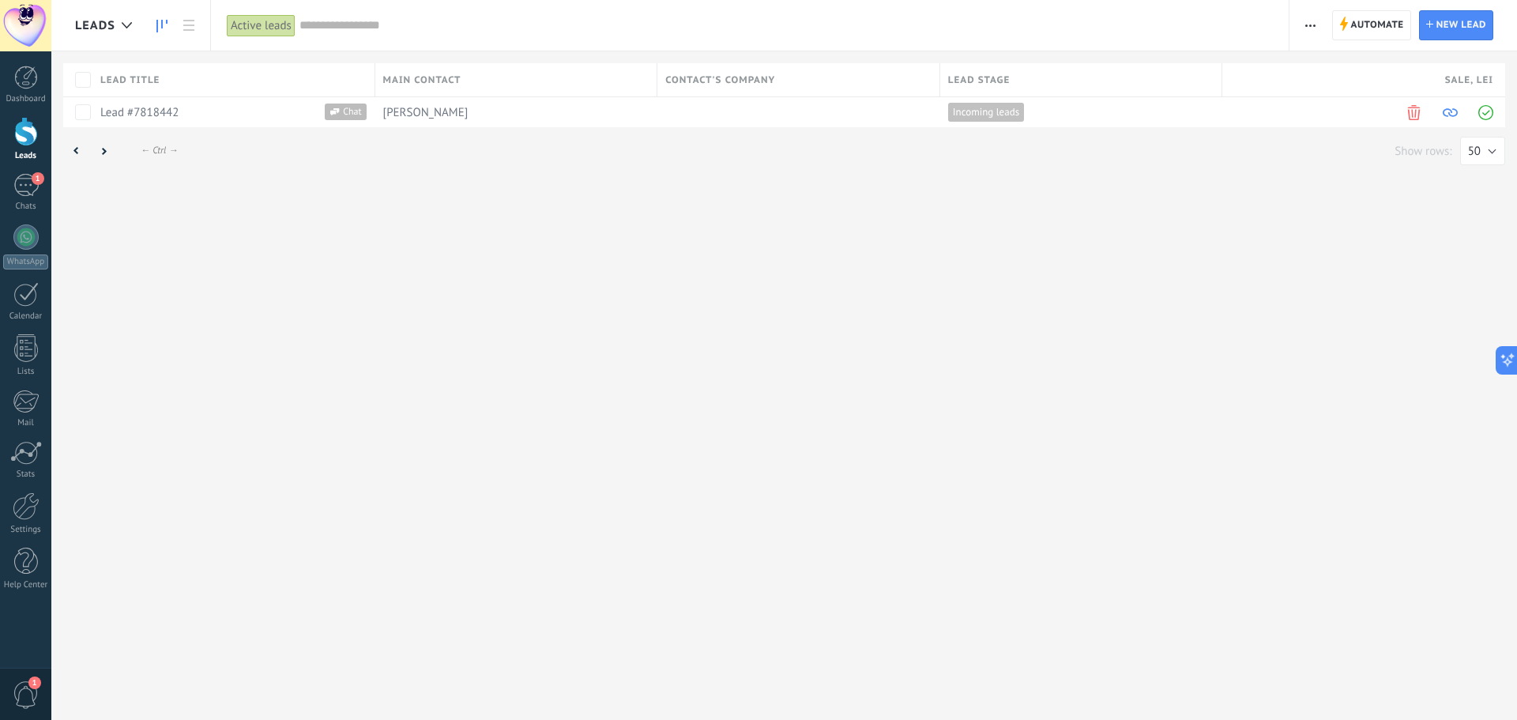
click at [156, 27] on use at bounding box center [161, 26] width 11 height 13
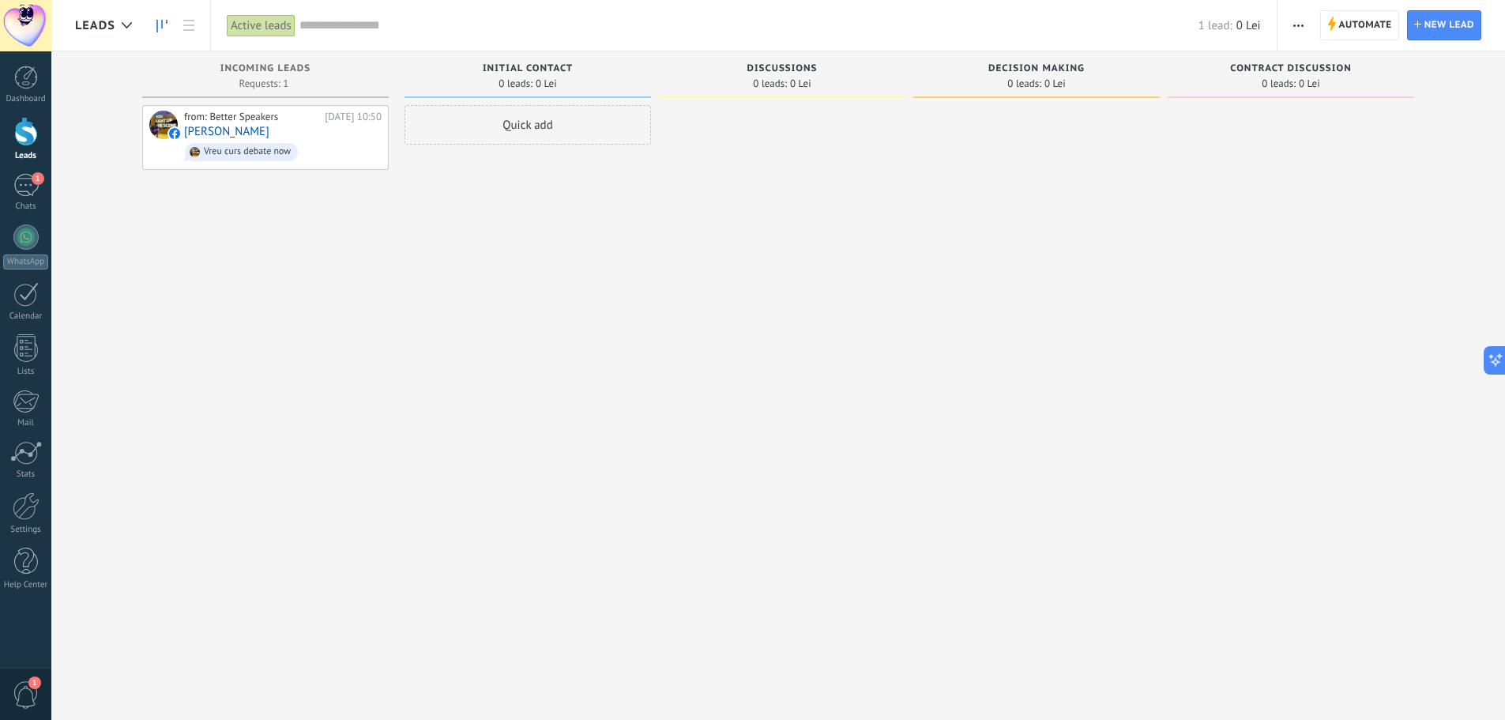
click at [200, 26] on link at bounding box center [188, 25] width 27 height 31
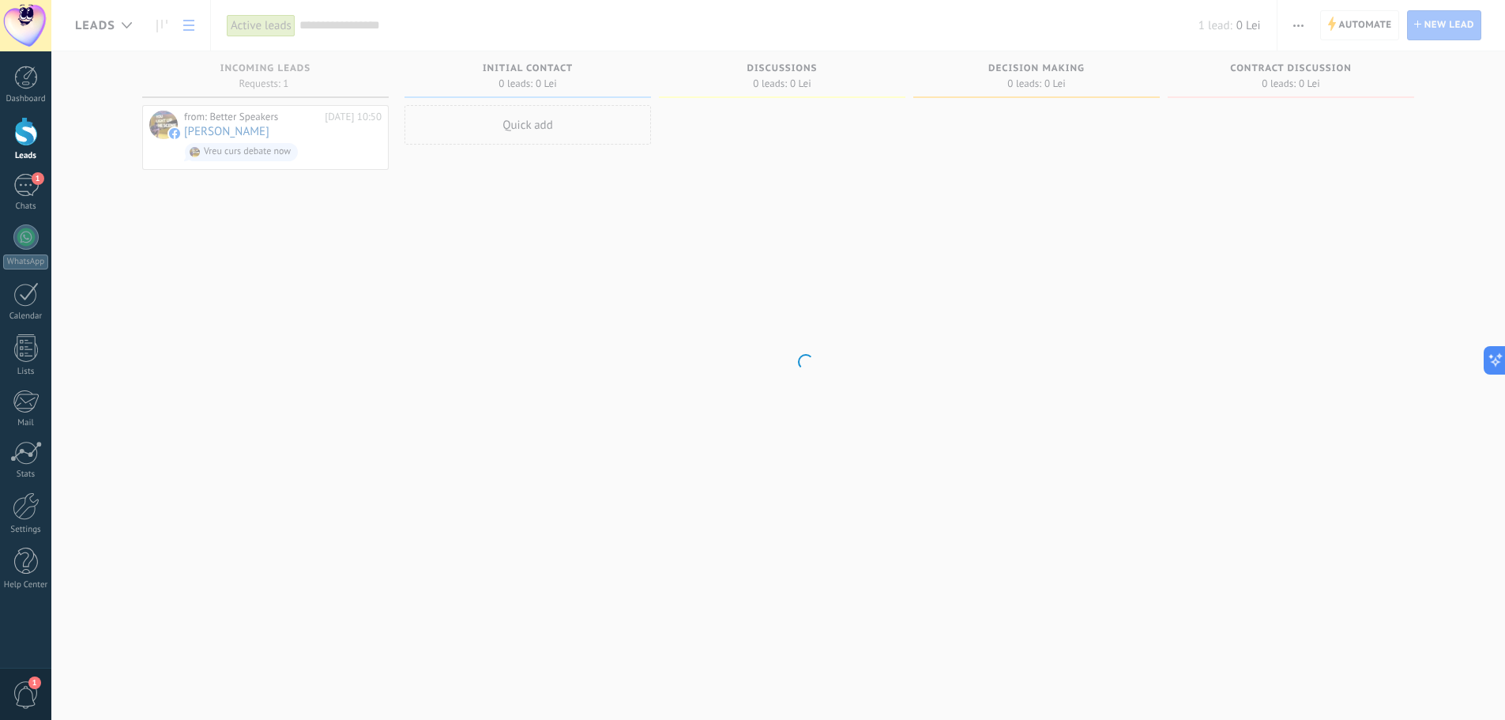
click at [198, 26] on body ".abccls-1,.abccls-2{fill-rule:evenodd}.abccls-2{fill:#fff} .abfcls-1{fill:none}…" at bounding box center [752, 360] width 1505 height 720
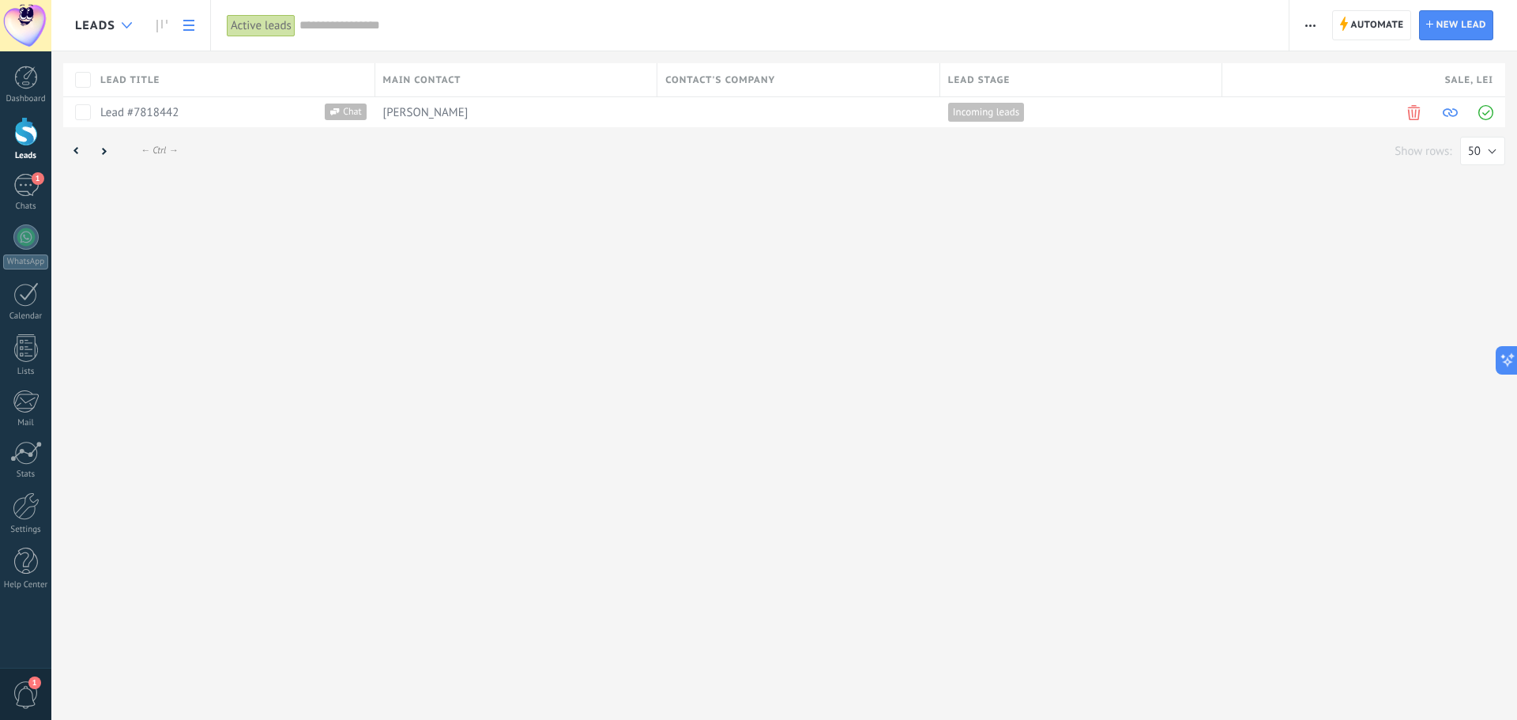
click at [118, 29] on div at bounding box center [127, 25] width 26 height 31
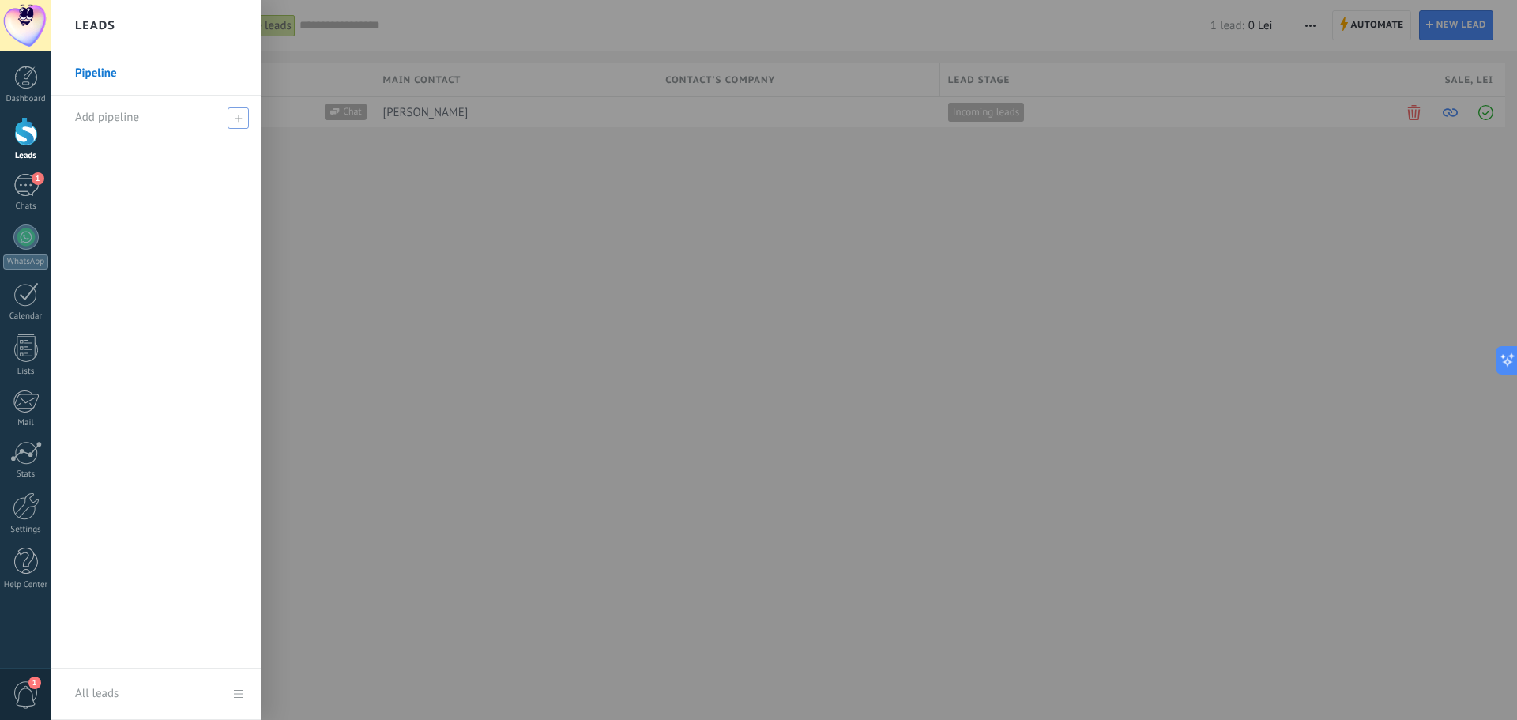
click at [127, 122] on span "Add pipeline" at bounding box center [107, 117] width 64 height 15
type input "**********"
type input "*******"
type input "*********"
type input "***"
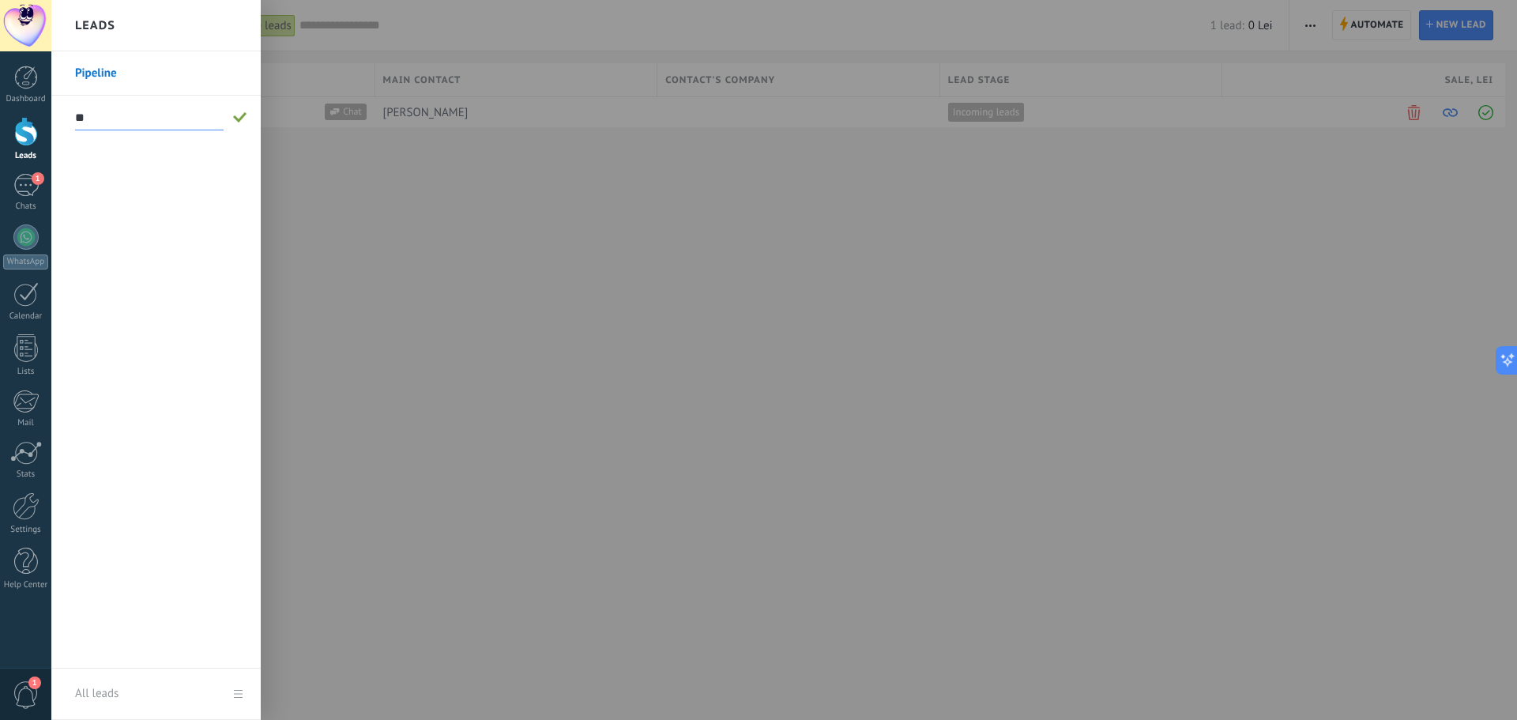
type input "***"
type input "*****"
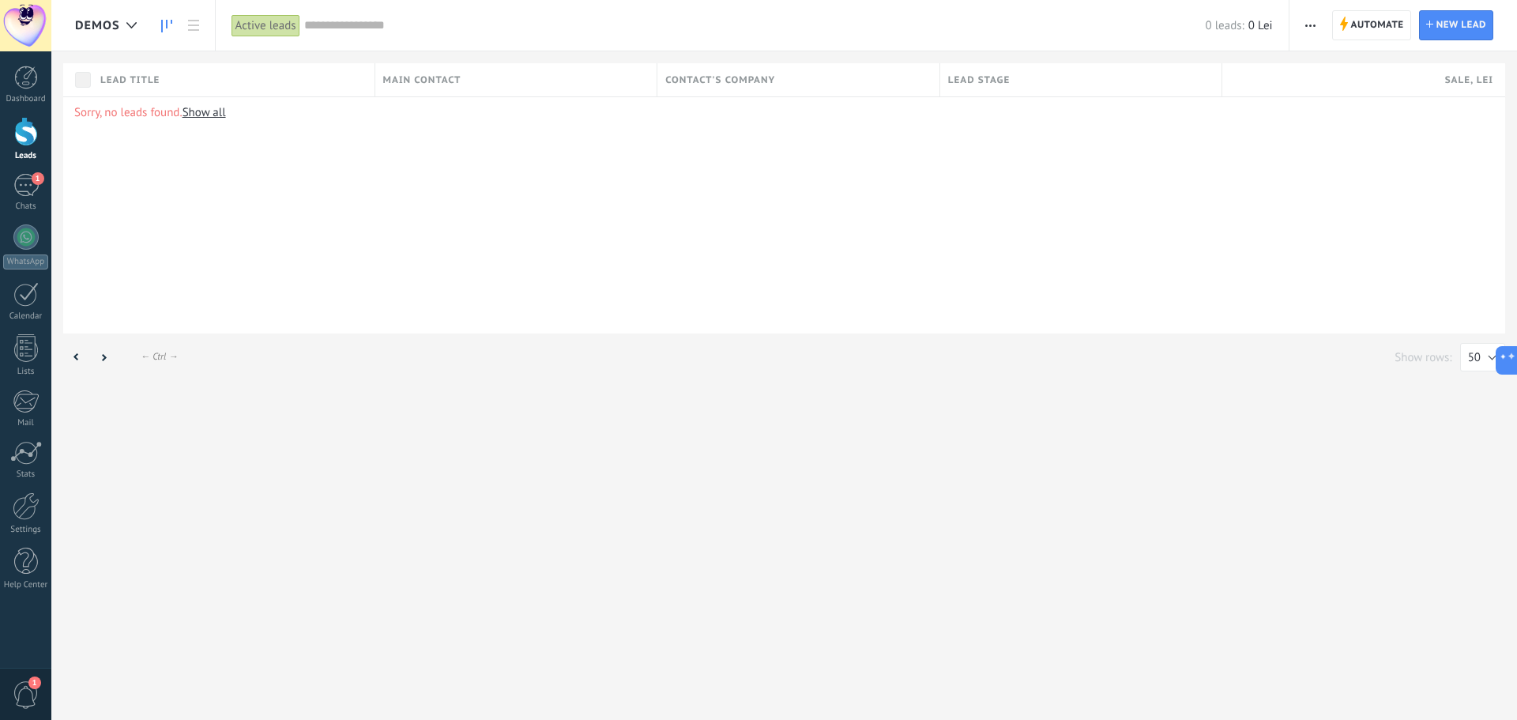
drag, startPoint x: 158, startPoint y: 8, endPoint x: 167, endPoint y: 22, distance: 17.1
click at [160, 9] on div "DEMOs" at bounding box center [133, 25] width 164 height 51
click at [166, 23] on icon at bounding box center [166, 26] width 11 height 13
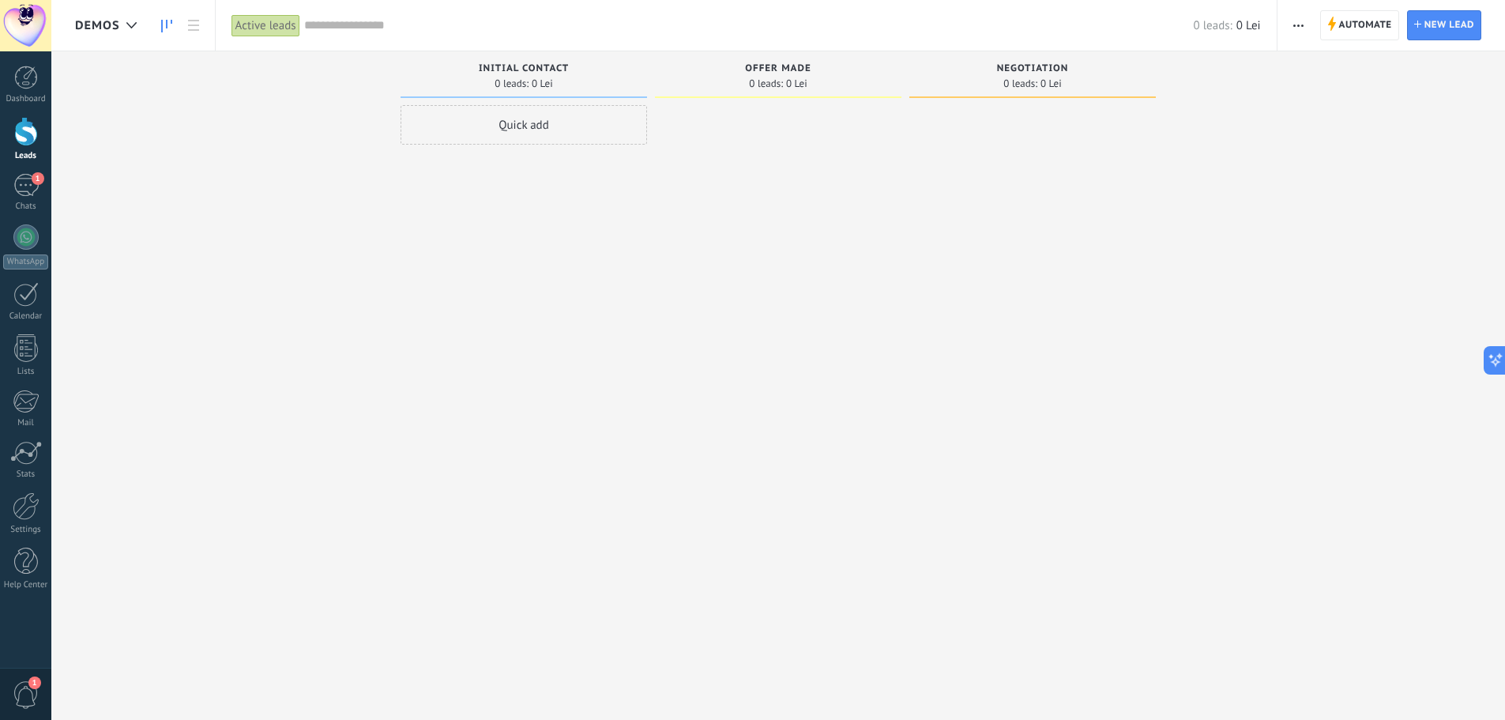
click at [520, 121] on div "Quick add" at bounding box center [523, 124] width 246 height 39
click at [434, 342] on span "Add" at bounding box center [425, 337] width 19 height 11
click at [468, 160] on link "Lead #7833496" at bounding box center [493, 161] width 176 height 13
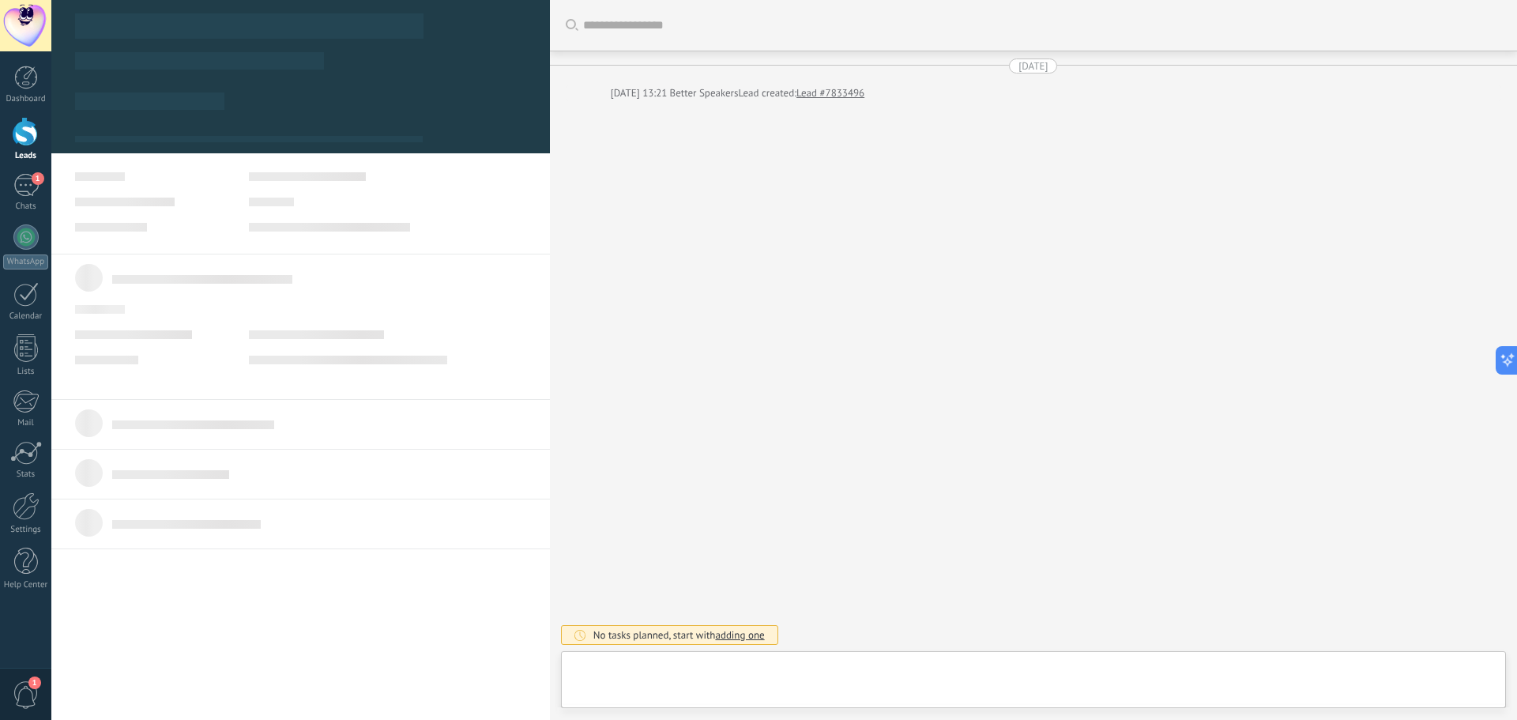
type textarea "**********"
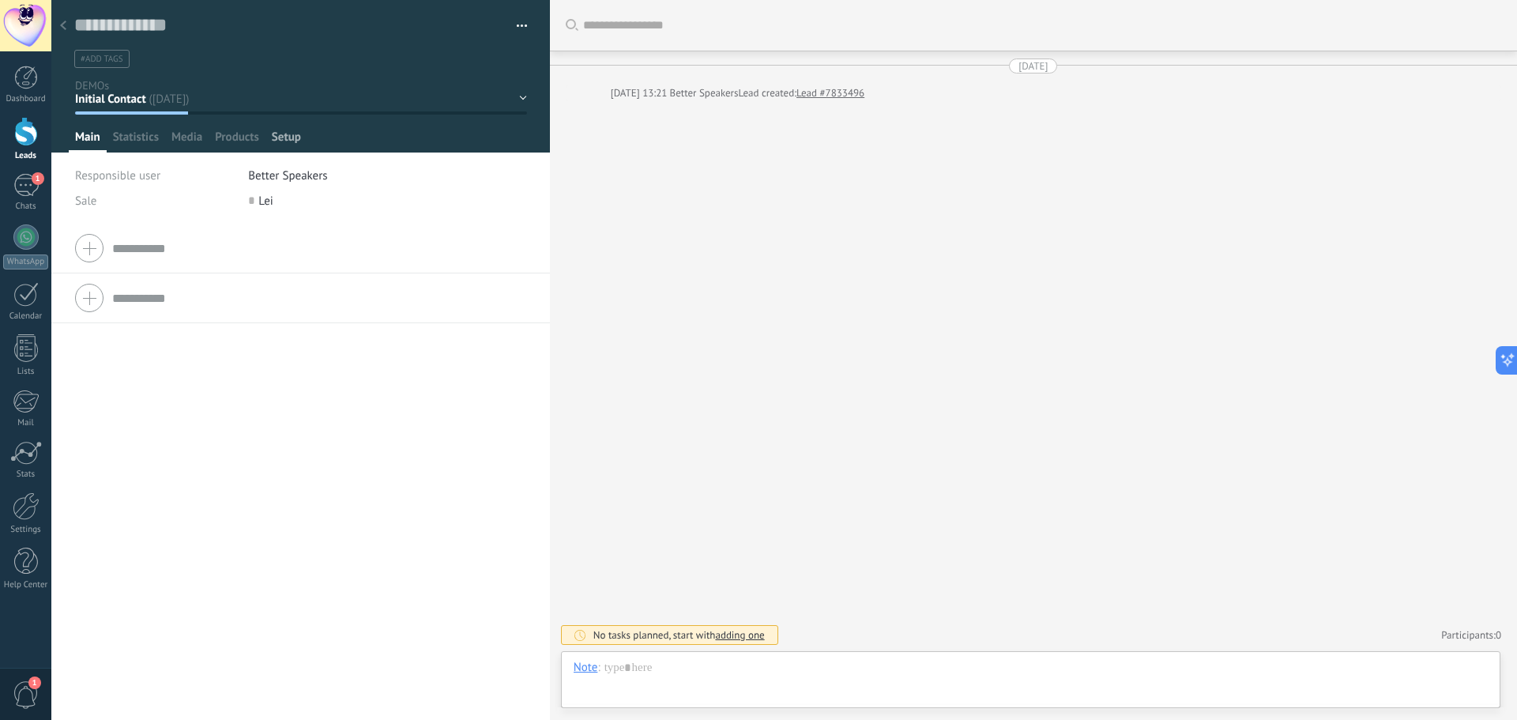
click at [273, 132] on span "Setup" at bounding box center [286, 141] width 29 height 23
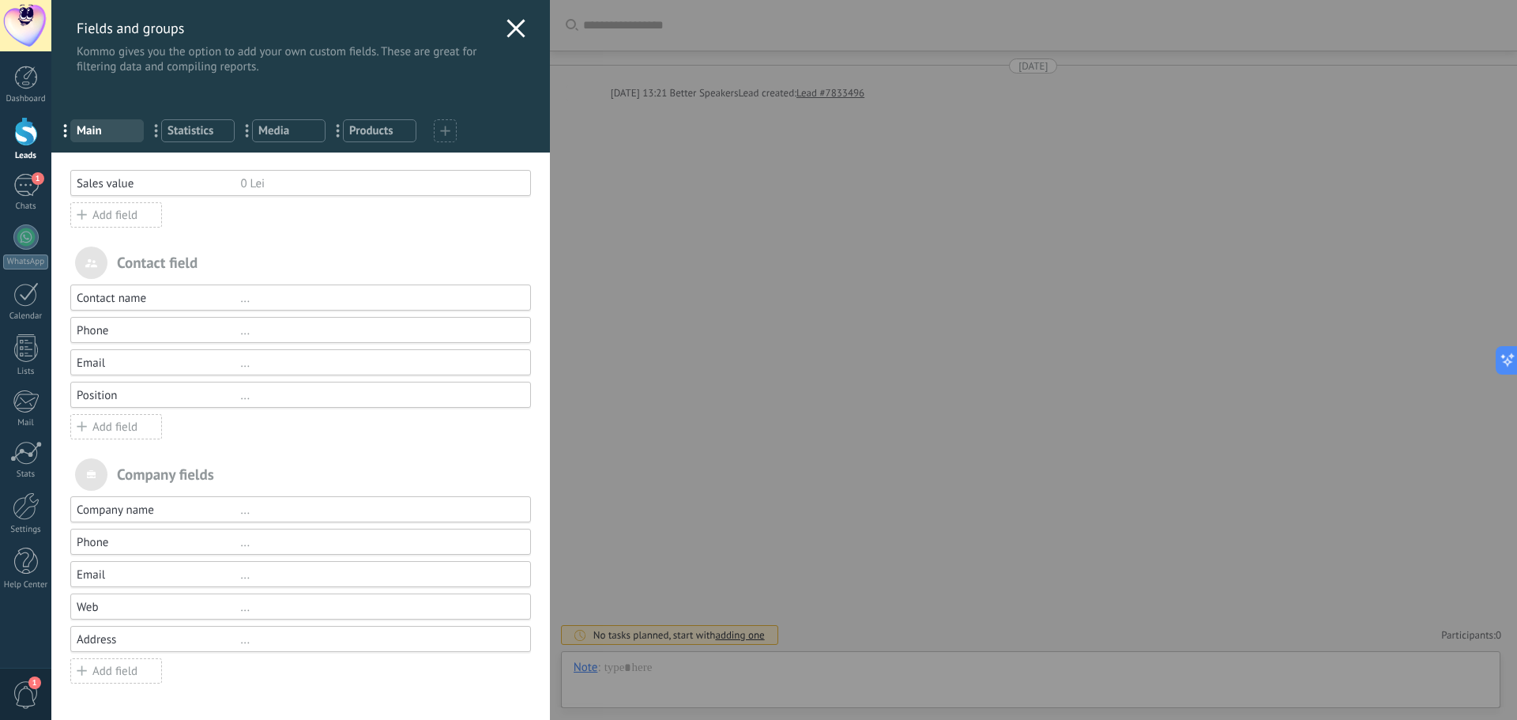
click at [113, 211] on div "Add field" at bounding box center [116, 214] width 92 height 25
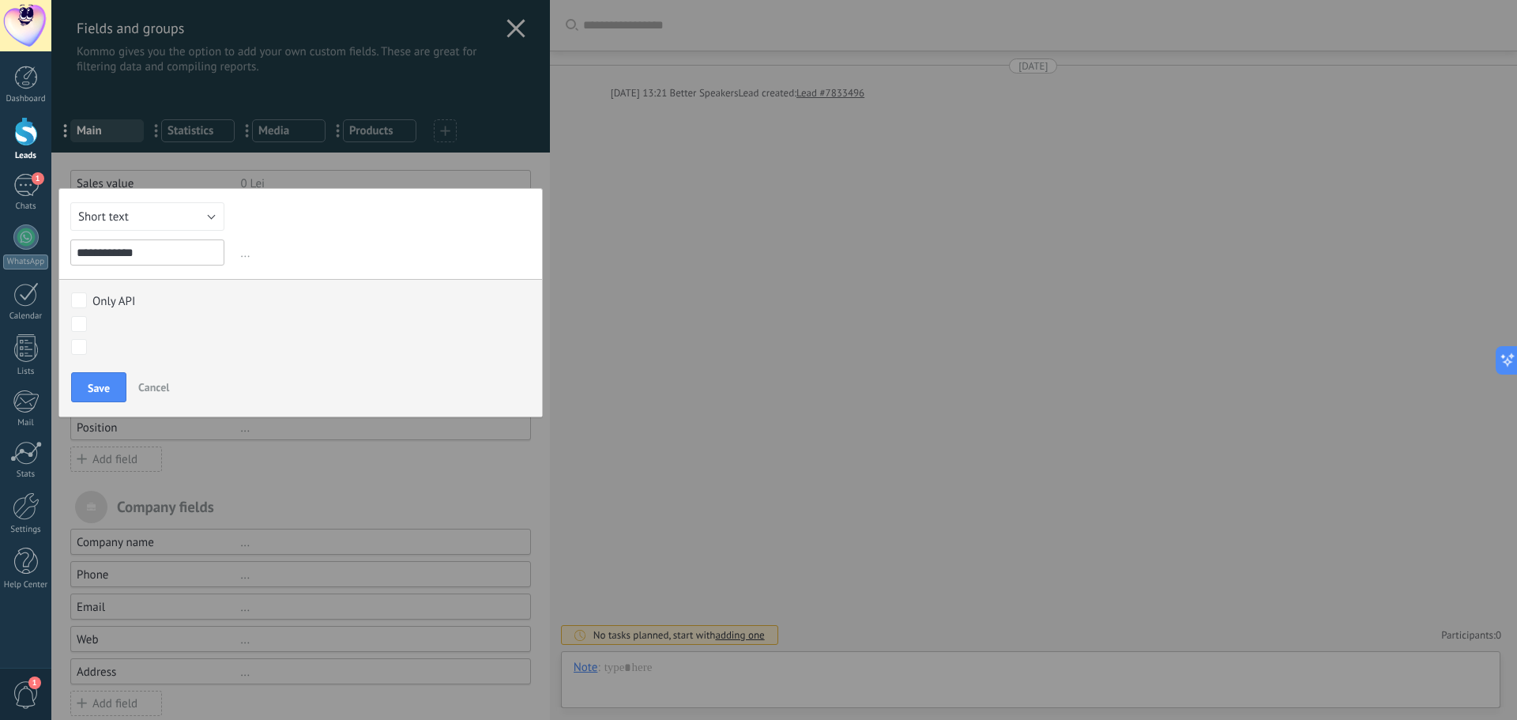
type input "**********"
click at [118, 389] on button "Save" at bounding box center [98, 387] width 55 height 30
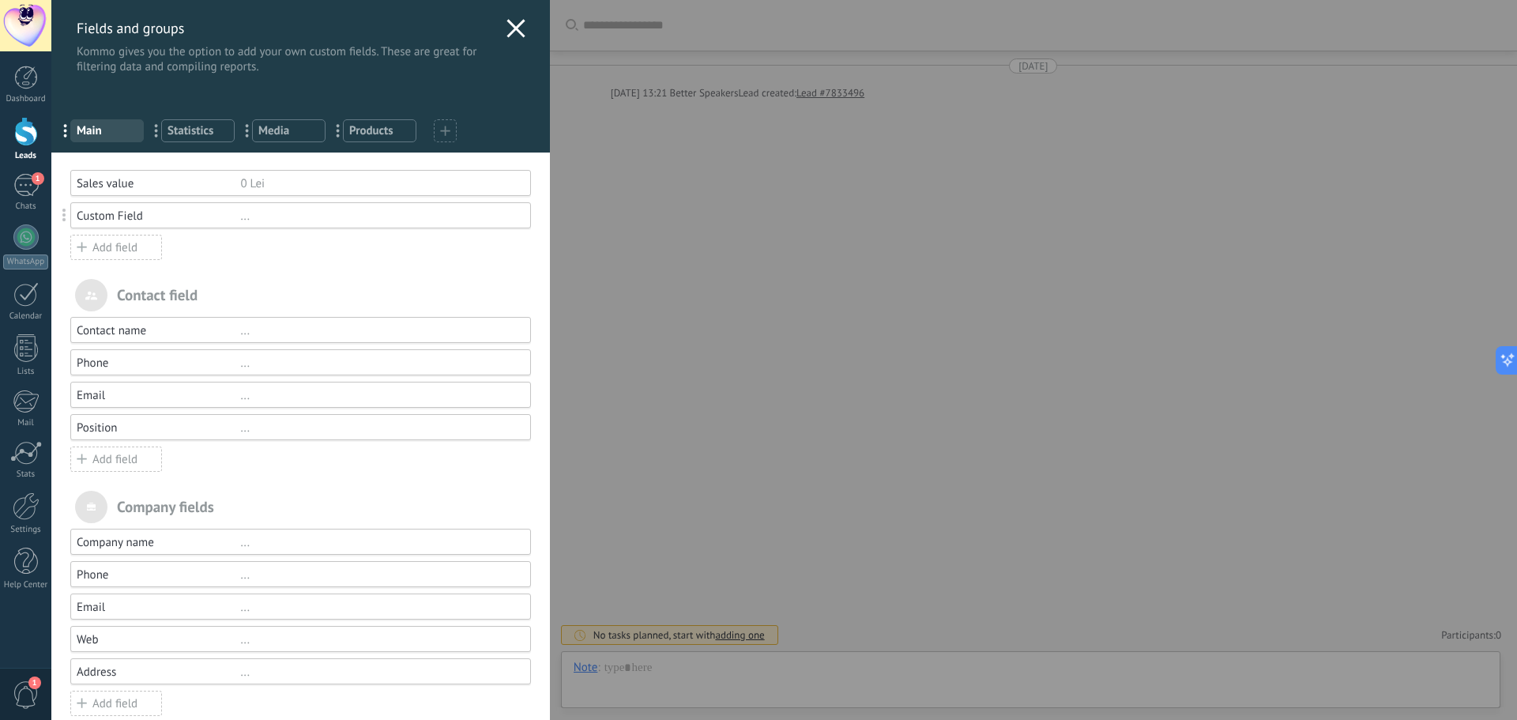
click at [228, 222] on div "Custom Field" at bounding box center [159, 216] width 164 height 15
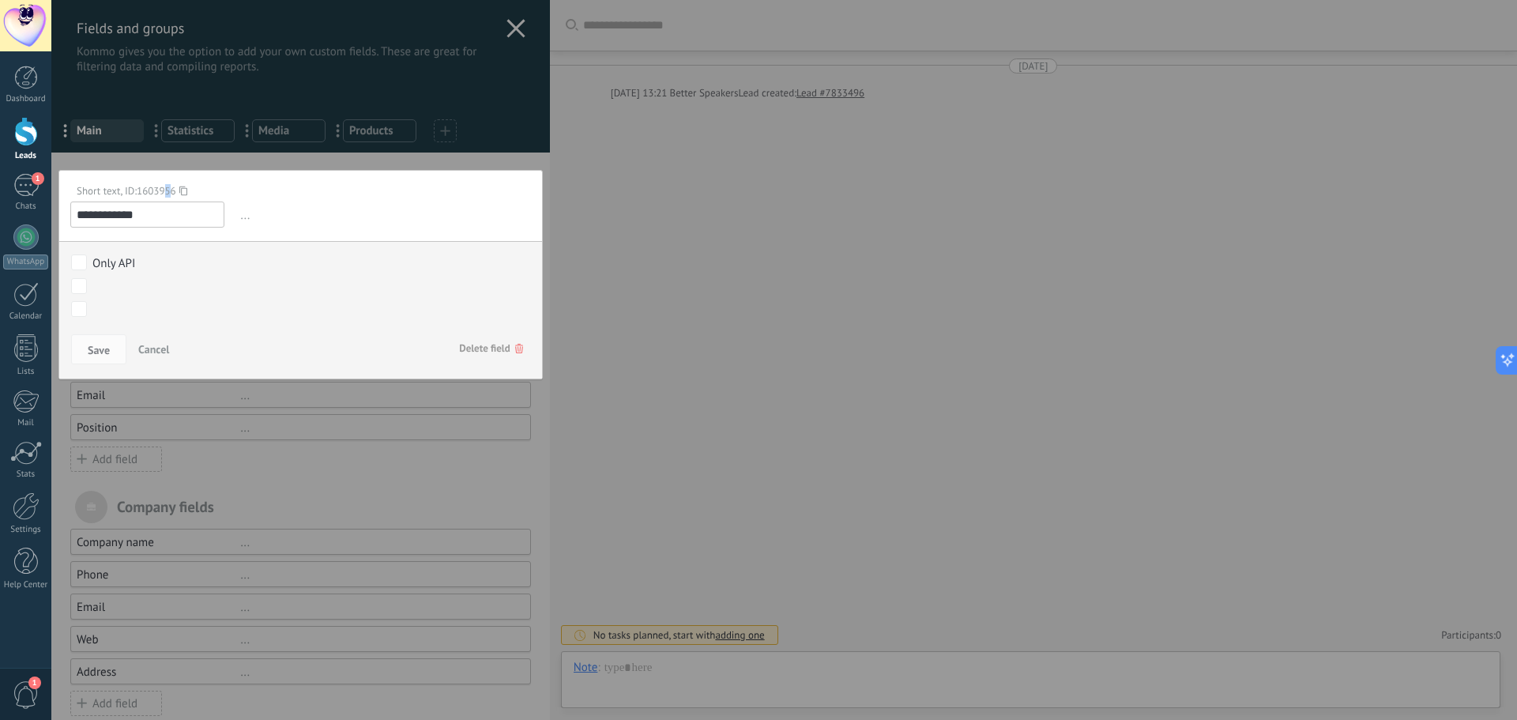
click at [170, 190] on span "1603956" at bounding box center [156, 190] width 39 height 13
copy span "5"
click at [170, 190] on span "1603956" at bounding box center [156, 190] width 39 height 13
click at [525, 32] on div at bounding box center [300, 372] width 498 height 745
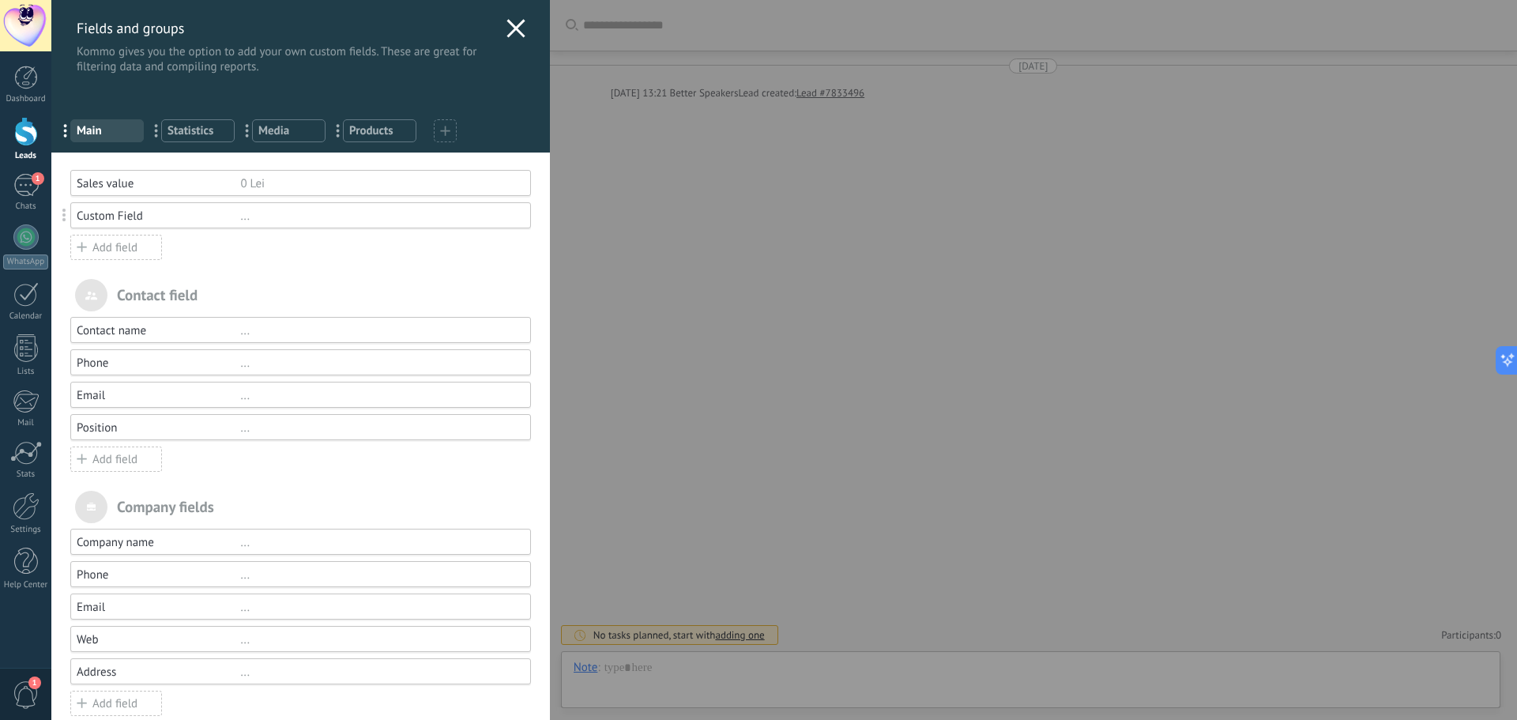
click at [515, 30] on icon at bounding box center [515, 28] width 19 height 19
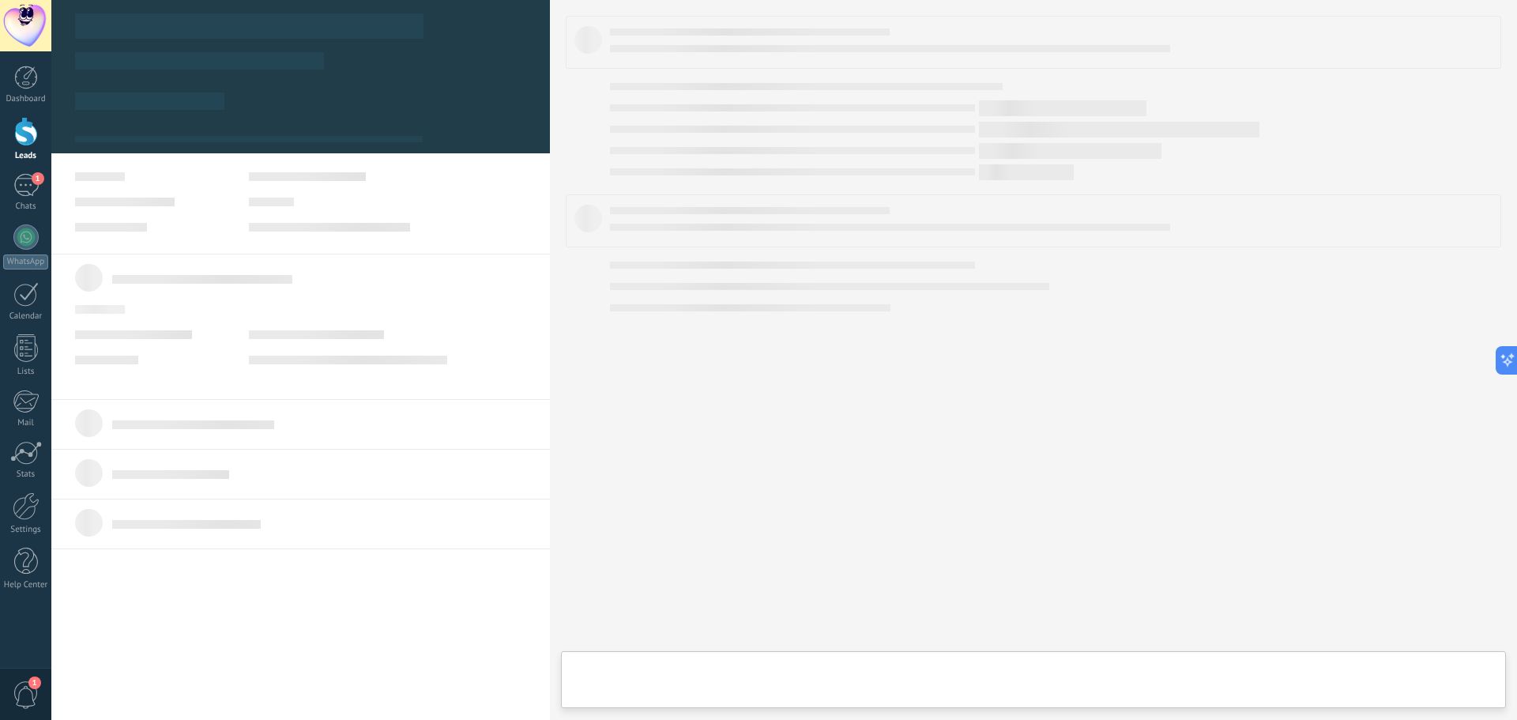
scroll to position [24, 0]
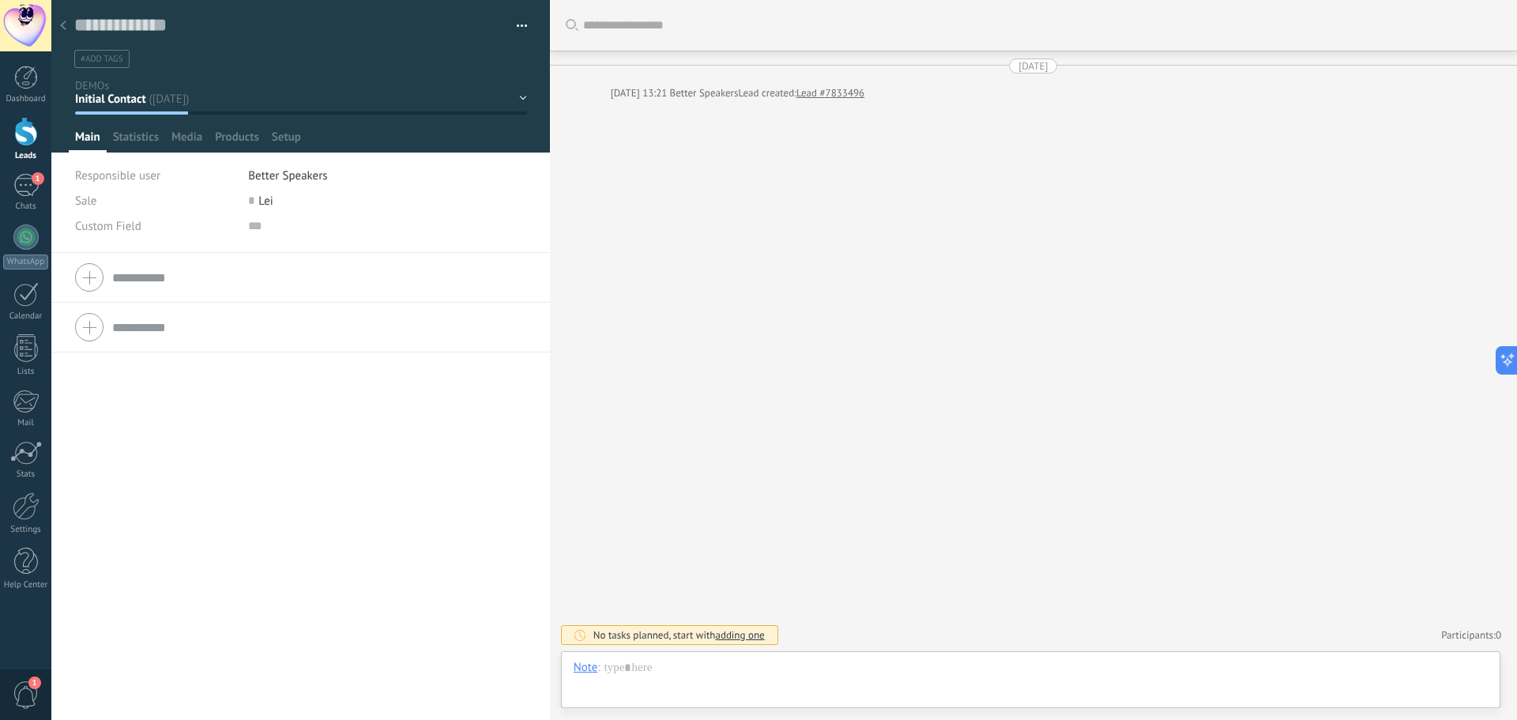
click at [70, 25] on div at bounding box center [63, 26] width 22 height 31
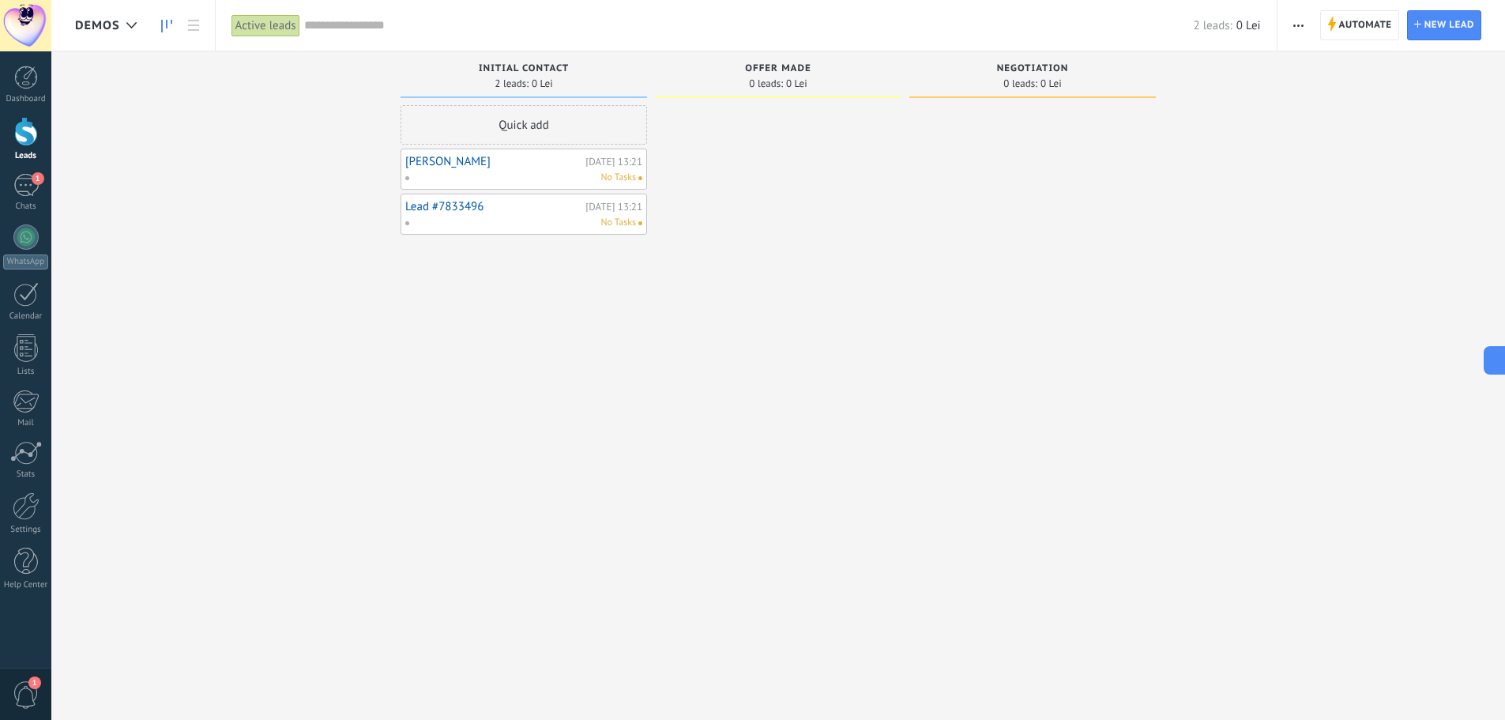
click at [439, 164] on link "[PERSON_NAME]" at bounding box center [493, 161] width 176 height 13
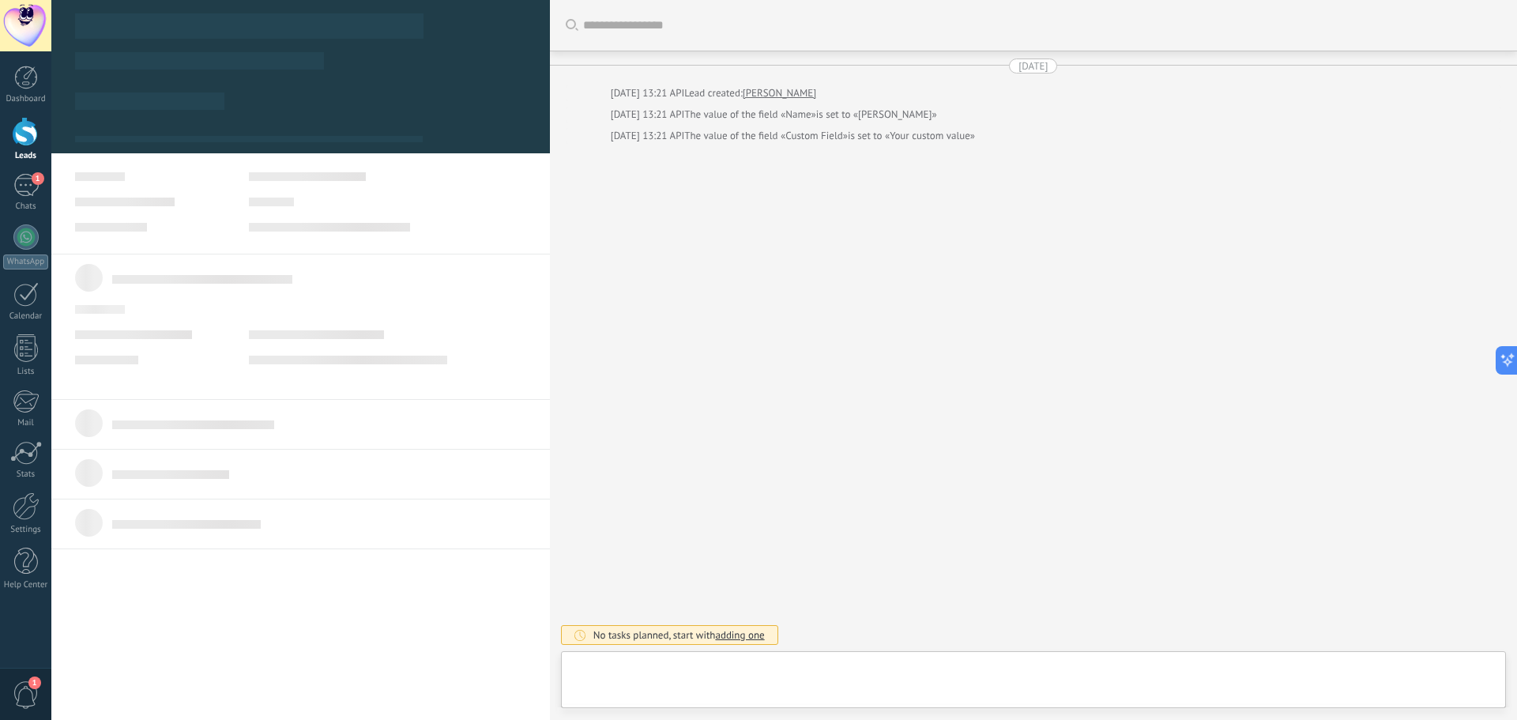
type textarea "********"
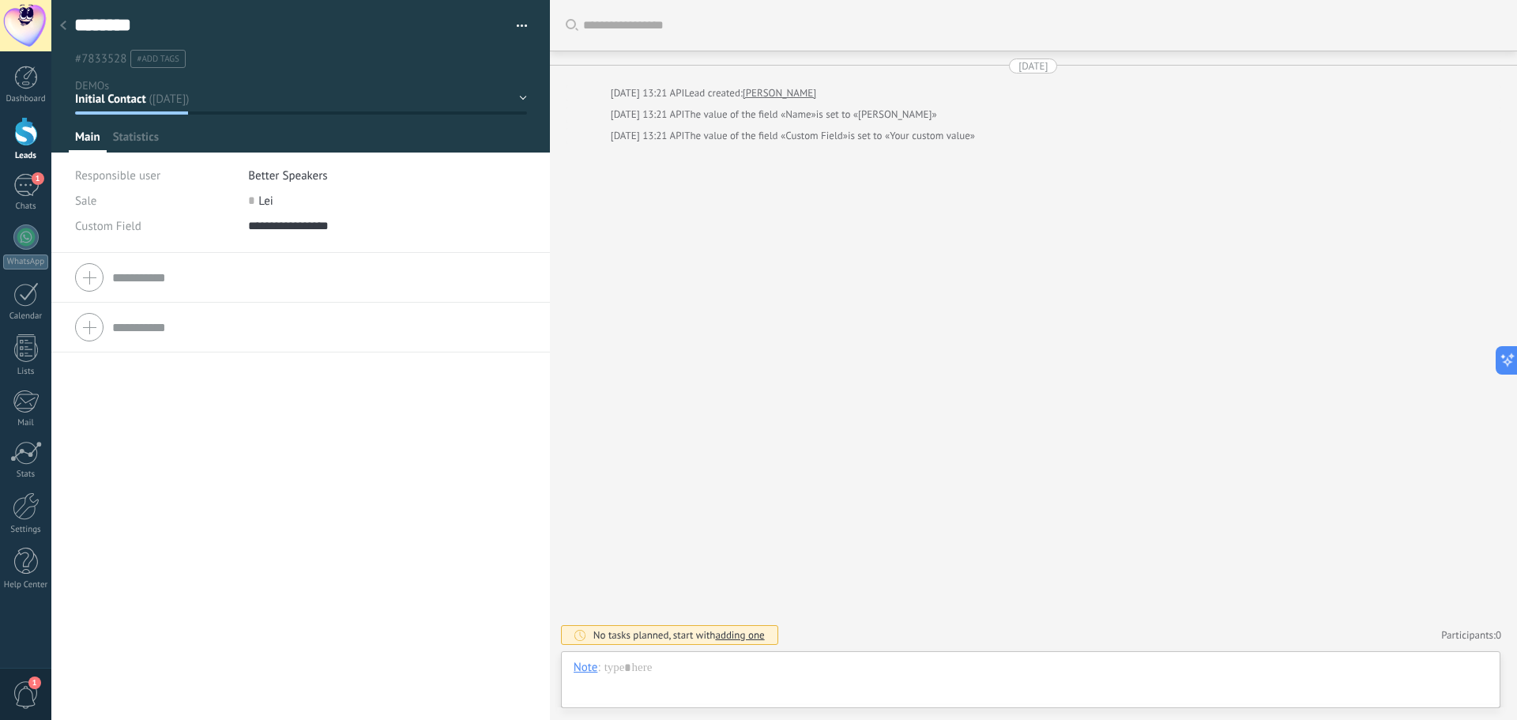
scroll to position [24, 0]
click at [147, 58] on span "#add tags" at bounding box center [158, 59] width 43 height 11
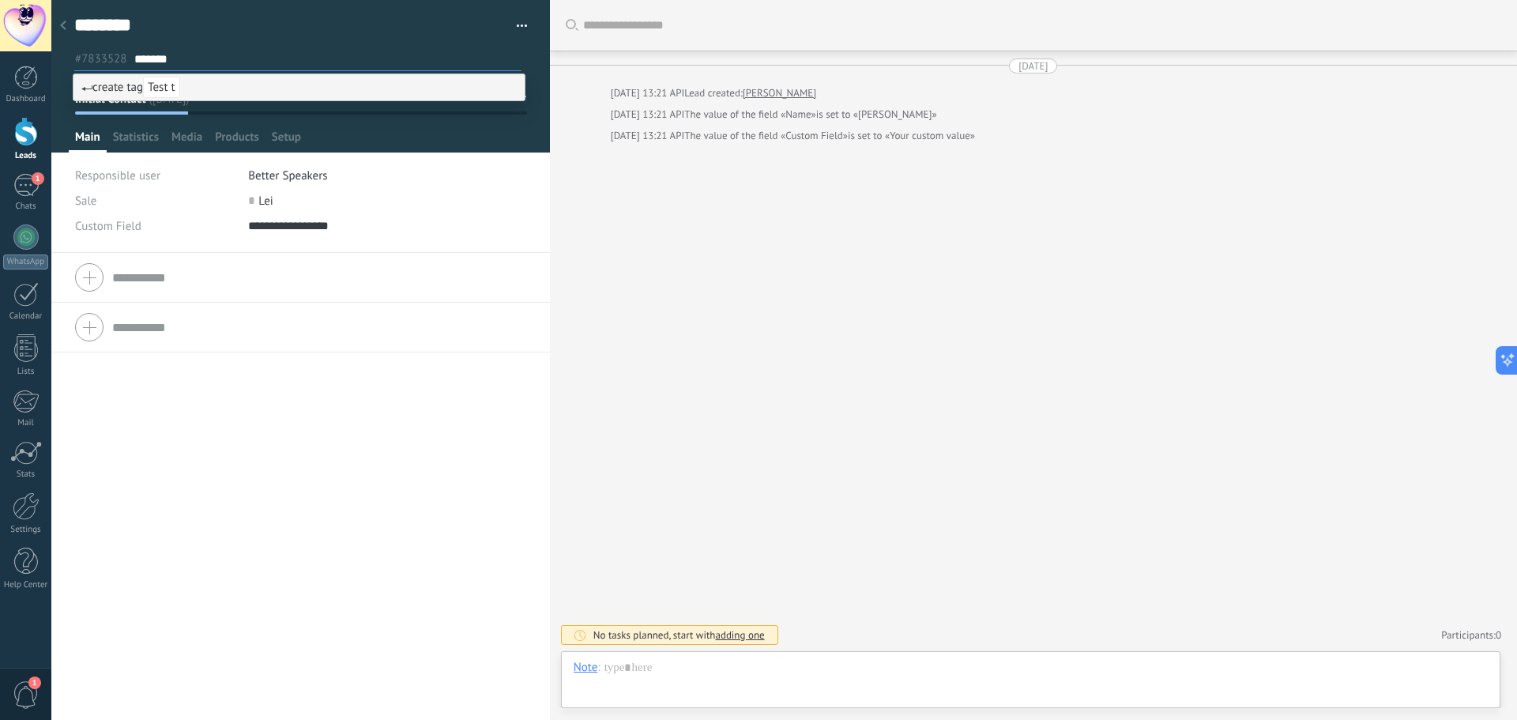
type input "********"
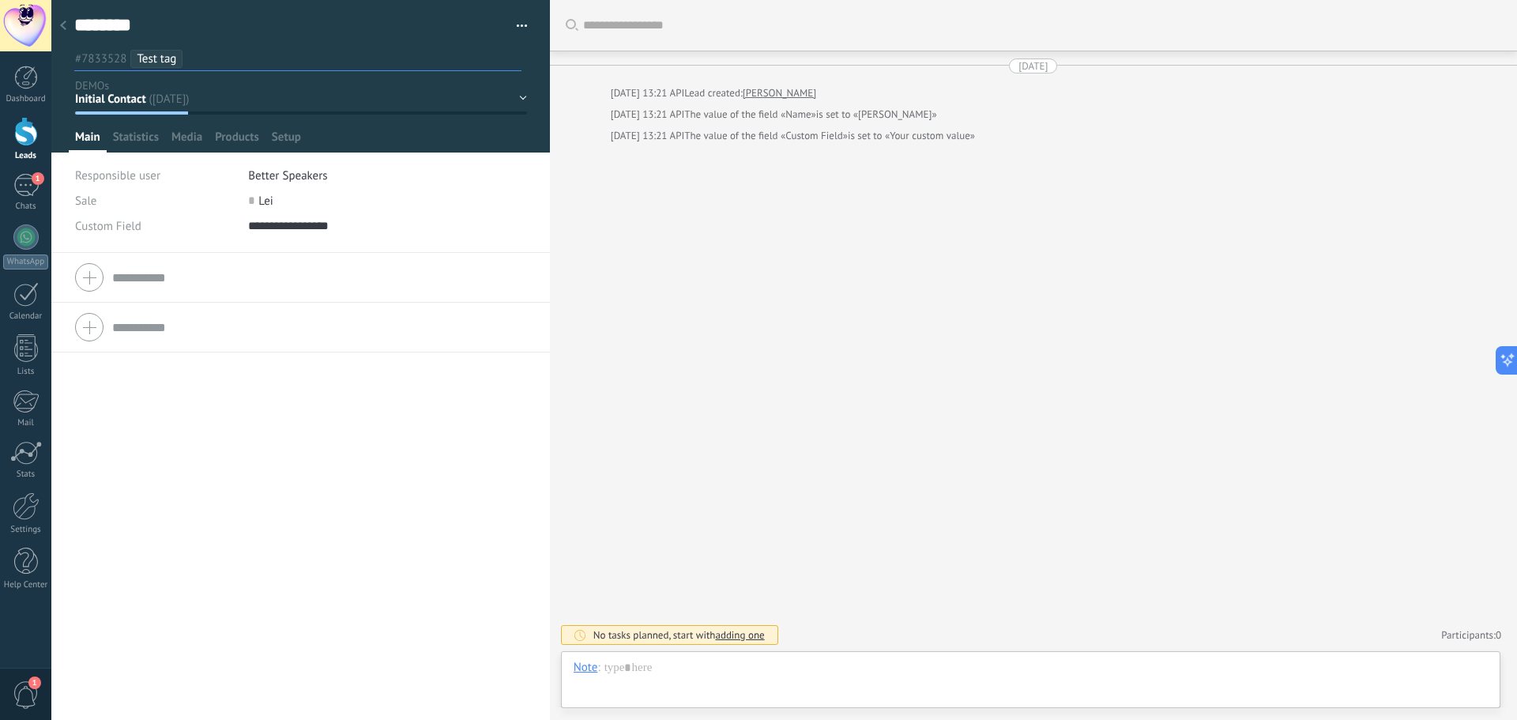
click at [49, 16] on div at bounding box center [25, 25] width 51 height 51
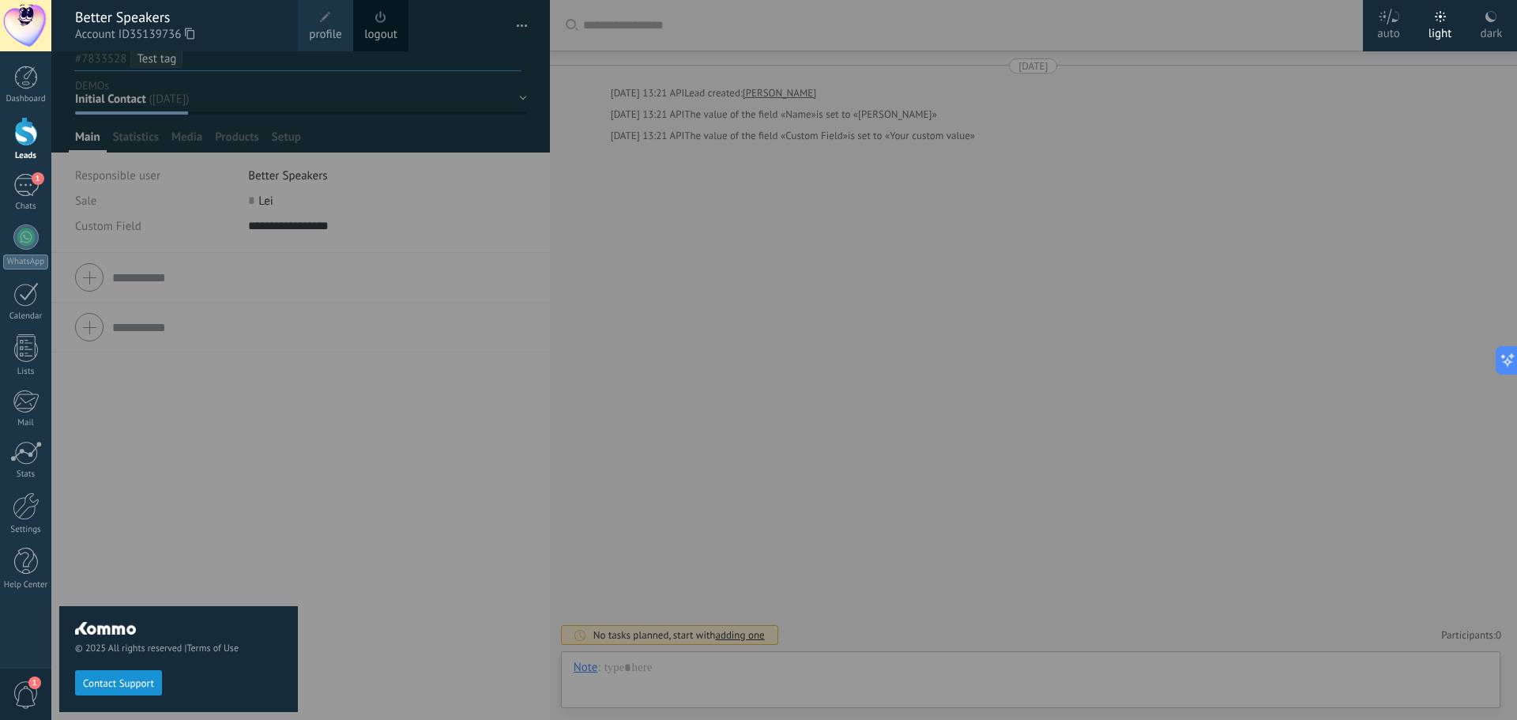
drag, startPoint x: 143, startPoint y: 103, endPoint x: 129, endPoint y: 92, distance: 18.0
click at [142, 103] on div "© 2025 All rights reserved | Terms of Use Contact Support" at bounding box center [178, 385] width 239 height 668
drag, startPoint x: 149, startPoint y: 72, endPoint x: 132, endPoint y: 36, distance: 39.2
click at [149, 71] on div "© 2025 All rights reserved | Terms of Use Contact Support" at bounding box center [178, 385] width 239 height 668
click at [129, 23] on div "Better Speakers" at bounding box center [178, 17] width 207 height 17
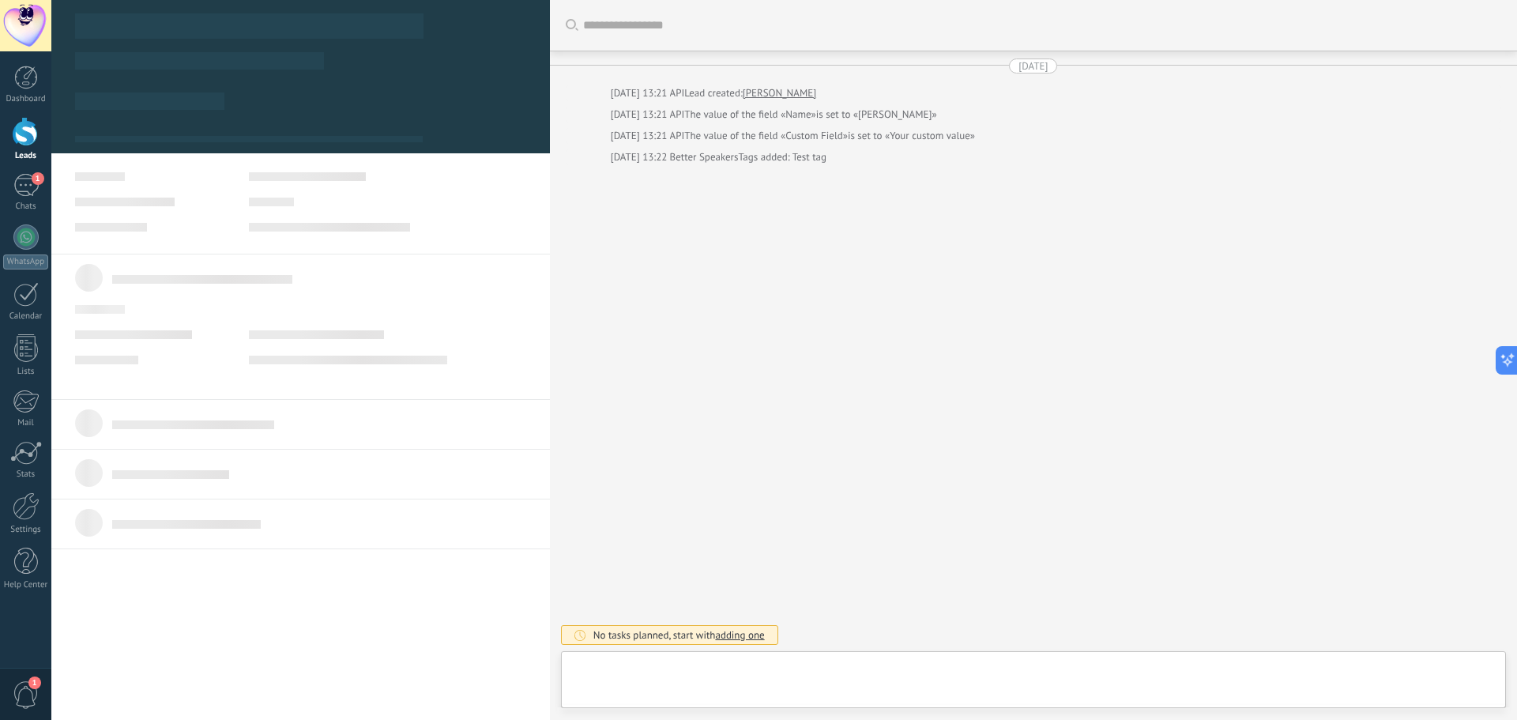
type textarea "********"
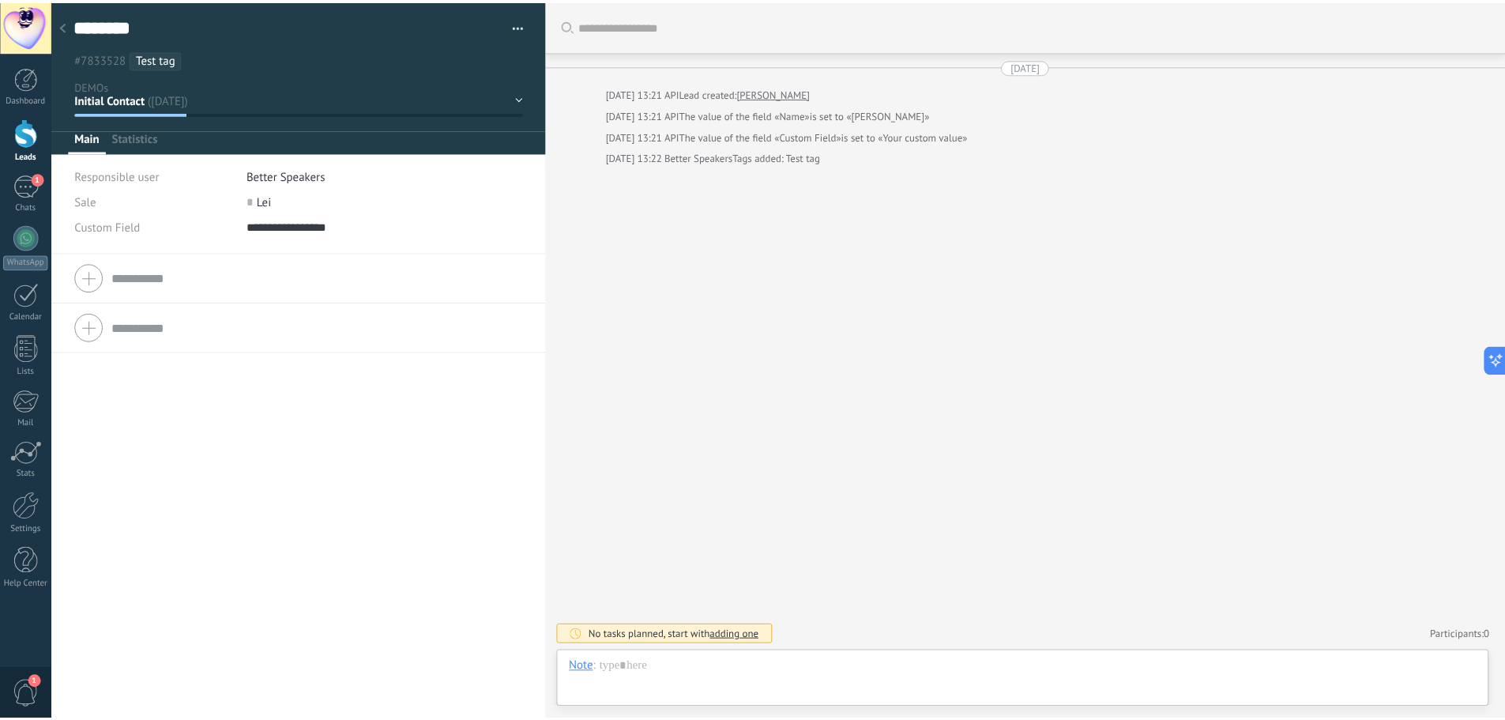
scroll to position [24, 0]
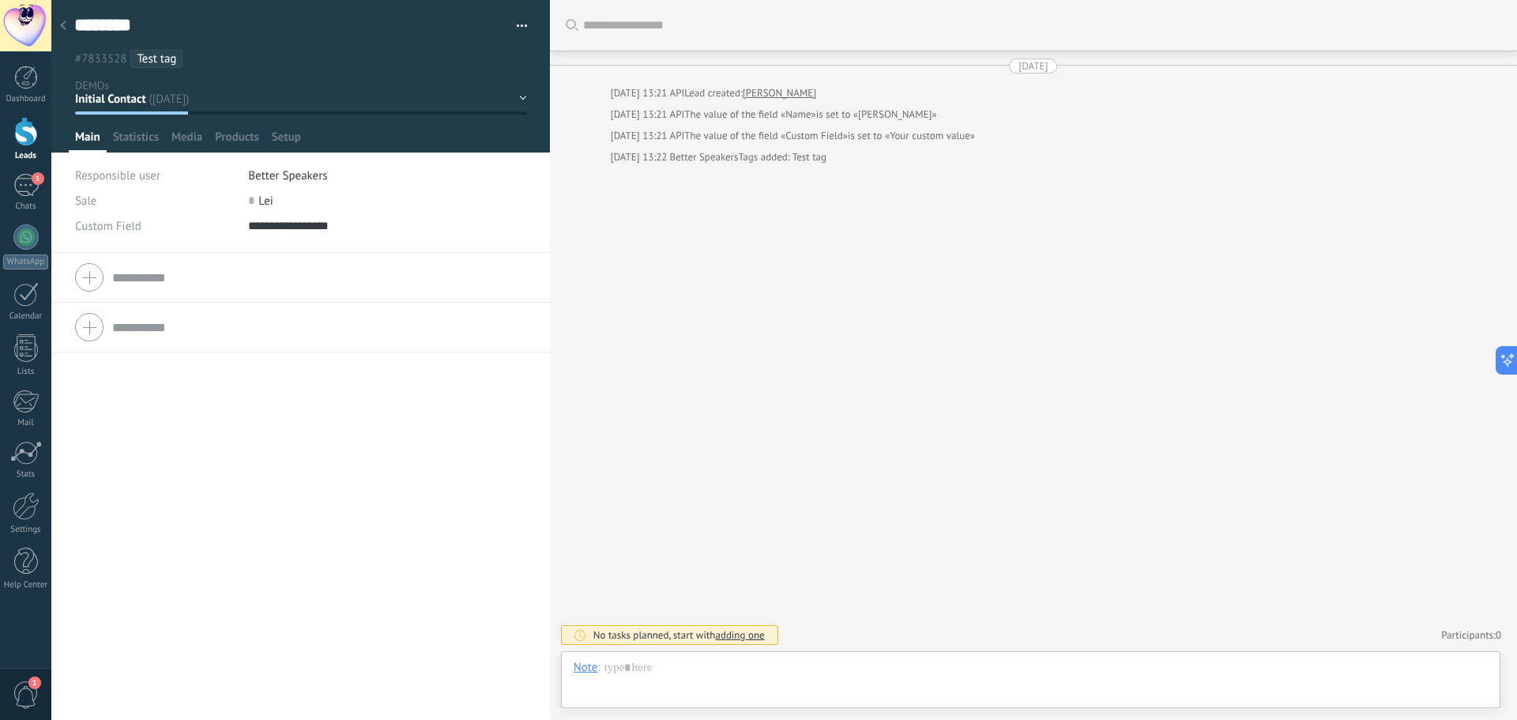
click at [72, 32] on div at bounding box center [63, 26] width 22 height 31
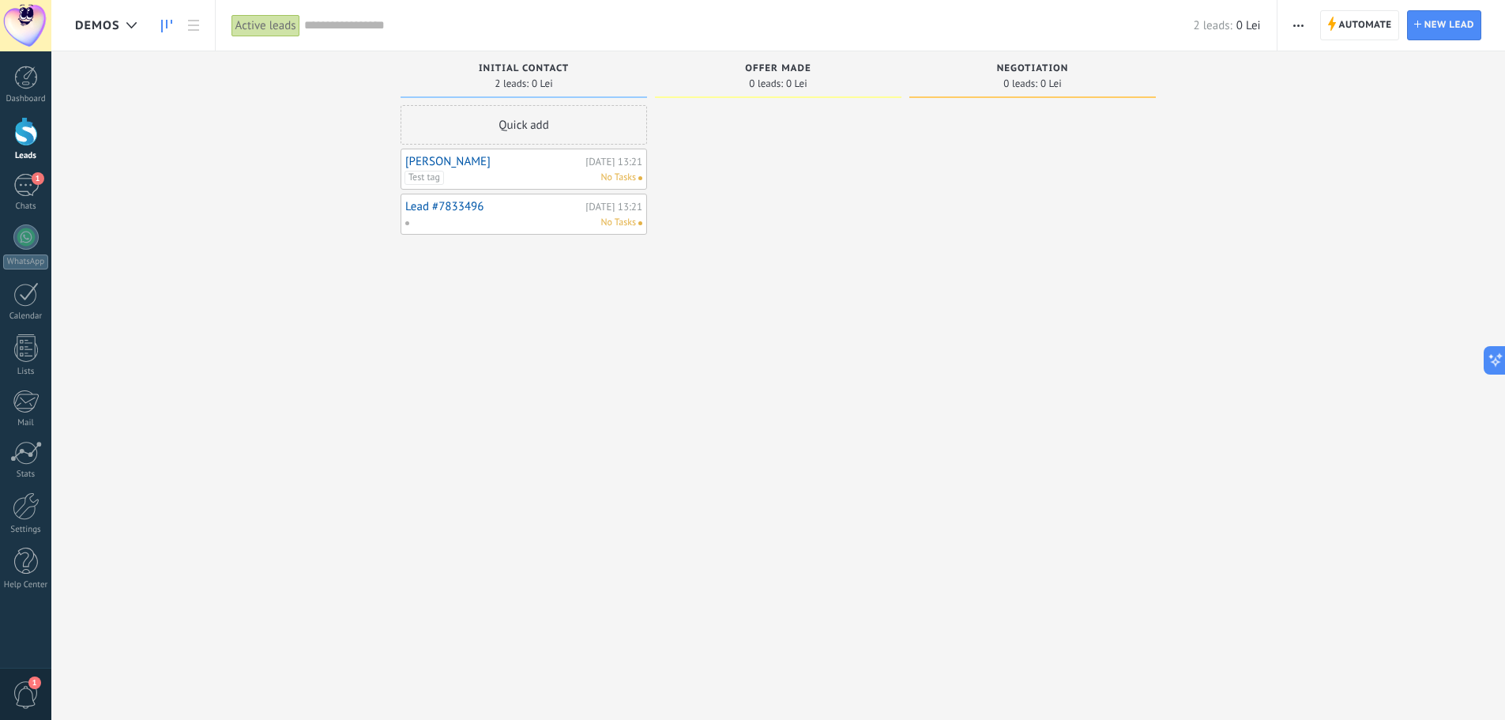
click at [17, 25] on div at bounding box center [25, 25] width 51 height 51
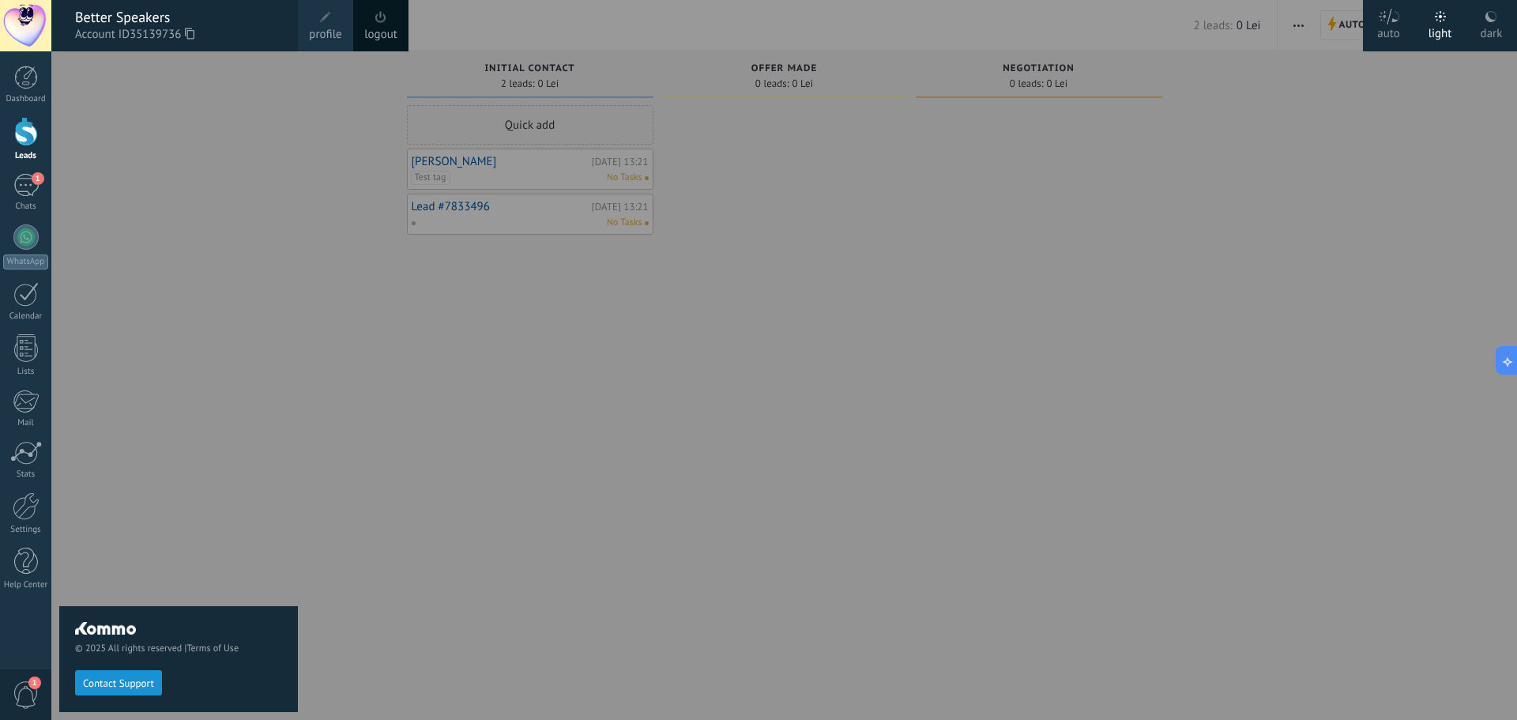
click at [19, 23] on div at bounding box center [25, 25] width 51 height 51
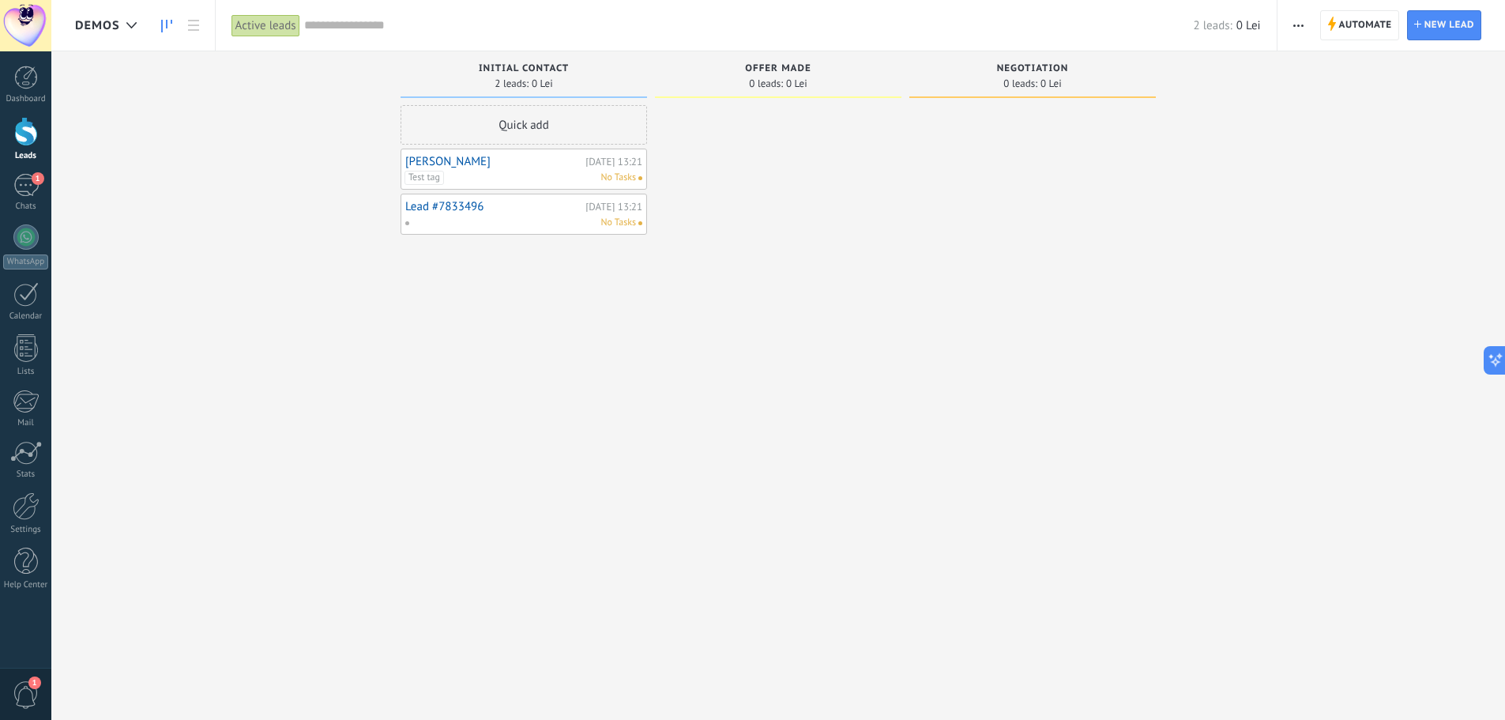
click at [1298, 30] on span "button" at bounding box center [1298, 25] width 10 height 30
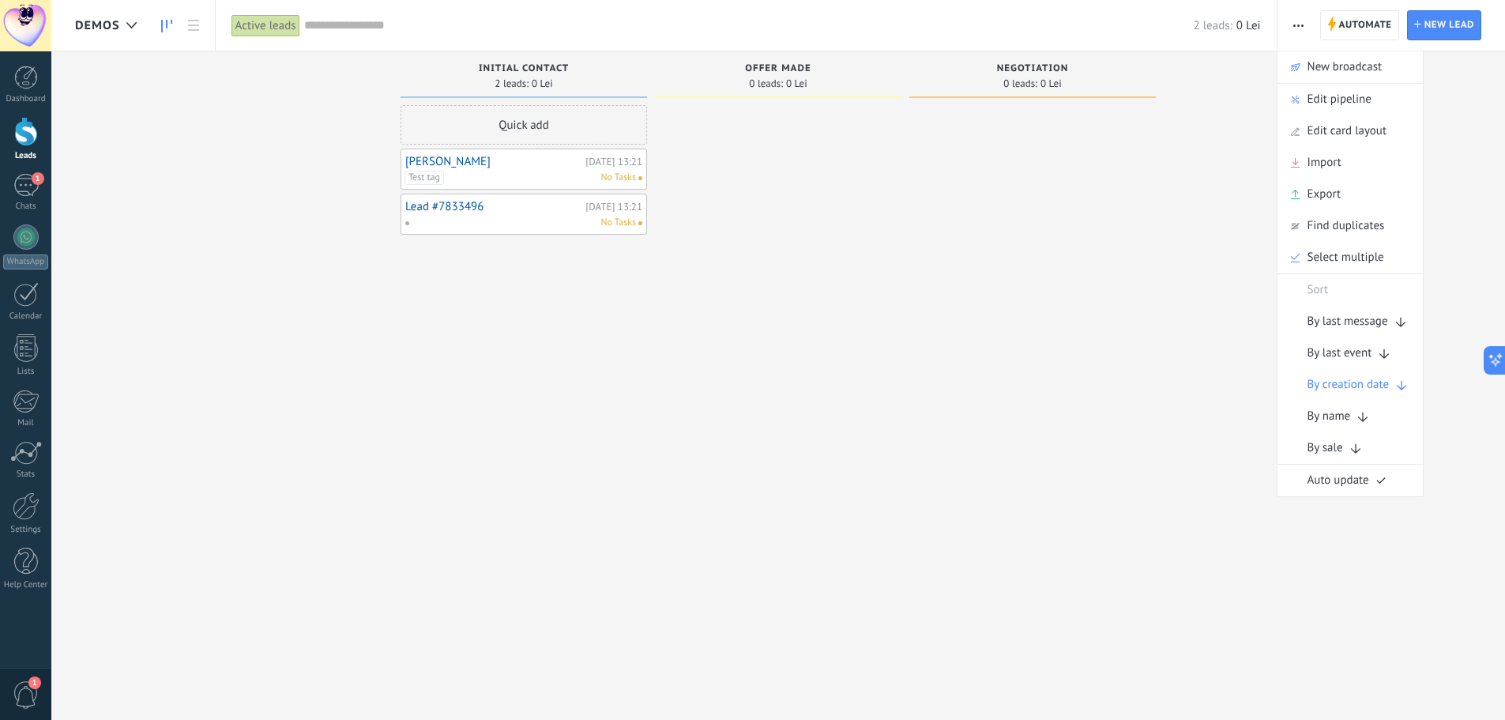
click at [970, 264] on div at bounding box center [1032, 361] width 246 height 513
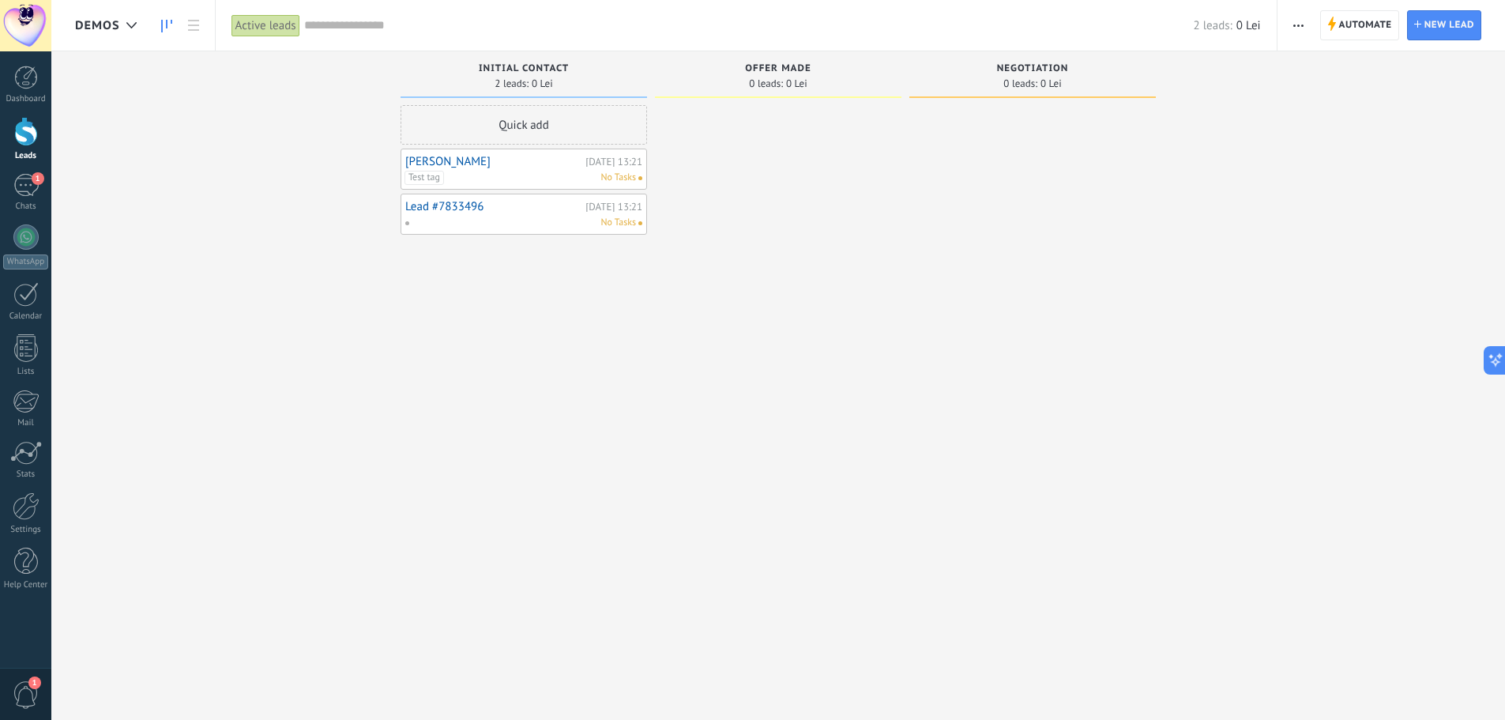
click at [331, 27] on input "text" at bounding box center [748, 25] width 889 height 17
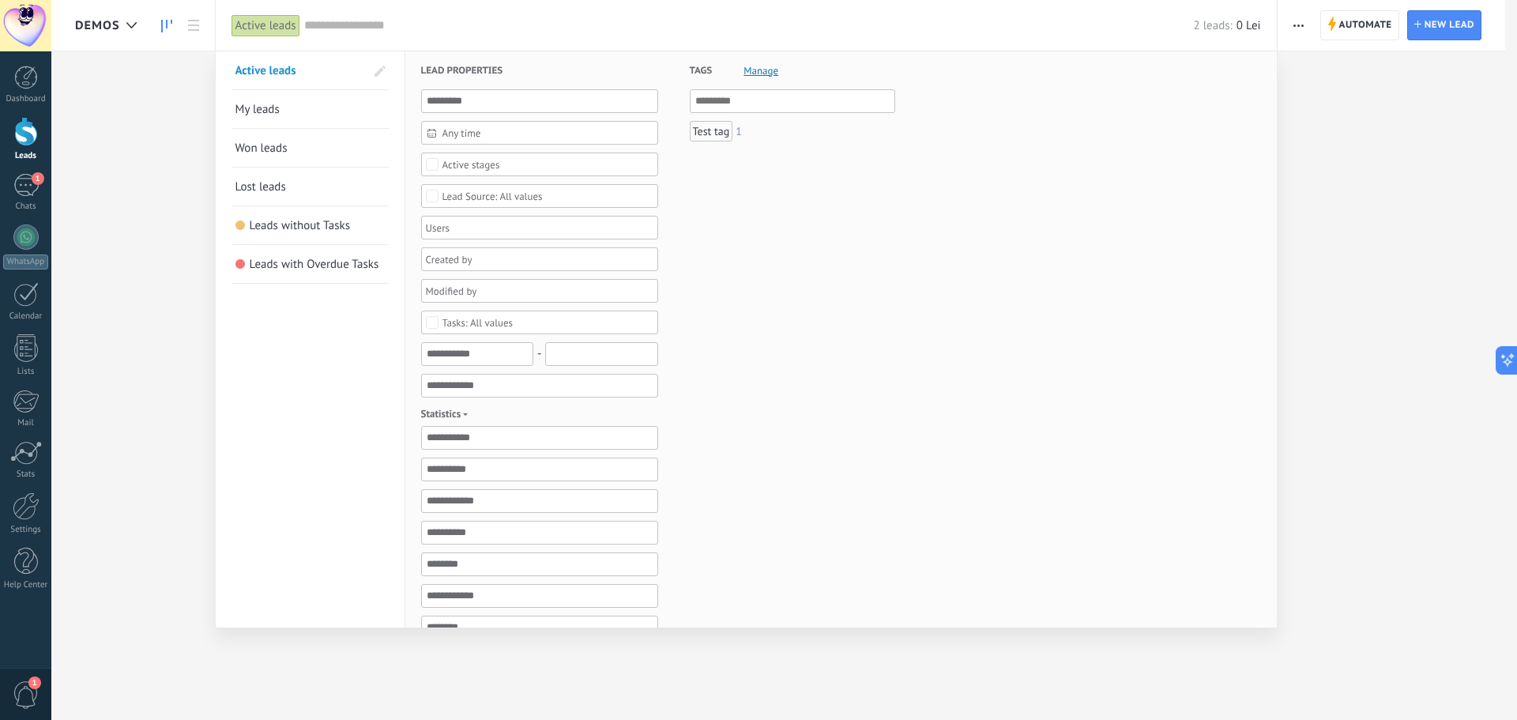
click at [255, 17] on div "Active leads" at bounding box center [265, 25] width 69 height 23
click at [721, 130] on div "Test tag" at bounding box center [711, 131] width 43 height 21
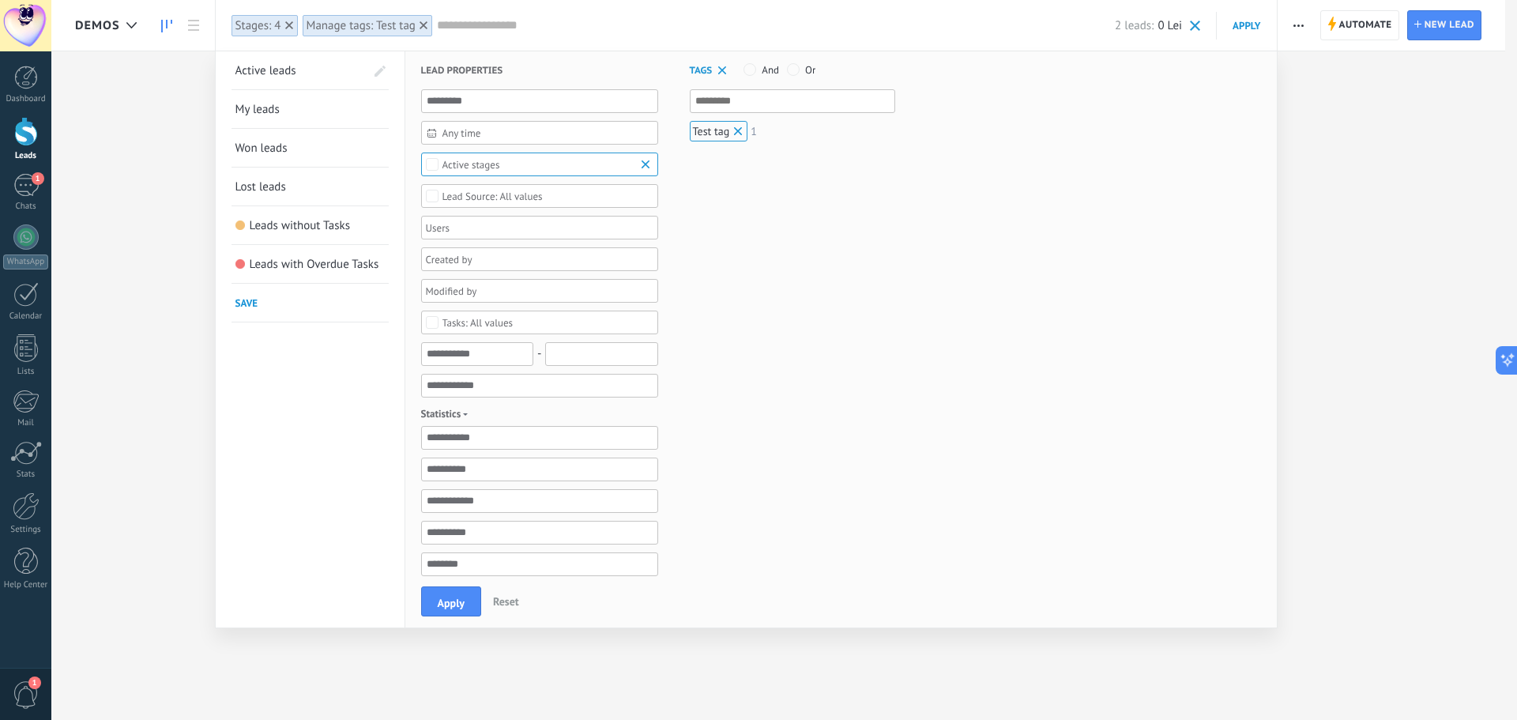
click at [718, 130] on div "Test tag" at bounding box center [719, 131] width 58 height 21
click at [719, 129] on div "Test tag" at bounding box center [711, 131] width 43 height 21
click at [719, 129] on div "Test tag" at bounding box center [719, 131] width 58 height 21
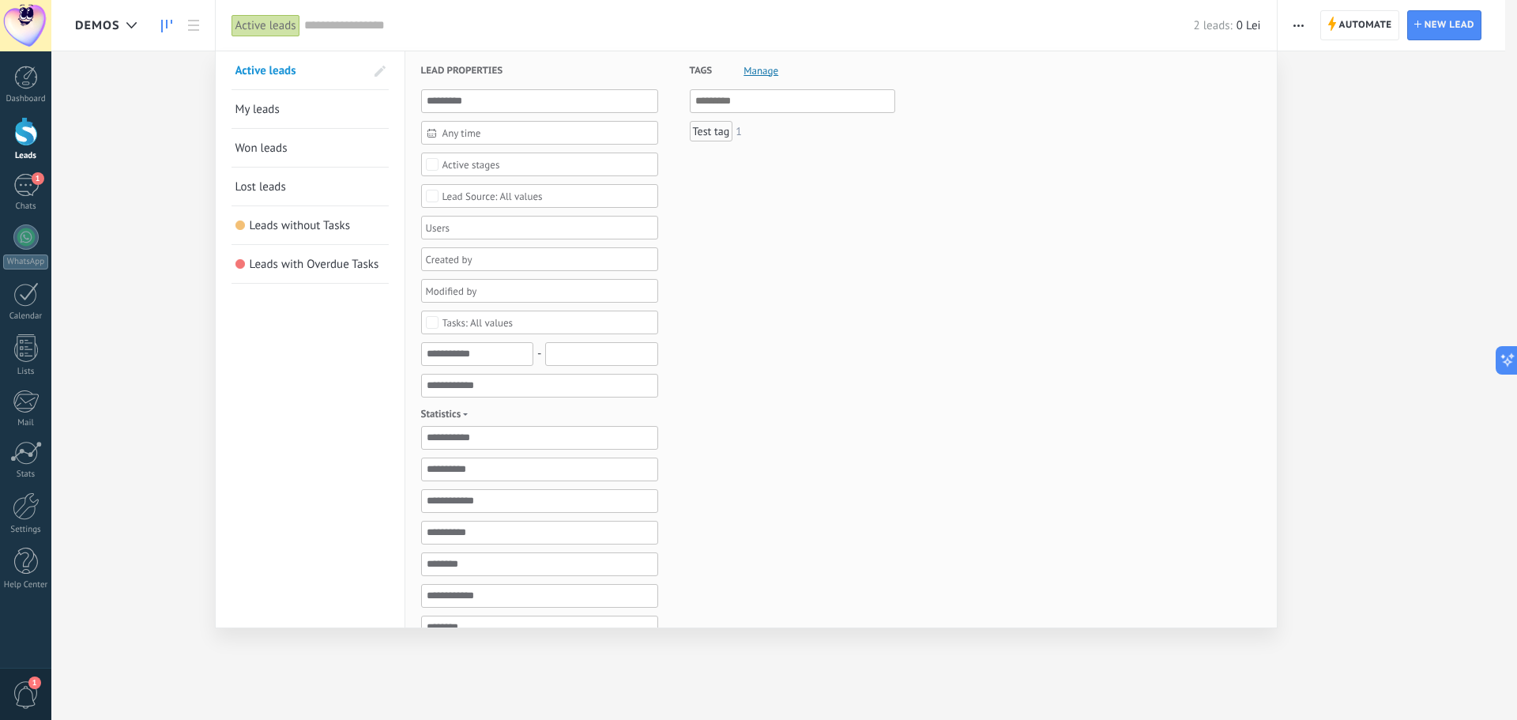
drag, startPoint x: 718, startPoint y: 130, endPoint x: 696, endPoint y: 221, distance: 93.5
click at [696, 221] on div "Tags Manage And Or Test tag 1" at bounding box center [776, 497] width 237 height 893
click at [160, 194] on div at bounding box center [758, 360] width 1517 height 720
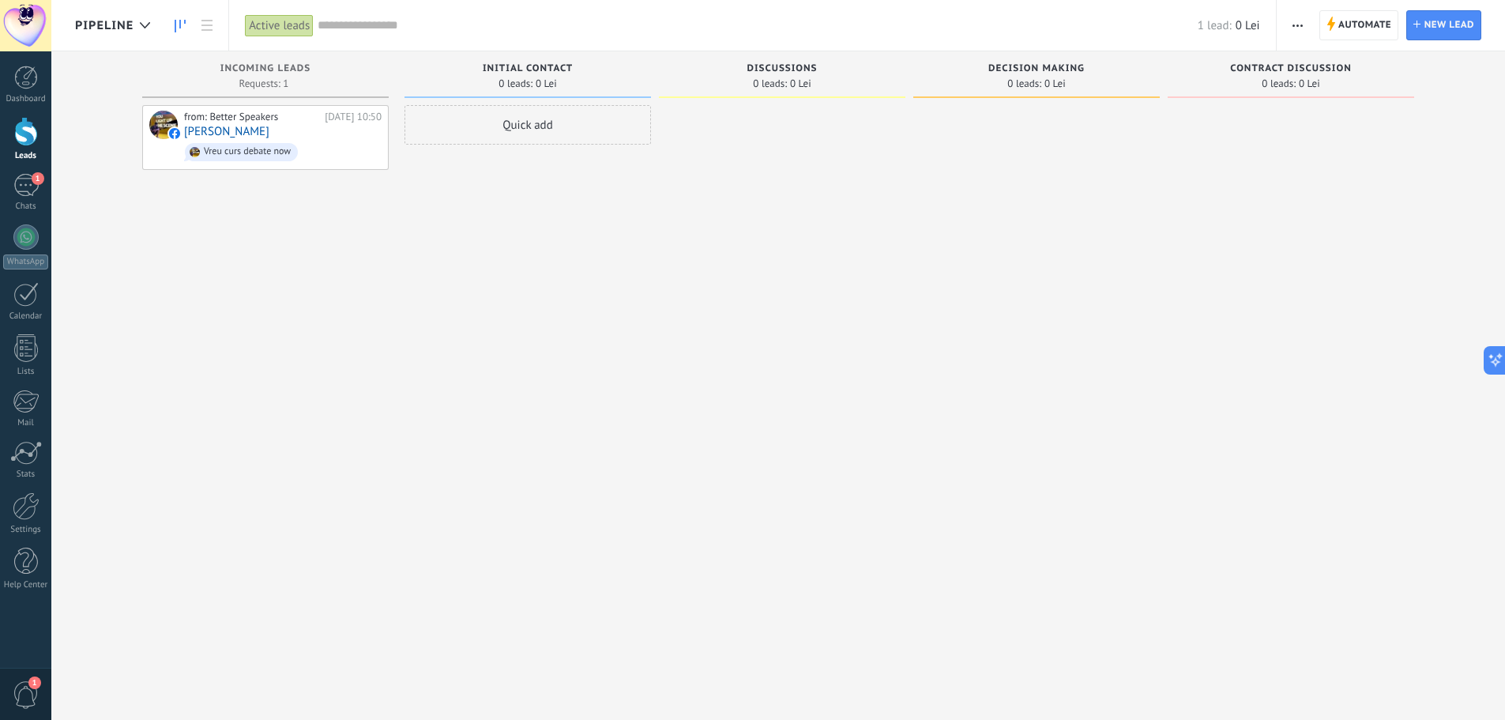
click at [112, 30] on span "Pipeline" at bounding box center [104, 25] width 58 height 15
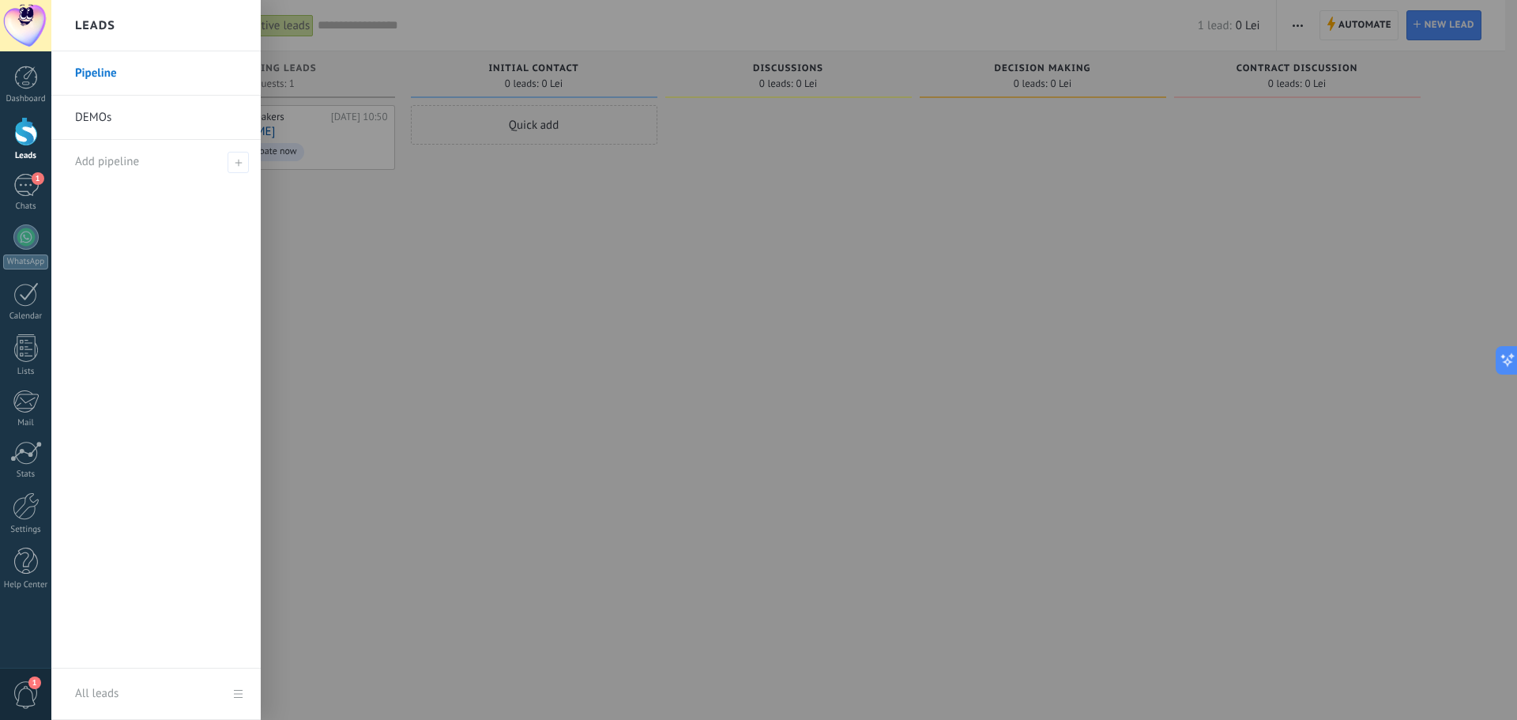
click at [115, 122] on link "DEMOs" at bounding box center [160, 118] width 170 height 44
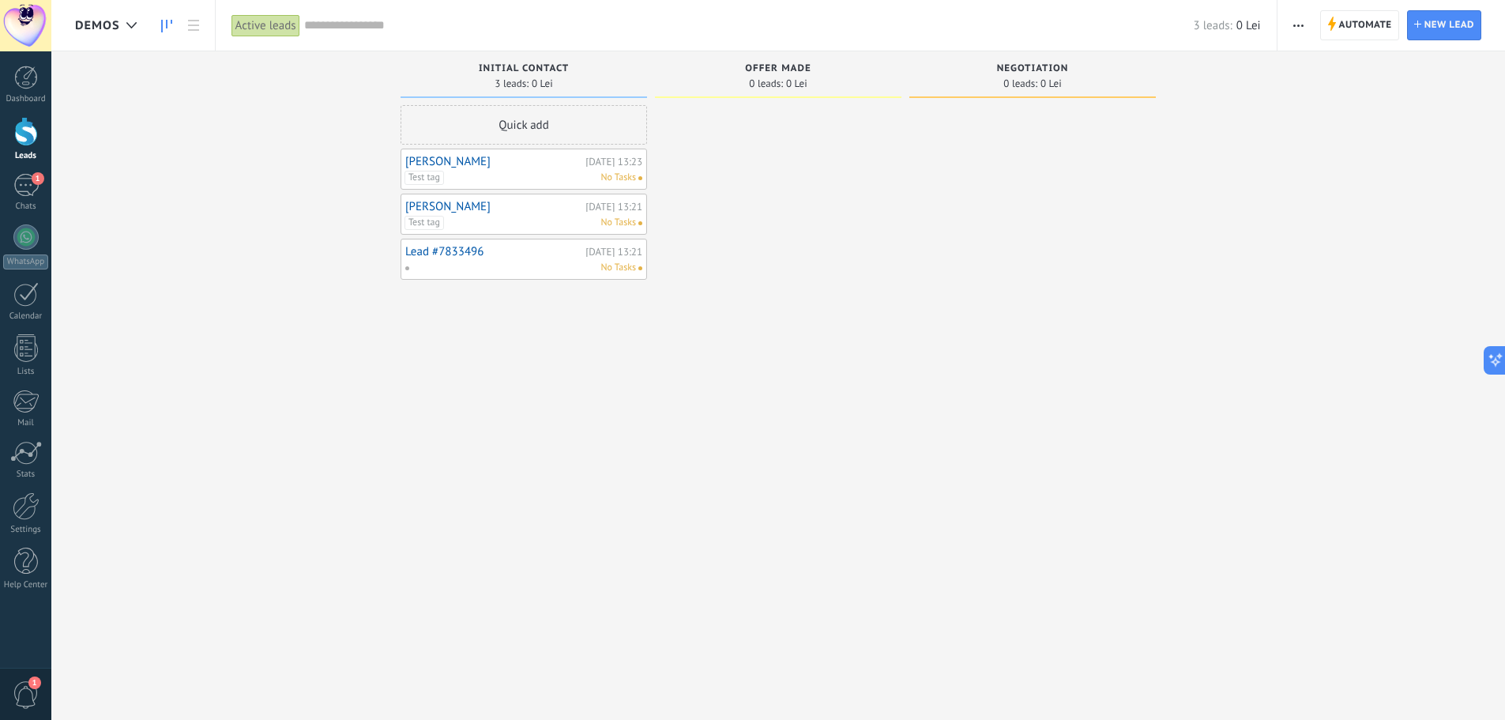
click at [442, 160] on link "[PERSON_NAME]" at bounding box center [493, 161] width 176 height 13
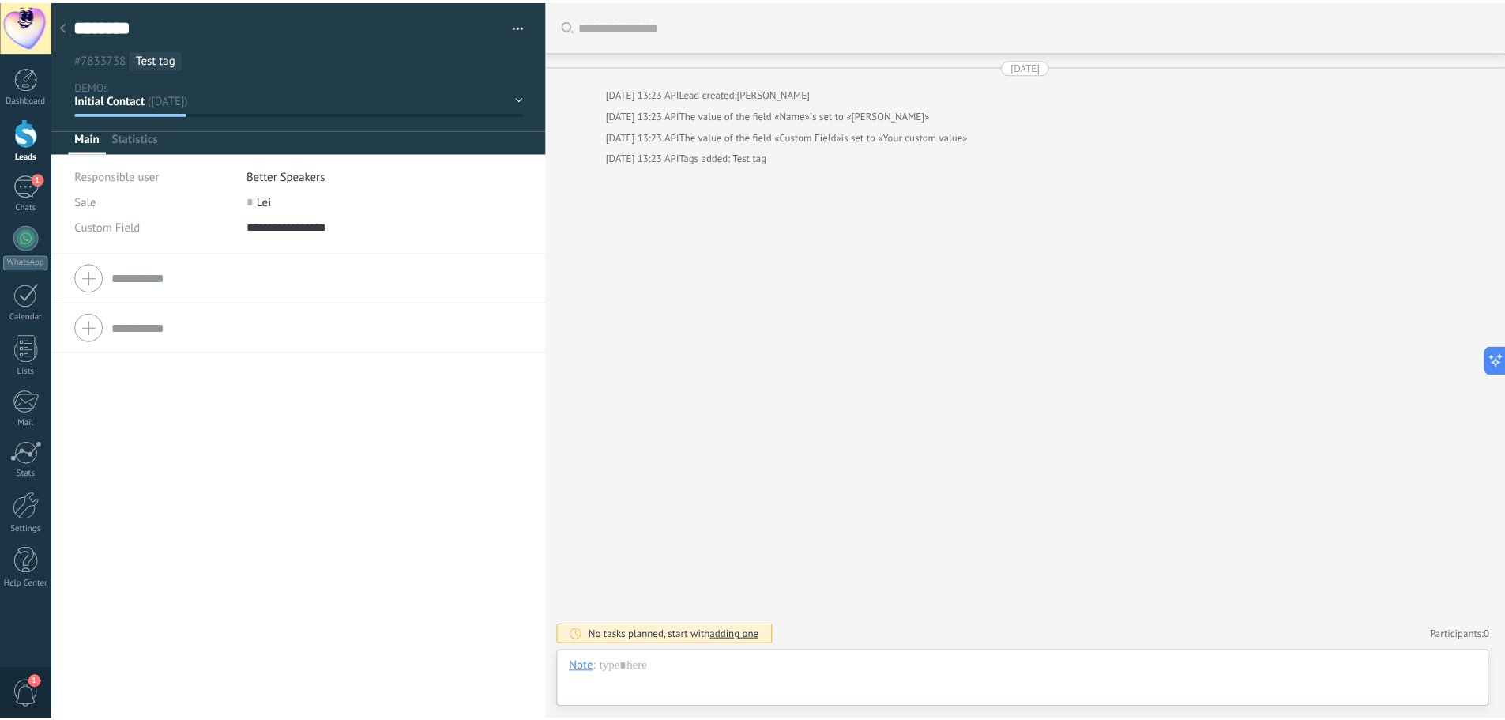
scroll to position [24, 0]
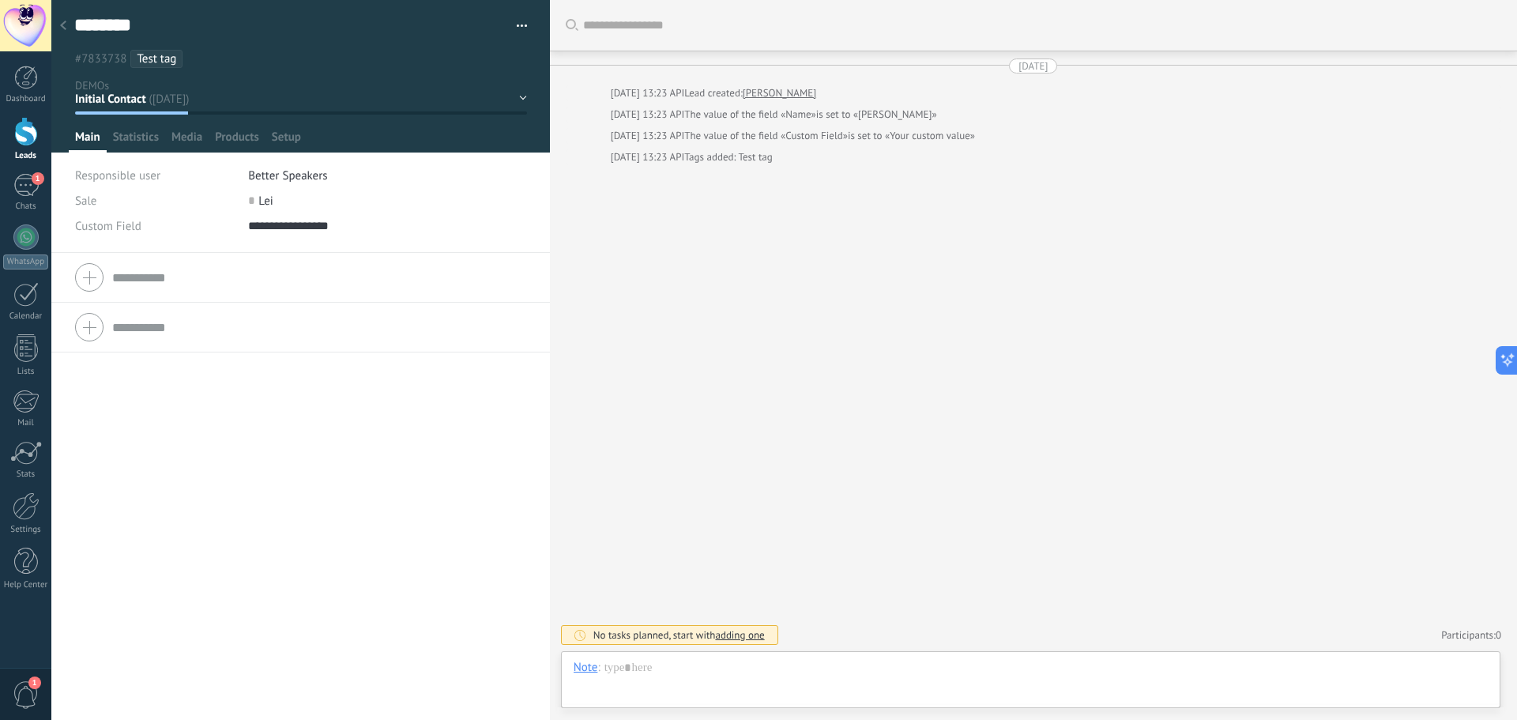
click at [57, 25] on div at bounding box center [63, 26] width 22 height 31
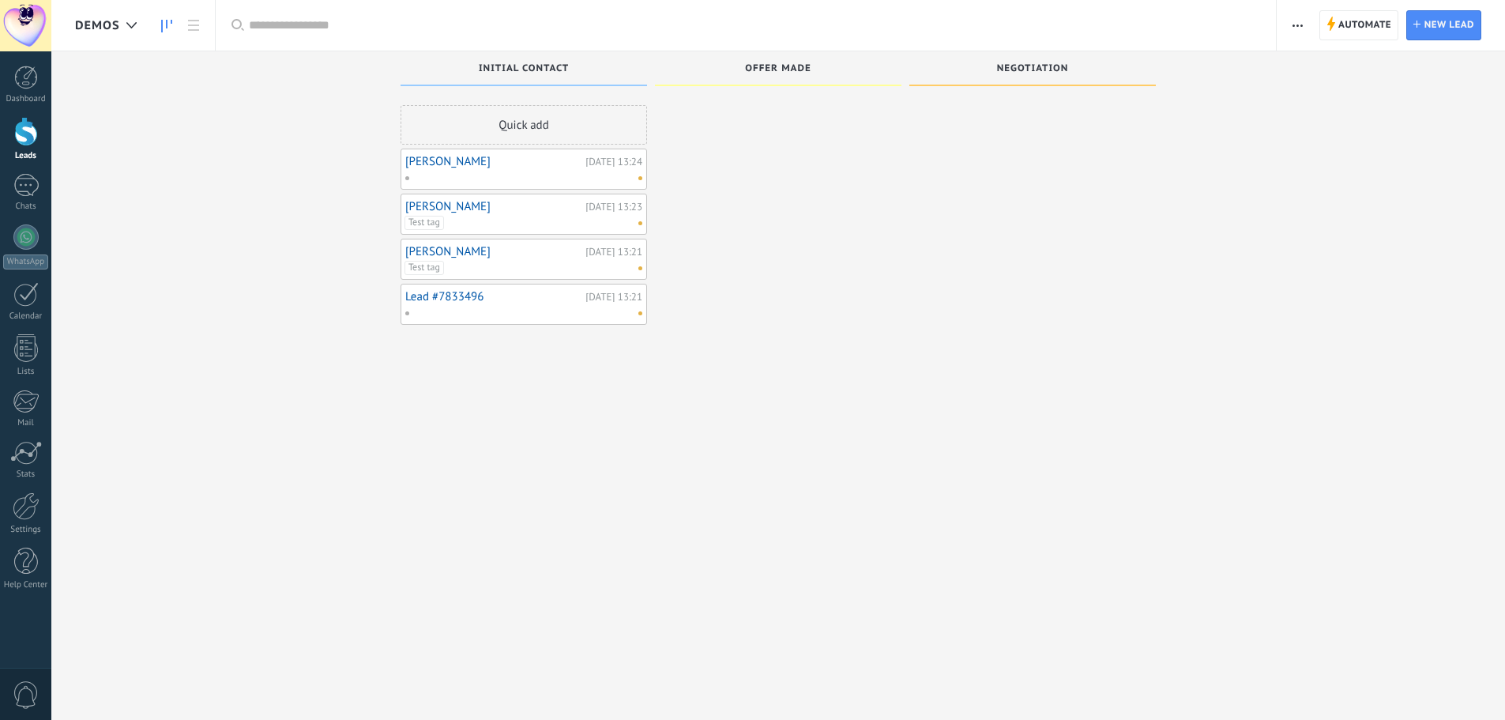
click at [431, 163] on link "[PERSON_NAME]" at bounding box center [493, 161] width 176 height 13
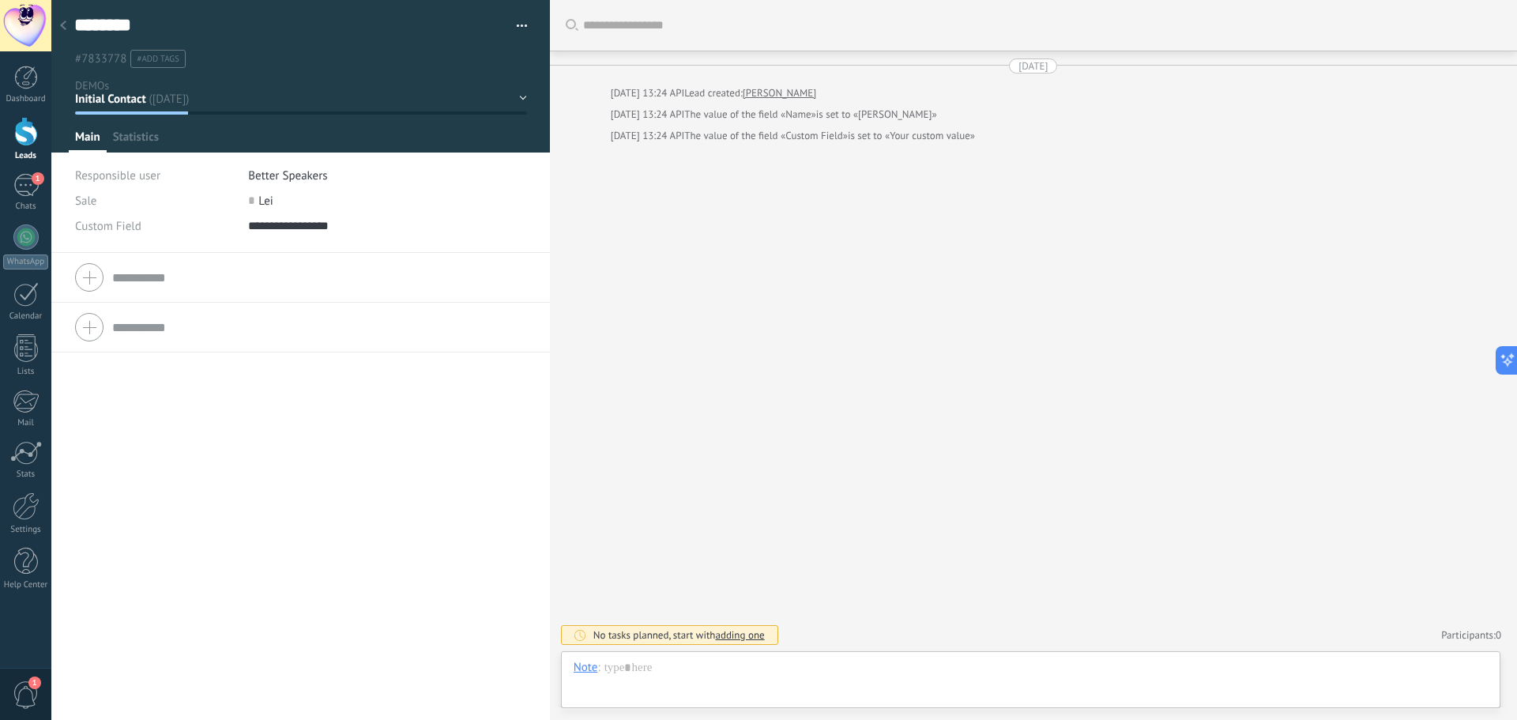
scroll to position [24, 0]
click at [173, 62] on span "#add tags" at bounding box center [158, 59] width 43 height 11
